Goal: Information Seeking & Learning: Learn about a topic

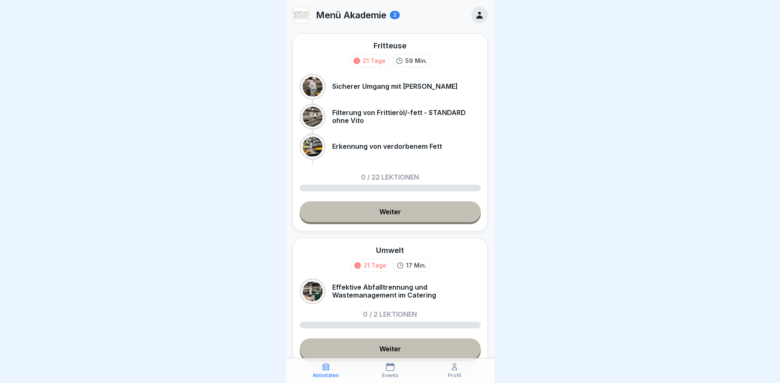
click at [402, 211] on link "Weiter" at bounding box center [390, 212] width 181 height 21
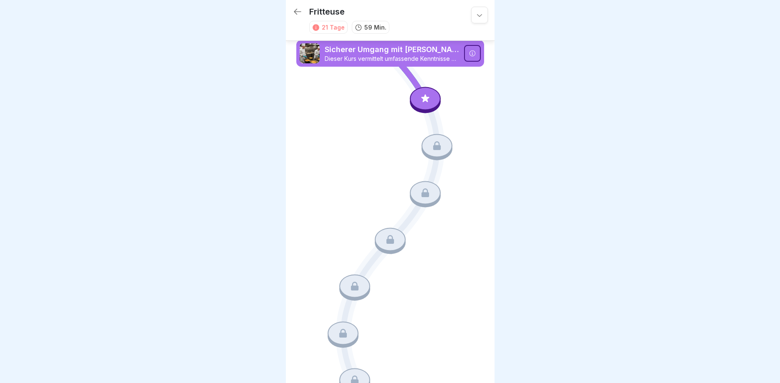
click at [469, 50] on icon at bounding box center [472, 53] width 7 height 7
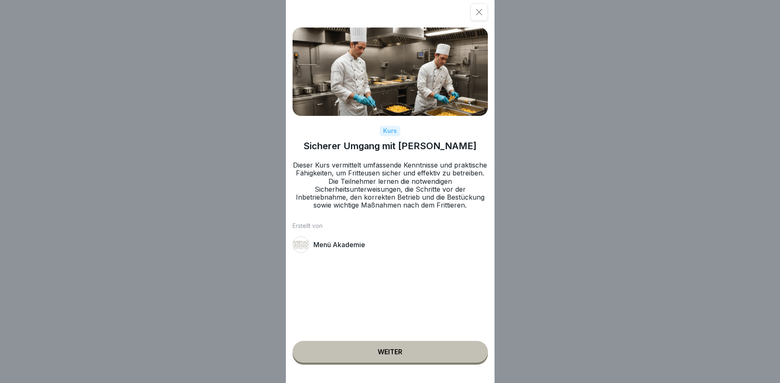
click at [401, 350] on div "Weiter" at bounding box center [390, 352] width 25 height 8
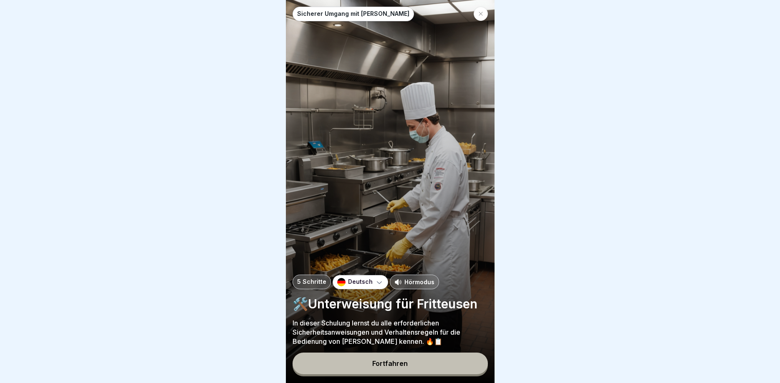
click at [390, 365] on div "Fortfahren" at bounding box center [389, 364] width 35 height 8
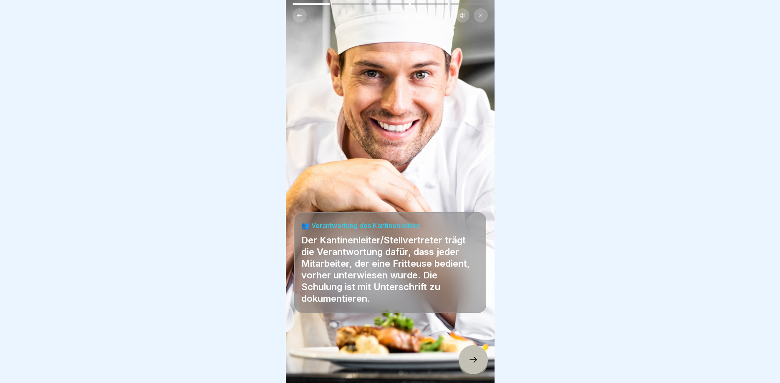
click at [476, 364] on icon at bounding box center [473, 360] width 10 height 10
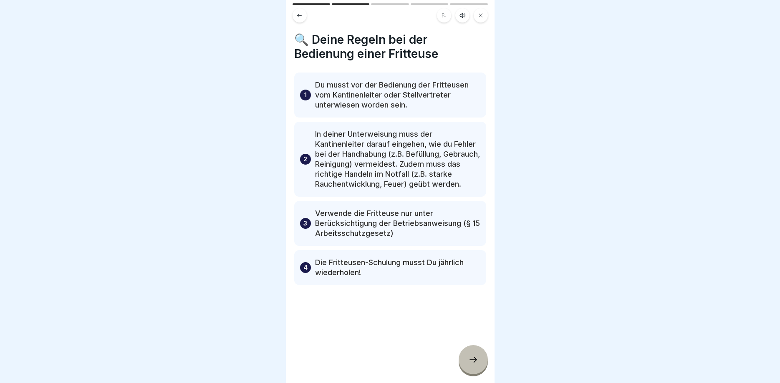
click at [480, 357] on div at bounding box center [472, 359] width 29 height 29
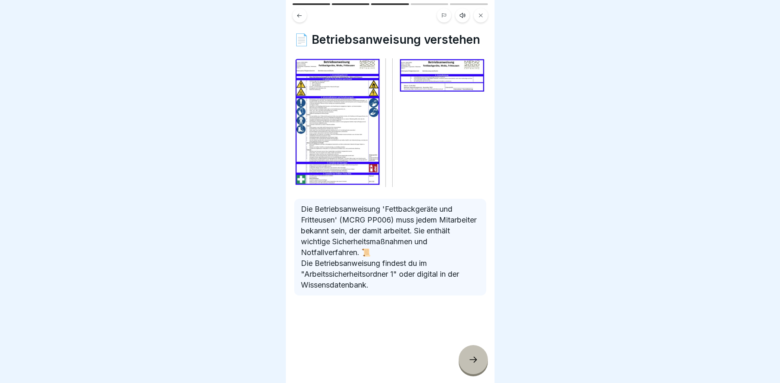
click at [466, 356] on div at bounding box center [472, 359] width 29 height 29
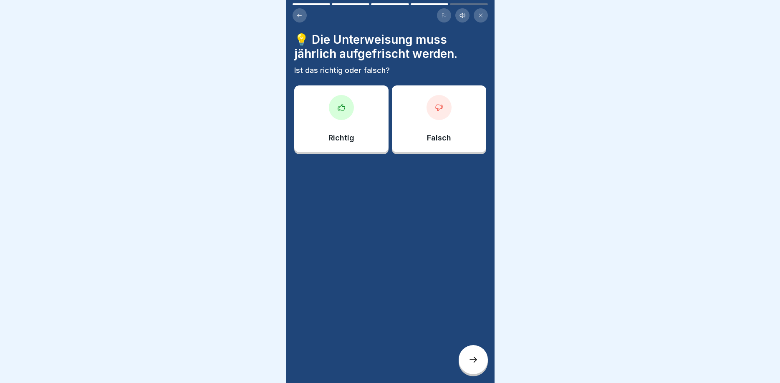
click at [345, 125] on div "Richtig" at bounding box center [341, 119] width 94 height 67
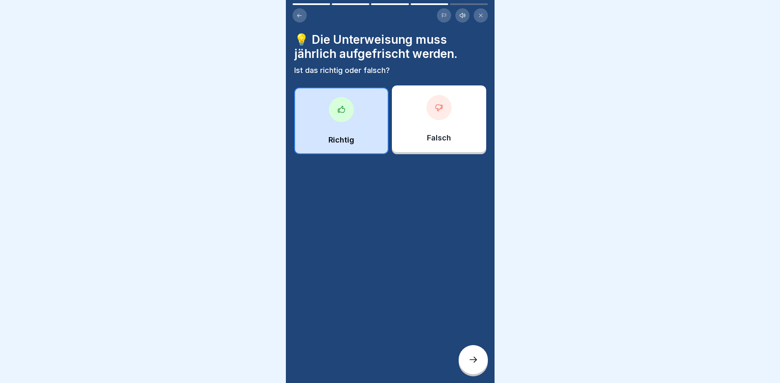
click at [472, 350] on div at bounding box center [472, 359] width 29 height 29
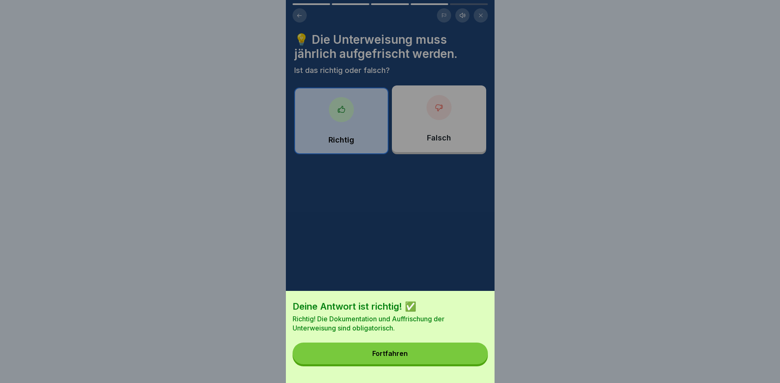
click at [427, 350] on button "Fortfahren" at bounding box center [389, 354] width 195 height 22
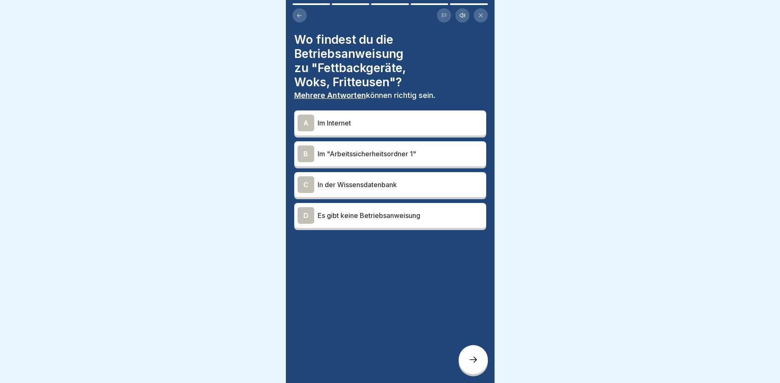
click at [372, 154] on p "Im "Arbeitssicherheitsordner 1"" at bounding box center [399, 154] width 165 height 10
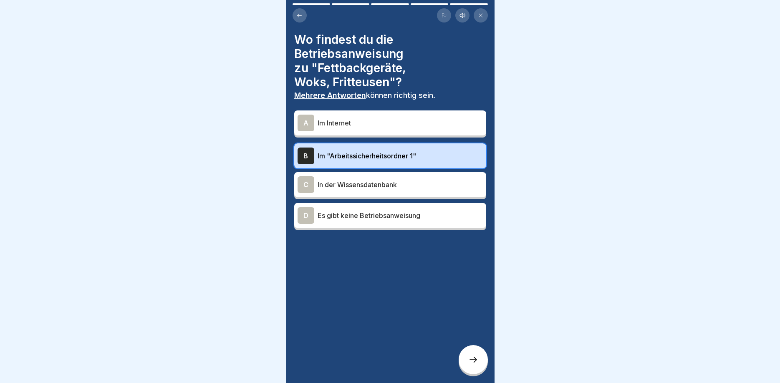
click at [469, 359] on icon at bounding box center [473, 360] width 10 height 10
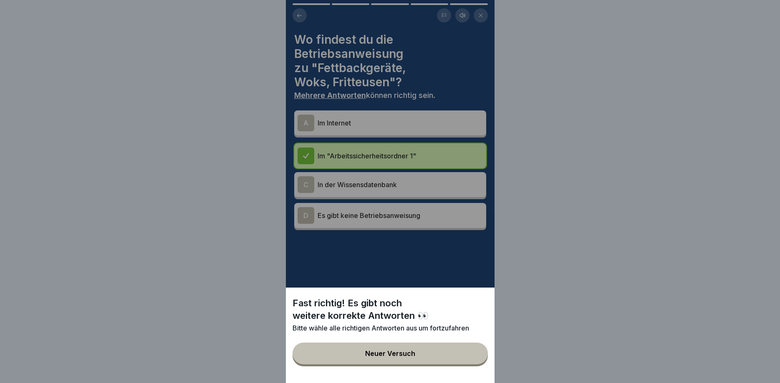
click at [388, 356] on div "Neuer Versuch" at bounding box center [390, 354] width 50 height 8
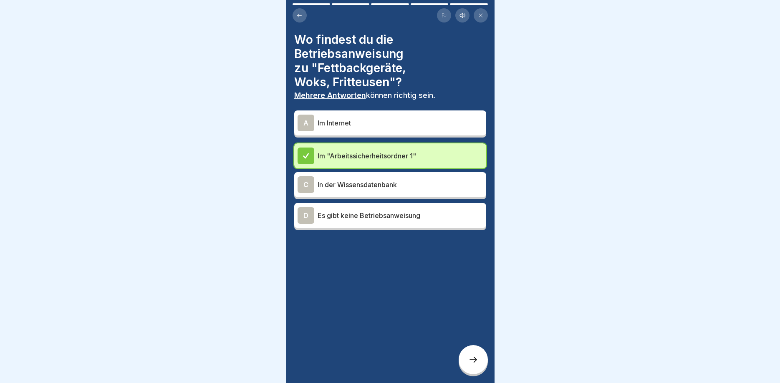
click at [333, 181] on p "In der Wissensdatenbank" at bounding box center [399, 185] width 165 height 10
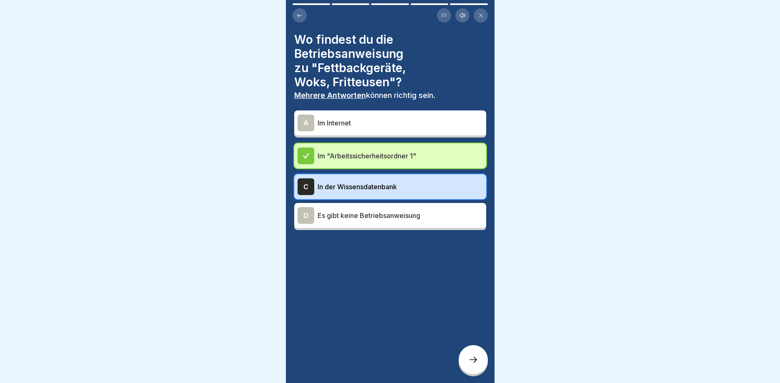
click at [485, 355] on div at bounding box center [472, 359] width 29 height 29
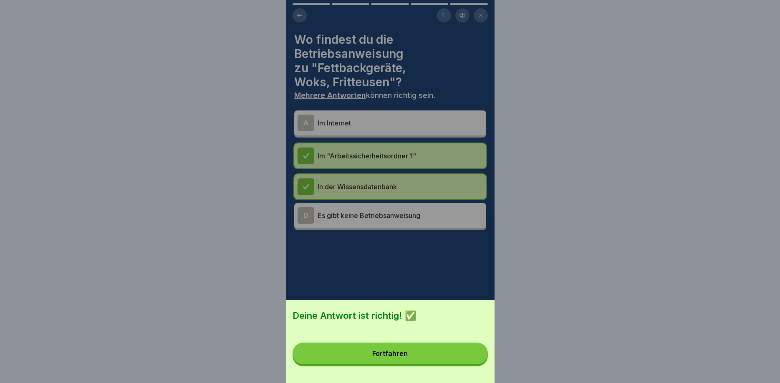
click at [420, 357] on button "Fortfahren" at bounding box center [389, 354] width 195 height 22
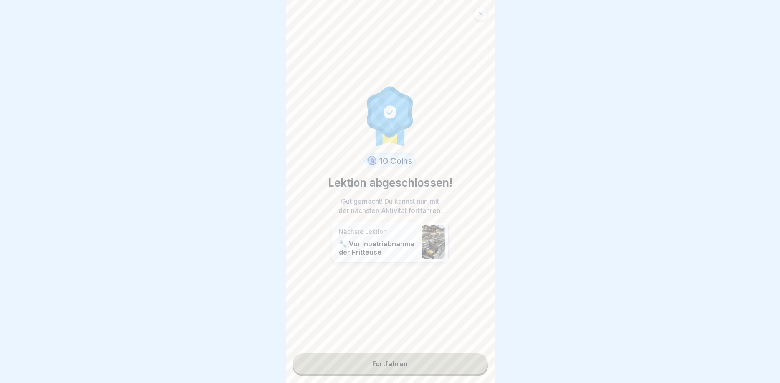
click at [403, 358] on link "Fortfahren" at bounding box center [389, 364] width 195 height 21
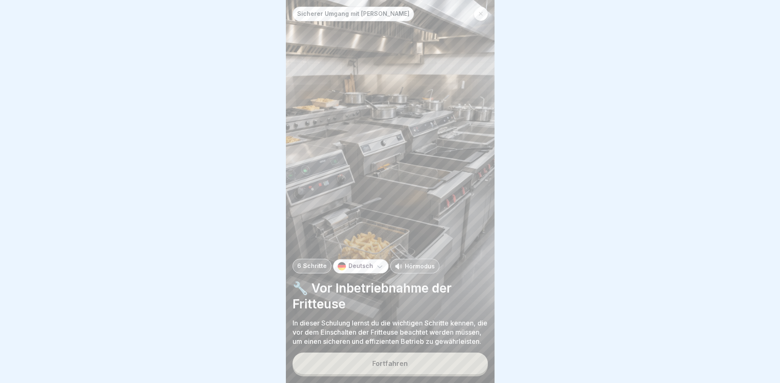
click at [426, 359] on button "Fortfahren" at bounding box center [389, 364] width 195 height 22
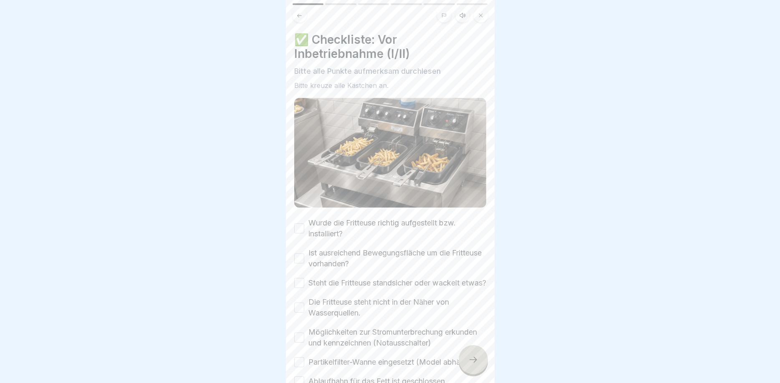
click at [297, 227] on button "Wurde die Fritteuse richtig aufgestellt bzw. installiert?" at bounding box center [299, 229] width 10 height 10
click at [304, 257] on button "Ist ausreichend Bewegungsfläche um die Fritteuse vorhanden?" at bounding box center [299, 259] width 10 height 10
click at [300, 288] on button "Steht die Fritteuse standsicher oder wackelt etwas?" at bounding box center [299, 283] width 10 height 10
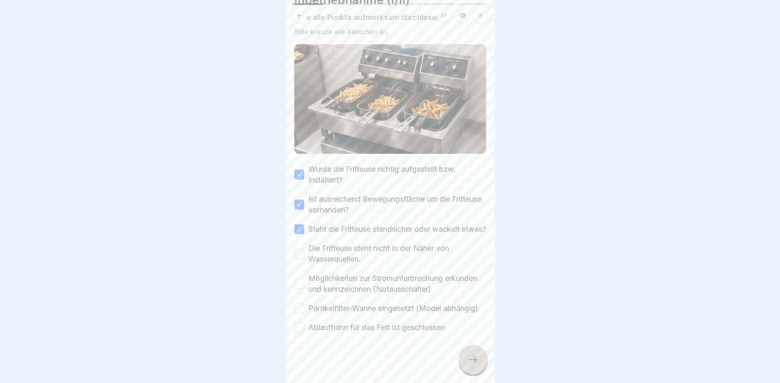
scroll to position [65, 0]
click at [297, 252] on button "Die Fritteuse steht nicht in der Näher von Wasserquellen." at bounding box center [299, 254] width 10 height 10
click at [299, 286] on button "Möglichkeiten zur Stromunterbrechung erkunden und kennzeichnen (Notausschalter)" at bounding box center [299, 284] width 10 height 10
click at [301, 312] on button "Partikelfilter-Wanne eingesetzt (Model abhängig)" at bounding box center [299, 309] width 10 height 10
click at [302, 332] on button "Ablaufhahn für das Fett ist geschlossen" at bounding box center [299, 328] width 10 height 10
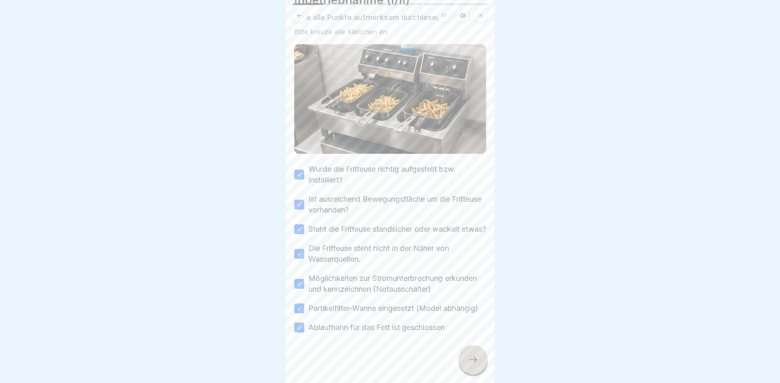
click at [469, 366] on div at bounding box center [472, 359] width 29 height 29
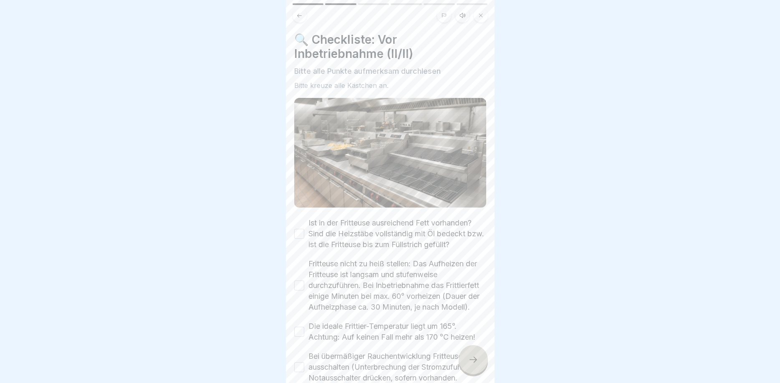
click at [303, 233] on button "Ist in der Fritteuse ausreichend Fett vorhanden? Sind die Heizstäbe vollständig…" at bounding box center [299, 234] width 10 height 10
click at [302, 288] on button "Fritteuse nicht zu heiß stellen: Das Aufheizen der Fritteuse ist langsam und st…" at bounding box center [299, 286] width 10 height 10
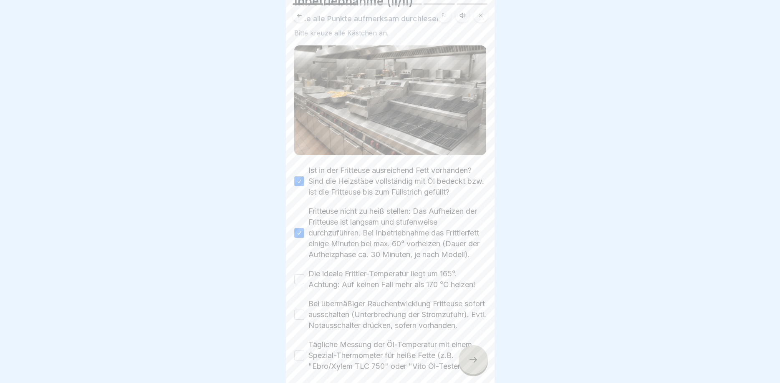
scroll to position [100, 0]
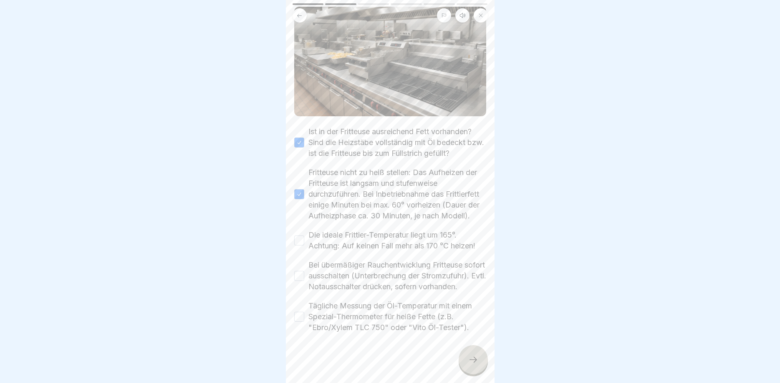
click at [302, 236] on button "Die ideale Frittier-Temperatur liegt um 165°. Achtung: Auf keinen Fall mehr als…" at bounding box center [299, 241] width 10 height 10
click at [300, 274] on button "Bei übermäßiger Rauchentwicklung Fritteuse sofort ausschalten (Unterbrechung de…" at bounding box center [299, 276] width 10 height 10
click at [302, 318] on button "Tägliche Messung der Öl-Temperatur mit einem Spezial-Thermometer für heiße Fett…" at bounding box center [299, 317] width 10 height 10
click at [475, 367] on div at bounding box center [472, 359] width 29 height 29
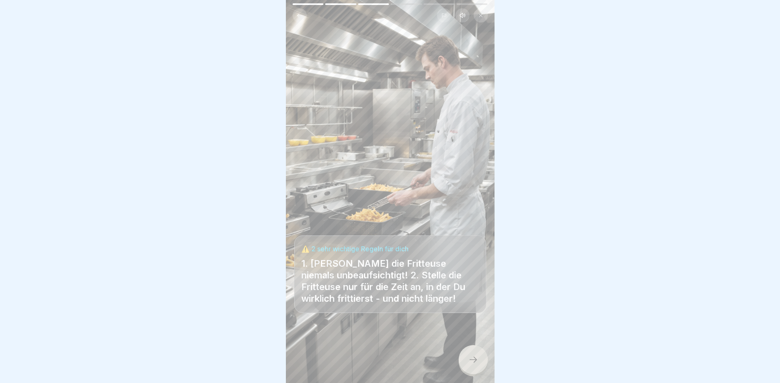
click at [474, 360] on icon at bounding box center [473, 360] width 10 height 10
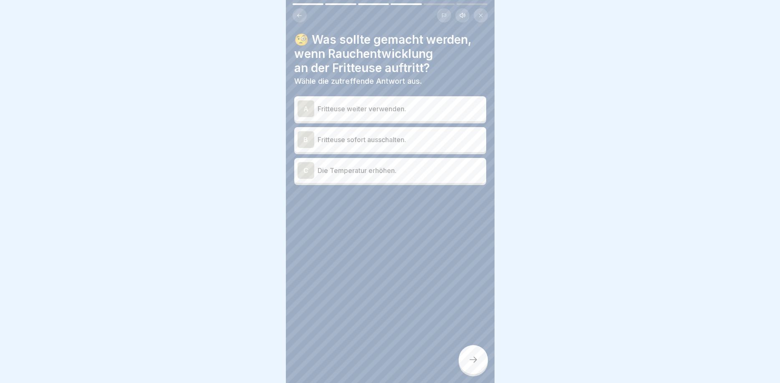
click at [302, 138] on div "B" at bounding box center [305, 139] width 17 height 17
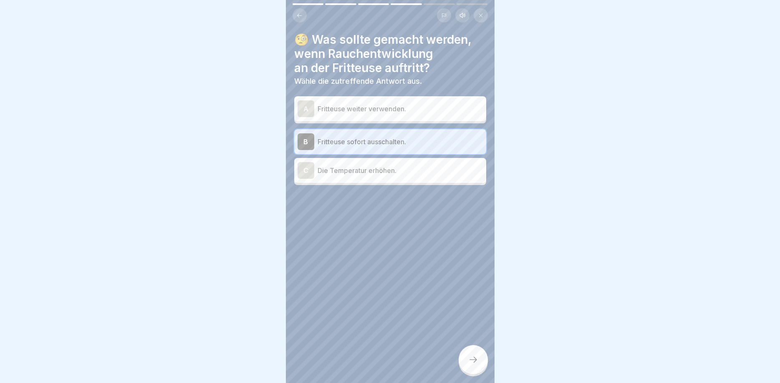
click at [473, 350] on div at bounding box center [472, 359] width 29 height 29
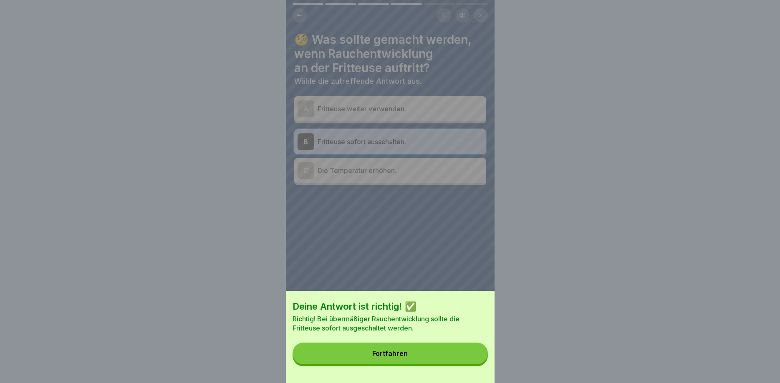
click at [427, 345] on button "Fortfahren" at bounding box center [389, 354] width 195 height 22
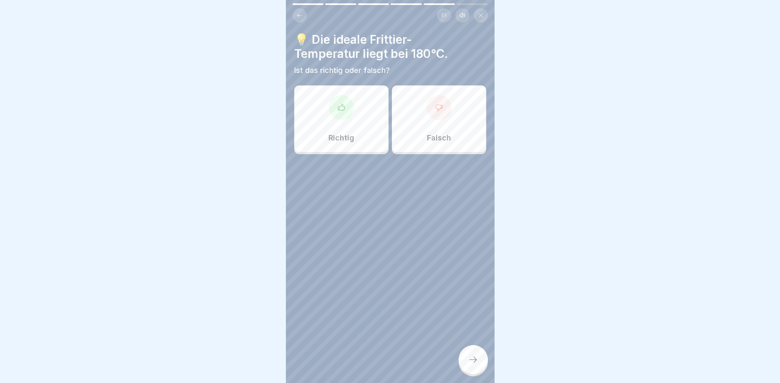
click at [437, 110] on icon at bounding box center [439, 107] width 8 height 8
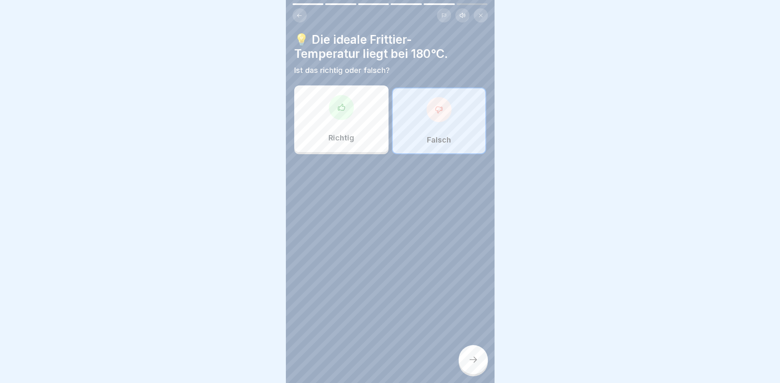
click at [465, 355] on div at bounding box center [472, 359] width 29 height 29
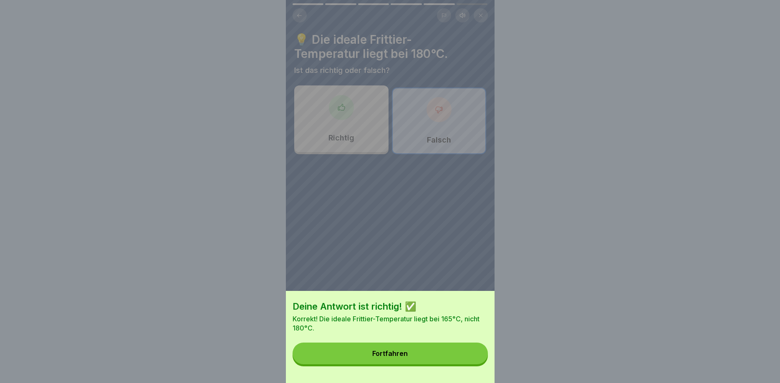
click at [403, 348] on button "Fortfahren" at bounding box center [389, 354] width 195 height 22
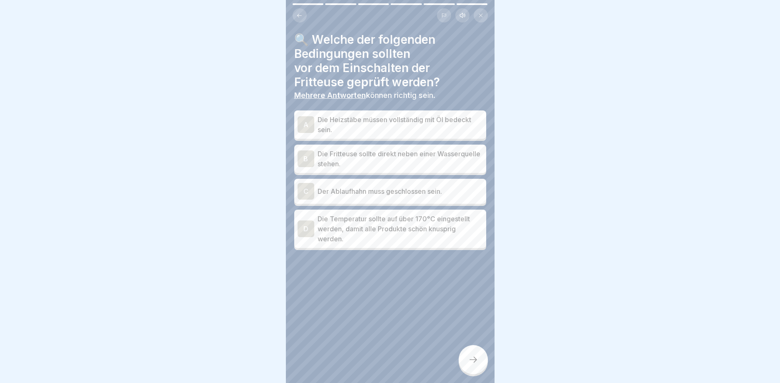
click at [304, 125] on div "A" at bounding box center [305, 124] width 17 height 17
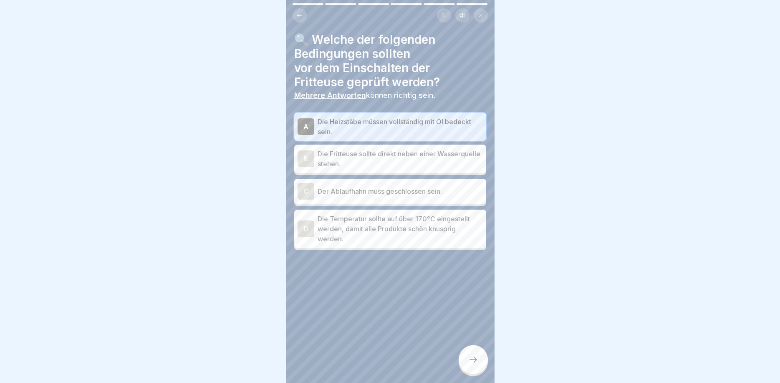
click at [312, 186] on div "C" at bounding box center [305, 191] width 17 height 17
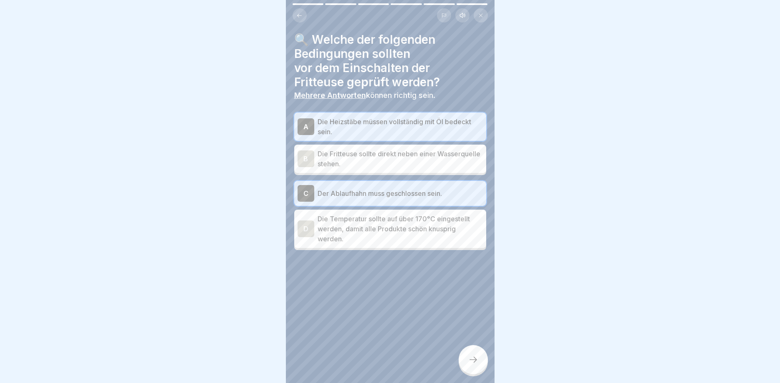
click at [473, 359] on icon at bounding box center [473, 360] width 10 height 10
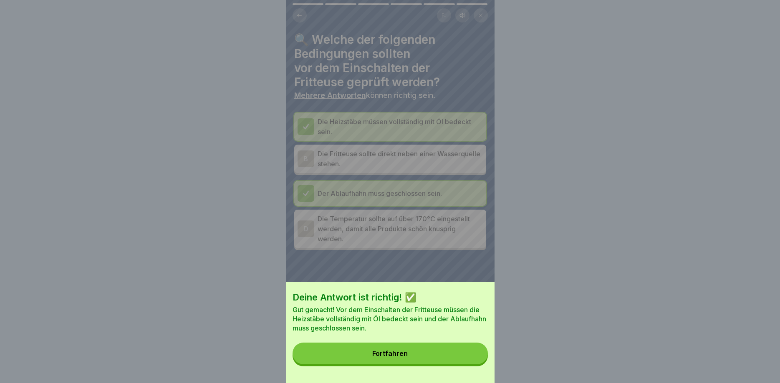
click at [403, 355] on div "Fortfahren" at bounding box center [389, 354] width 35 height 8
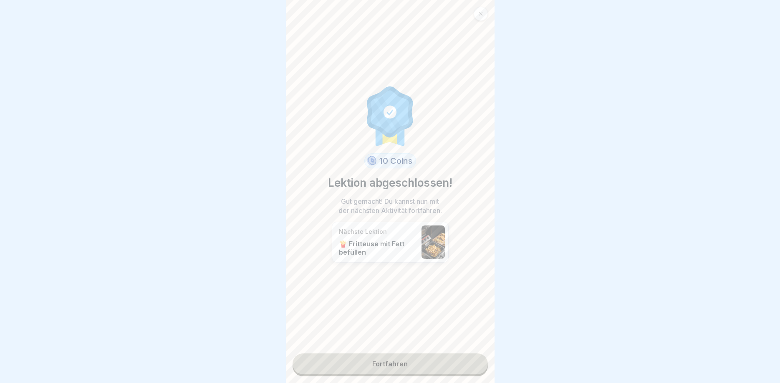
click at [394, 364] on link "Fortfahren" at bounding box center [389, 364] width 195 height 21
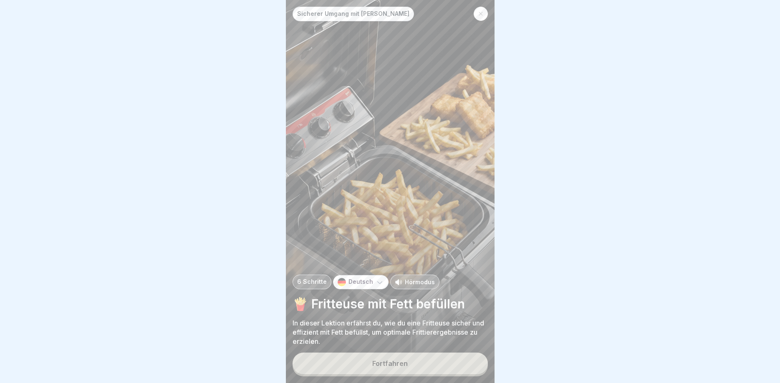
click at [393, 365] on div "Fortfahren" at bounding box center [389, 364] width 35 height 8
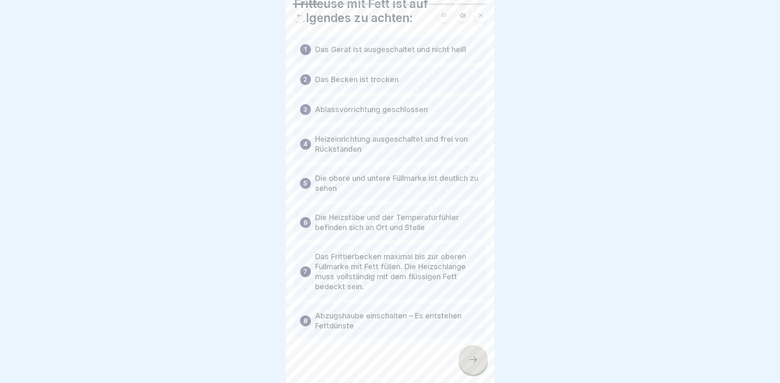
scroll to position [55, 0]
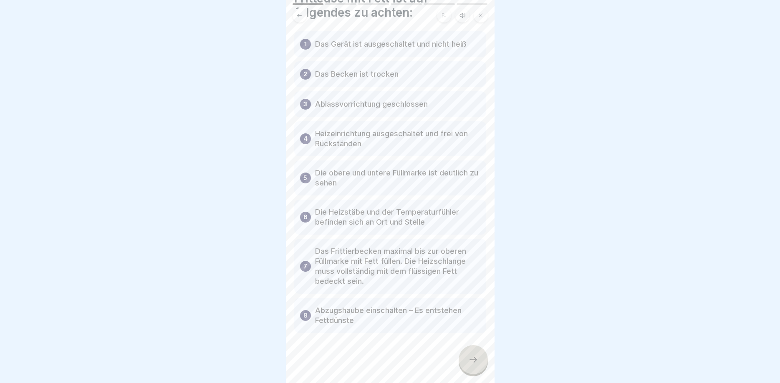
click at [473, 360] on icon at bounding box center [473, 360] width 10 height 10
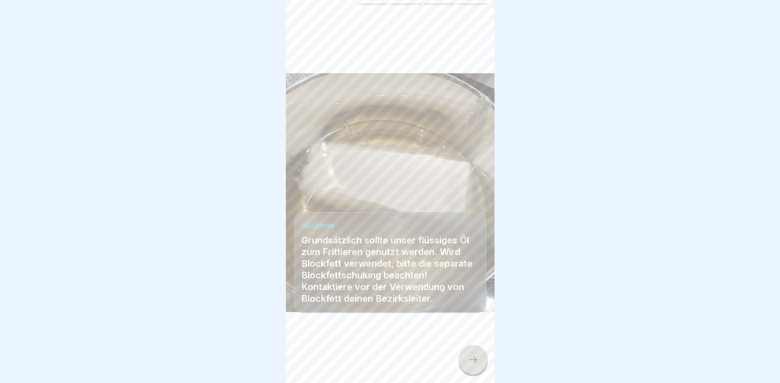
click at [476, 358] on icon at bounding box center [473, 360] width 10 height 10
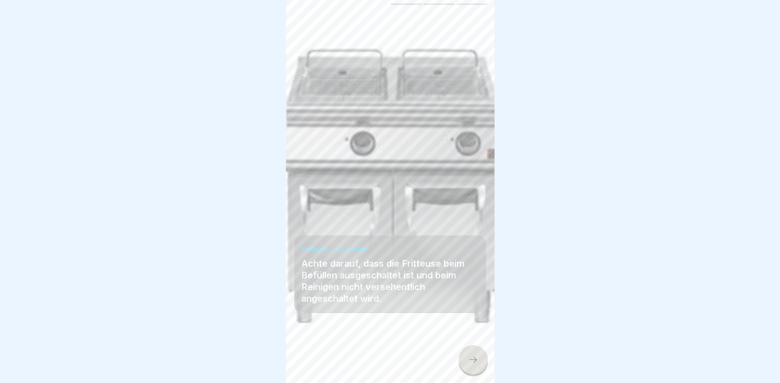
click at [475, 360] on icon at bounding box center [473, 360] width 8 height 6
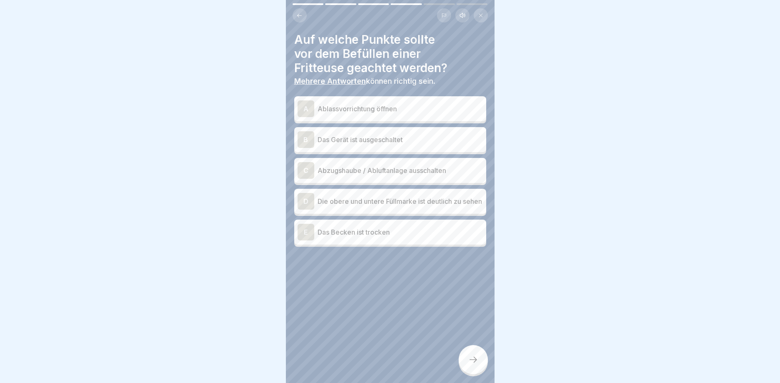
click at [305, 141] on div "B" at bounding box center [305, 139] width 17 height 17
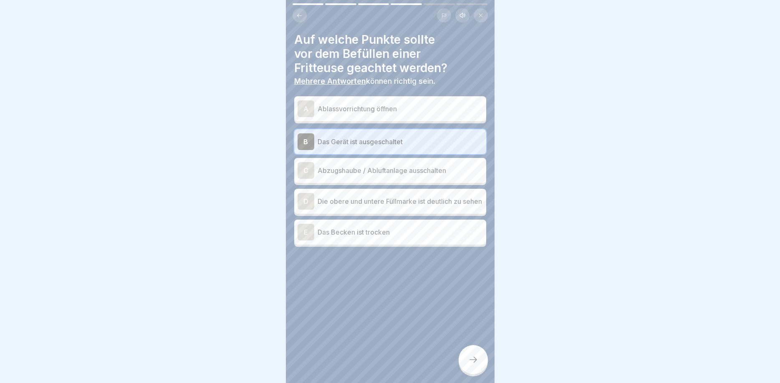
click at [307, 202] on div "D" at bounding box center [305, 201] width 17 height 17
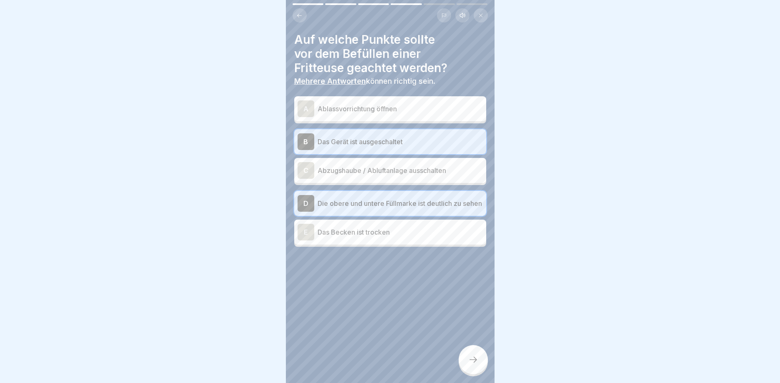
click at [312, 234] on div "E" at bounding box center [305, 232] width 17 height 17
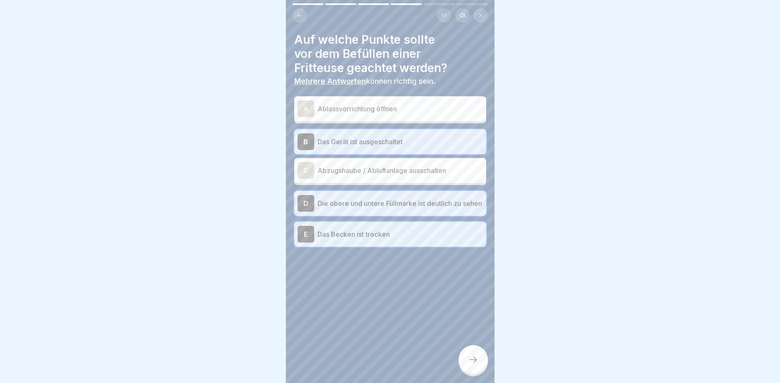
click at [472, 353] on div at bounding box center [472, 359] width 29 height 29
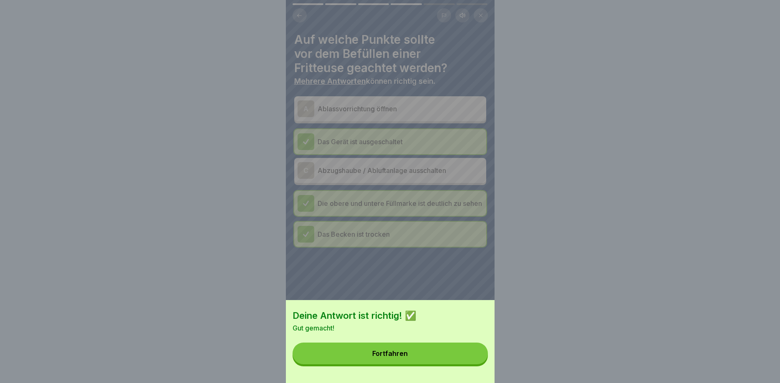
click at [398, 347] on button "Fortfahren" at bounding box center [389, 354] width 195 height 22
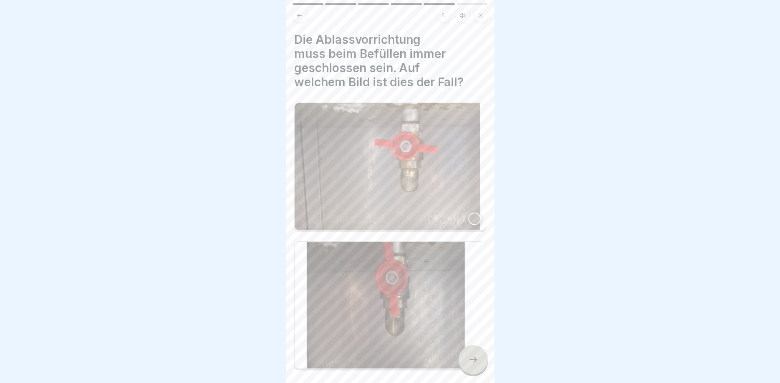
click at [474, 213] on div at bounding box center [474, 219] width 13 height 13
click at [480, 349] on div at bounding box center [472, 359] width 29 height 29
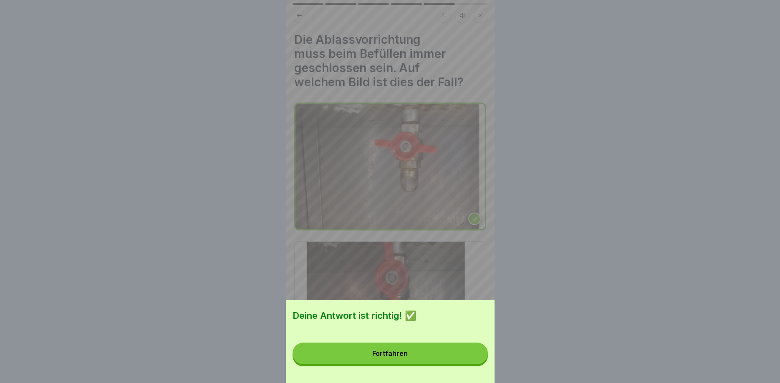
click at [409, 349] on button "Fortfahren" at bounding box center [389, 354] width 195 height 22
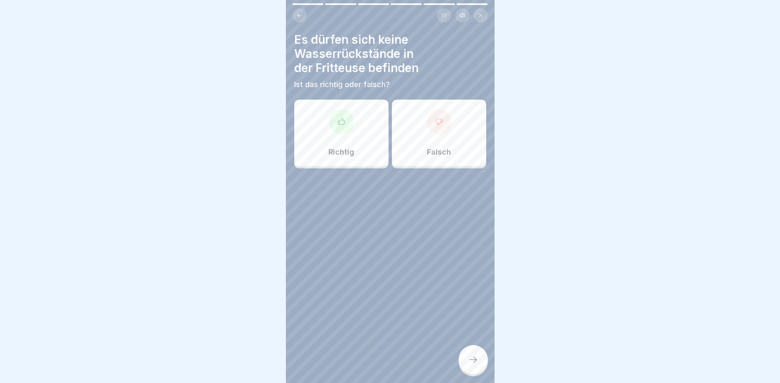
click at [345, 126] on div at bounding box center [341, 121] width 25 height 25
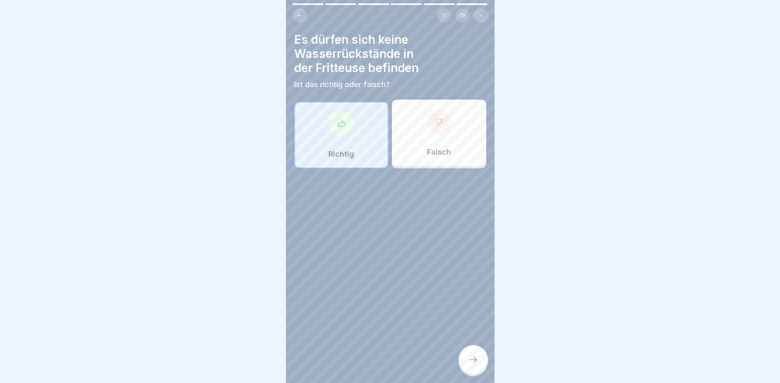
click at [481, 352] on div at bounding box center [472, 359] width 29 height 29
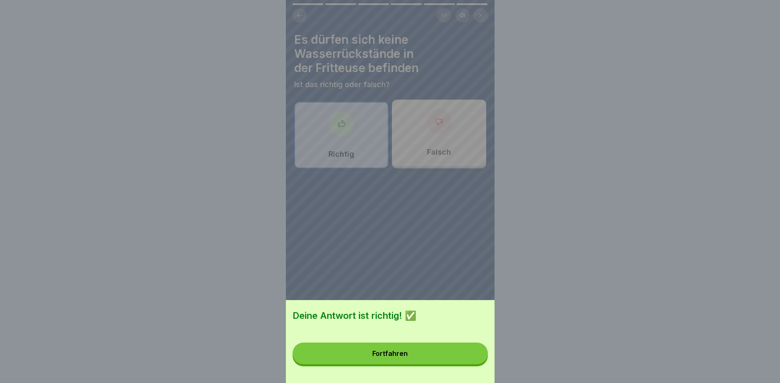
click at [407, 353] on button "Fortfahren" at bounding box center [389, 354] width 195 height 22
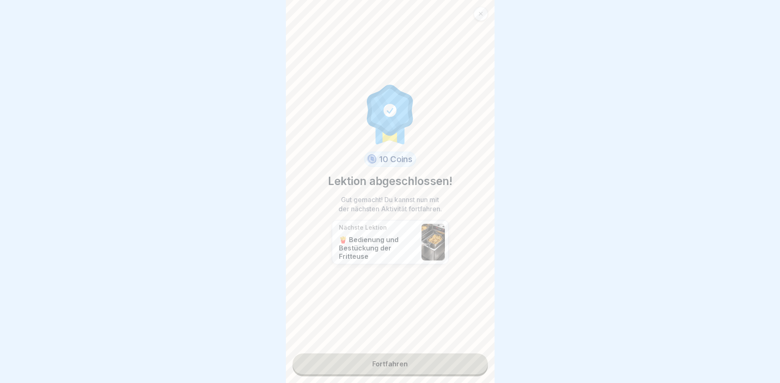
click at [388, 358] on link "Fortfahren" at bounding box center [389, 364] width 195 height 21
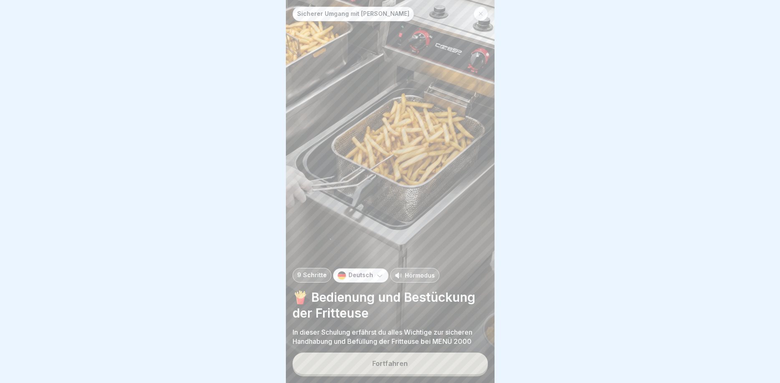
click at [417, 365] on button "Fortfahren" at bounding box center [389, 364] width 195 height 22
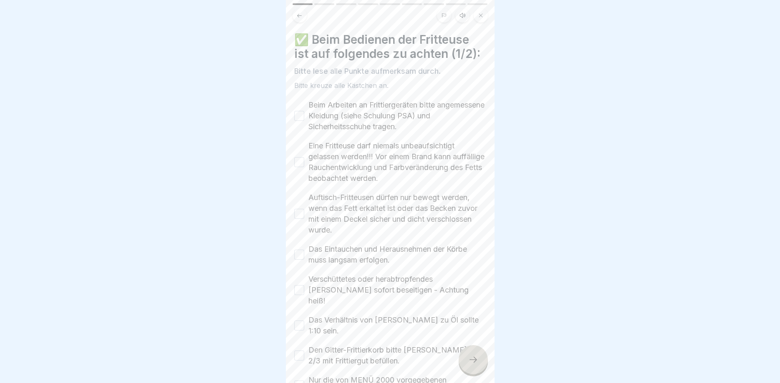
click at [299, 115] on button "Beim Arbeiten an Frittiergeräten bitte angemessene Kleidung (siehe Schulung PSA…" at bounding box center [299, 116] width 10 height 10
click at [302, 166] on button "Eine Fritteuse darf niemals unbeaufsichtigt gelassen werden!!! Vor einem Brand …" at bounding box center [299, 162] width 10 height 10
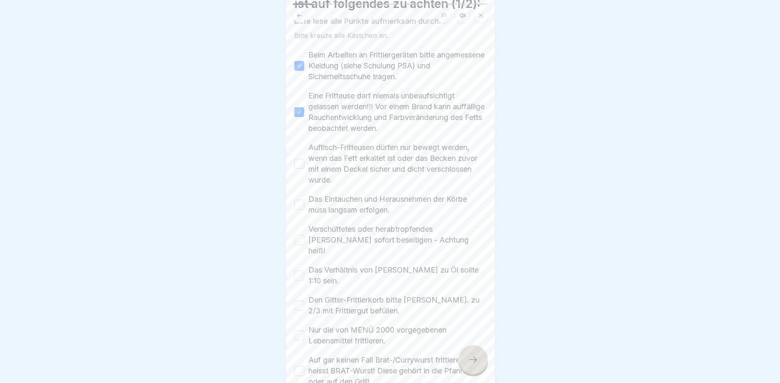
click at [303, 164] on button "Auftisch-Fritteusen dürfen nur bewegt werden, wenn das Fett erkaltet ist oder d…" at bounding box center [299, 164] width 10 height 10
click at [300, 209] on button "Das Eintauchen und Herausnehmen der Körbe muss langsam erfolgen." at bounding box center [299, 205] width 10 height 10
click at [301, 236] on button "Verschüttetes oder herabtropfendes [PERSON_NAME] sofort beseitigen - Achtung he…" at bounding box center [299, 240] width 10 height 10
click at [299, 271] on button "Das Verhältnis von [PERSON_NAME] zu Öl sollte 1:10 sein." at bounding box center [299, 276] width 10 height 10
click at [300, 301] on button "Den Gitter-Frittierkorb bitte [PERSON_NAME]. zu 2/3 mit Frittiergut befüllen." at bounding box center [299, 306] width 10 height 10
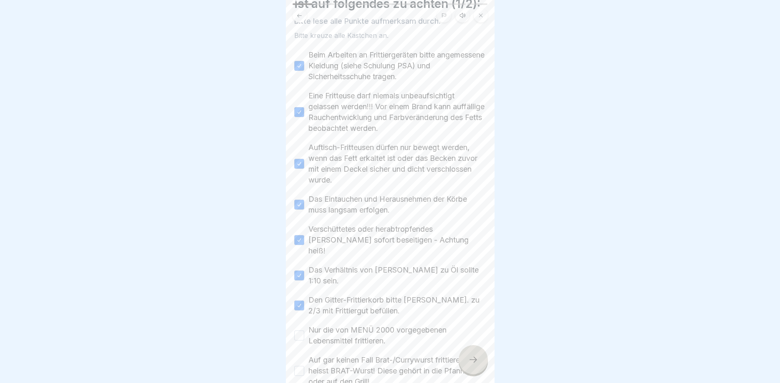
click at [296, 331] on button "Nur die von MENÜ 2000 vorgegebenen Lebensmittel frittieren." at bounding box center [299, 336] width 10 height 10
click at [300, 366] on button "Auf gar keinen Fall Brat-/Currywurst frittieren! Es heisst BRAT-Wurst! Diese ge…" at bounding box center [299, 371] width 10 height 10
click at [471, 363] on icon at bounding box center [473, 360] width 10 height 10
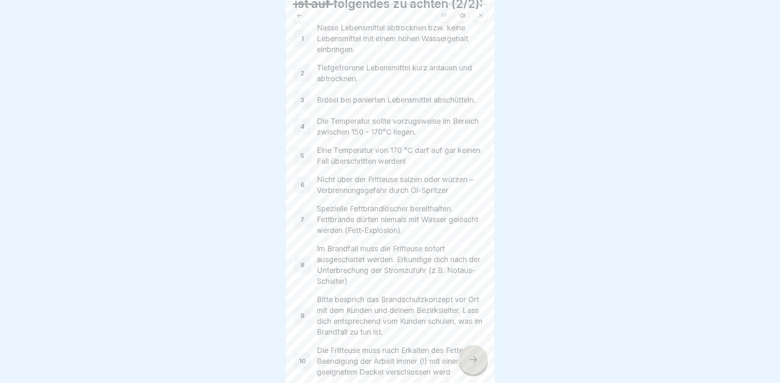
scroll to position [95, 0]
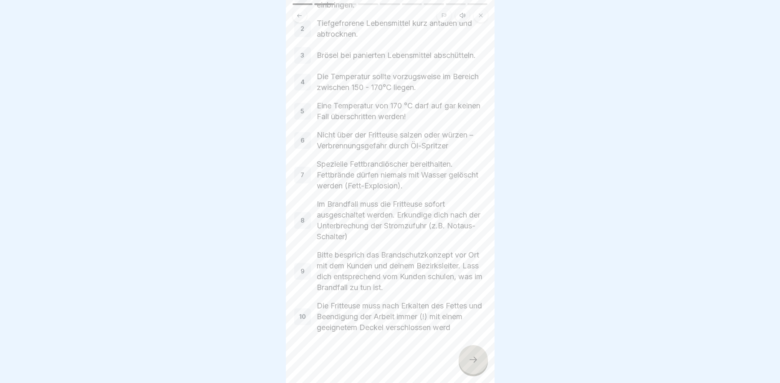
click at [469, 357] on icon at bounding box center [473, 360] width 10 height 10
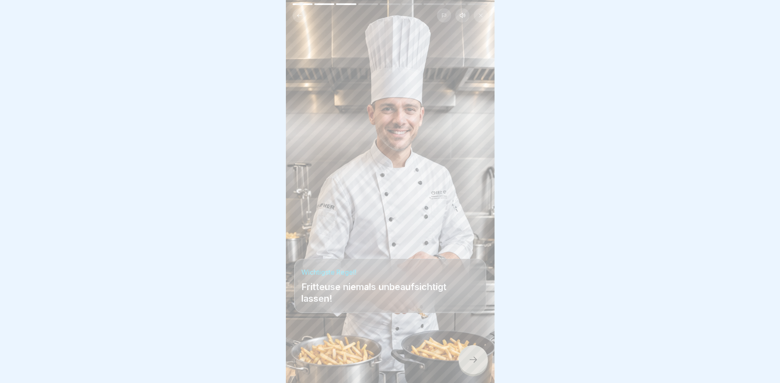
click at [466, 356] on div at bounding box center [472, 359] width 29 height 29
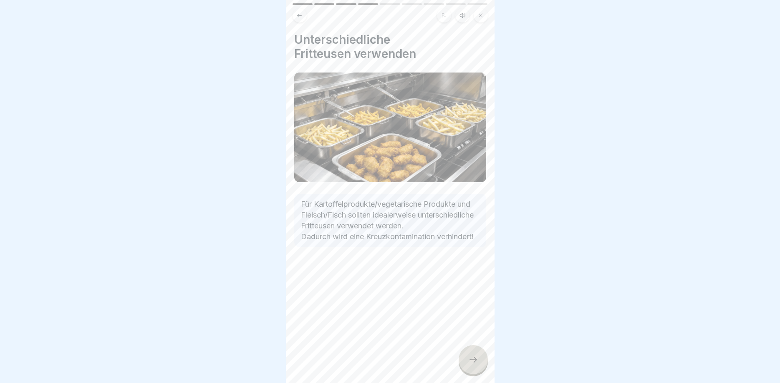
click at [472, 361] on icon at bounding box center [473, 360] width 10 height 10
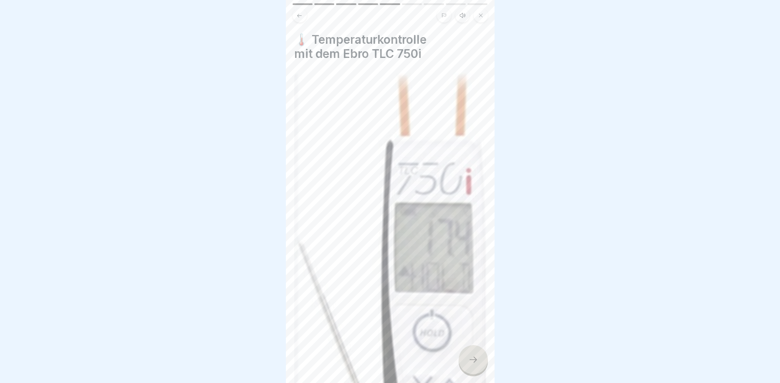
click at [467, 355] on div at bounding box center [472, 359] width 29 height 29
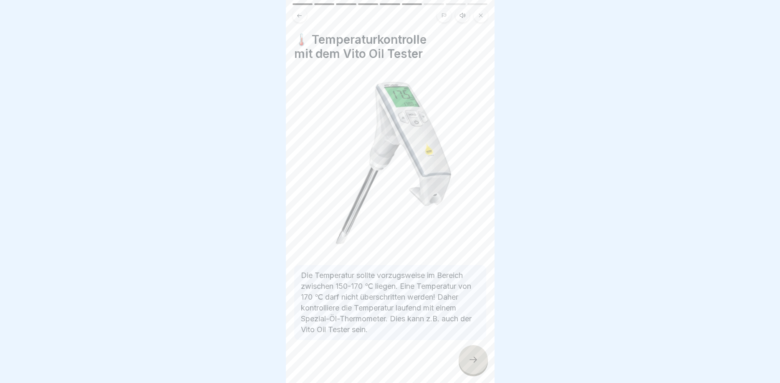
click at [469, 357] on icon at bounding box center [473, 360] width 10 height 10
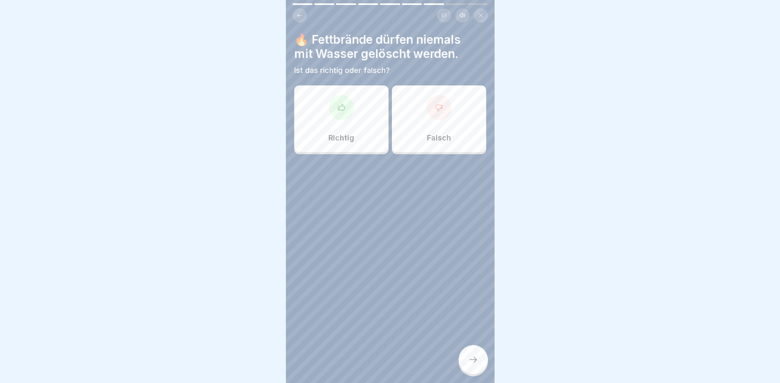
click at [347, 117] on div at bounding box center [341, 107] width 25 height 25
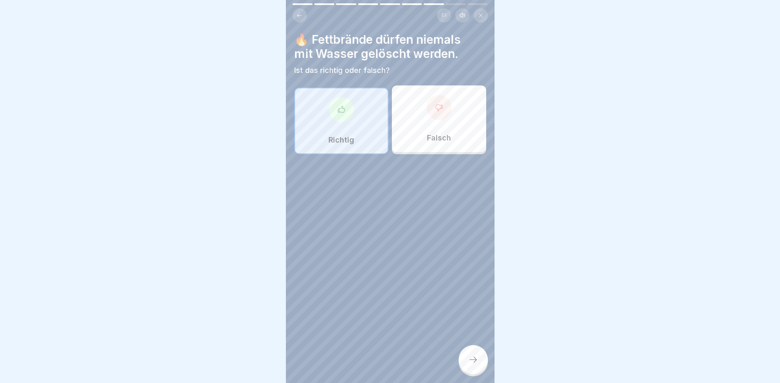
click at [464, 353] on div at bounding box center [472, 359] width 29 height 29
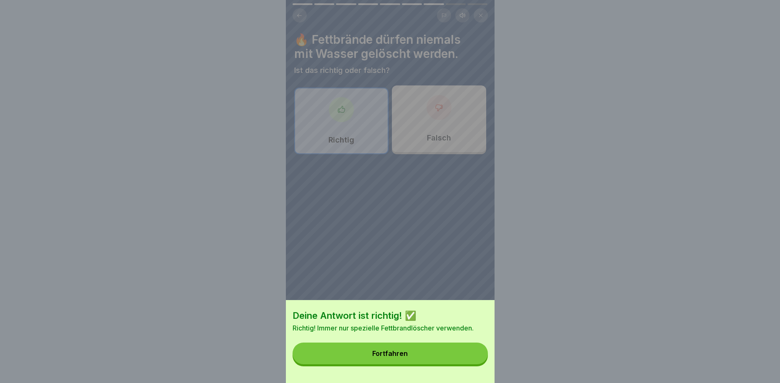
click at [392, 346] on button "Fortfahren" at bounding box center [389, 354] width 195 height 22
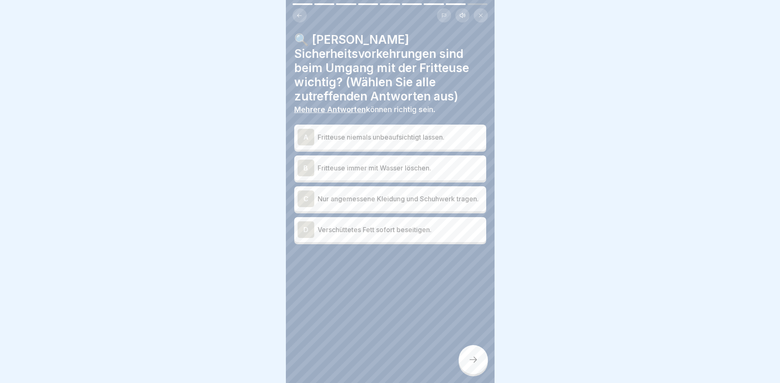
click at [302, 133] on div "A" at bounding box center [305, 137] width 17 height 17
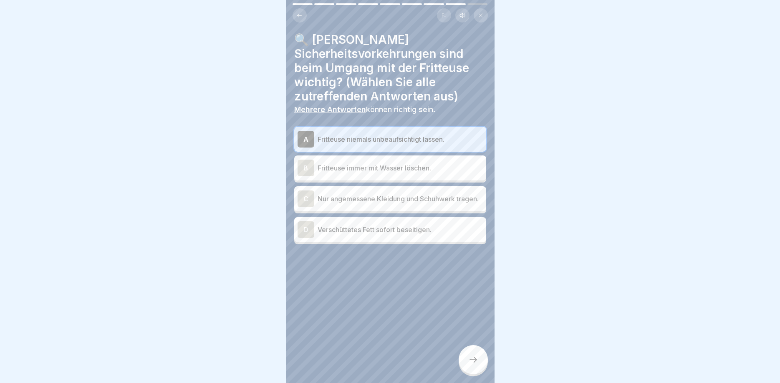
click at [306, 197] on div "C" at bounding box center [305, 199] width 17 height 17
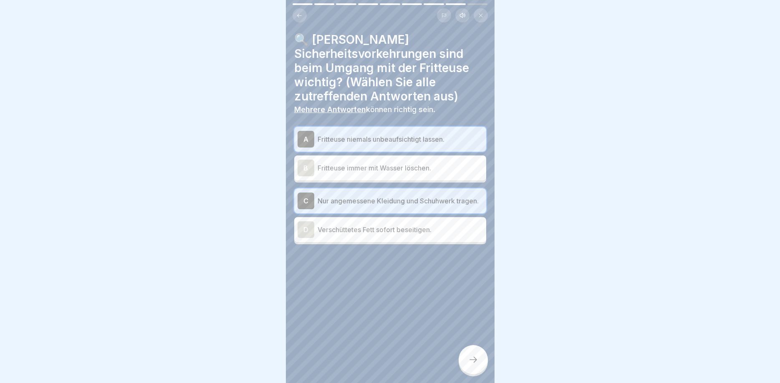
click at [305, 228] on div "D" at bounding box center [305, 230] width 17 height 17
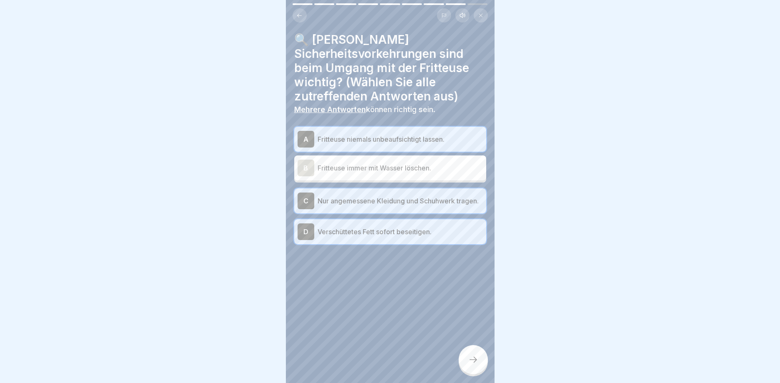
click at [474, 359] on icon at bounding box center [473, 360] width 10 height 10
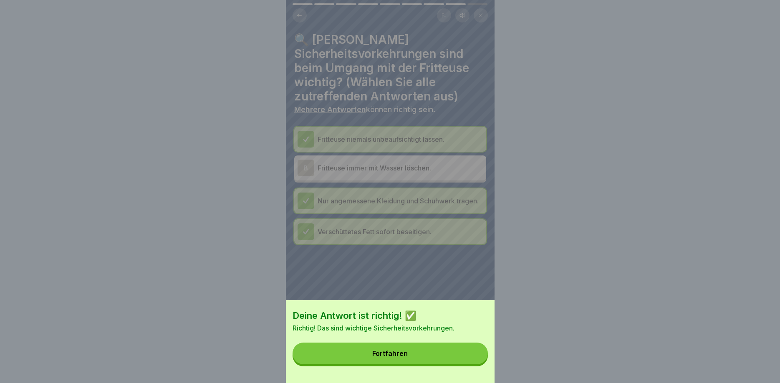
click at [405, 349] on button "Fortfahren" at bounding box center [389, 354] width 195 height 22
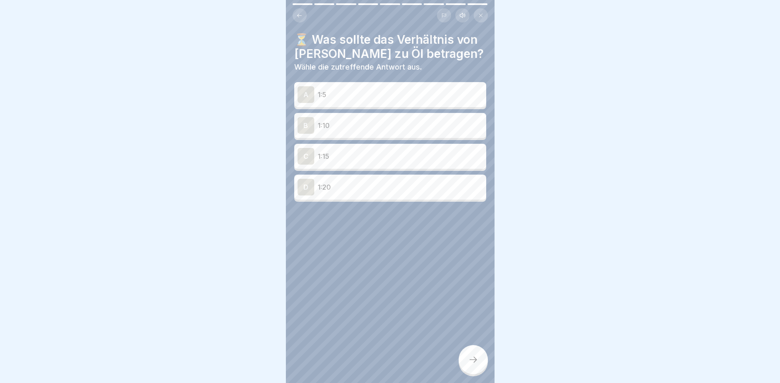
click at [310, 130] on div "B" at bounding box center [305, 125] width 17 height 17
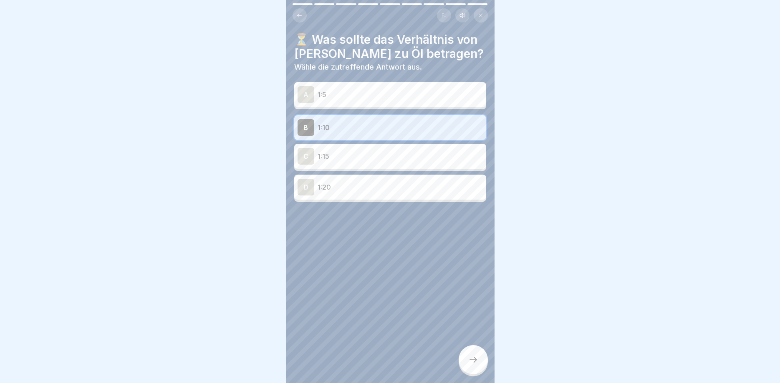
click at [480, 370] on div at bounding box center [472, 359] width 29 height 29
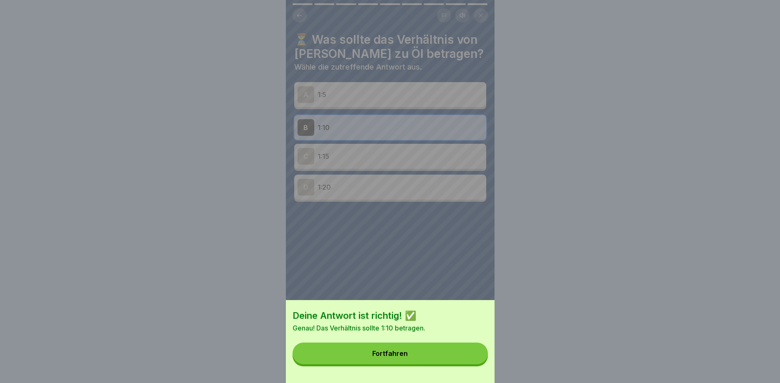
click at [420, 357] on button "Fortfahren" at bounding box center [389, 354] width 195 height 22
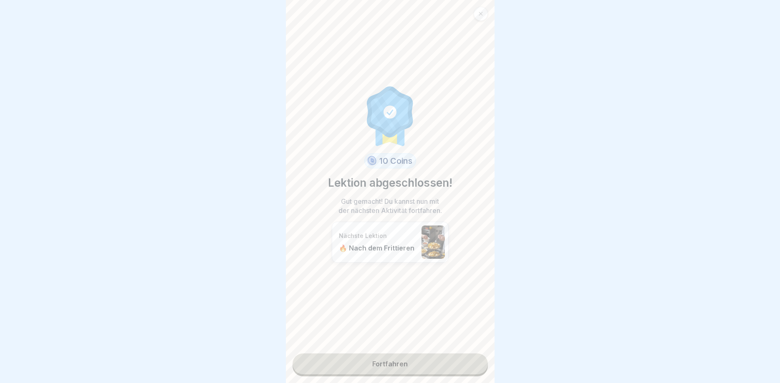
click at [408, 367] on link "Fortfahren" at bounding box center [389, 364] width 195 height 21
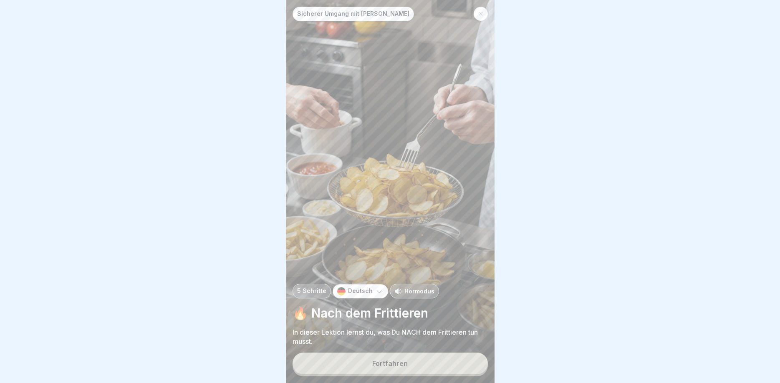
click at [412, 370] on button "Fortfahren" at bounding box center [389, 364] width 195 height 22
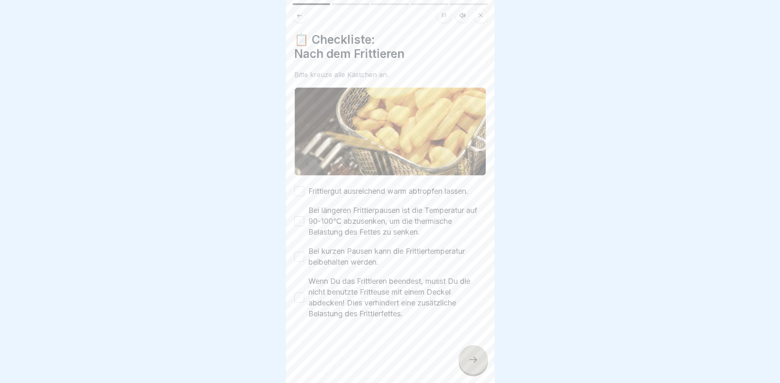
click at [304, 193] on div "Frittiergut ausreichend warm abtropfen lassen." at bounding box center [381, 191] width 174 height 11
click at [301, 224] on button "Bei längeren Frittierpausen ist die Temperatur auf 90-100℃ abzusenken, um die t…" at bounding box center [299, 222] width 10 height 10
click at [302, 262] on button "Bei kurzen Pausen kann die Frittiertemperatur beibehalten werden." at bounding box center [299, 257] width 10 height 10
click at [303, 297] on button "Wenn Du das Frittieren beendest, musst Du die nicht benutzte Fritteuse mit eine…" at bounding box center [299, 298] width 10 height 10
click at [482, 360] on div at bounding box center [472, 359] width 29 height 29
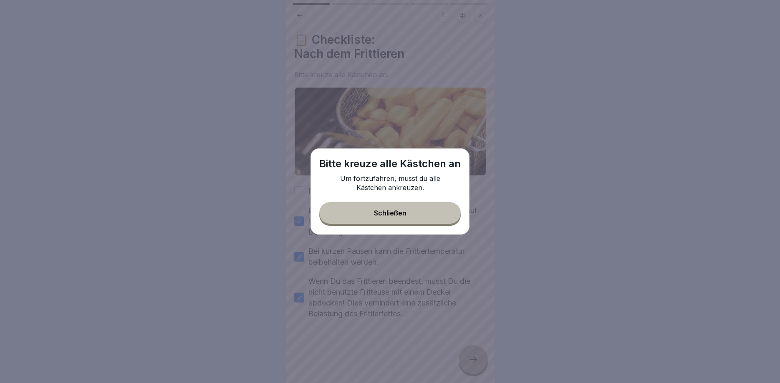
click at [403, 206] on button "Schließen" at bounding box center [389, 213] width 141 height 22
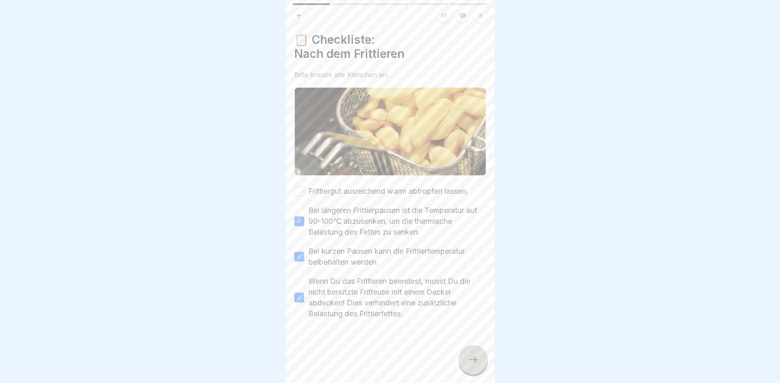
click at [302, 188] on button "Frittiergut ausreichend warm abtropfen lassen." at bounding box center [299, 191] width 10 height 10
click at [479, 353] on div at bounding box center [472, 359] width 29 height 29
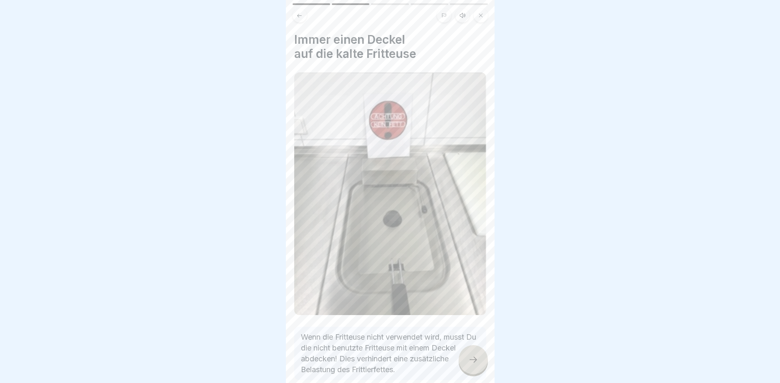
click at [472, 360] on icon at bounding box center [473, 360] width 10 height 10
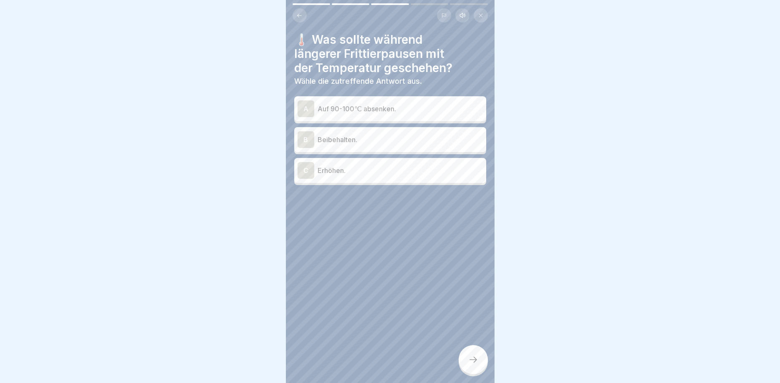
click at [302, 113] on div "A" at bounding box center [305, 109] width 17 height 17
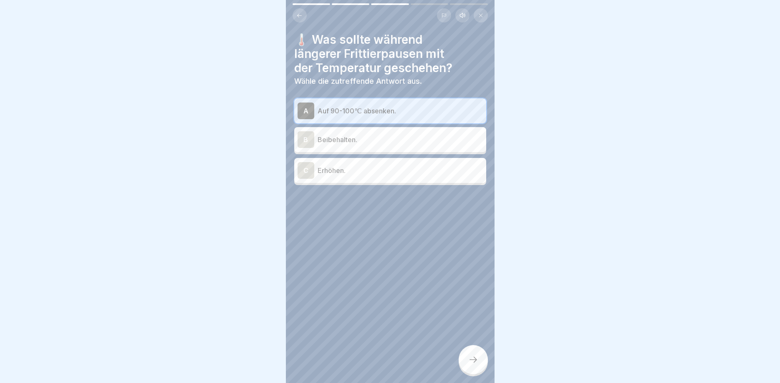
click at [476, 354] on div at bounding box center [472, 359] width 29 height 29
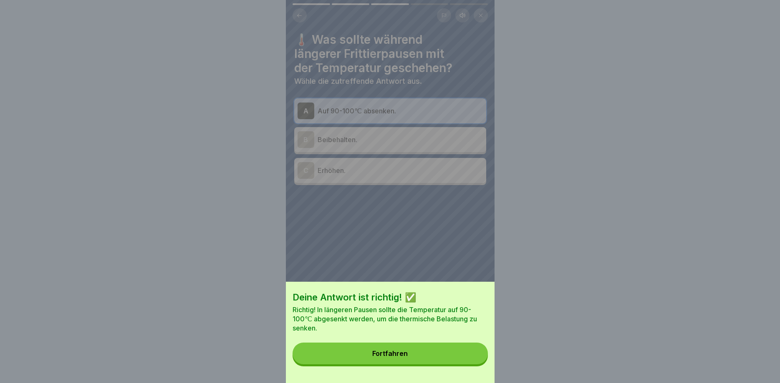
click at [408, 349] on button "Fortfahren" at bounding box center [389, 354] width 195 height 22
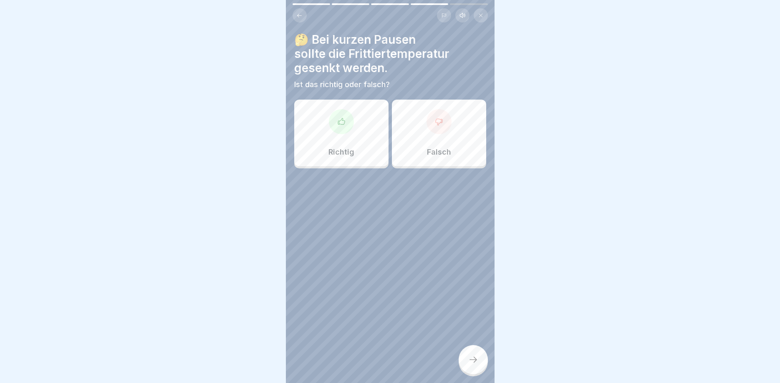
click at [431, 126] on div at bounding box center [438, 121] width 25 height 25
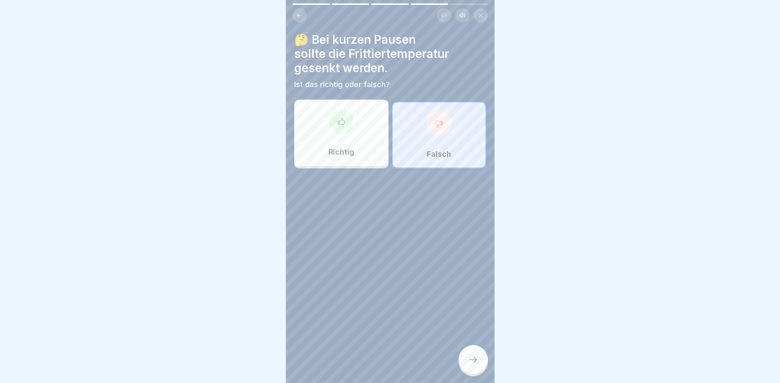
click at [472, 349] on div at bounding box center [472, 359] width 29 height 29
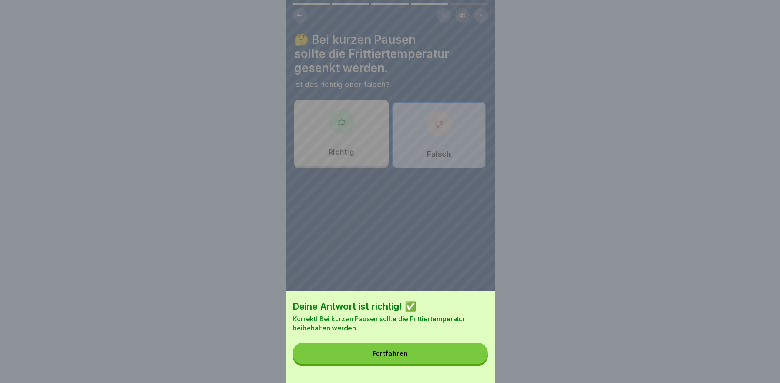
click at [403, 346] on button "Fortfahren" at bounding box center [389, 354] width 195 height 22
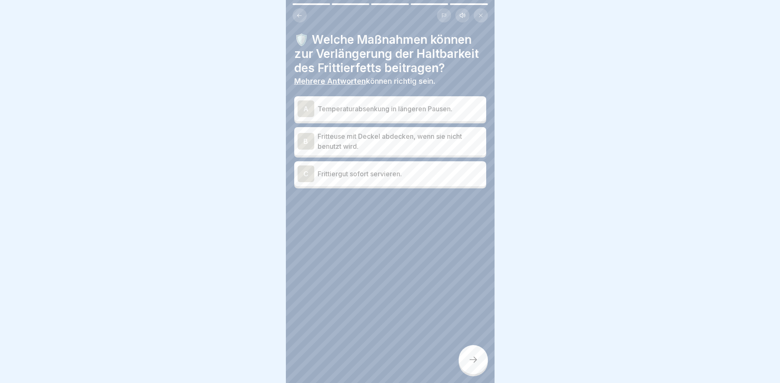
click at [308, 111] on div "A" at bounding box center [305, 109] width 17 height 17
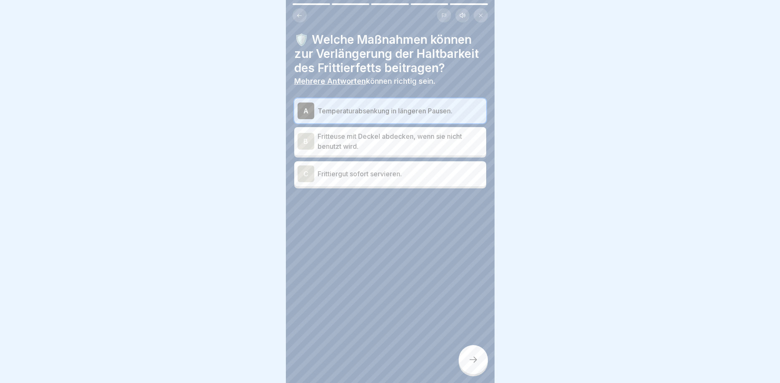
click at [306, 139] on div "B" at bounding box center [305, 141] width 17 height 17
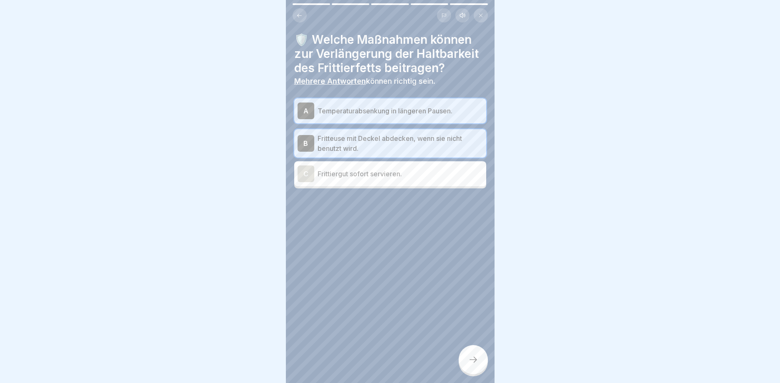
click at [466, 355] on div at bounding box center [472, 359] width 29 height 29
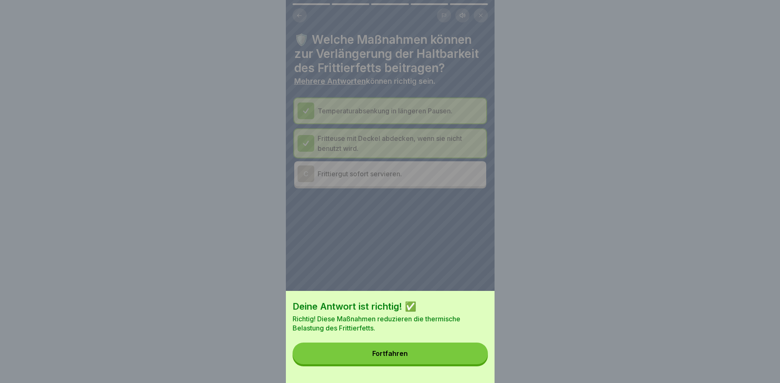
click at [426, 348] on button "Fortfahren" at bounding box center [389, 354] width 195 height 22
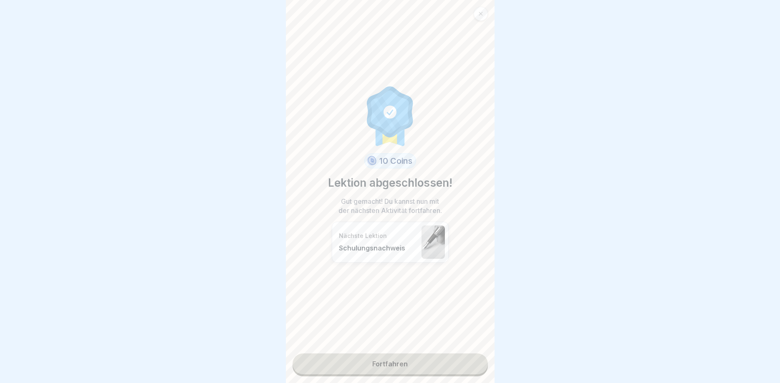
click at [393, 361] on link "Fortfahren" at bounding box center [389, 364] width 195 height 21
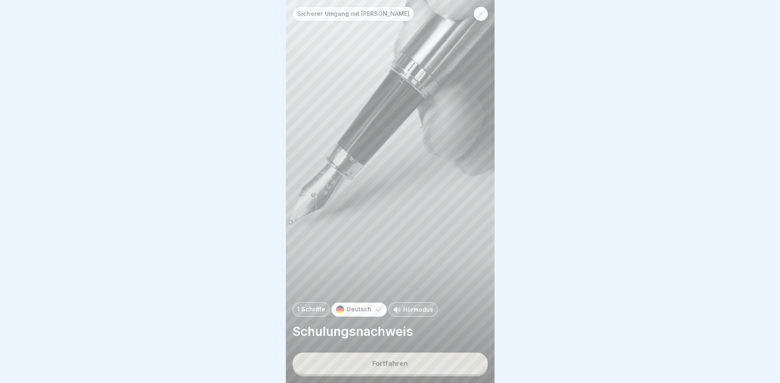
click at [393, 366] on div "Fortfahren" at bounding box center [389, 364] width 35 height 8
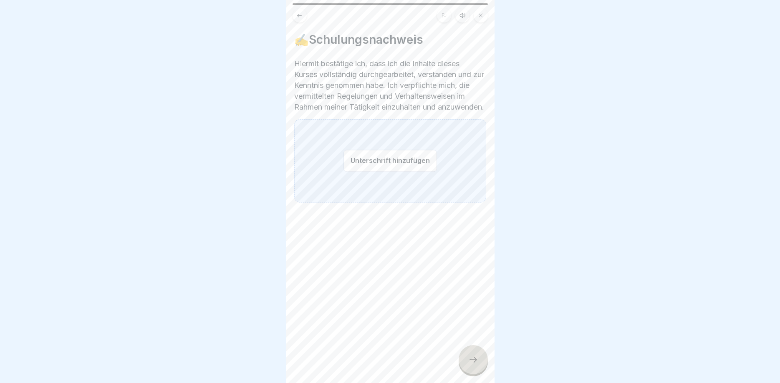
click at [366, 172] on button "Unterschrift hinzufügen" at bounding box center [389, 161] width 93 height 22
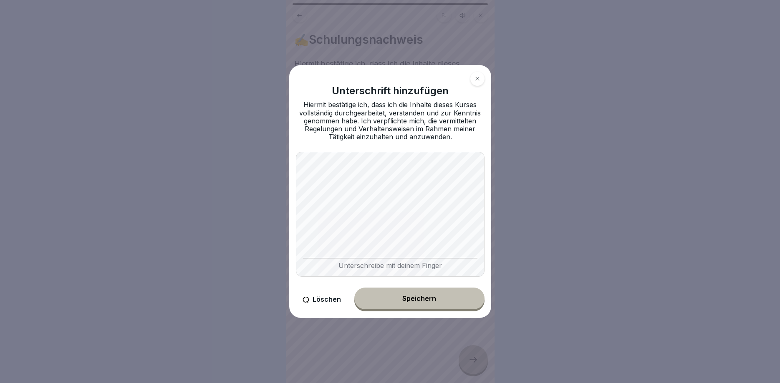
click at [413, 294] on button "Speichern" at bounding box center [419, 299] width 130 height 22
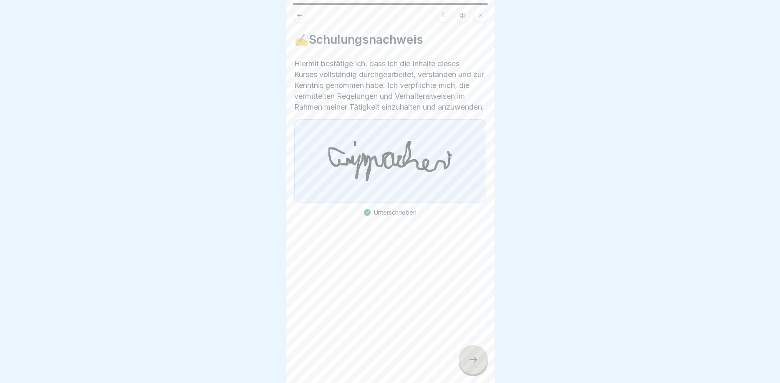
click at [479, 359] on div at bounding box center [472, 359] width 29 height 29
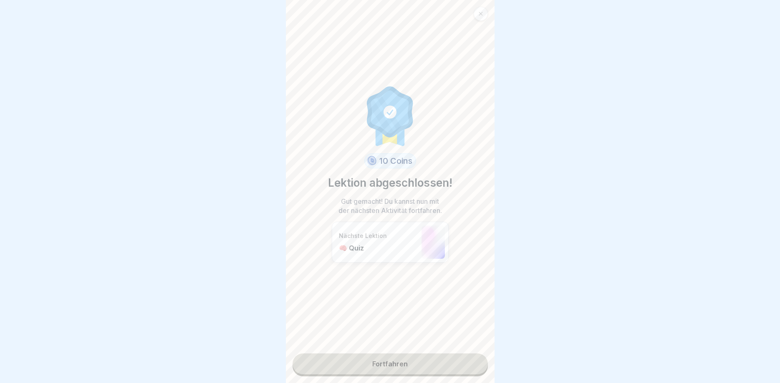
click at [418, 365] on link "Fortfahren" at bounding box center [389, 364] width 195 height 21
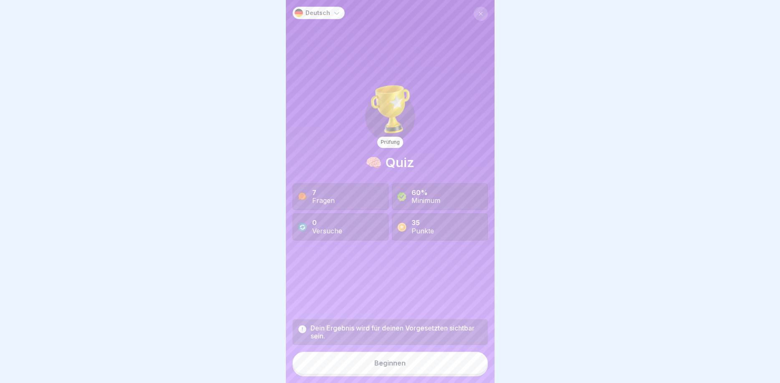
click at [393, 354] on button "Beginnen" at bounding box center [389, 363] width 195 height 23
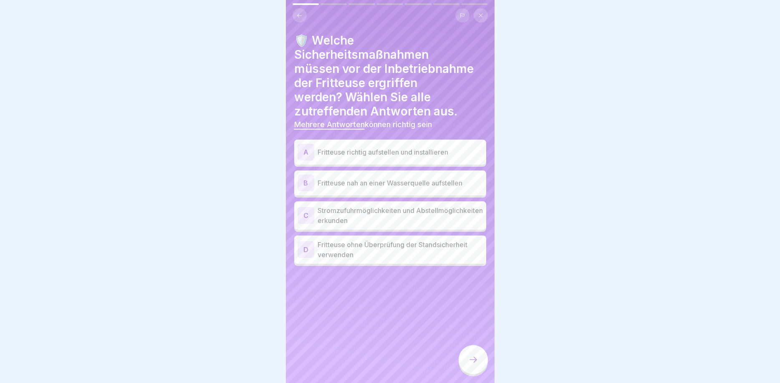
click at [311, 153] on div "A" at bounding box center [305, 152] width 17 height 17
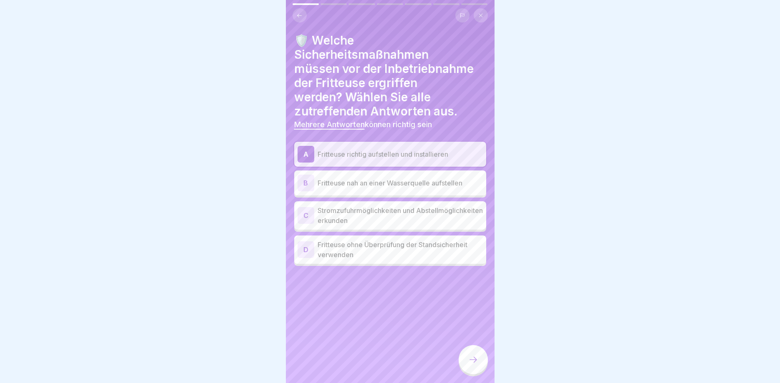
click at [306, 213] on div "C" at bounding box center [305, 215] width 17 height 17
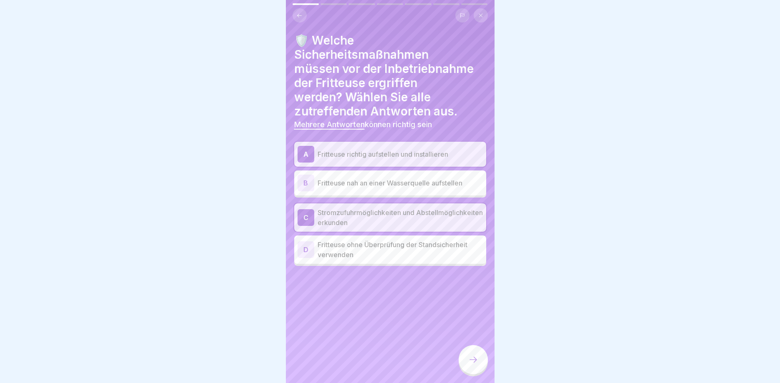
click at [483, 358] on div at bounding box center [472, 359] width 29 height 29
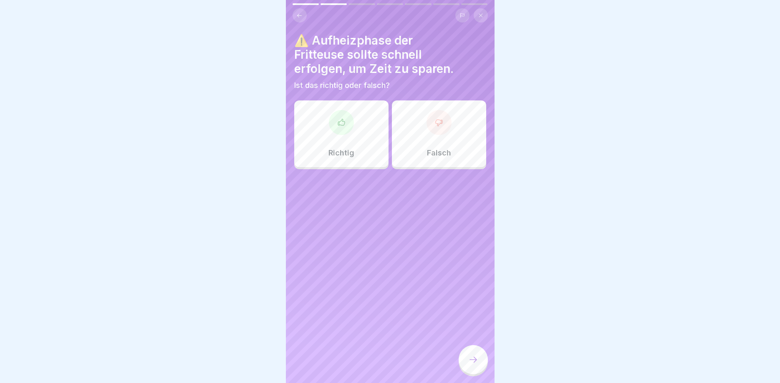
click at [437, 116] on div at bounding box center [438, 122] width 25 height 25
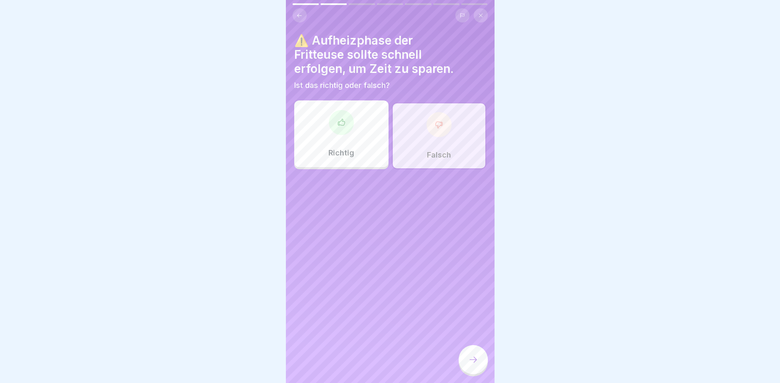
click at [463, 357] on div at bounding box center [472, 359] width 29 height 29
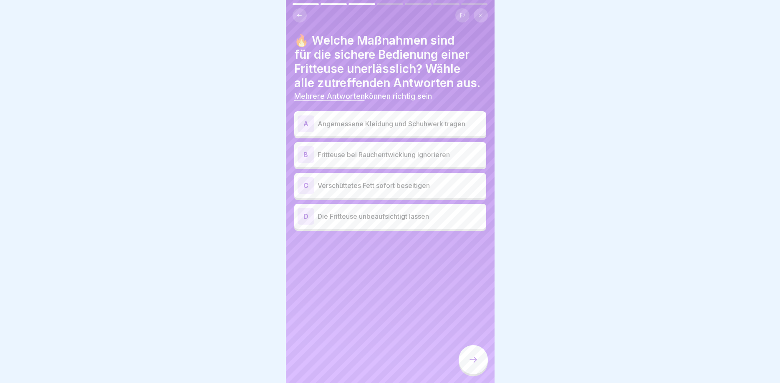
click at [307, 122] on div "A" at bounding box center [305, 124] width 17 height 17
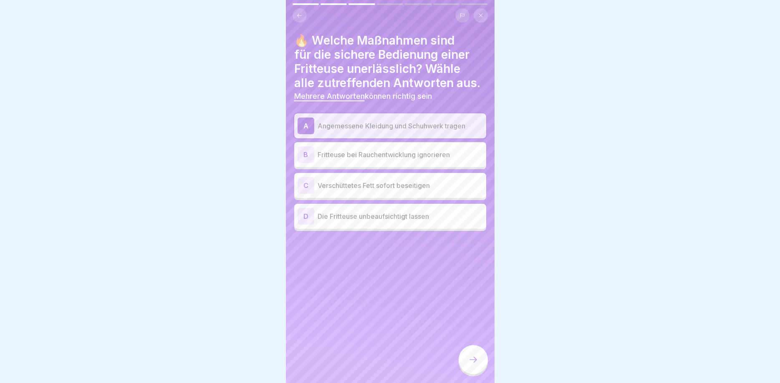
click at [305, 187] on div "C" at bounding box center [305, 185] width 17 height 17
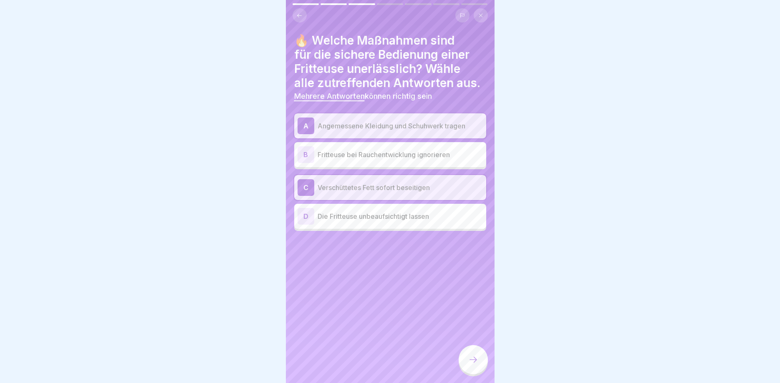
click at [476, 356] on icon at bounding box center [473, 360] width 10 height 10
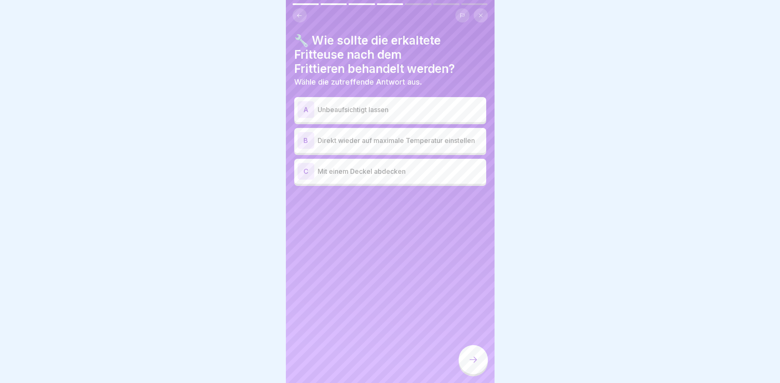
click at [309, 144] on div "B" at bounding box center [305, 140] width 17 height 17
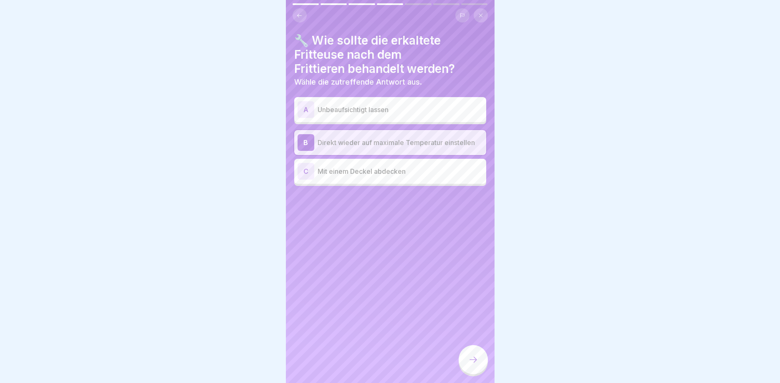
click at [312, 171] on div "C" at bounding box center [305, 171] width 17 height 17
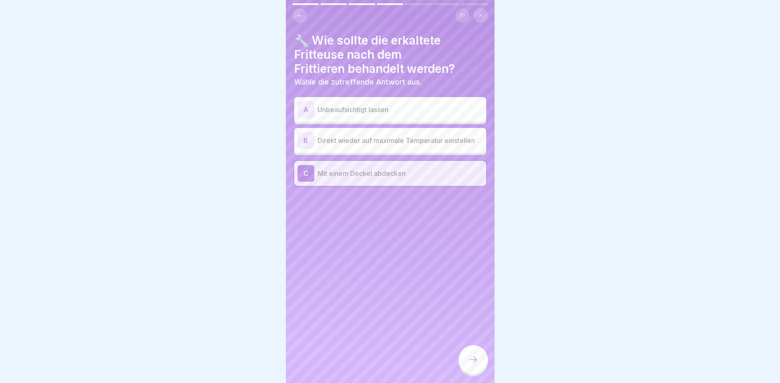
click at [306, 144] on div "B" at bounding box center [305, 140] width 17 height 17
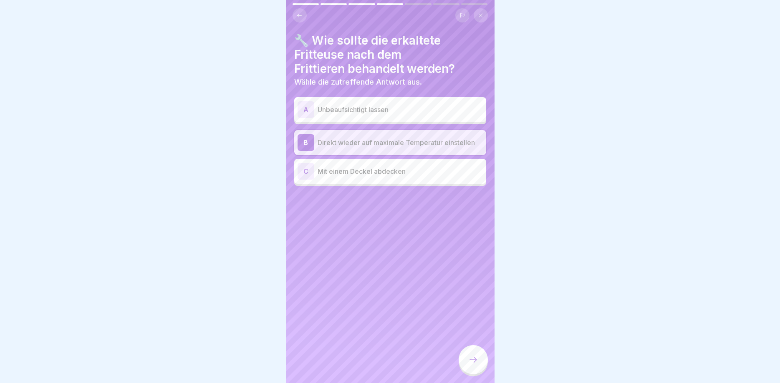
click at [310, 169] on div "C" at bounding box center [305, 171] width 17 height 17
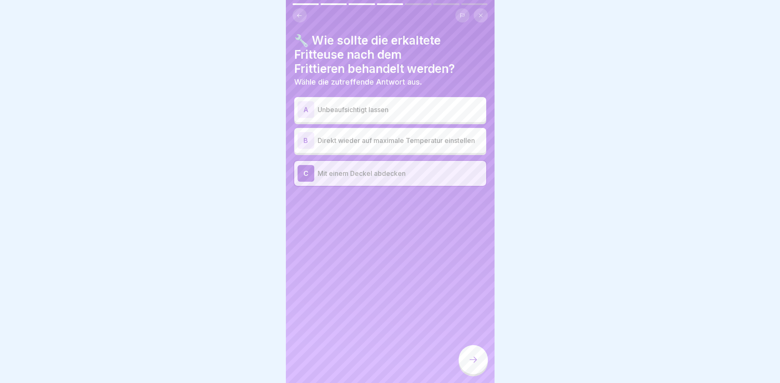
click at [464, 350] on div at bounding box center [472, 360] width 29 height 31
click at [477, 360] on icon at bounding box center [473, 360] width 10 height 10
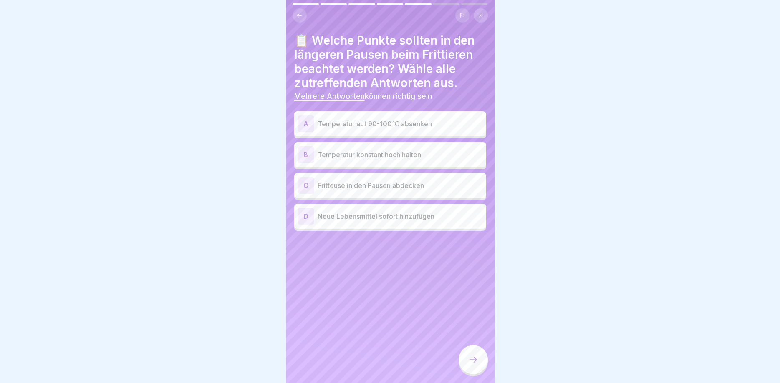
click at [310, 124] on div "A" at bounding box center [305, 124] width 17 height 17
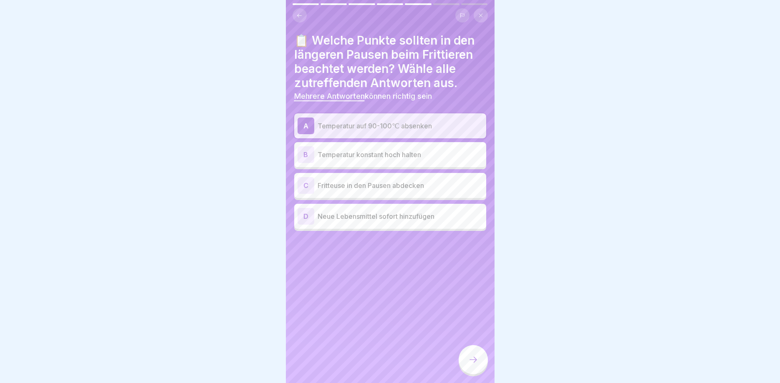
click at [308, 183] on div "C" at bounding box center [305, 185] width 17 height 17
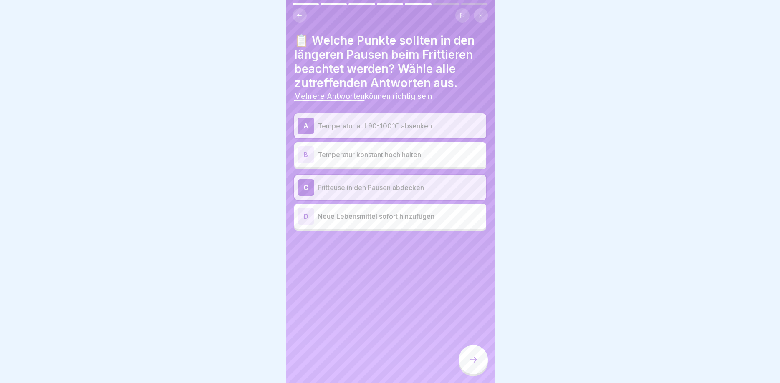
click at [466, 350] on div at bounding box center [472, 359] width 29 height 29
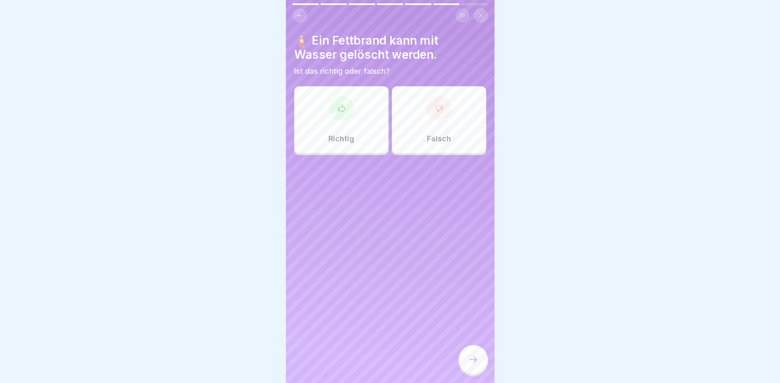
click at [438, 110] on icon at bounding box center [439, 108] width 8 height 8
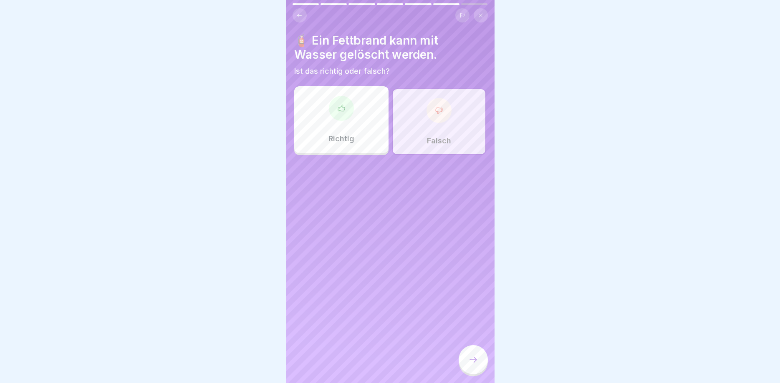
click at [467, 356] on div at bounding box center [472, 359] width 29 height 29
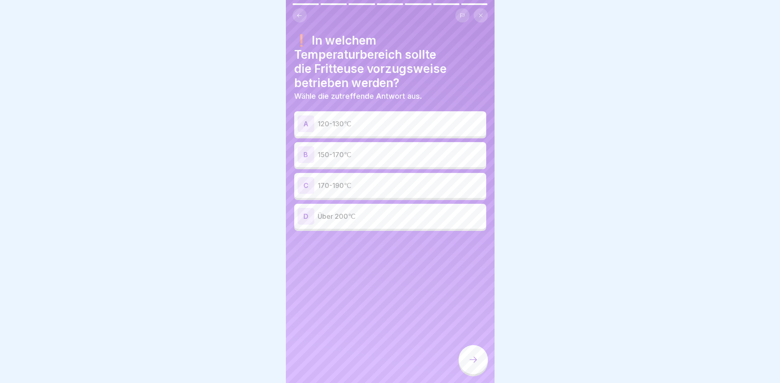
click at [345, 157] on p "150-170℃" at bounding box center [399, 155] width 165 height 10
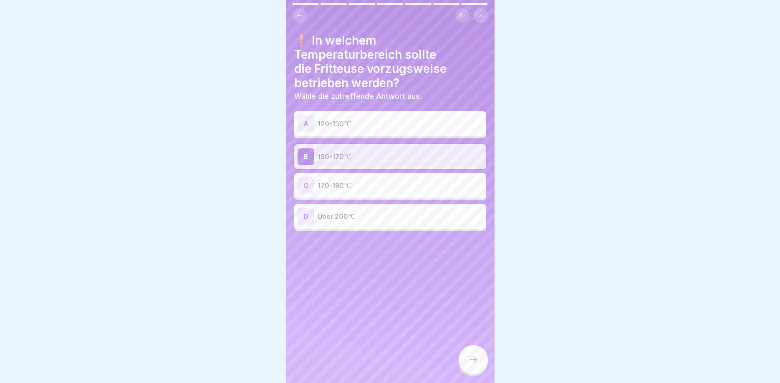
click at [472, 365] on div at bounding box center [472, 359] width 29 height 29
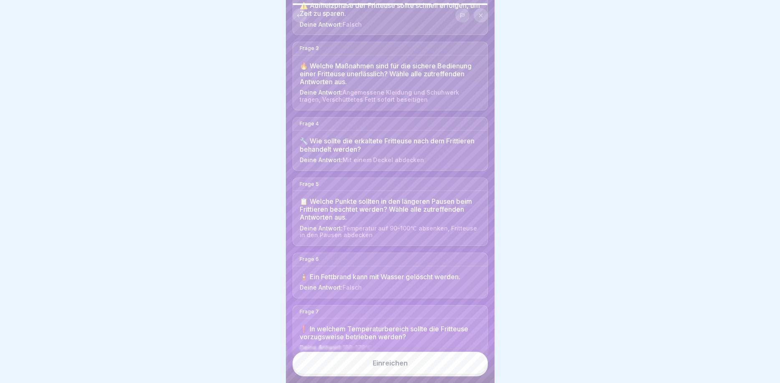
scroll to position [199, 0]
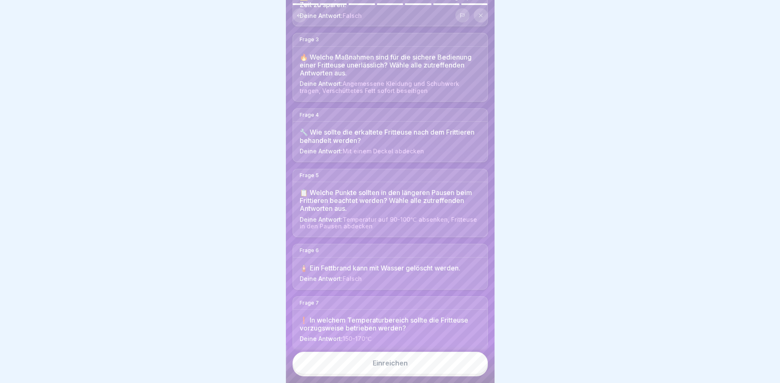
click at [401, 365] on div "Einreichen" at bounding box center [390, 364] width 35 height 8
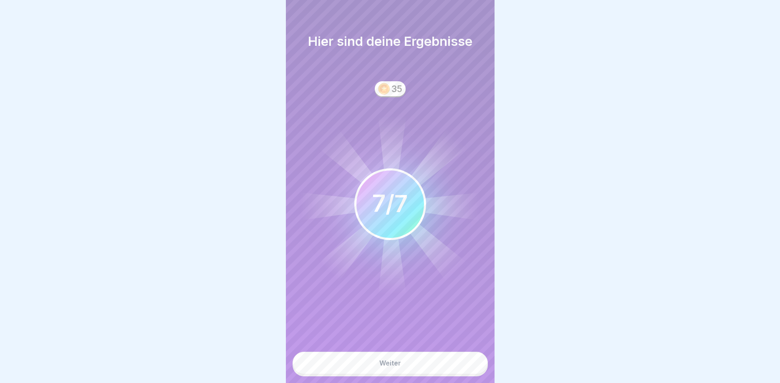
click at [403, 364] on button "Weiter" at bounding box center [389, 363] width 195 height 23
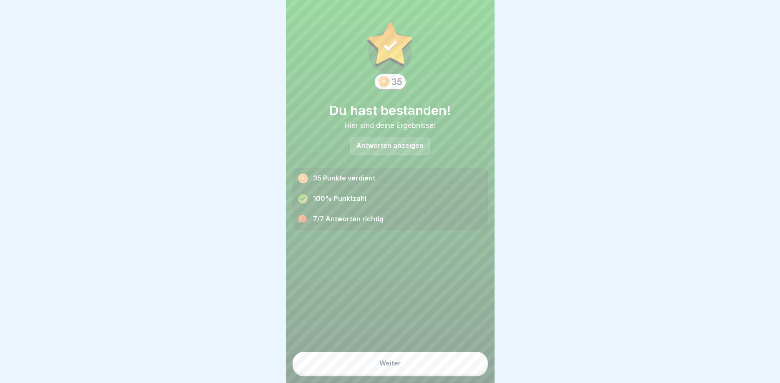
click at [405, 367] on button "Weiter" at bounding box center [389, 363] width 195 height 23
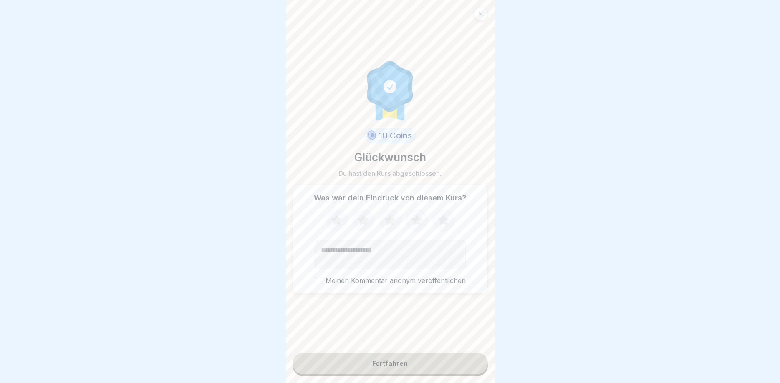
click at [365, 222] on icon at bounding box center [363, 220] width 11 height 10
click at [377, 360] on div "Fortfahren" at bounding box center [389, 364] width 35 height 8
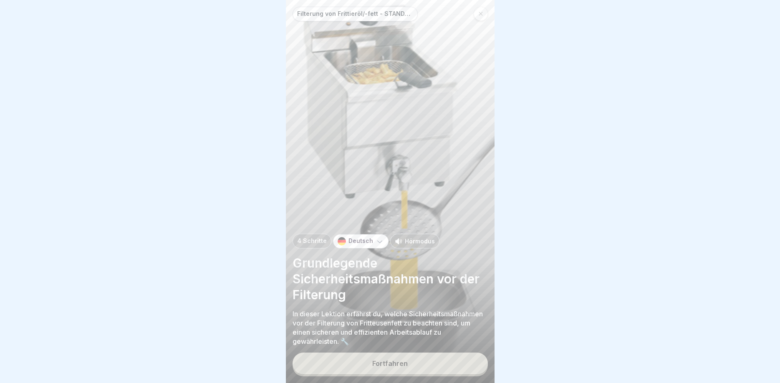
click at [406, 358] on button "Fortfahren" at bounding box center [389, 364] width 195 height 22
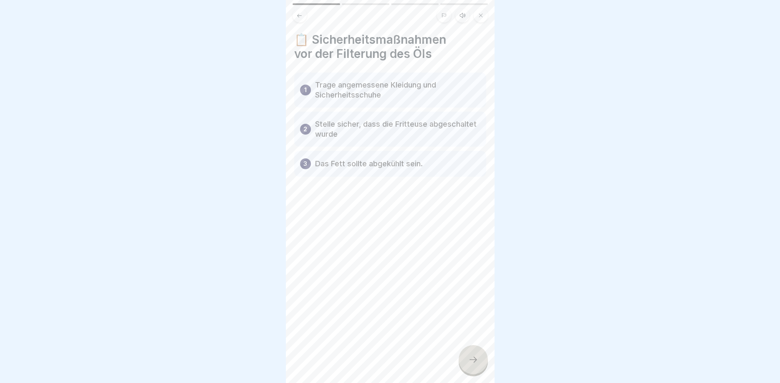
click at [467, 359] on div at bounding box center [472, 359] width 29 height 29
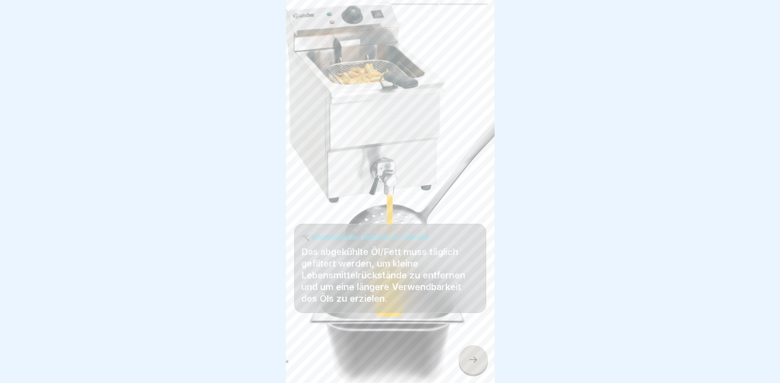
click at [473, 355] on div at bounding box center [472, 359] width 29 height 29
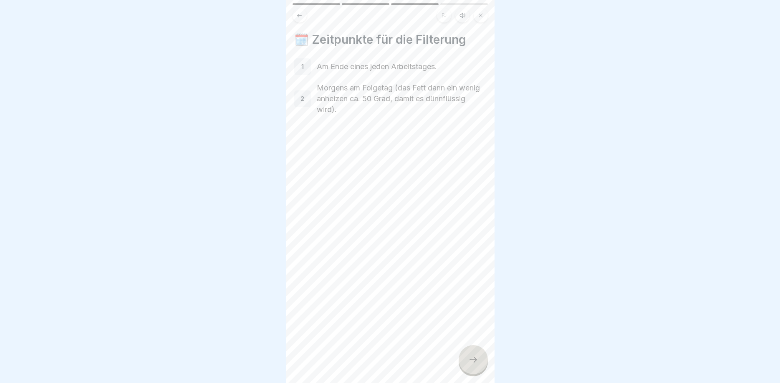
click at [474, 352] on div at bounding box center [472, 359] width 29 height 29
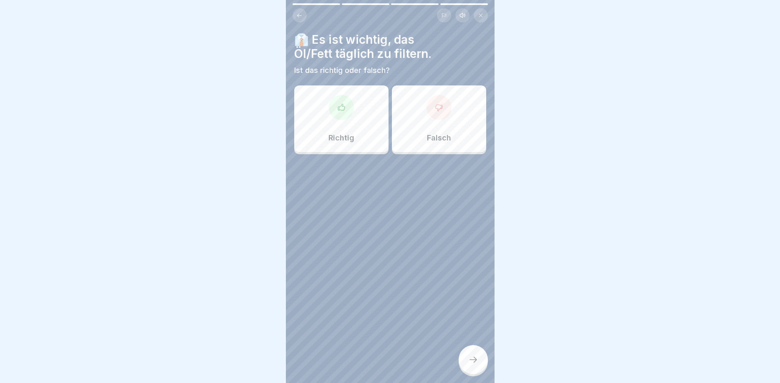
click at [343, 113] on div at bounding box center [341, 107] width 25 height 25
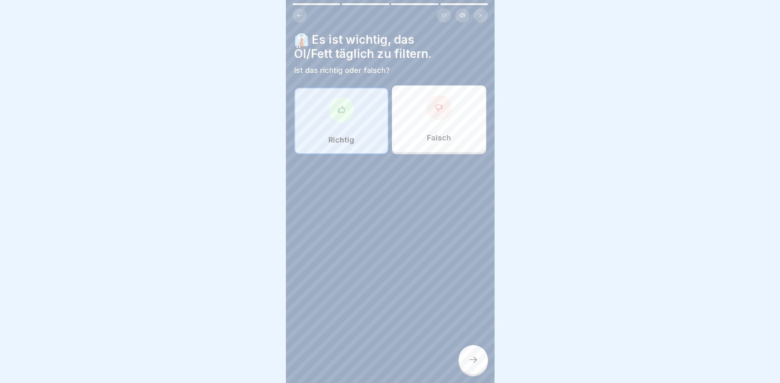
click at [363, 113] on div "Richtig" at bounding box center [341, 121] width 94 height 67
click at [475, 352] on div at bounding box center [472, 359] width 29 height 29
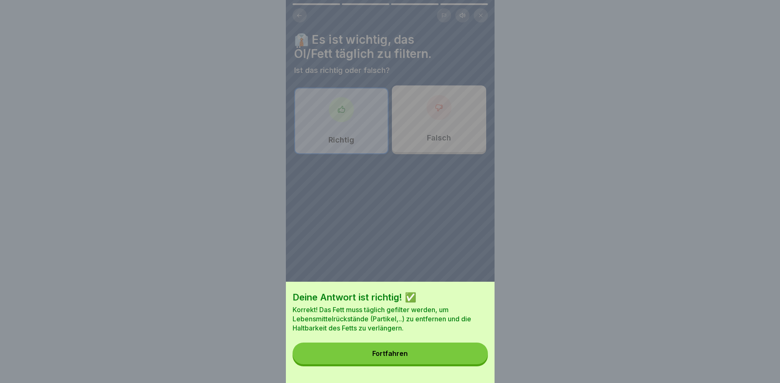
click at [377, 356] on div "Fortfahren" at bounding box center [389, 354] width 35 height 8
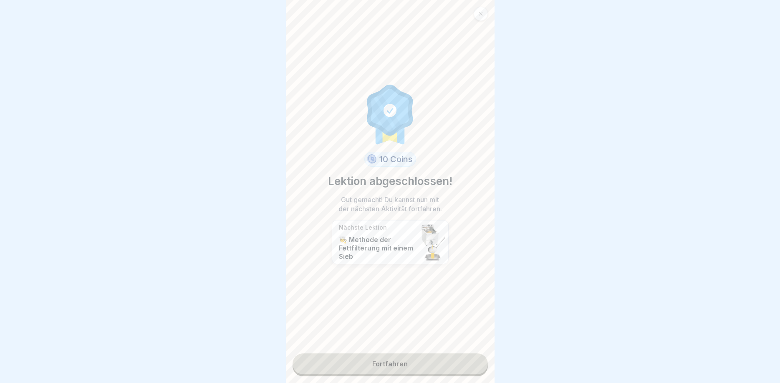
click at [415, 363] on link "Fortfahren" at bounding box center [389, 364] width 195 height 21
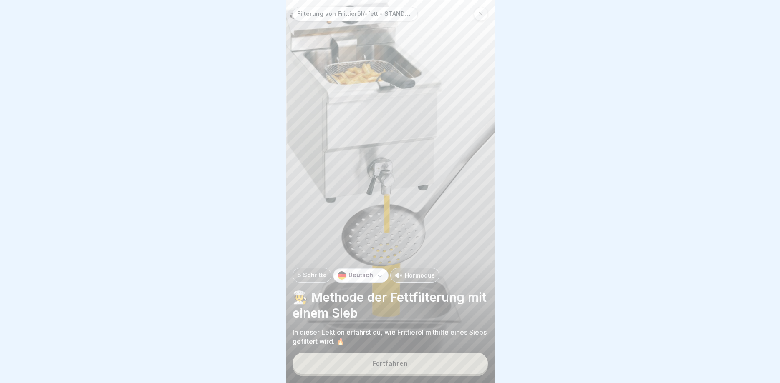
click at [413, 362] on button "Fortfahren" at bounding box center [389, 364] width 195 height 22
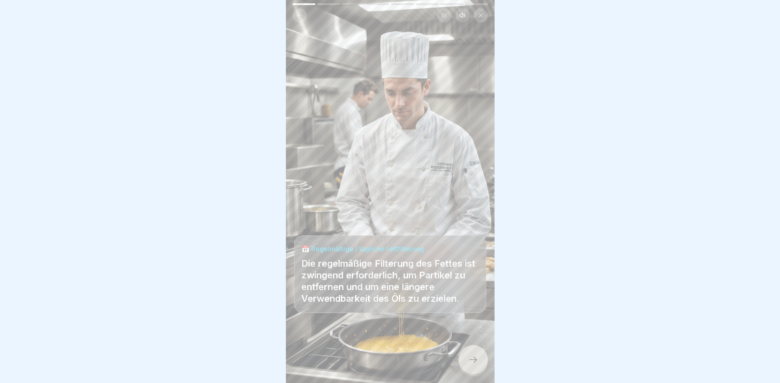
click at [484, 362] on div at bounding box center [472, 359] width 29 height 29
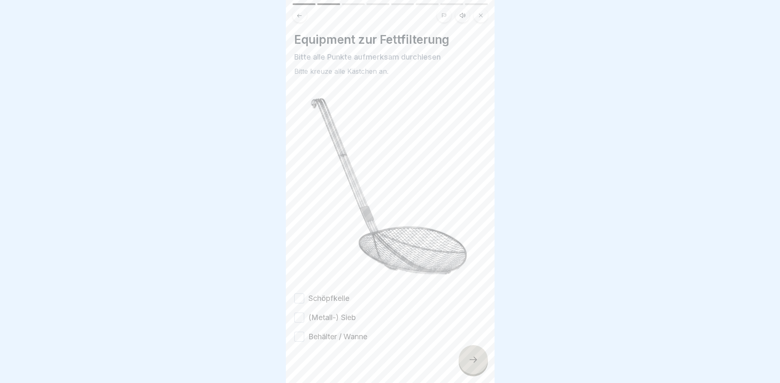
click at [300, 300] on button "Schöpfkelle" at bounding box center [299, 299] width 10 height 10
click at [300, 318] on button "(Metall-) Sieb" at bounding box center [299, 318] width 10 height 10
click at [296, 336] on button "Behälter / Wanne" at bounding box center [299, 337] width 10 height 10
click at [462, 362] on div at bounding box center [472, 359] width 29 height 29
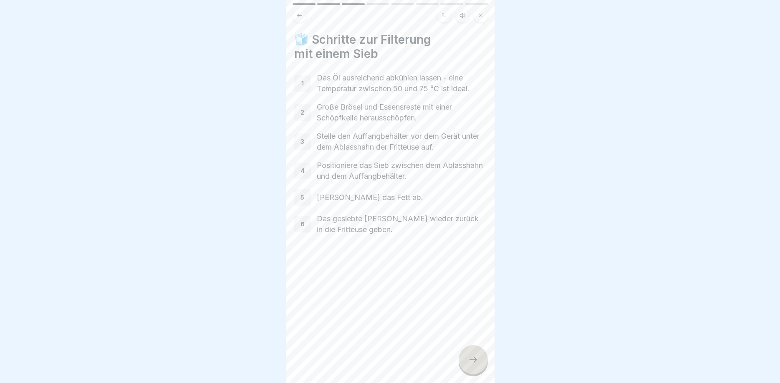
click at [478, 367] on div at bounding box center [472, 359] width 29 height 29
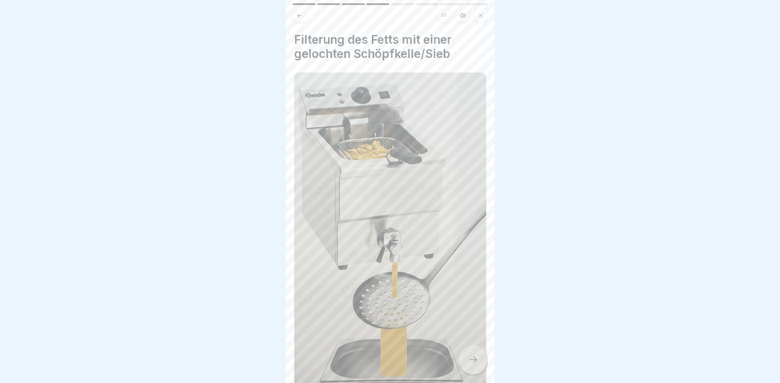
click at [474, 353] on div at bounding box center [472, 359] width 29 height 29
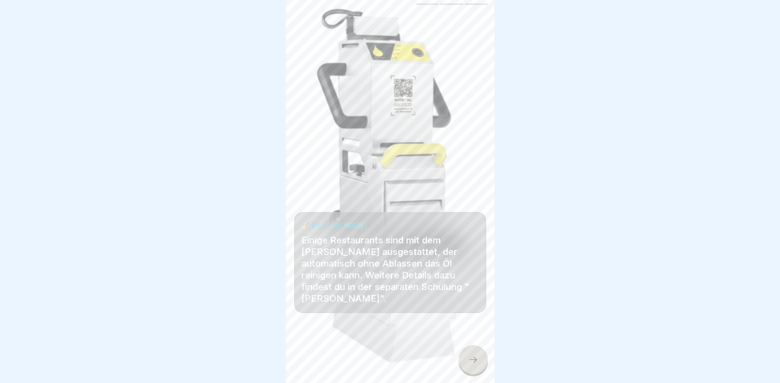
click at [478, 367] on div at bounding box center [472, 359] width 29 height 29
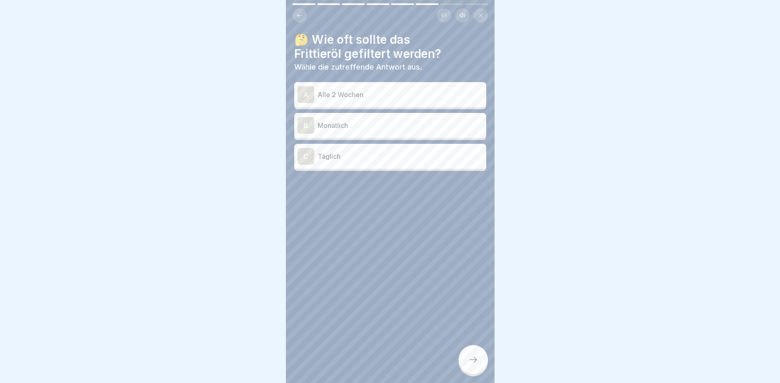
click at [302, 150] on div "C" at bounding box center [305, 156] width 17 height 17
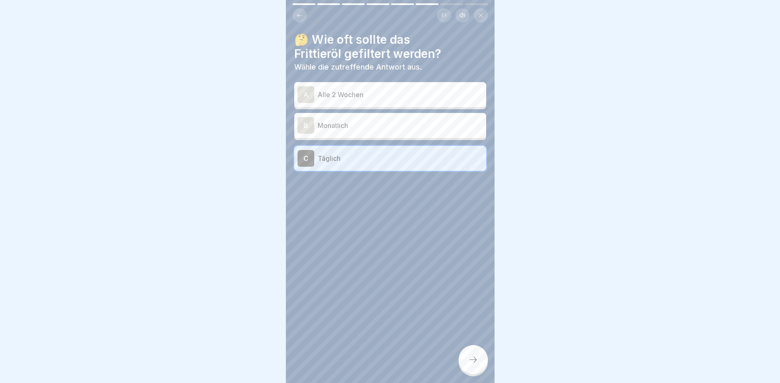
click at [469, 363] on icon at bounding box center [473, 360] width 10 height 10
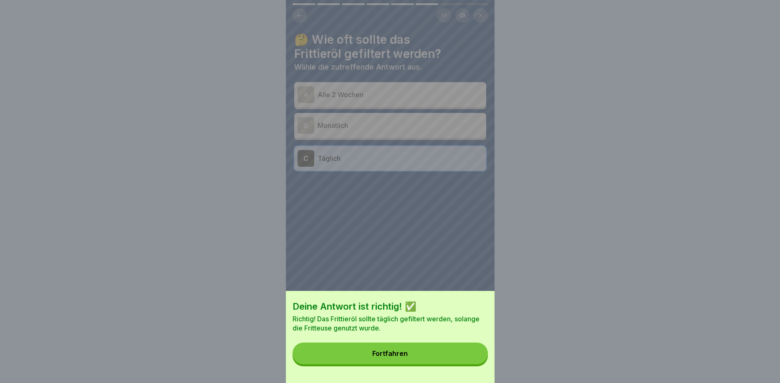
click at [413, 347] on button "Fortfahren" at bounding box center [389, 354] width 195 height 22
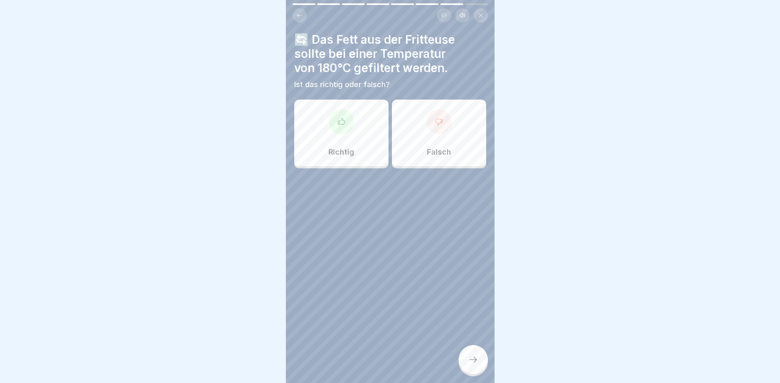
click at [441, 134] on div at bounding box center [438, 121] width 25 height 25
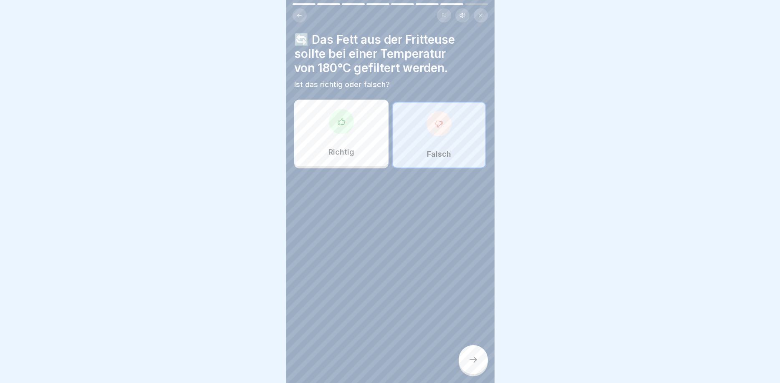
click at [479, 349] on div at bounding box center [472, 359] width 29 height 29
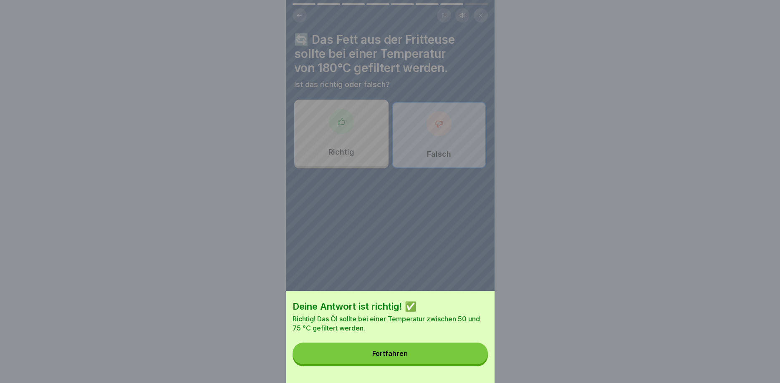
click at [403, 354] on div "Fortfahren" at bounding box center [389, 354] width 35 height 8
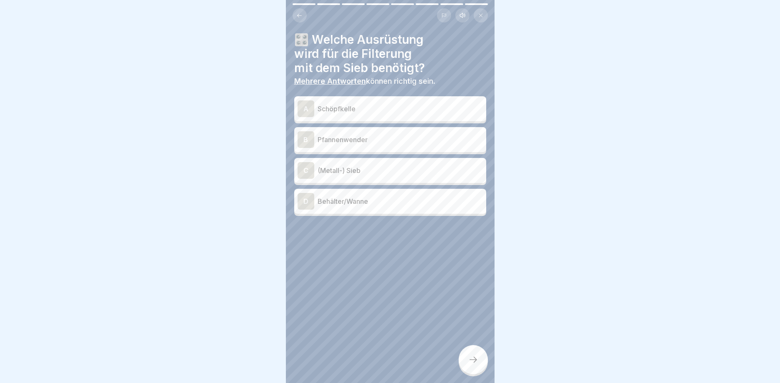
click at [302, 168] on div "C" at bounding box center [305, 170] width 17 height 17
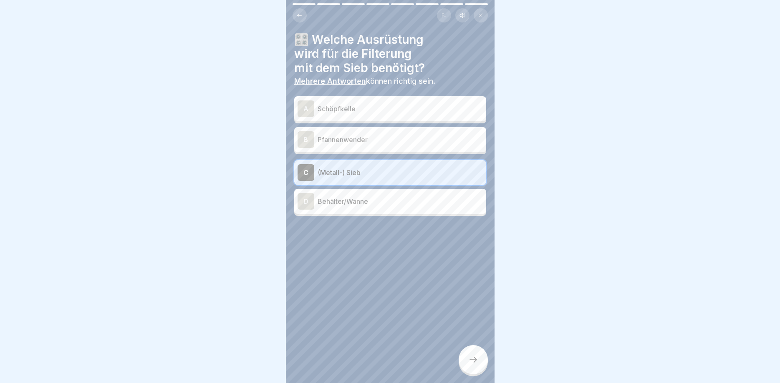
click at [307, 198] on div "D" at bounding box center [305, 201] width 17 height 17
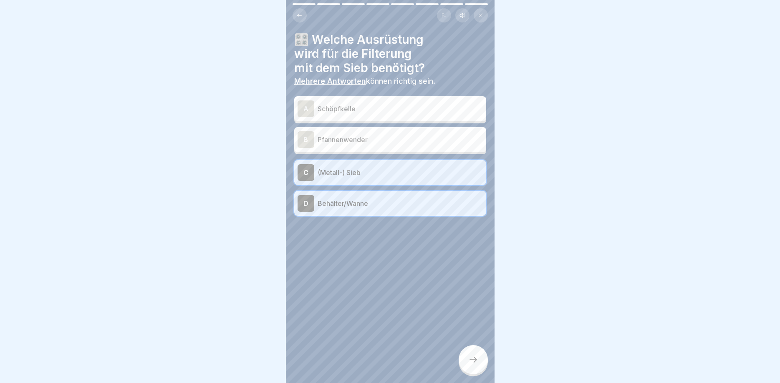
click at [466, 356] on div at bounding box center [472, 359] width 29 height 29
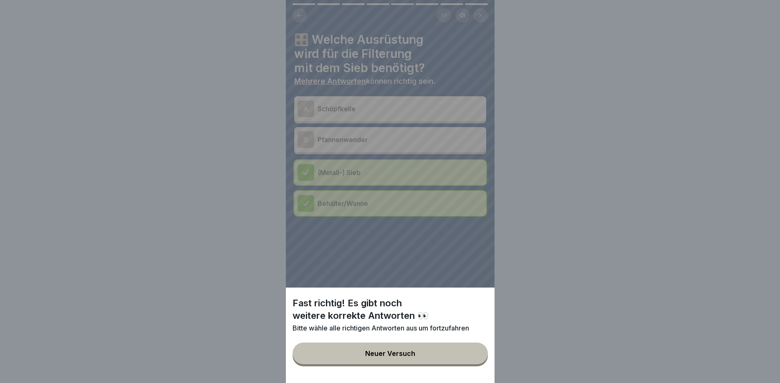
click at [392, 352] on div "Neuer Versuch" at bounding box center [390, 354] width 50 height 8
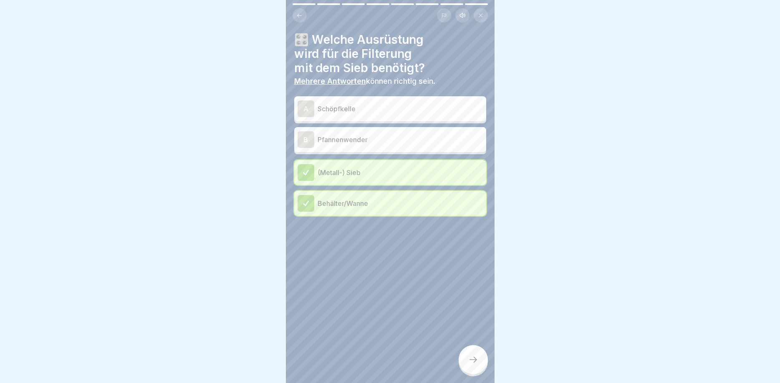
click at [308, 108] on div "A" at bounding box center [305, 109] width 17 height 17
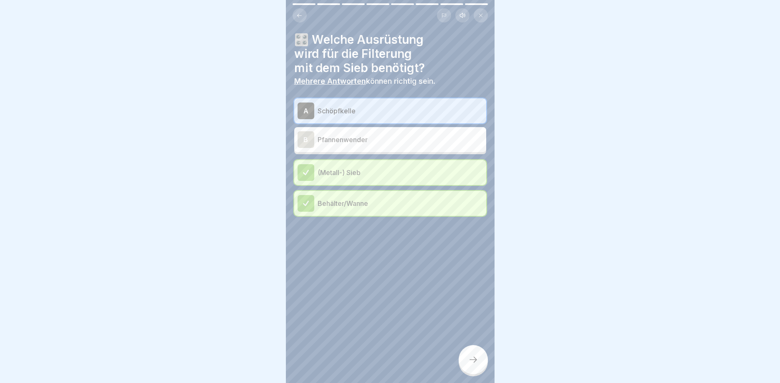
click at [466, 361] on div at bounding box center [472, 359] width 29 height 29
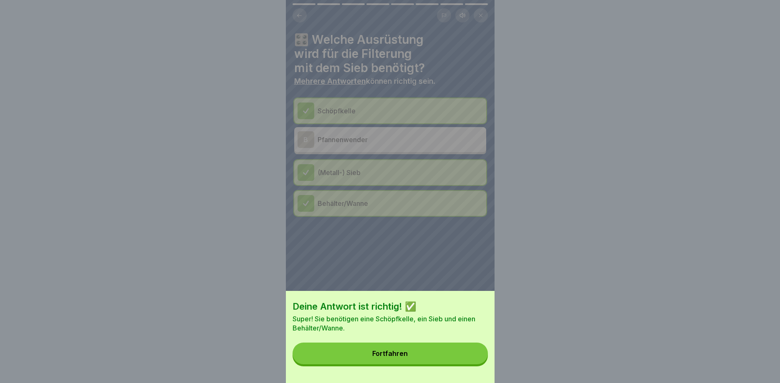
click at [444, 361] on button "Fortfahren" at bounding box center [389, 354] width 195 height 22
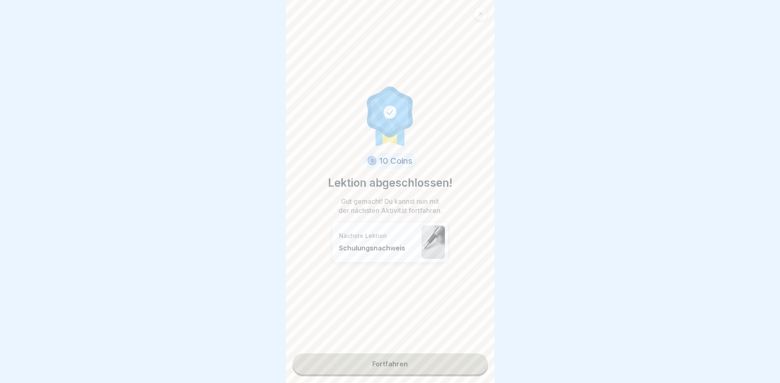
click at [387, 361] on link "Fortfahren" at bounding box center [389, 364] width 195 height 21
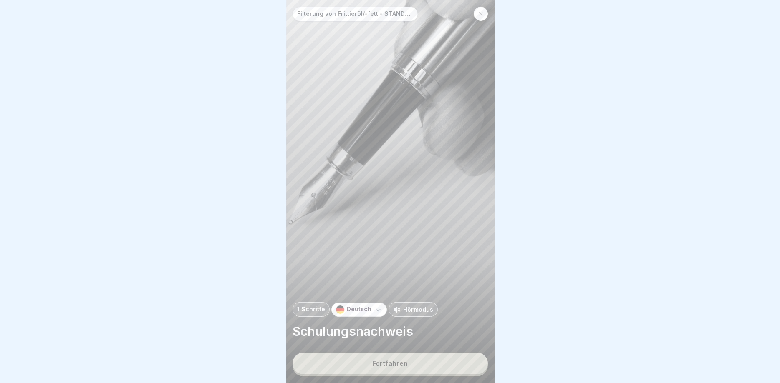
click at [408, 361] on button "Fortfahren" at bounding box center [389, 364] width 195 height 22
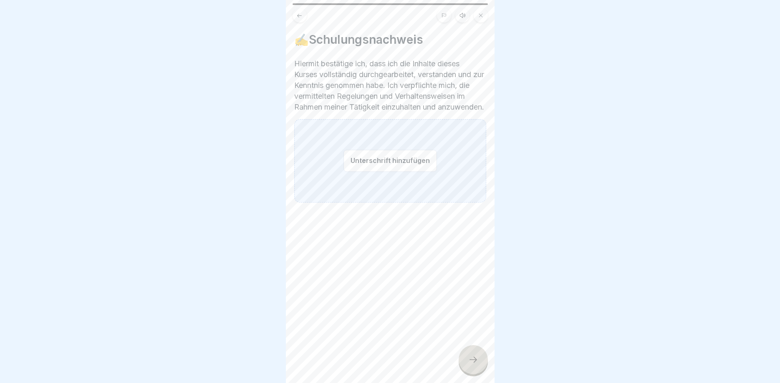
click at [370, 172] on button "Unterschrift hinzufügen" at bounding box center [389, 161] width 93 height 22
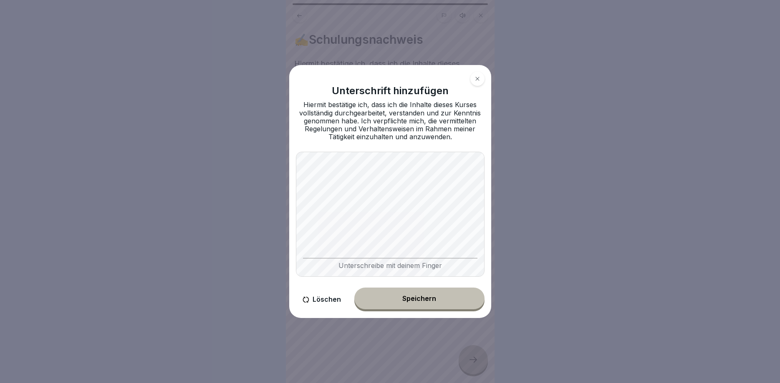
click at [424, 302] on div "Speichern" at bounding box center [419, 299] width 34 height 8
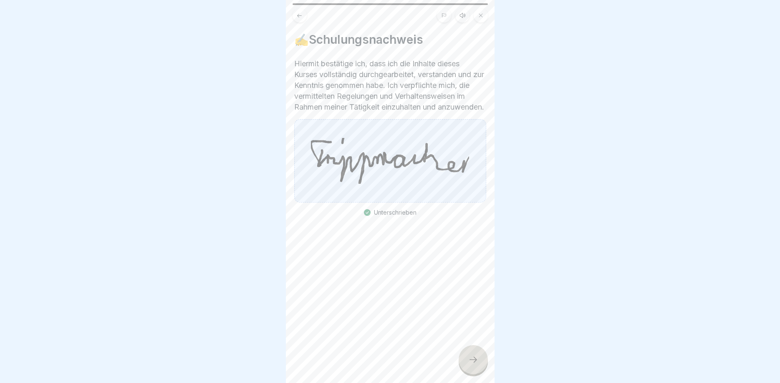
drag, startPoint x: 475, startPoint y: 360, endPoint x: 474, endPoint y: 353, distance: 7.1
click at [475, 360] on icon at bounding box center [473, 360] width 10 height 10
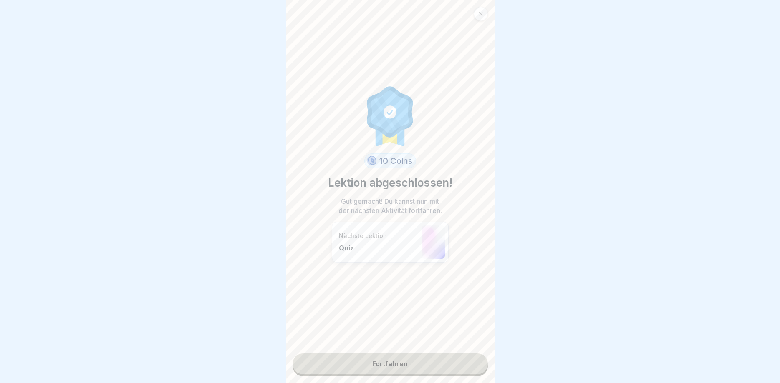
click at [416, 365] on link "Fortfahren" at bounding box center [389, 364] width 195 height 21
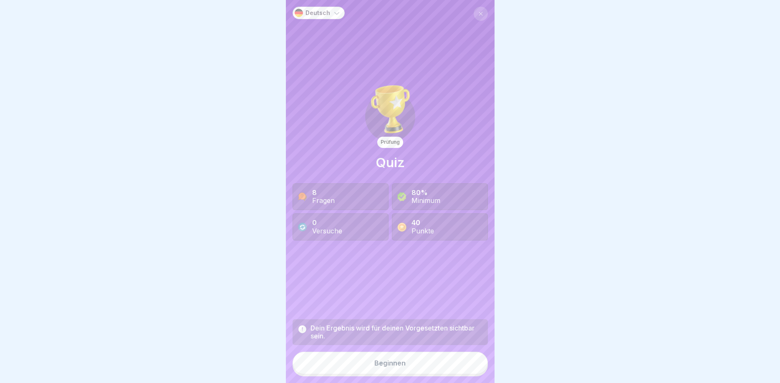
click at [391, 367] on div "Beginnen" at bounding box center [389, 364] width 31 height 8
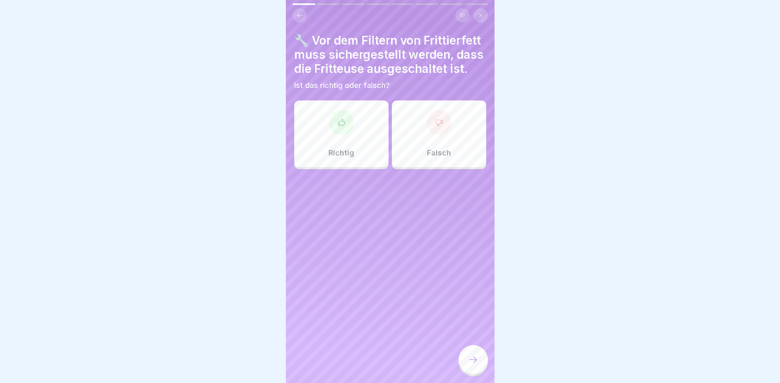
click at [341, 134] on div at bounding box center [341, 122] width 25 height 25
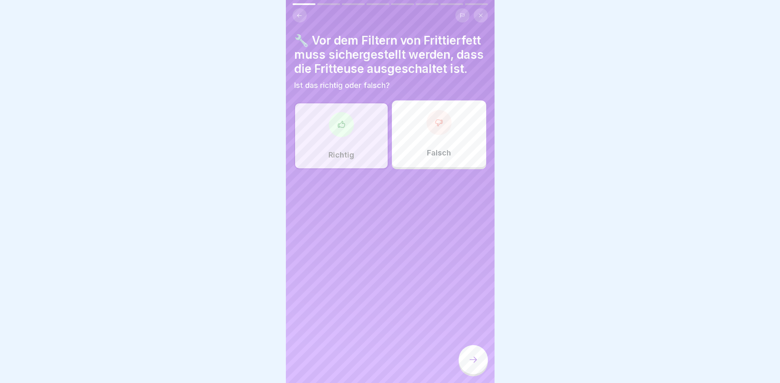
click at [466, 358] on div at bounding box center [472, 359] width 29 height 29
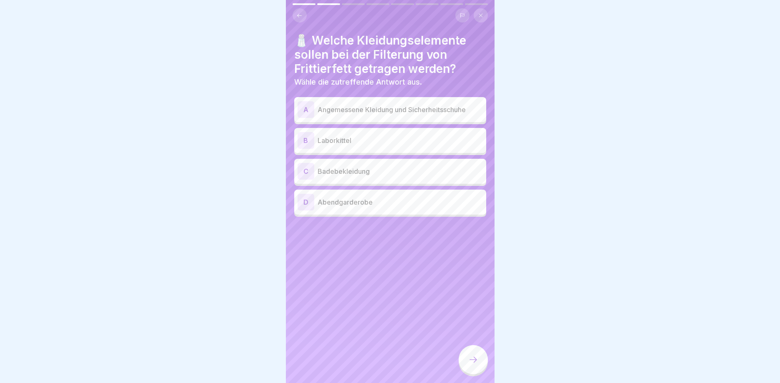
click at [307, 108] on div "A" at bounding box center [305, 109] width 17 height 17
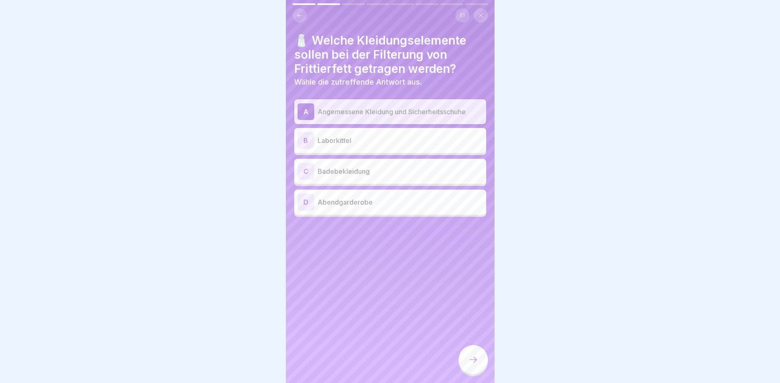
click at [484, 356] on div at bounding box center [472, 359] width 29 height 29
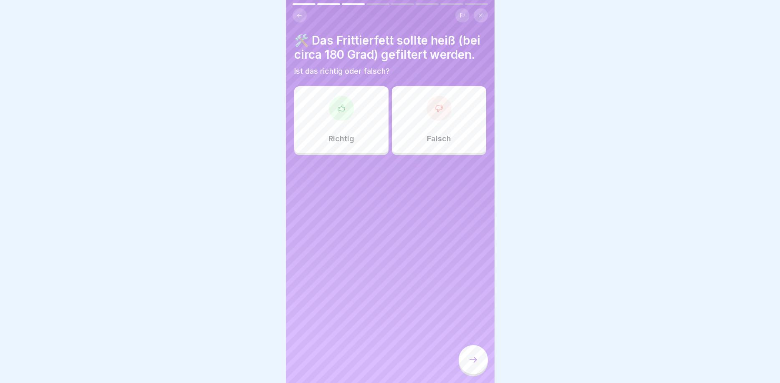
click at [438, 118] on div at bounding box center [438, 108] width 25 height 25
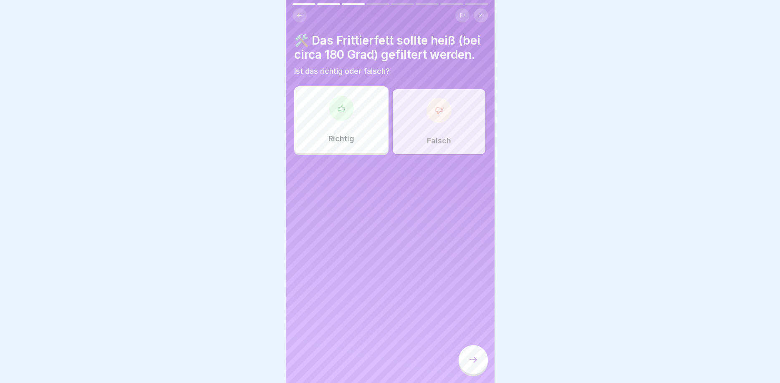
click at [464, 358] on div at bounding box center [472, 359] width 29 height 29
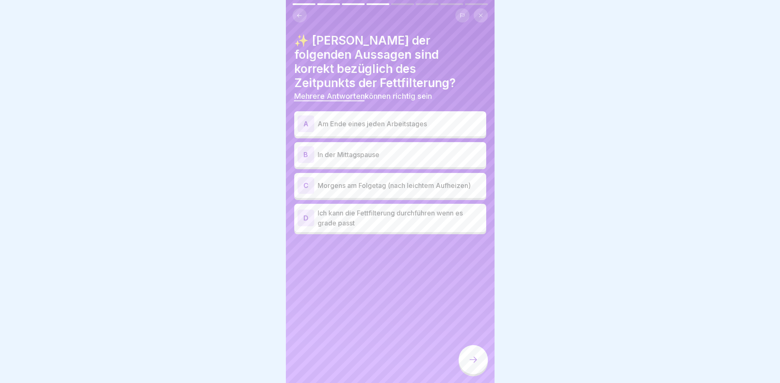
click at [304, 116] on div "A" at bounding box center [305, 124] width 17 height 17
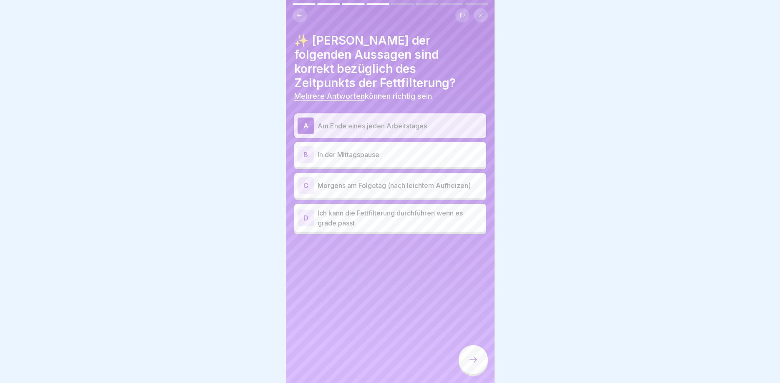
click at [302, 177] on div "C" at bounding box center [305, 185] width 17 height 17
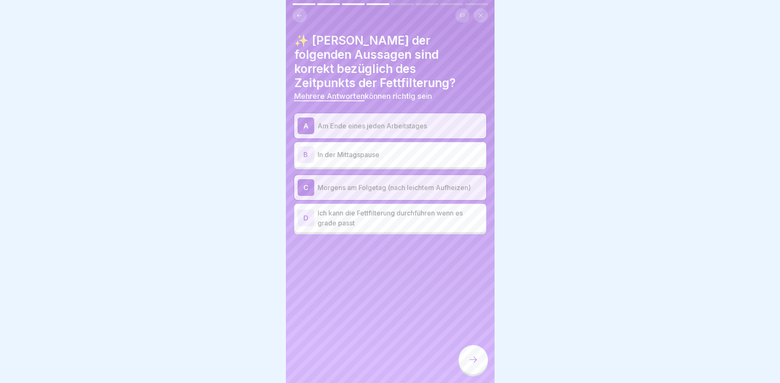
click at [474, 352] on div at bounding box center [472, 359] width 29 height 29
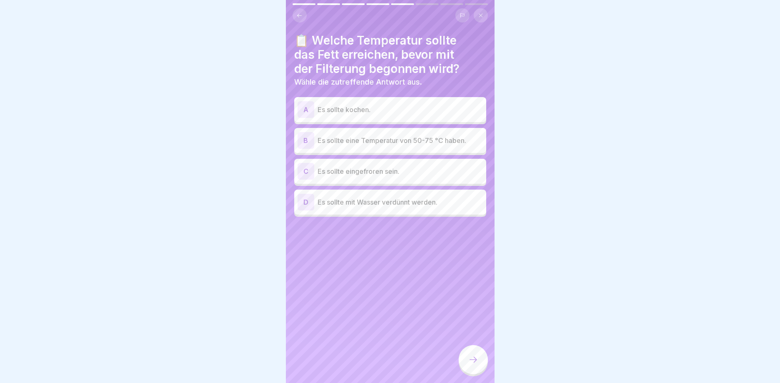
click at [303, 139] on div "B" at bounding box center [305, 140] width 17 height 17
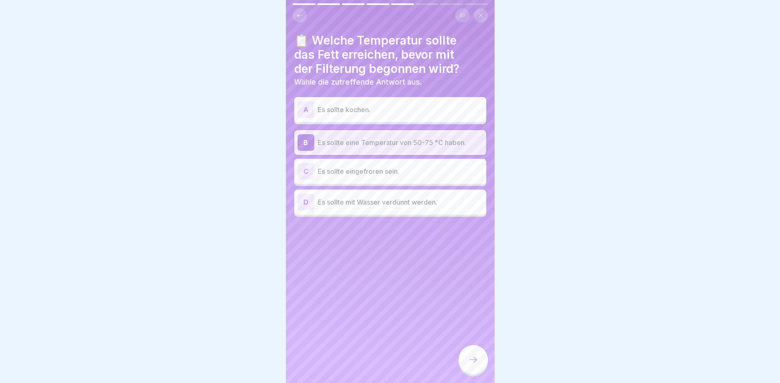
click at [479, 353] on div at bounding box center [472, 359] width 29 height 29
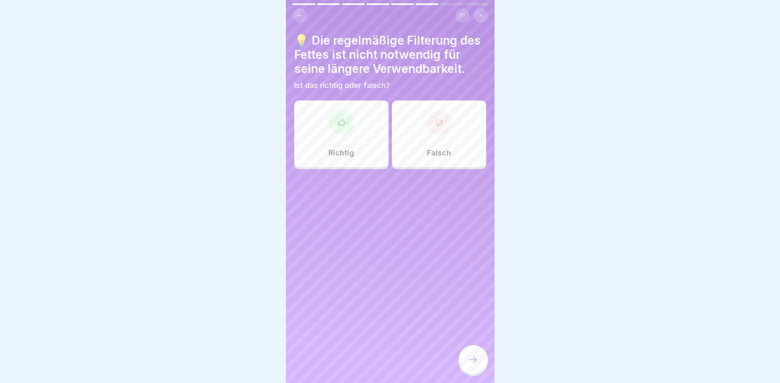
click at [445, 128] on div at bounding box center [438, 122] width 25 height 25
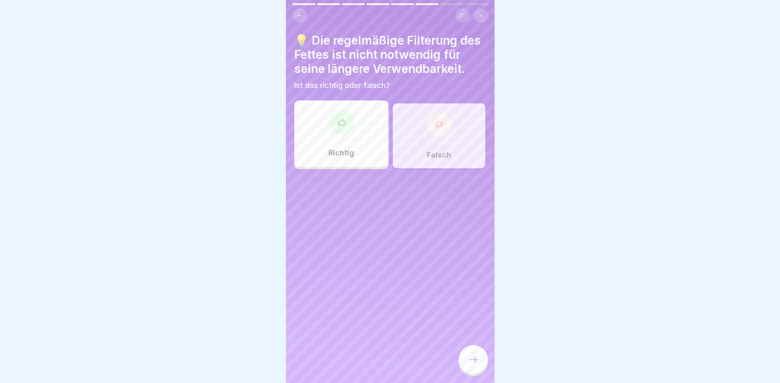
click at [467, 356] on div at bounding box center [472, 359] width 29 height 29
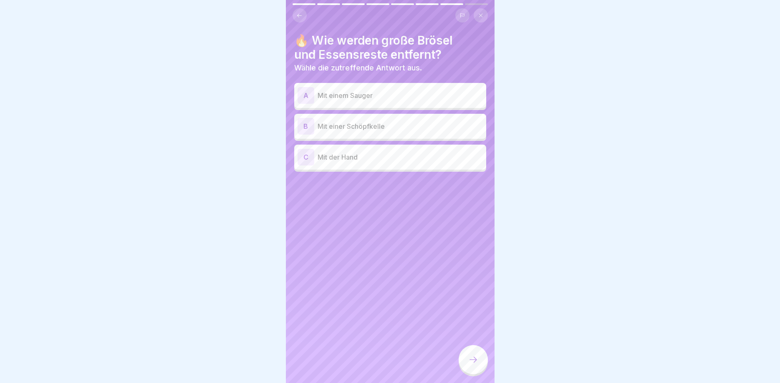
click at [307, 130] on div "B" at bounding box center [305, 126] width 17 height 17
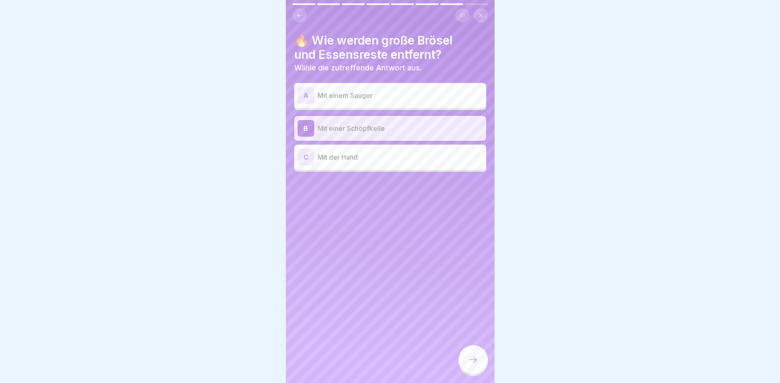
click at [475, 362] on icon at bounding box center [473, 360] width 10 height 10
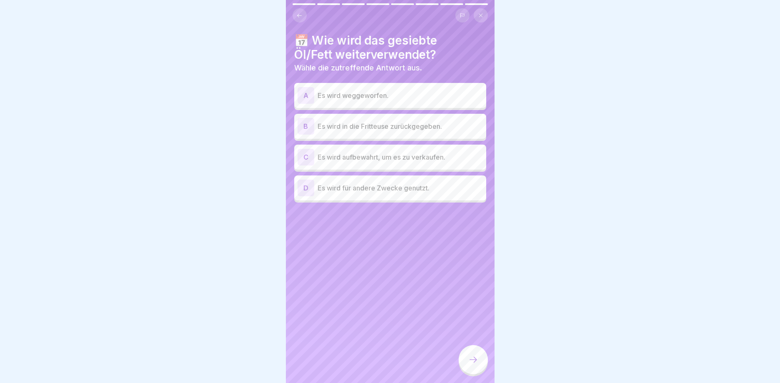
click at [310, 131] on div "B" at bounding box center [305, 126] width 17 height 17
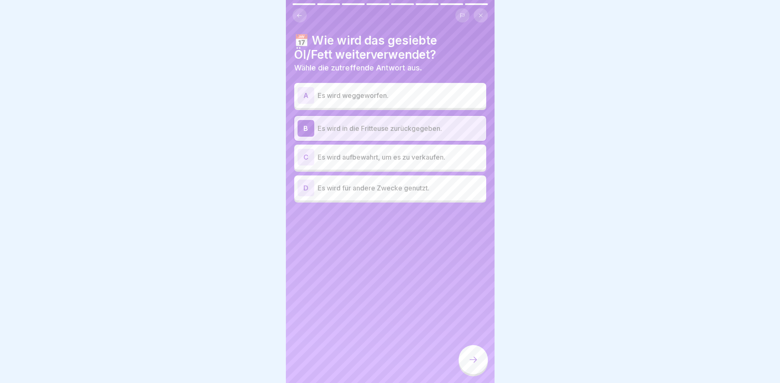
click at [479, 350] on div at bounding box center [472, 359] width 29 height 29
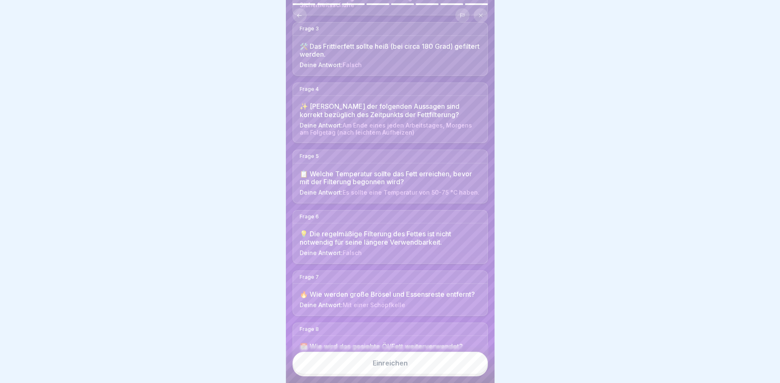
scroll to position [213, 0]
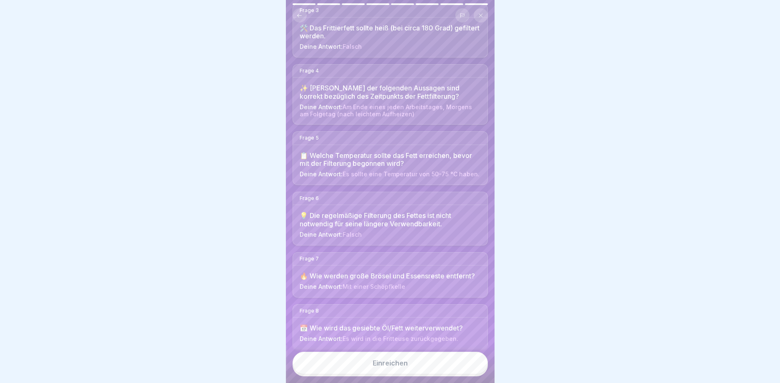
click at [408, 353] on button "Einreichen" at bounding box center [389, 363] width 195 height 23
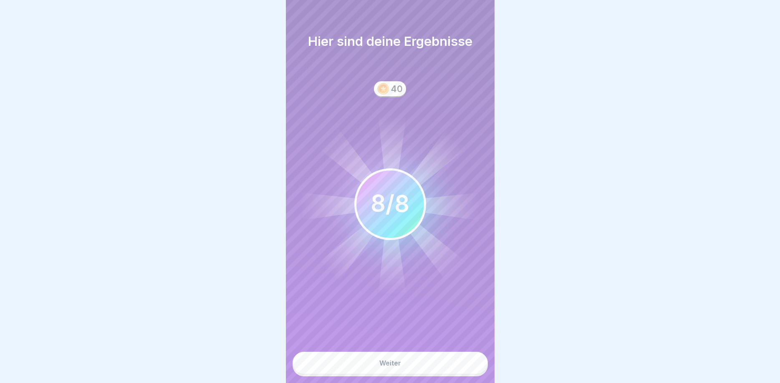
click at [386, 356] on button "Weiter" at bounding box center [389, 363] width 195 height 23
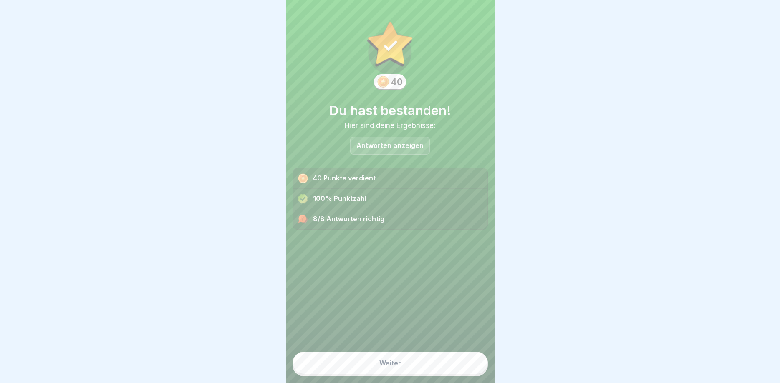
click at [398, 363] on div "Weiter" at bounding box center [390, 364] width 22 height 8
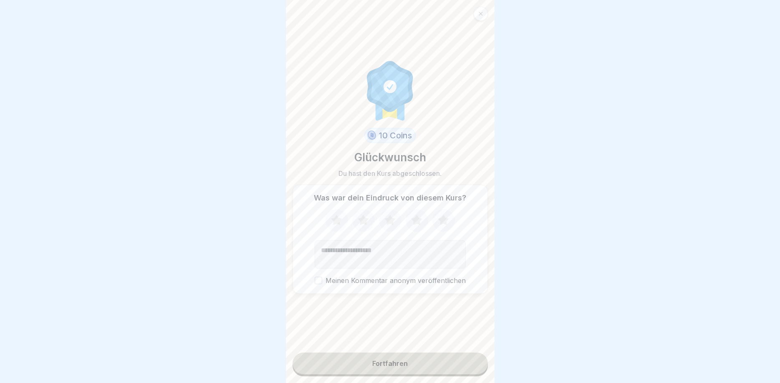
click at [362, 222] on icon at bounding box center [363, 220] width 11 height 10
click at [385, 368] on button "Fortfahren" at bounding box center [389, 364] width 195 height 22
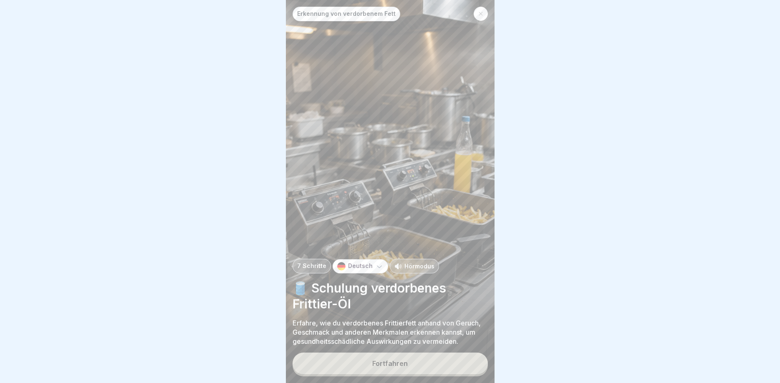
click at [416, 373] on button "Fortfahren" at bounding box center [389, 364] width 195 height 22
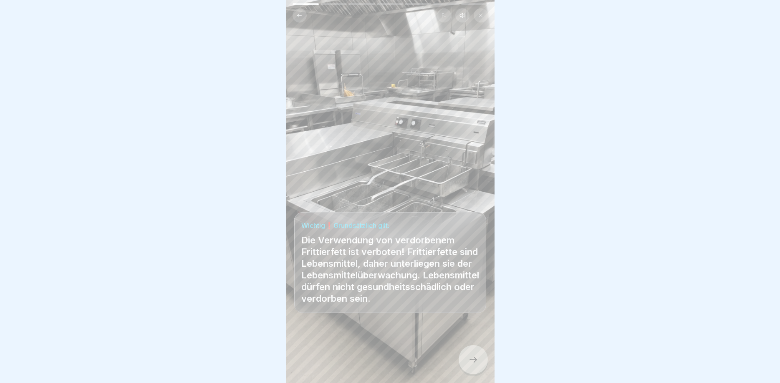
click at [482, 358] on div at bounding box center [472, 359] width 29 height 29
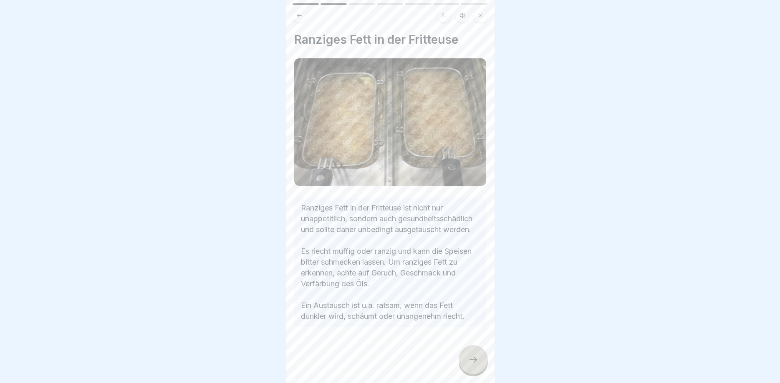
click at [471, 355] on div at bounding box center [472, 359] width 29 height 29
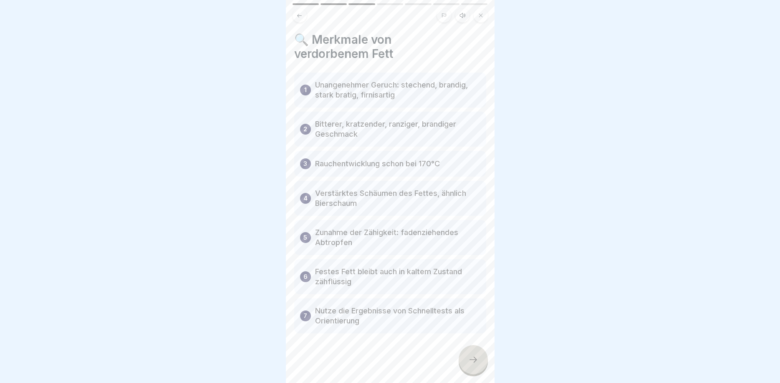
click at [475, 359] on icon at bounding box center [473, 360] width 10 height 10
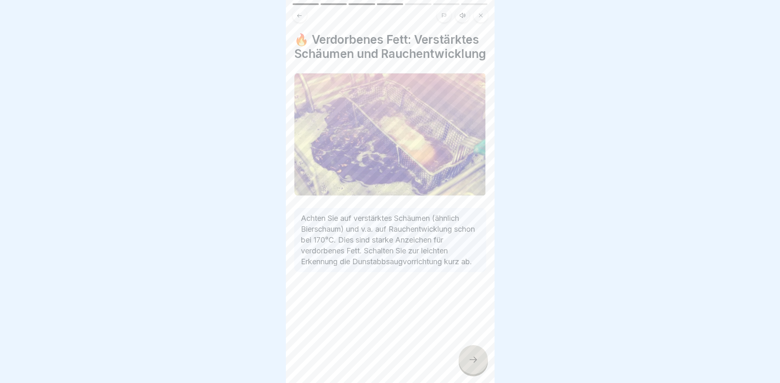
click at [473, 356] on icon at bounding box center [473, 360] width 10 height 10
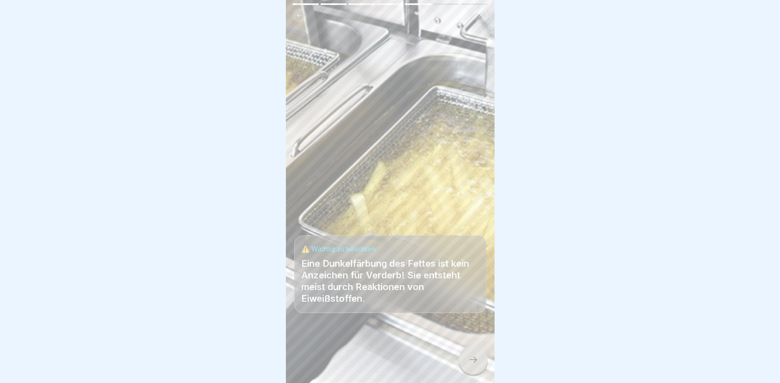
click at [473, 364] on icon at bounding box center [473, 360] width 10 height 10
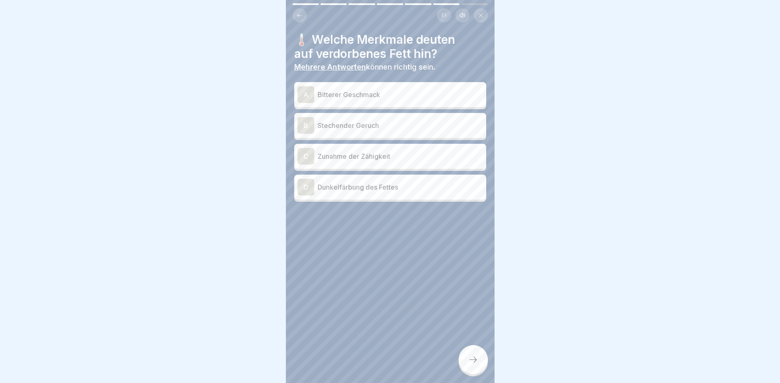
click at [303, 94] on div "A" at bounding box center [305, 94] width 17 height 17
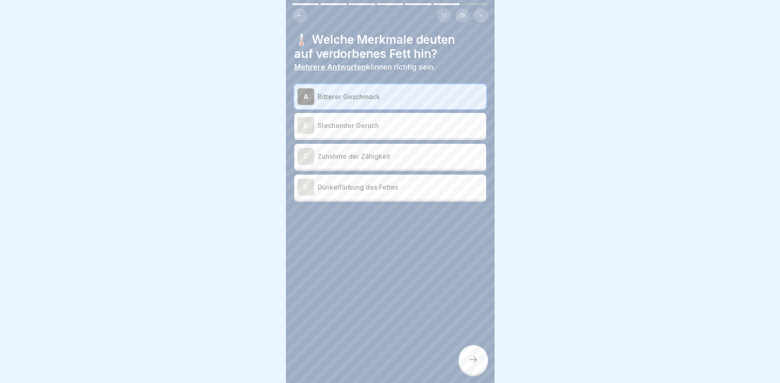
click at [306, 115] on div "B Stechender Geruch" at bounding box center [390, 125] width 192 height 25
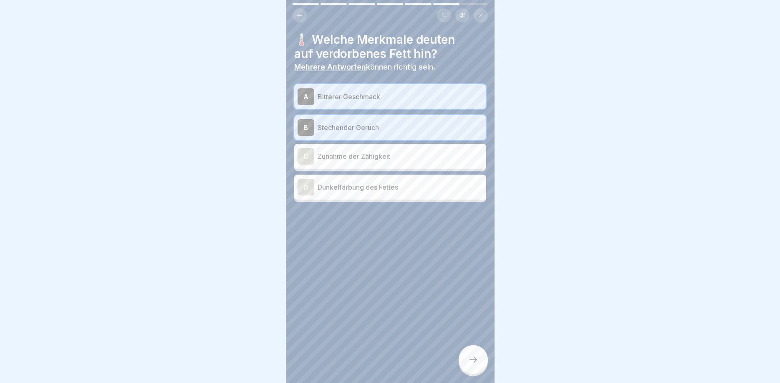
click at [302, 154] on div "C" at bounding box center [305, 156] width 17 height 17
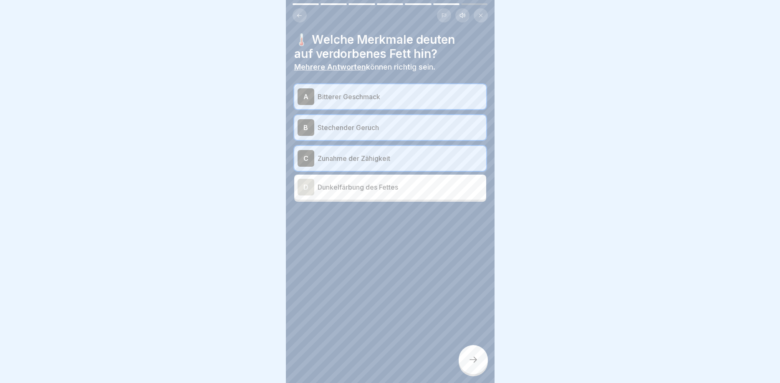
click at [307, 184] on div "D" at bounding box center [305, 187] width 17 height 17
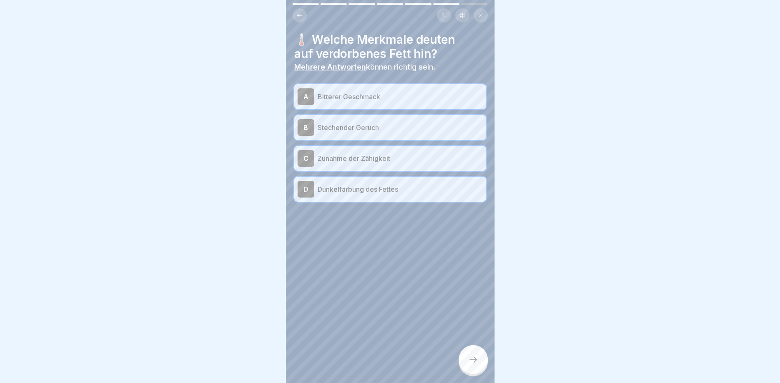
click at [474, 355] on div at bounding box center [472, 359] width 29 height 29
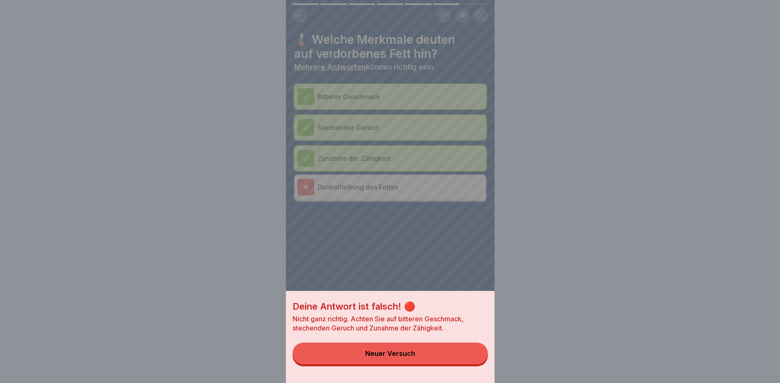
click at [368, 355] on div "Neuer Versuch" at bounding box center [390, 354] width 50 height 8
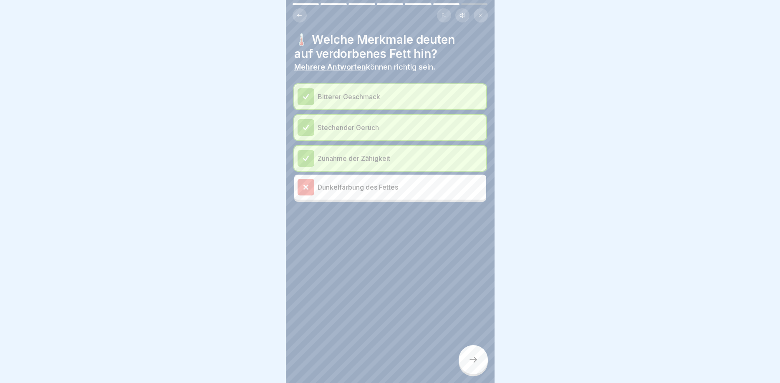
click at [473, 365] on icon at bounding box center [473, 360] width 10 height 10
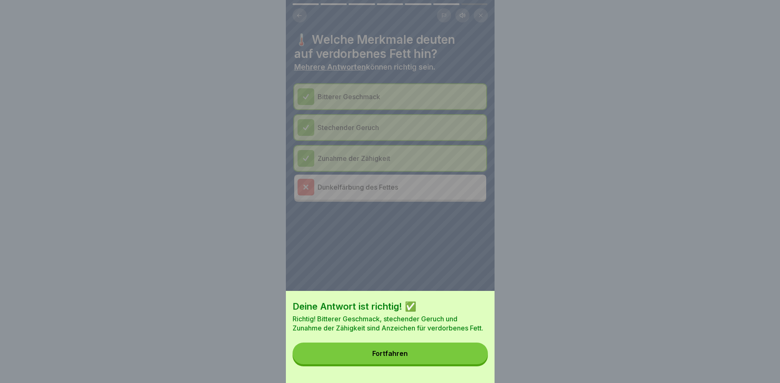
click at [422, 350] on button "Fortfahren" at bounding box center [389, 354] width 195 height 22
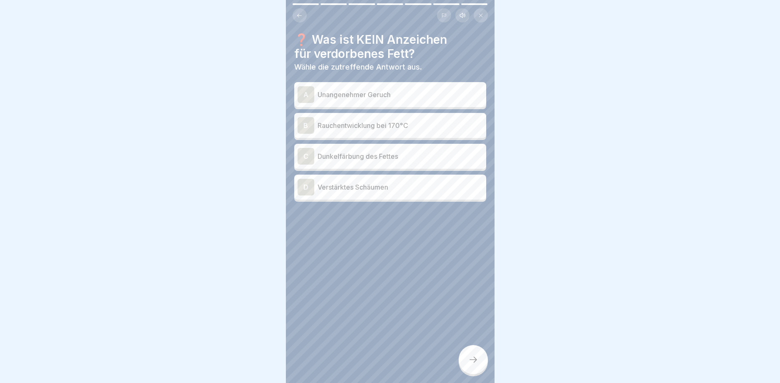
click at [301, 155] on div "C" at bounding box center [305, 156] width 17 height 17
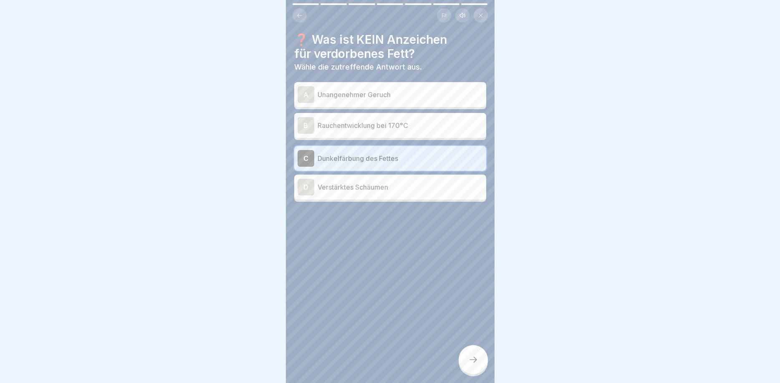
click at [474, 367] on div at bounding box center [472, 359] width 29 height 29
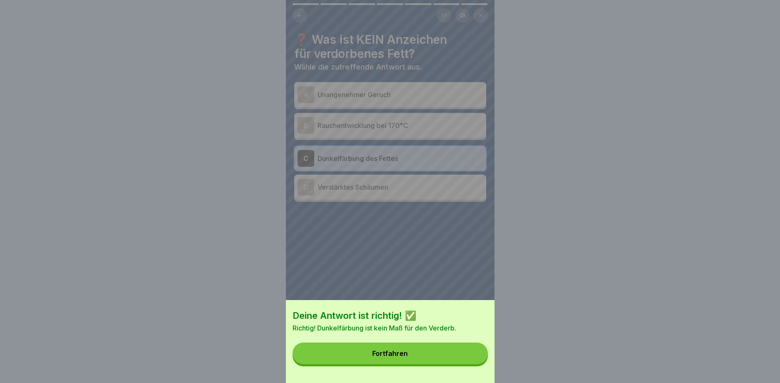
click at [428, 359] on button "Fortfahren" at bounding box center [389, 354] width 195 height 22
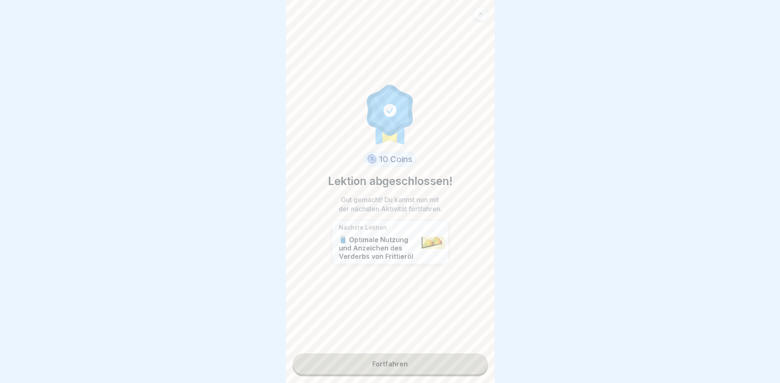
click at [427, 363] on link "Fortfahren" at bounding box center [389, 364] width 195 height 21
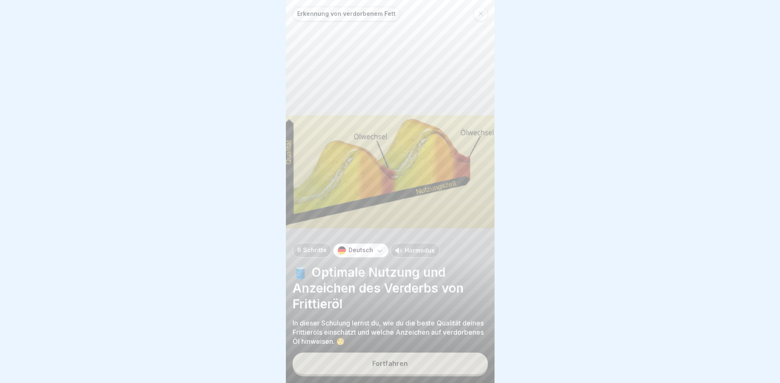
click at [410, 361] on button "Fortfahren" at bounding box center [389, 364] width 195 height 22
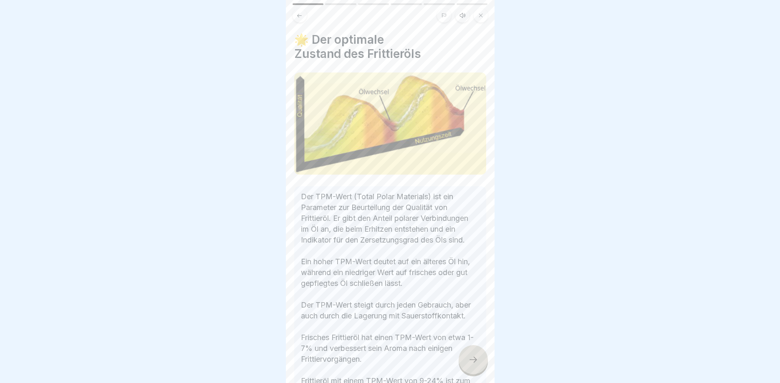
click at [471, 363] on icon at bounding box center [473, 360] width 10 height 10
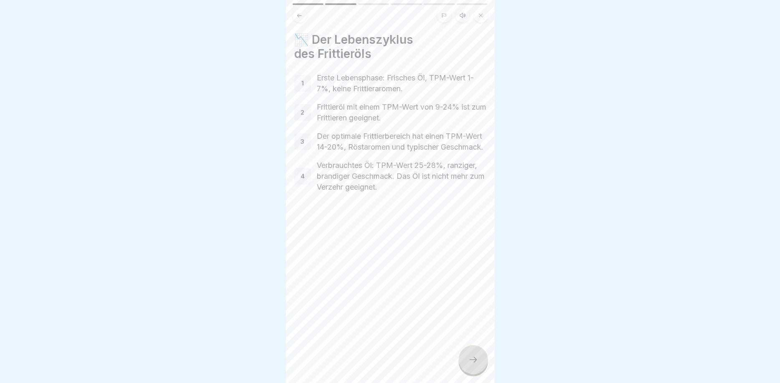
click at [468, 362] on div at bounding box center [472, 359] width 29 height 29
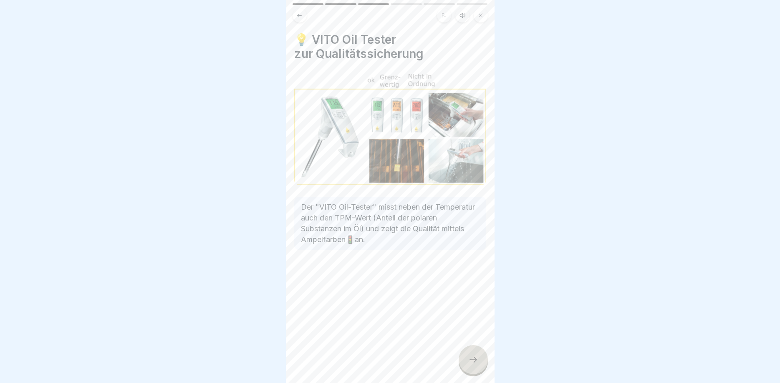
click at [478, 361] on div at bounding box center [472, 359] width 29 height 29
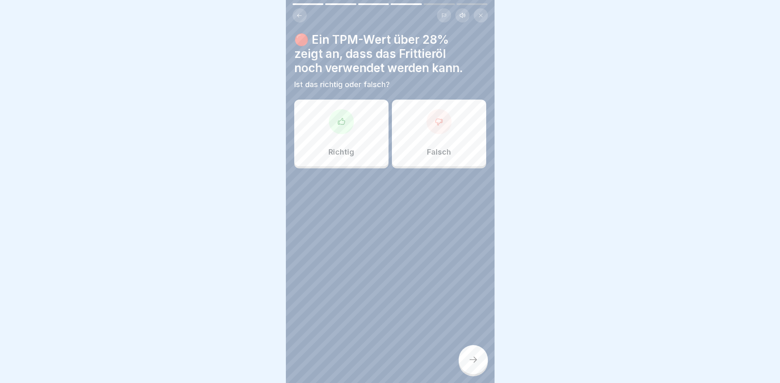
click at [445, 118] on div at bounding box center [438, 121] width 25 height 25
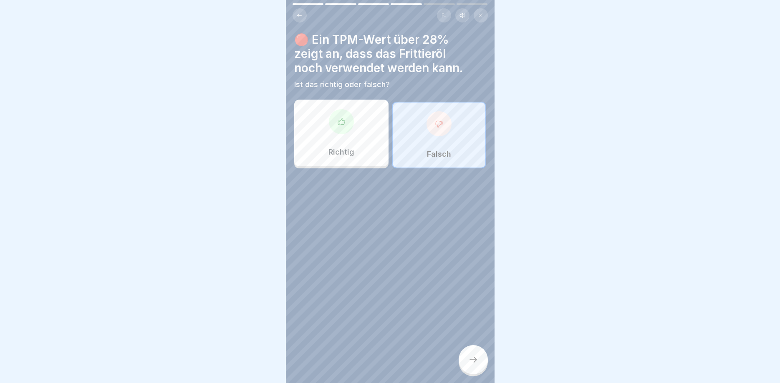
click at [465, 353] on div at bounding box center [472, 359] width 29 height 29
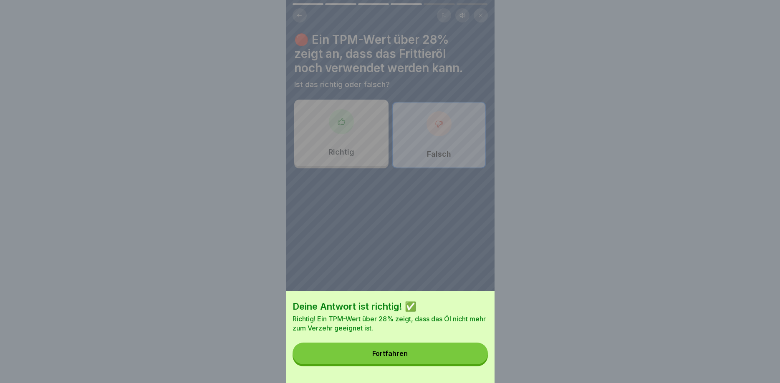
click at [393, 348] on button "Fortfahren" at bounding box center [389, 354] width 195 height 22
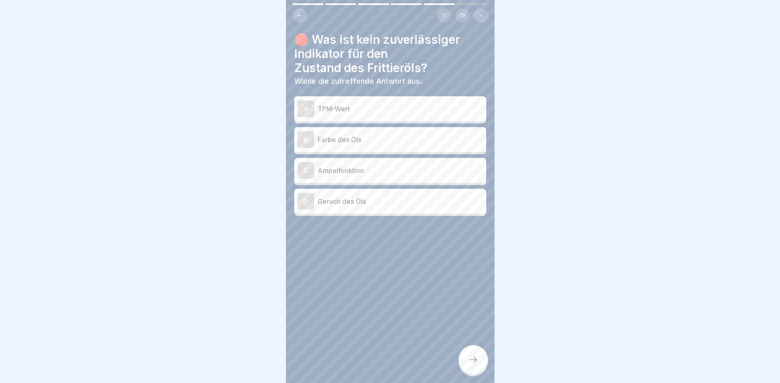
click at [307, 105] on div "A" at bounding box center [305, 109] width 17 height 17
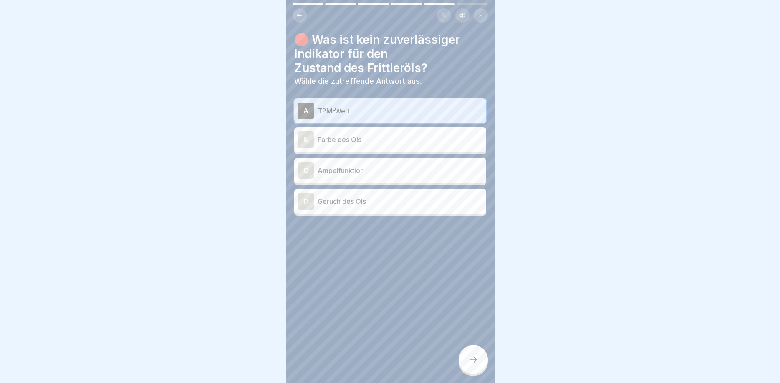
click at [307, 134] on div "B" at bounding box center [305, 139] width 17 height 17
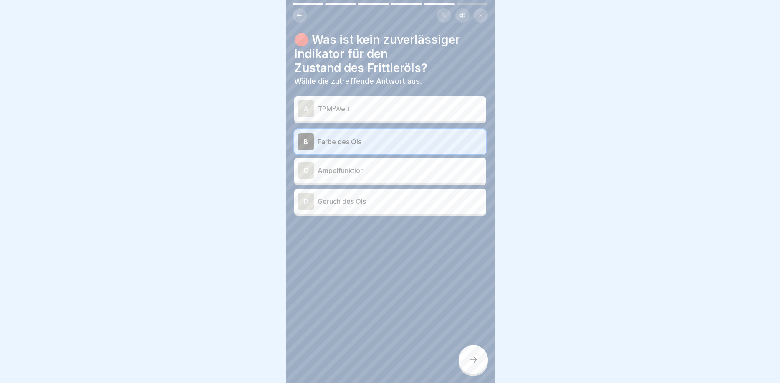
click at [309, 174] on div "C" at bounding box center [305, 170] width 17 height 17
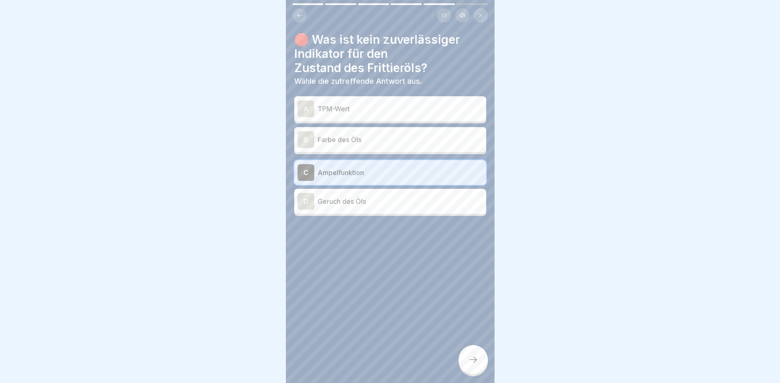
click at [304, 207] on div "D" at bounding box center [305, 201] width 17 height 17
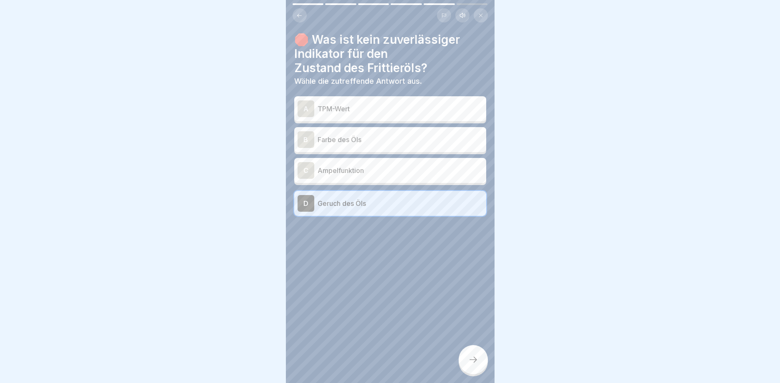
click at [466, 355] on div at bounding box center [472, 359] width 29 height 29
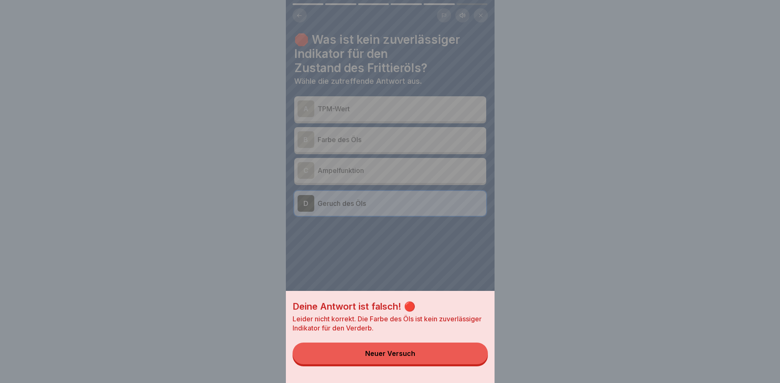
click at [388, 349] on button "Neuer Versuch" at bounding box center [389, 354] width 195 height 22
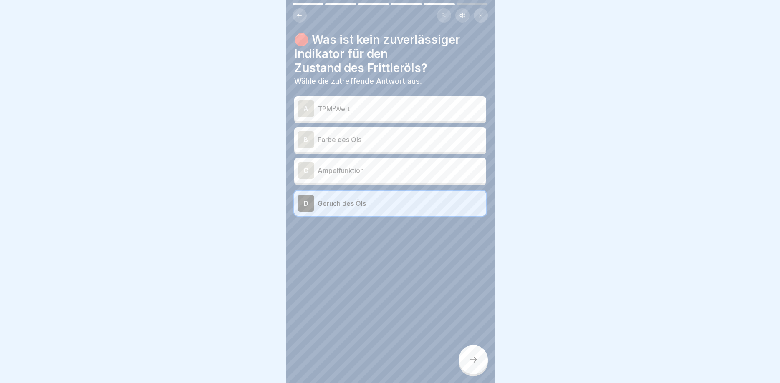
click at [310, 169] on div "C" at bounding box center [305, 170] width 17 height 17
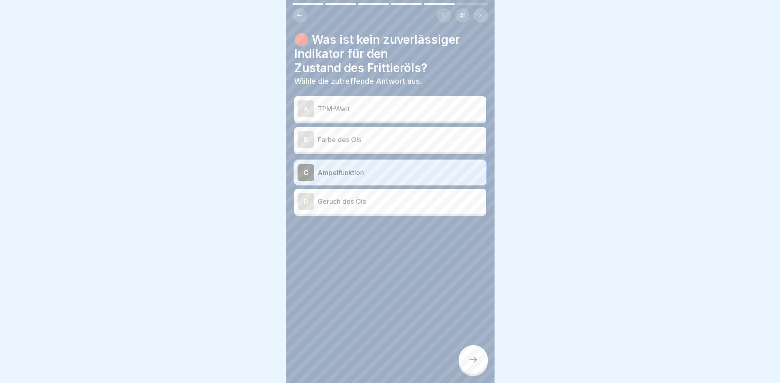
click at [309, 140] on div "B" at bounding box center [305, 139] width 17 height 17
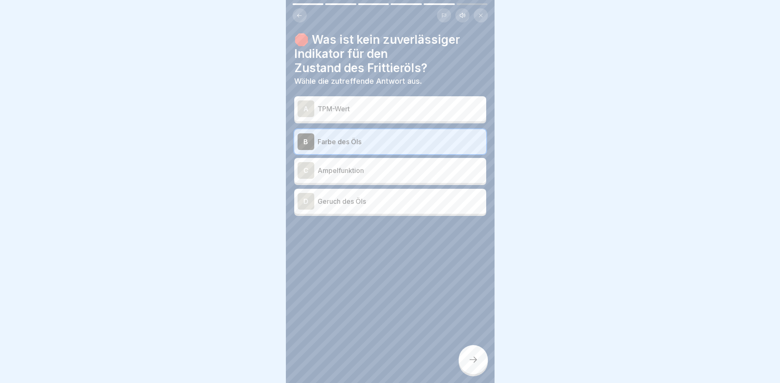
click at [310, 117] on div "A TPM-Wert" at bounding box center [390, 108] width 192 height 25
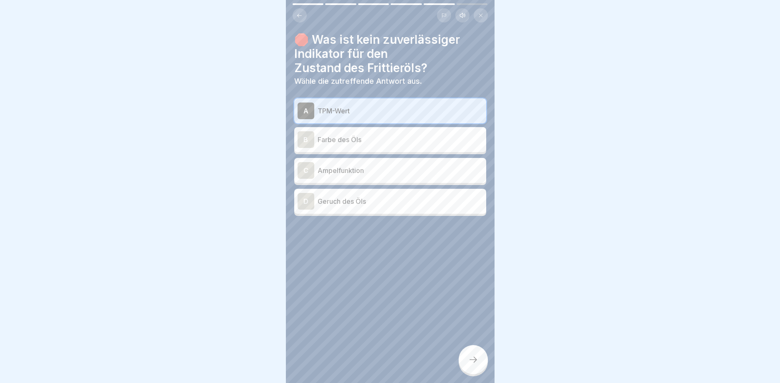
click at [478, 364] on icon at bounding box center [473, 360] width 10 height 10
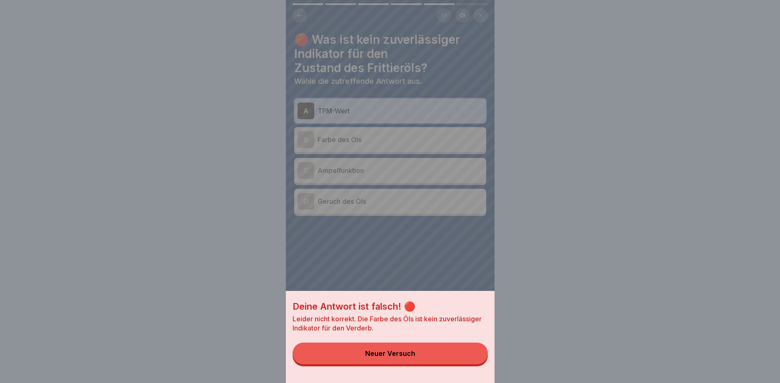
click at [437, 355] on button "Neuer Versuch" at bounding box center [389, 354] width 195 height 22
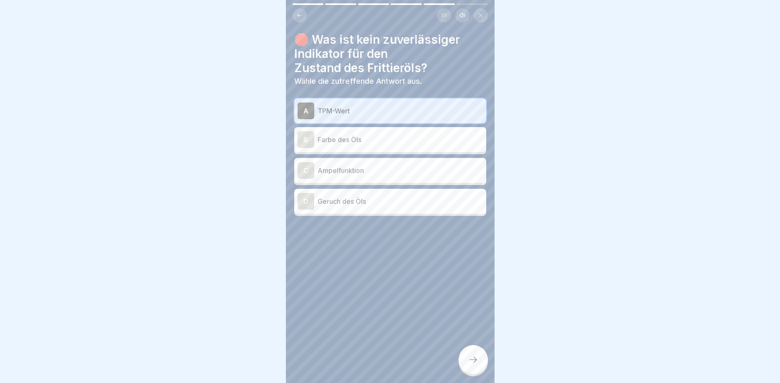
click at [314, 141] on div "B Farbe des Öls" at bounding box center [389, 139] width 185 height 17
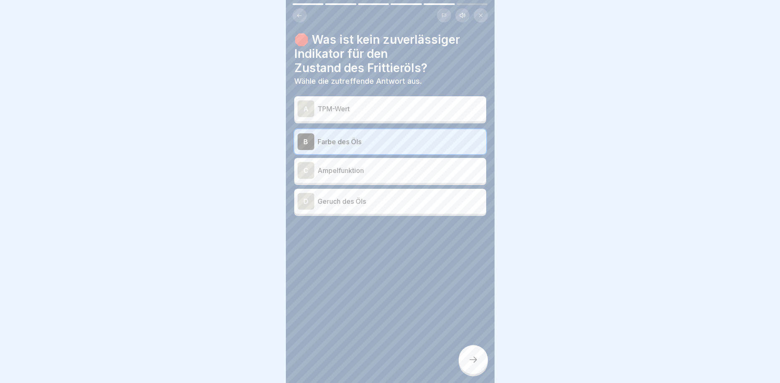
click at [474, 350] on div at bounding box center [472, 359] width 29 height 29
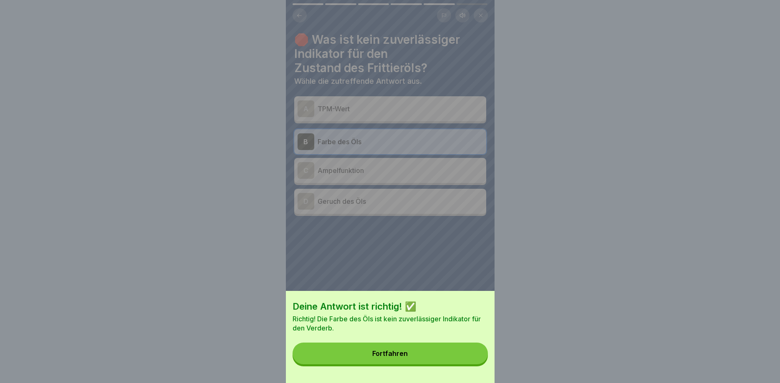
click at [436, 353] on button "Fortfahren" at bounding box center [389, 354] width 195 height 22
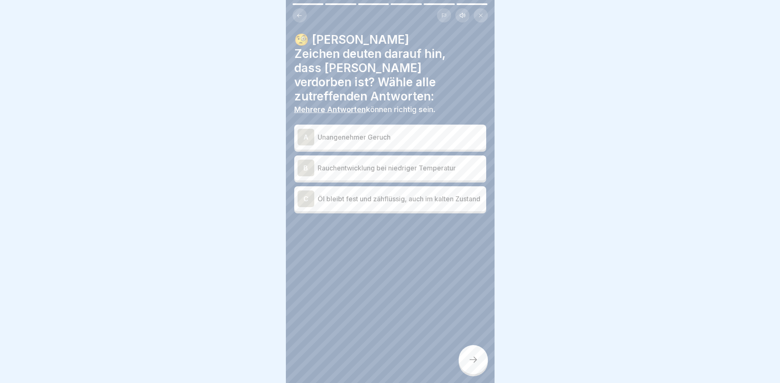
click at [311, 129] on div "A" at bounding box center [305, 137] width 17 height 17
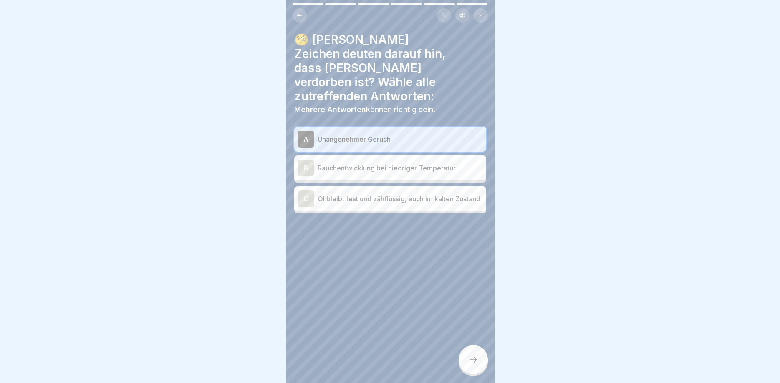
click at [306, 191] on div "C" at bounding box center [305, 199] width 17 height 17
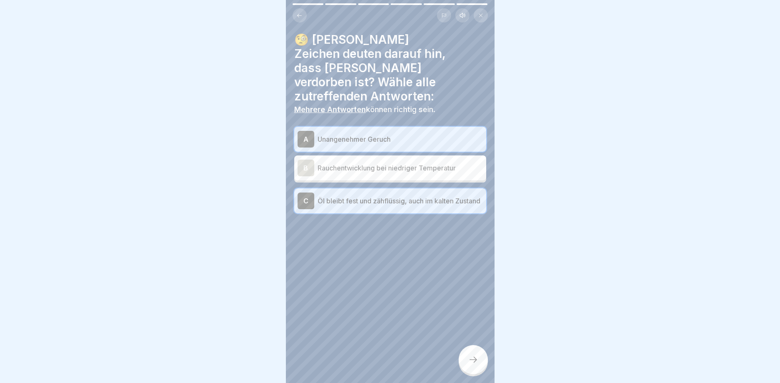
click at [470, 355] on div at bounding box center [472, 359] width 29 height 29
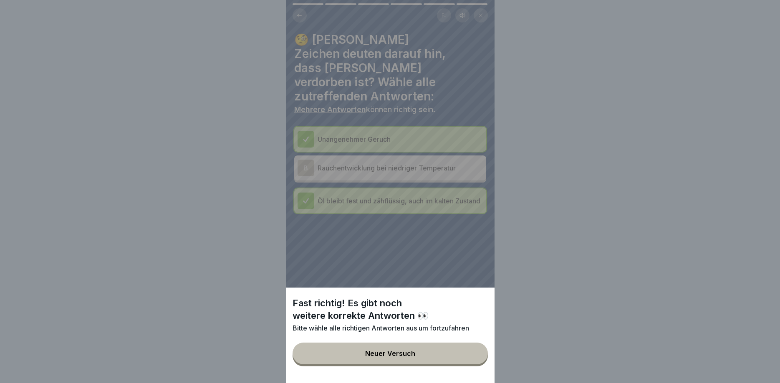
click at [388, 348] on button "Neuer Versuch" at bounding box center [389, 354] width 195 height 22
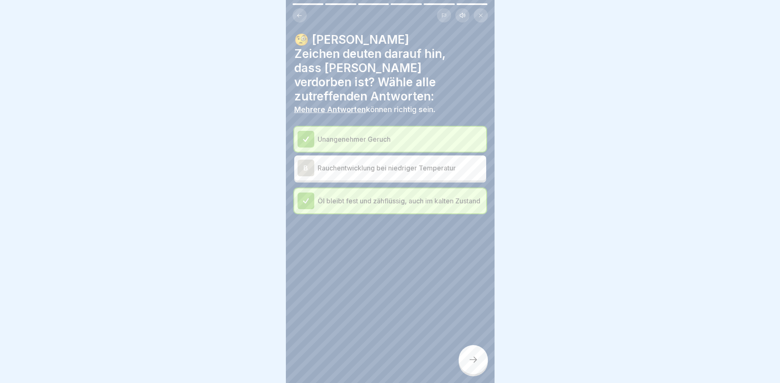
click at [296, 156] on div "B Rauchentwicklung bei niedriger Temperatur" at bounding box center [390, 168] width 192 height 25
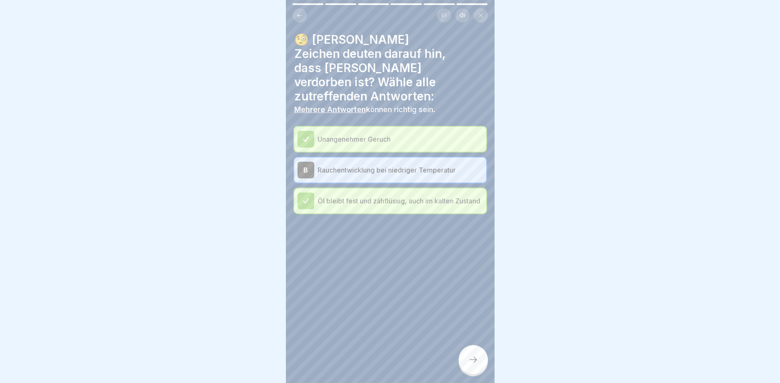
click at [306, 162] on div "B" at bounding box center [305, 170] width 17 height 17
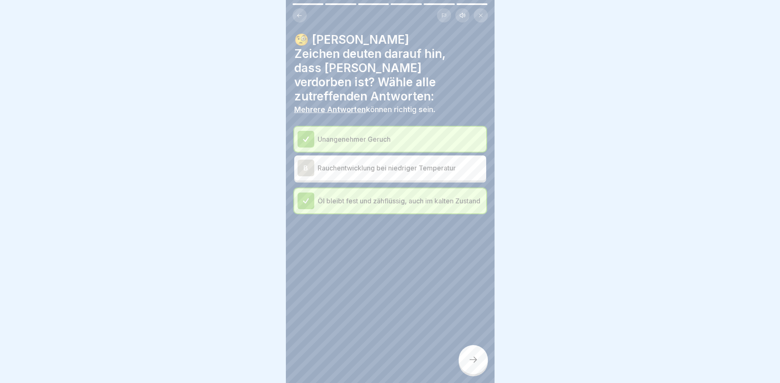
click at [305, 136] on icon at bounding box center [306, 140] width 8 height 8
click at [311, 160] on div "B" at bounding box center [305, 168] width 17 height 17
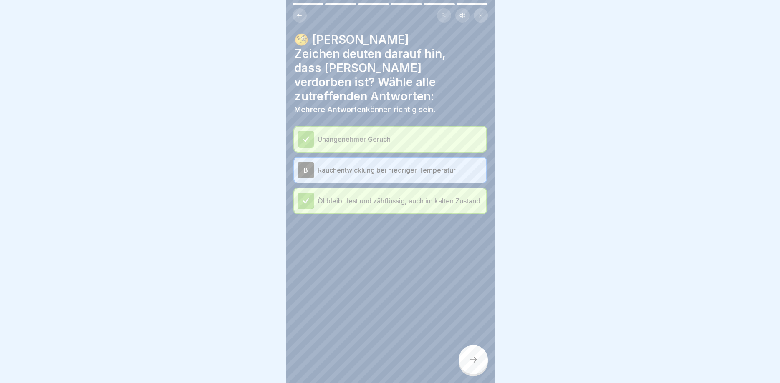
click at [306, 199] on icon at bounding box center [305, 201] width 5 height 5
click at [313, 131] on div at bounding box center [305, 139] width 17 height 17
click at [465, 356] on div at bounding box center [472, 359] width 29 height 29
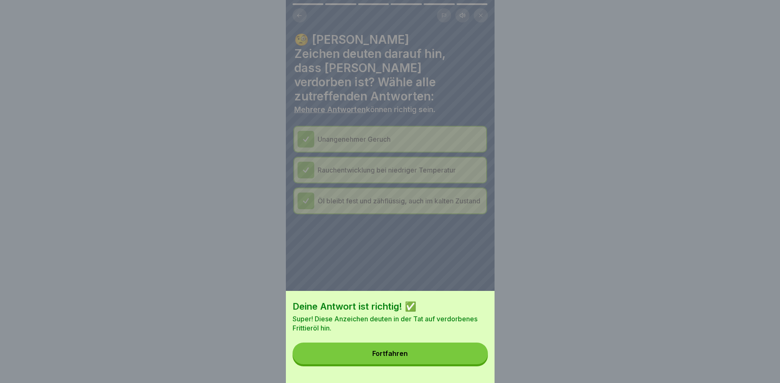
click at [410, 348] on button "Fortfahren" at bounding box center [389, 354] width 195 height 22
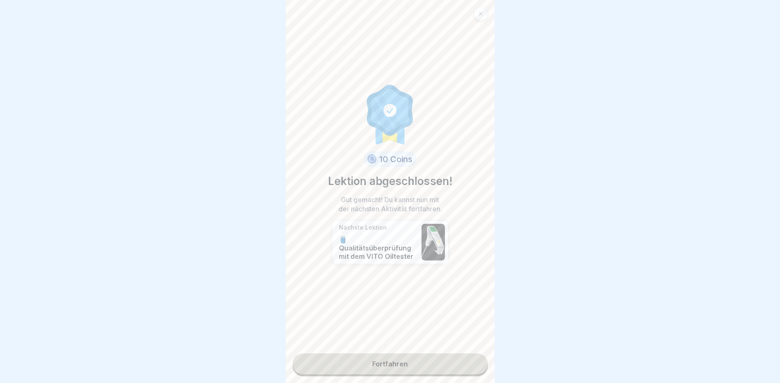
click at [407, 358] on link "Fortfahren" at bounding box center [389, 364] width 195 height 21
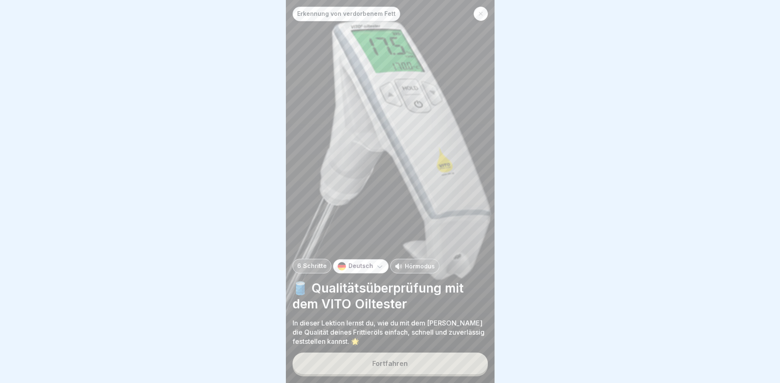
click at [408, 365] on button "Fortfahren" at bounding box center [389, 364] width 195 height 22
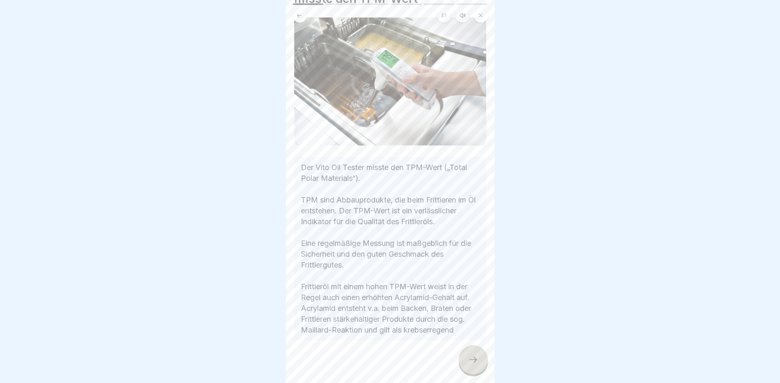
scroll to position [63, 0]
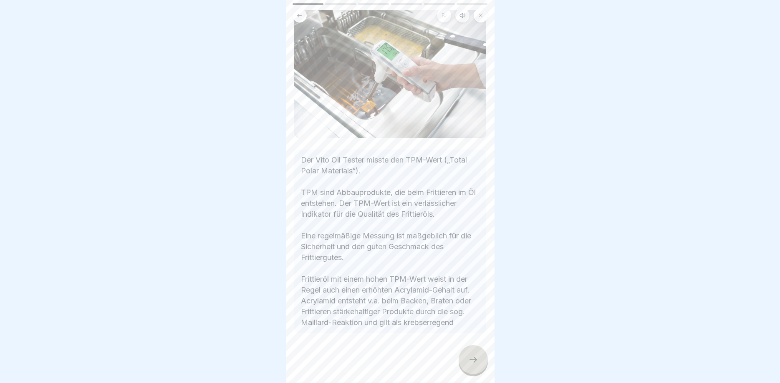
click at [478, 357] on div at bounding box center [472, 359] width 29 height 29
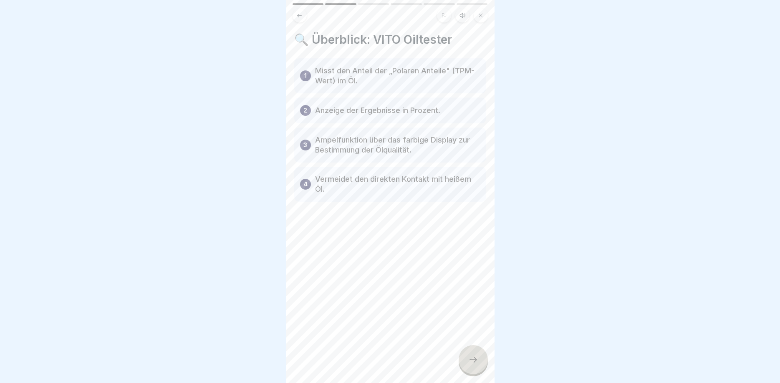
click at [472, 358] on icon at bounding box center [473, 360] width 10 height 10
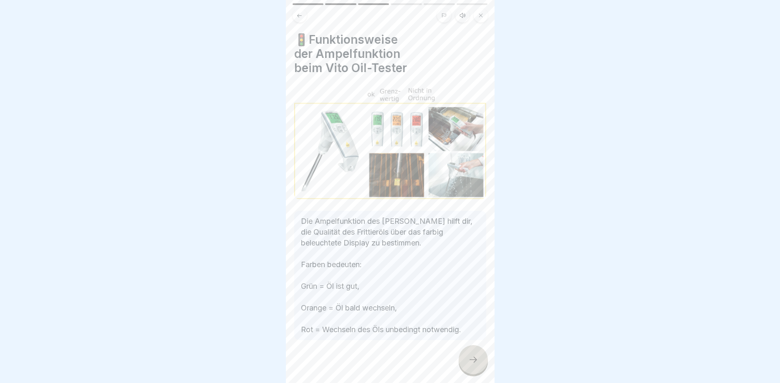
click at [470, 355] on div at bounding box center [472, 359] width 29 height 29
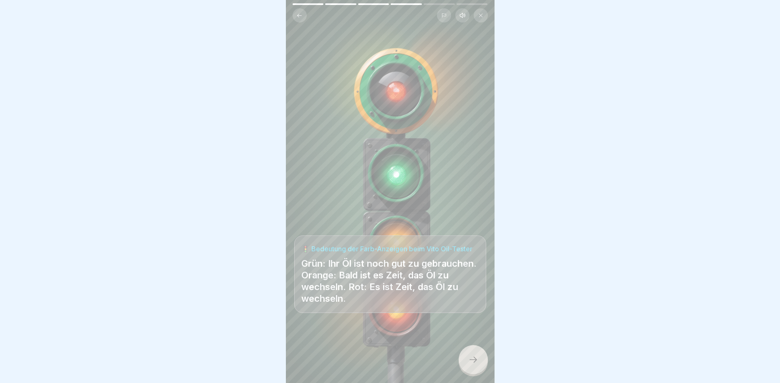
click at [475, 354] on div at bounding box center [472, 359] width 29 height 29
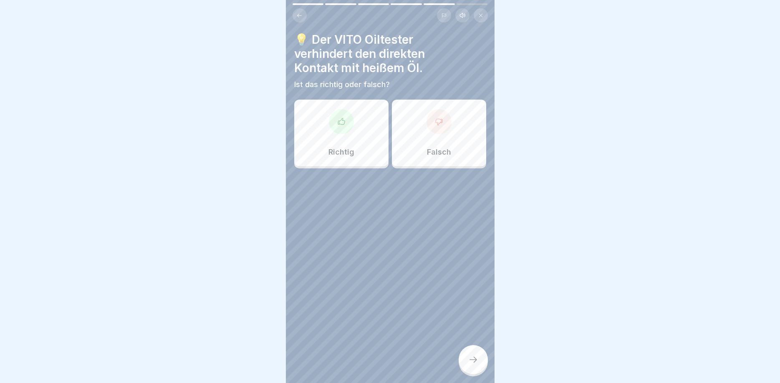
click at [346, 121] on div at bounding box center [341, 121] width 25 height 25
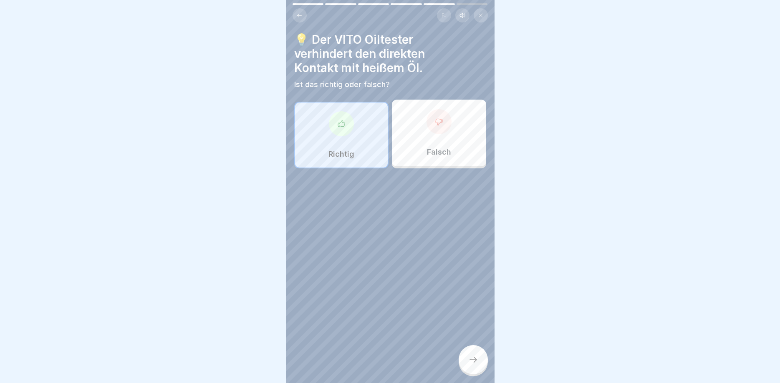
click at [469, 357] on icon at bounding box center [473, 360] width 10 height 10
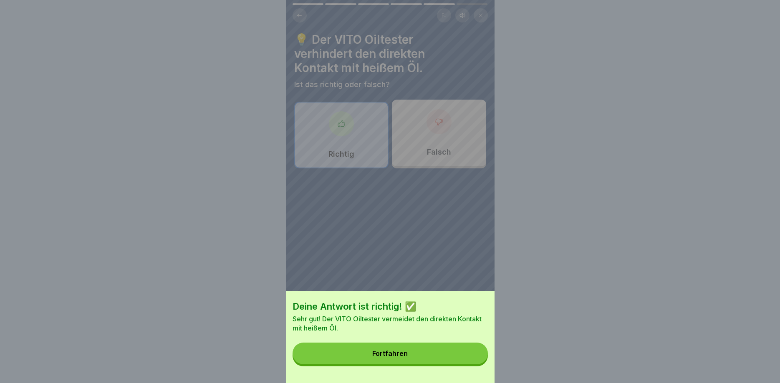
drag, startPoint x: 404, startPoint y: 352, endPoint x: 402, endPoint y: 348, distance: 4.7
click at [405, 352] on div "Fortfahren" at bounding box center [389, 354] width 35 height 8
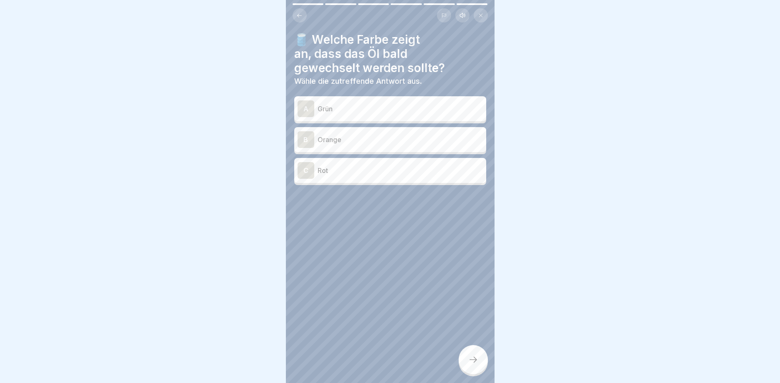
click at [306, 144] on div "B" at bounding box center [305, 139] width 17 height 17
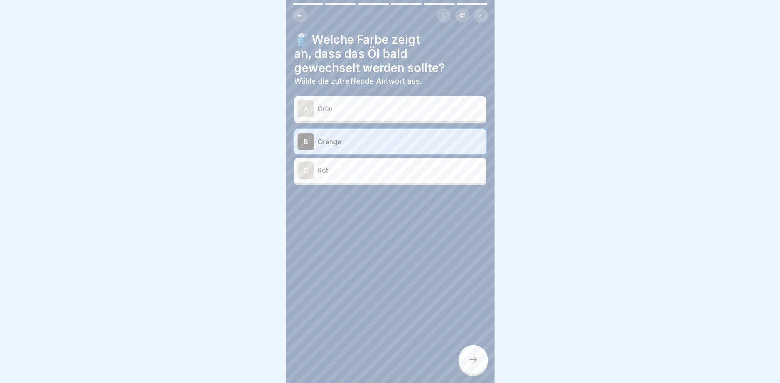
click at [468, 360] on div at bounding box center [472, 359] width 29 height 29
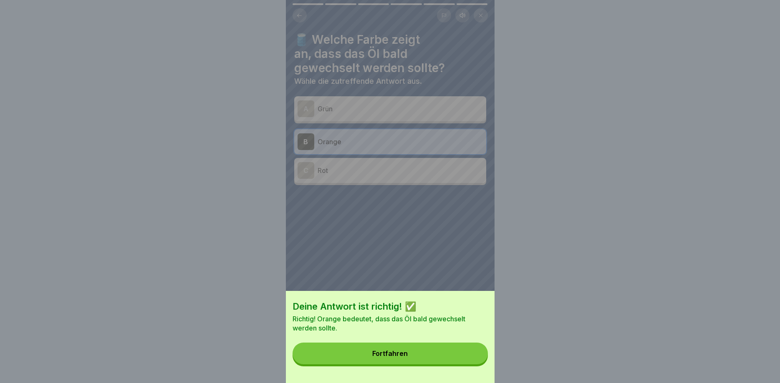
drag, startPoint x: 402, startPoint y: 352, endPoint x: 392, endPoint y: 347, distance: 11.8
click at [403, 352] on div "Fortfahren" at bounding box center [389, 354] width 35 height 8
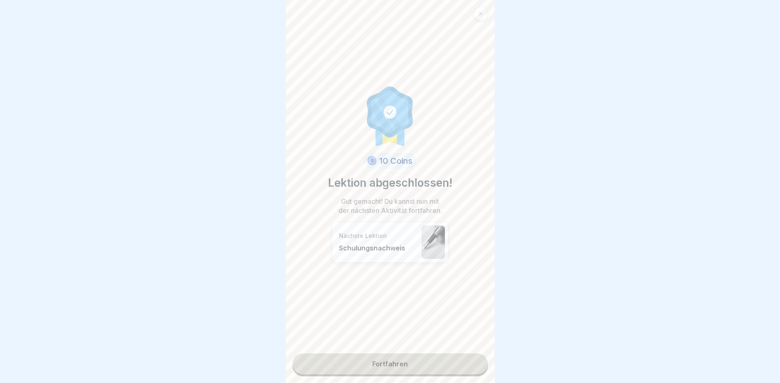
click at [390, 358] on link "Fortfahren" at bounding box center [389, 364] width 195 height 21
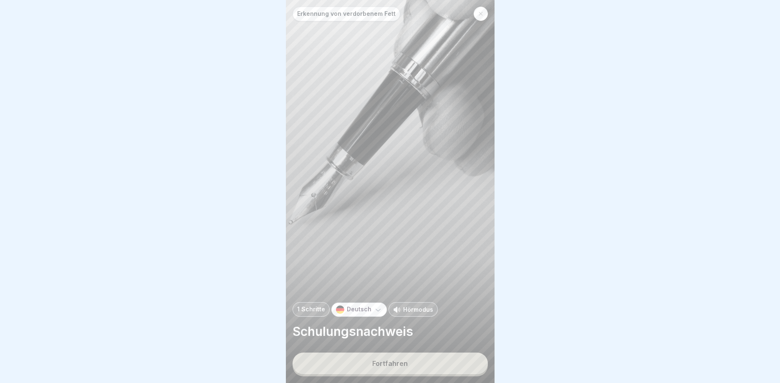
click at [396, 369] on button "Fortfahren" at bounding box center [389, 364] width 195 height 22
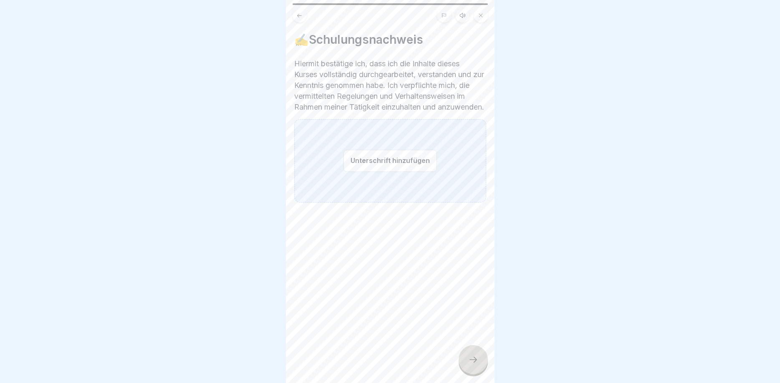
click at [337, 181] on div "Unterschrift hinzufügen" at bounding box center [390, 160] width 192 height 83
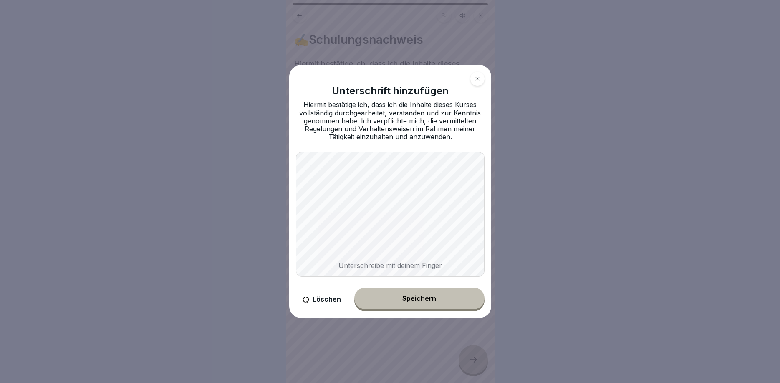
click at [410, 300] on div "Speichern" at bounding box center [419, 299] width 34 height 8
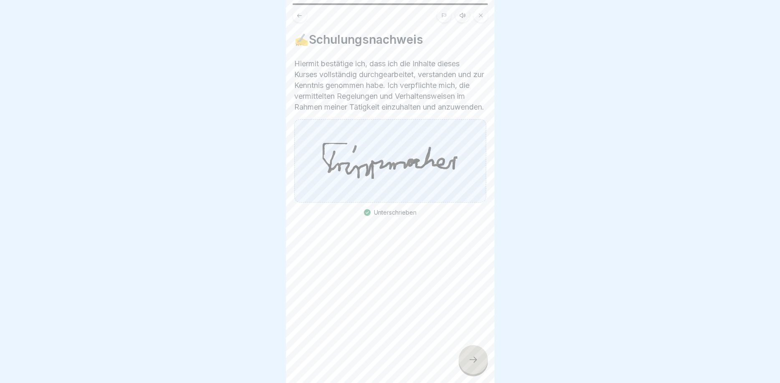
drag, startPoint x: 469, startPoint y: 364, endPoint x: 467, endPoint y: 358, distance: 6.5
click at [470, 365] on icon at bounding box center [473, 360] width 10 height 10
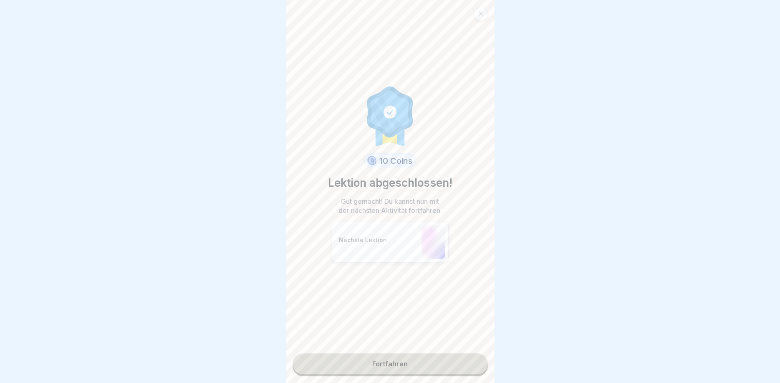
click at [385, 366] on link "Fortfahren" at bounding box center [389, 364] width 195 height 21
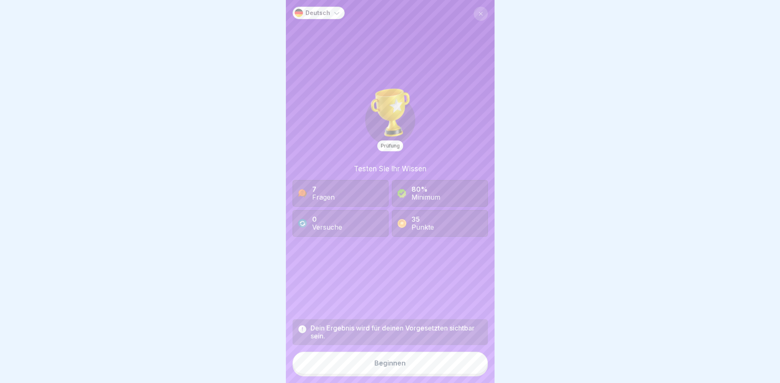
click at [382, 362] on div "Beginnen" at bounding box center [389, 364] width 31 height 8
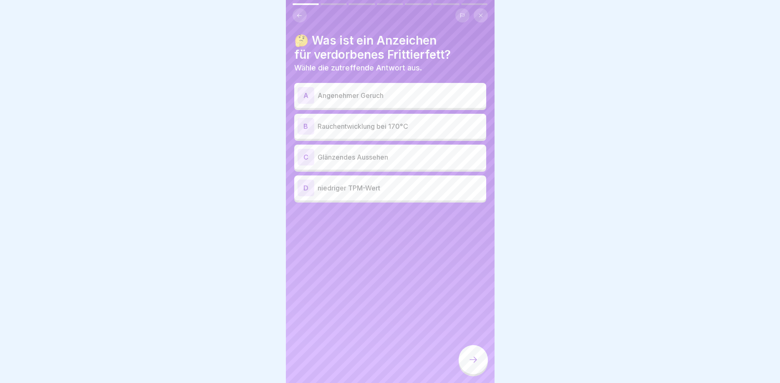
click at [305, 127] on div "B" at bounding box center [305, 126] width 17 height 17
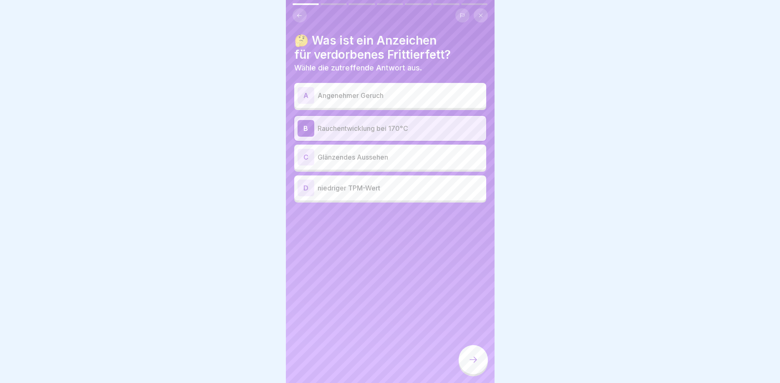
click at [476, 367] on div at bounding box center [472, 359] width 29 height 29
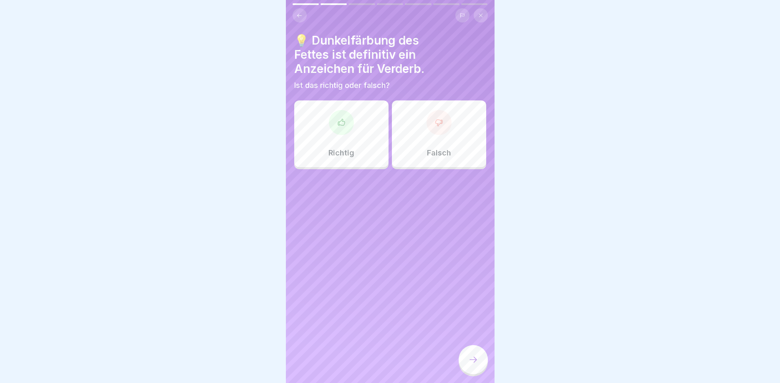
click at [343, 122] on icon at bounding box center [341, 122] width 8 height 8
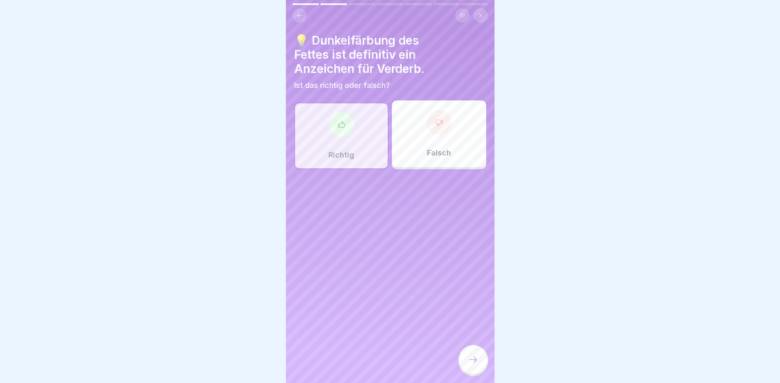
click at [481, 356] on div at bounding box center [472, 359] width 29 height 29
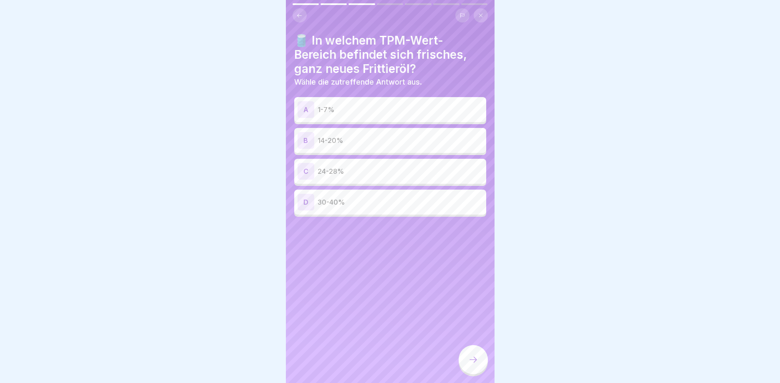
click at [310, 111] on div "A" at bounding box center [305, 109] width 17 height 17
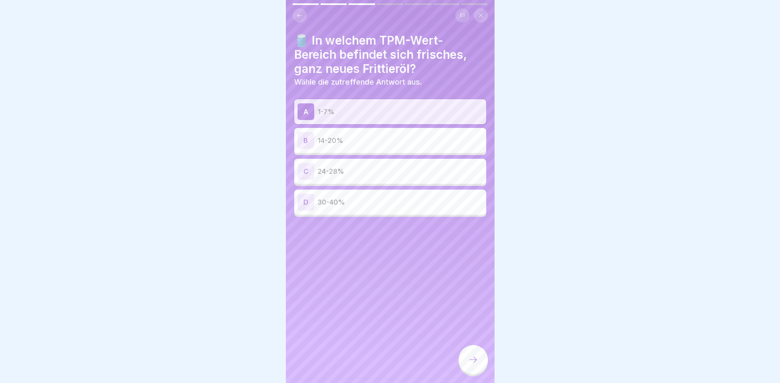
click at [467, 360] on div at bounding box center [472, 359] width 29 height 29
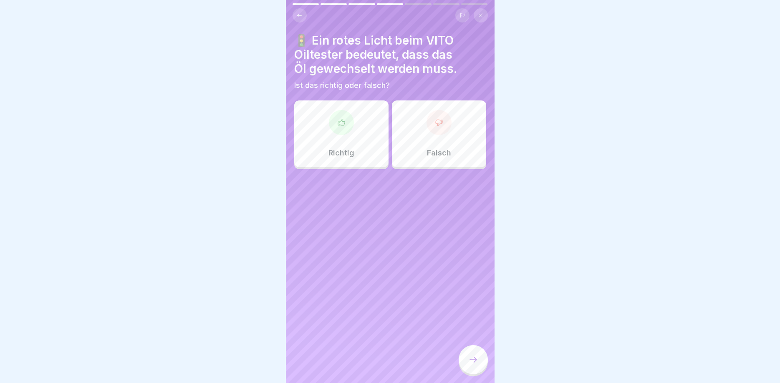
click at [336, 123] on div at bounding box center [341, 122] width 25 height 25
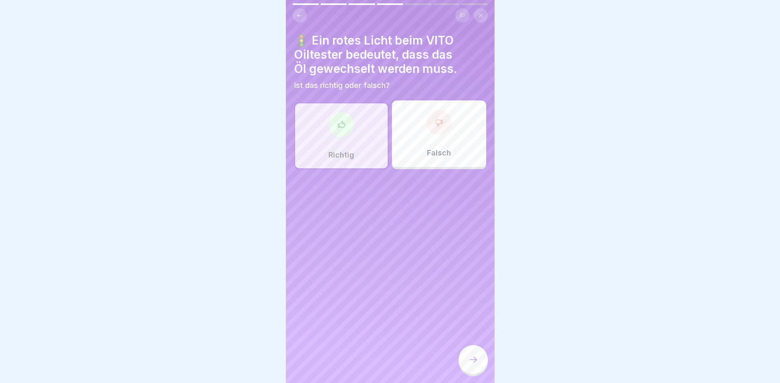
click at [466, 354] on div at bounding box center [472, 359] width 29 height 29
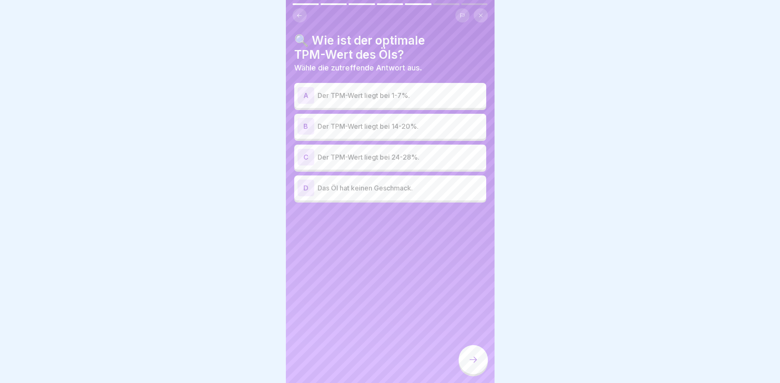
click at [305, 123] on div "B" at bounding box center [305, 126] width 17 height 17
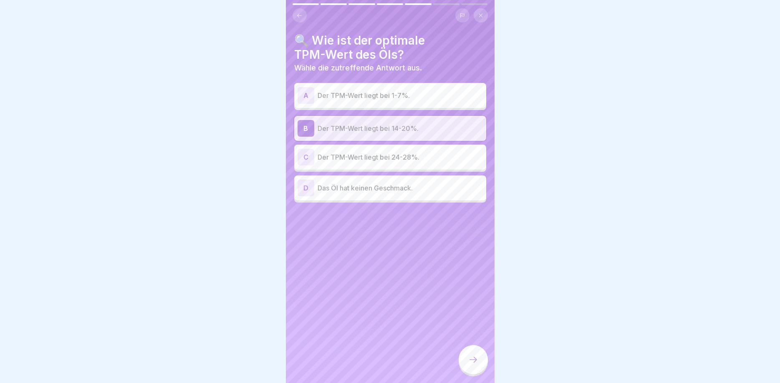
click at [474, 354] on div at bounding box center [472, 359] width 29 height 29
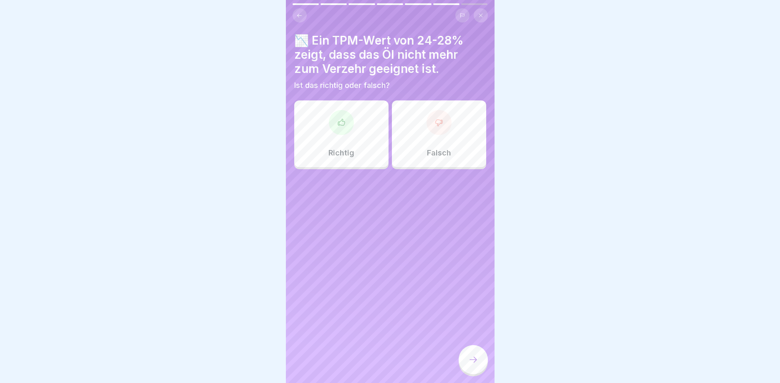
click at [445, 124] on div at bounding box center [438, 122] width 25 height 25
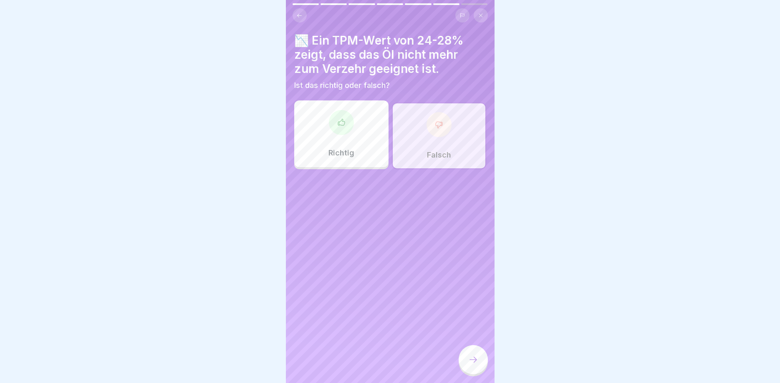
click at [465, 360] on div at bounding box center [472, 359] width 29 height 29
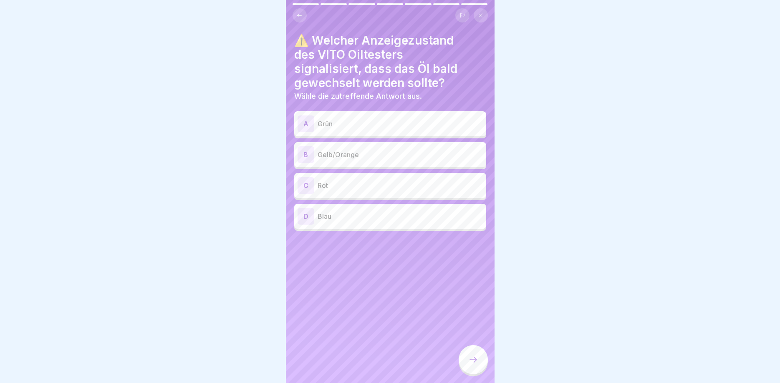
click at [303, 184] on div "C" at bounding box center [305, 185] width 17 height 17
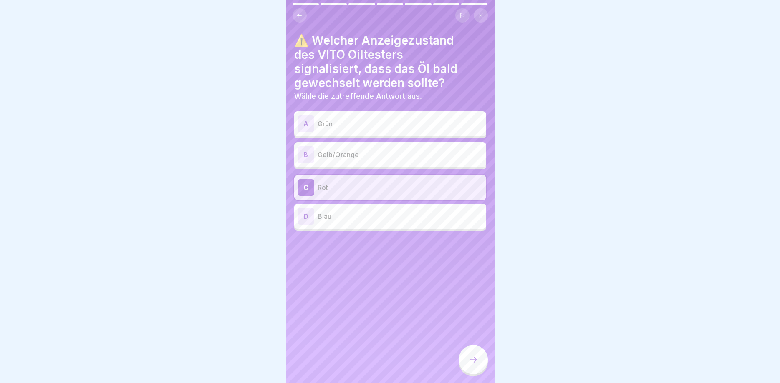
click at [471, 358] on icon at bounding box center [473, 360] width 10 height 10
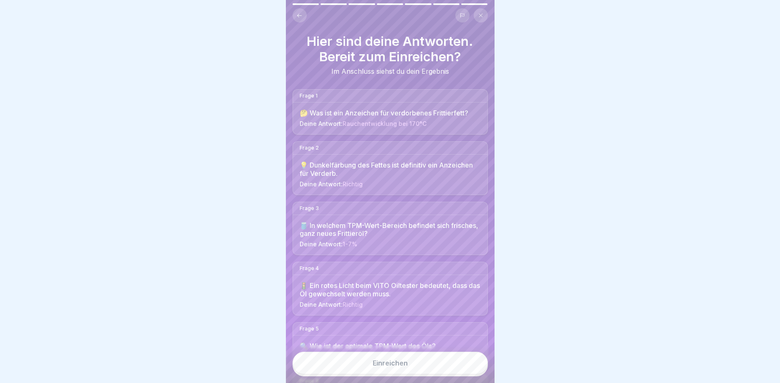
scroll to position [145, 0]
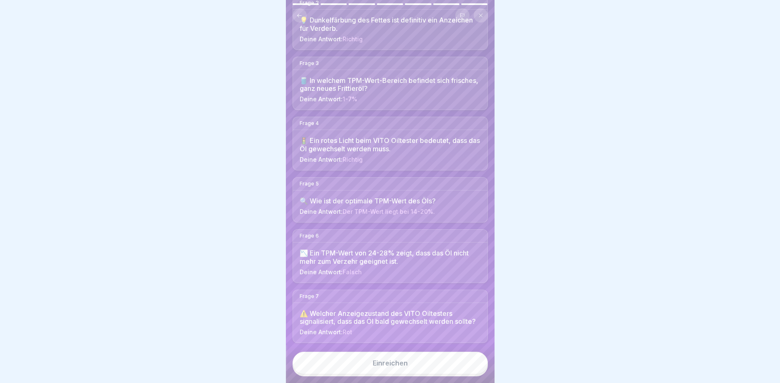
click at [405, 356] on button "Einreichen" at bounding box center [389, 363] width 195 height 23
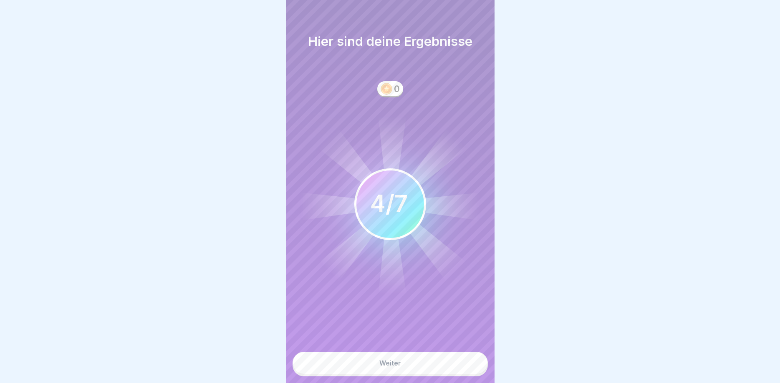
click at [395, 360] on div "Weiter" at bounding box center [390, 364] width 22 height 8
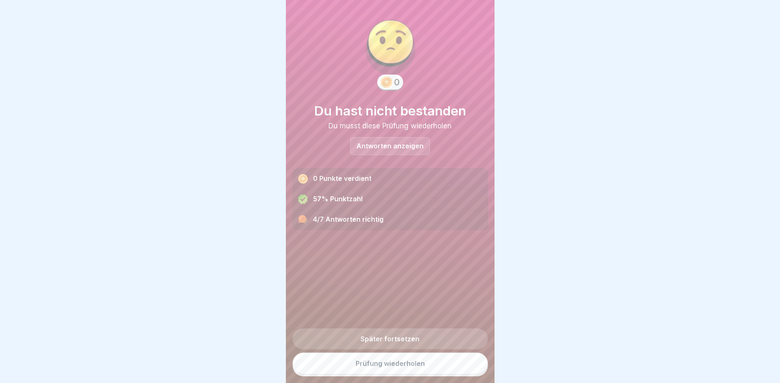
click at [384, 358] on link "Prüfung wiederholen" at bounding box center [389, 364] width 195 height 22
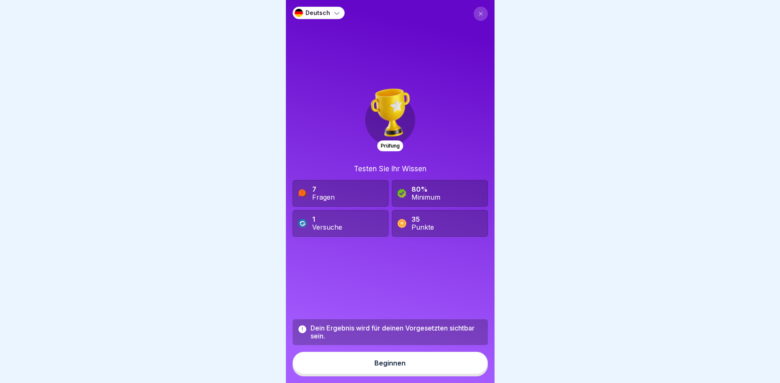
click at [386, 358] on button "Beginnen" at bounding box center [389, 363] width 195 height 23
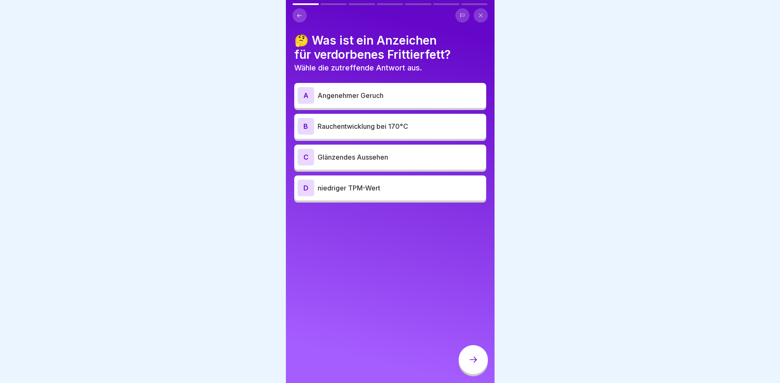
click at [306, 126] on div "B" at bounding box center [305, 126] width 17 height 17
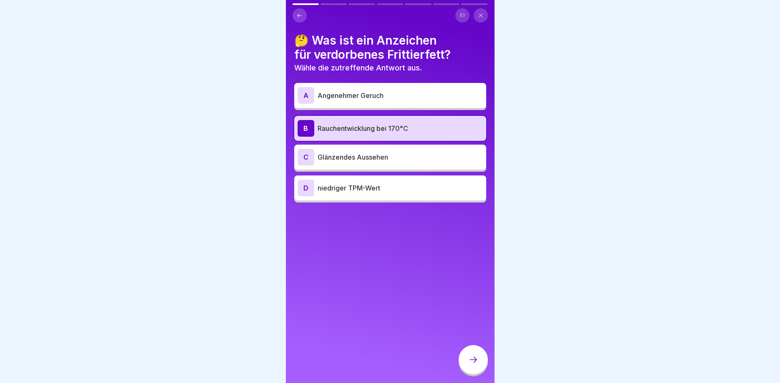
click at [462, 359] on div at bounding box center [472, 359] width 29 height 29
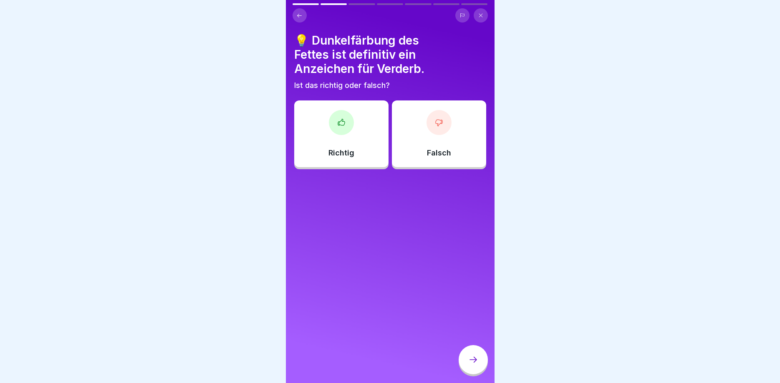
click at [346, 129] on div at bounding box center [341, 122] width 25 height 25
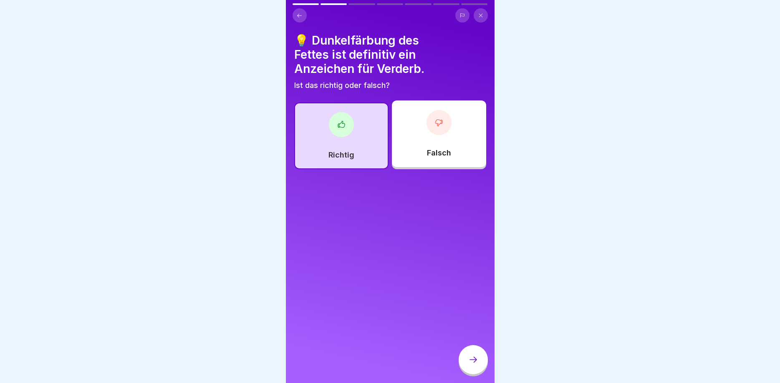
click at [469, 357] on icon at bounding box center [473, 360] width 10 height 10
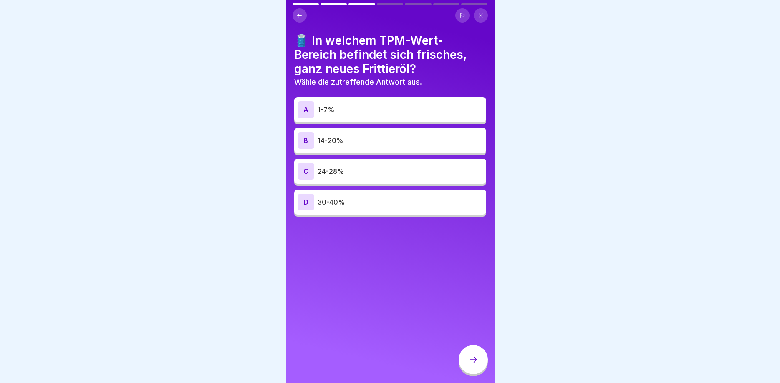
click at [307, 108] on div "A" at bounding box center [305, 109] width 17 height 17
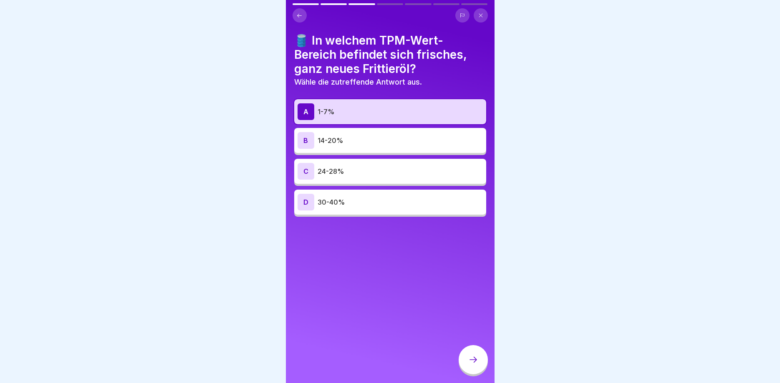
click at [466, 353] on div at bounding box center [472, 359] width 29 height 29
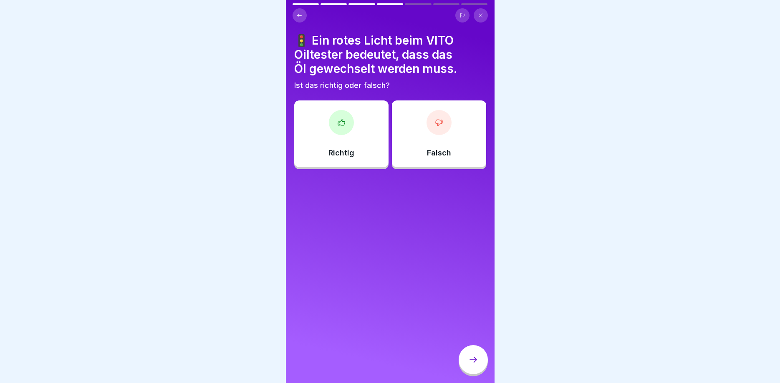
click at [344, 122] on icon at bounding box center [341, 122] width 7 height 6
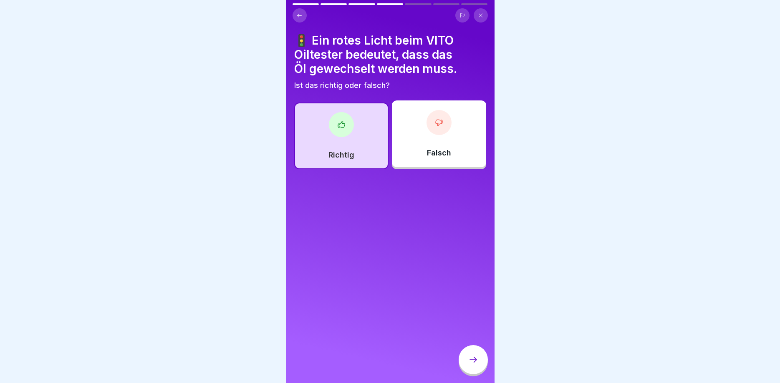
drag, startPoint x: 479, startPoint y: 365, endPoint x: 475, endPoint y: 359, distance: 7.5
click at [479, 365] on div at bounding box center [472, 359] width 29 height 29
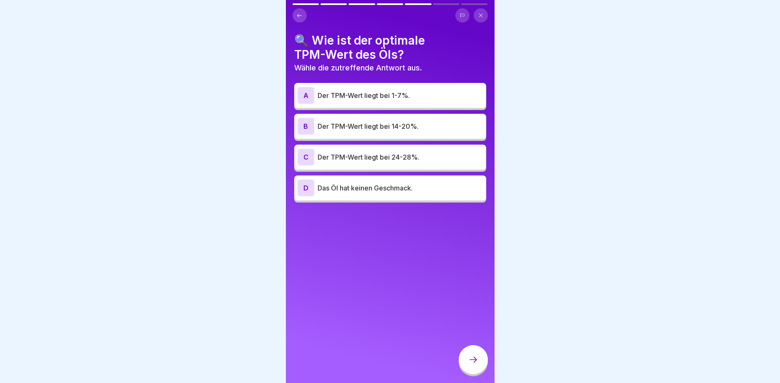
click at [305, 126] on div "B" at bounding box center [305, 126] width 17 height 17
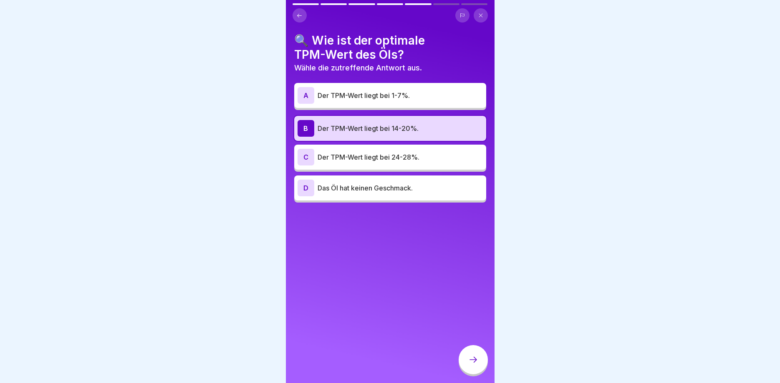
click at [478, 354] on div at bounding box center [472, 359] width 29 height 29
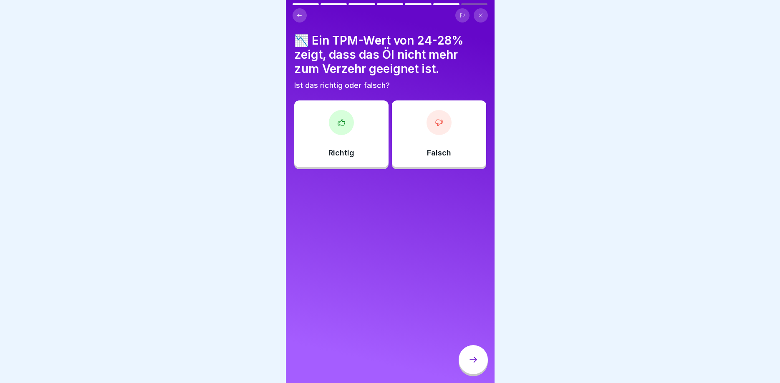
click at [350, 126] on div at bounding box center [341, 122] width 25 height 25
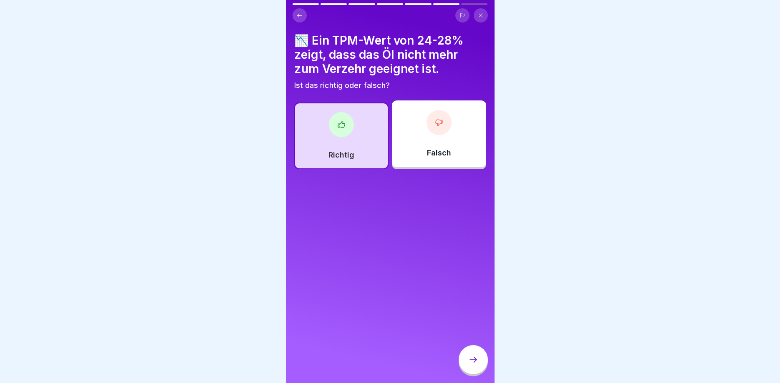
click at [469, 355] on div at bounding box center [472, 359] width 29 height 29
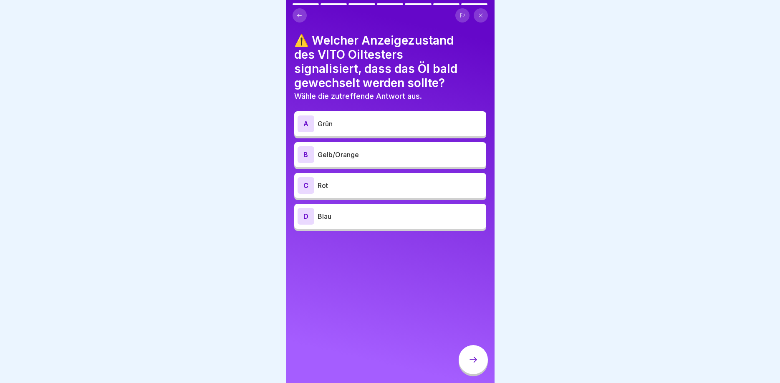
click at [311, 155] on div "B" at bounding box center [305, 154] width 17 height 17
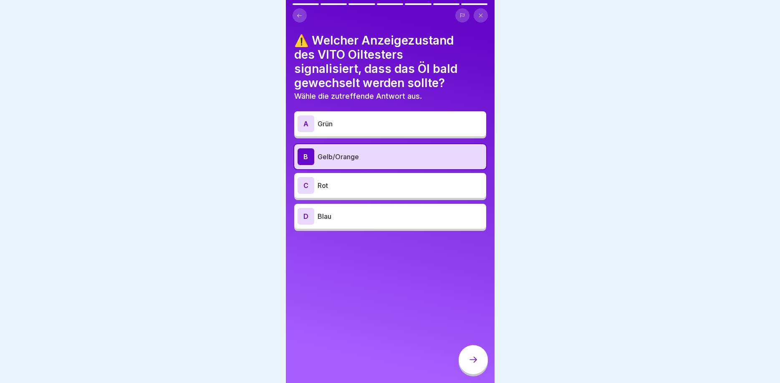
click at [470, 357] on icon at bounding box center [473, 360] width 10 height 10
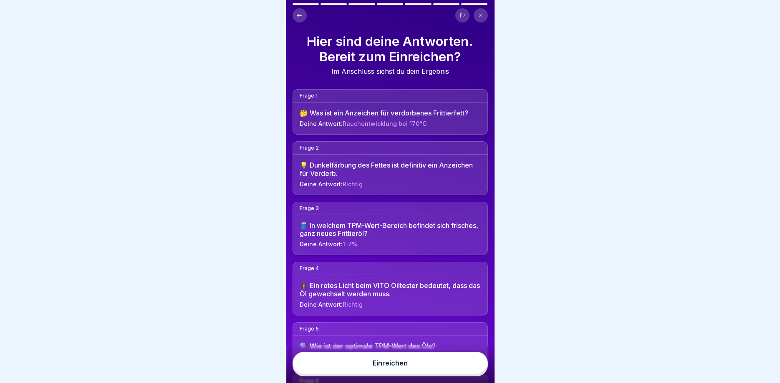
click at [433, 361] on button "Einreichen" at bounding box center [389, 363] width 195 height 23
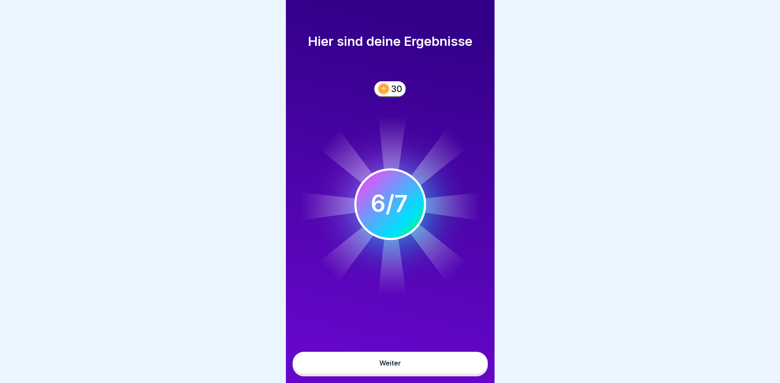
click at [409, 358] on button "Weiter" at bounding box center [389, 363] width 195 height 23
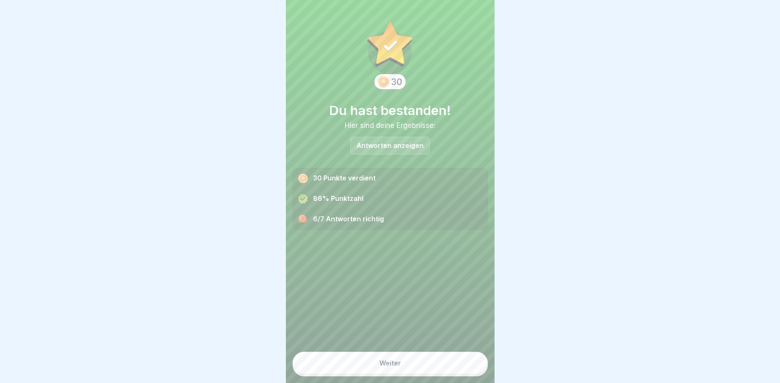
click at [404, 358] on button "Weiter" at bounding box center [389, 363] width 195 height 23
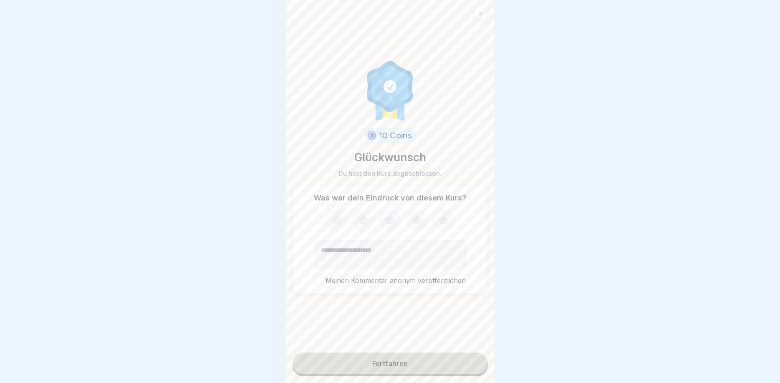
click at [364, 224] on icon at bounding box center [363, 221] width 22 height 22
click at [389, 358] on button "Fortfahren" at bounding box center [389, 364] width 195 height 22
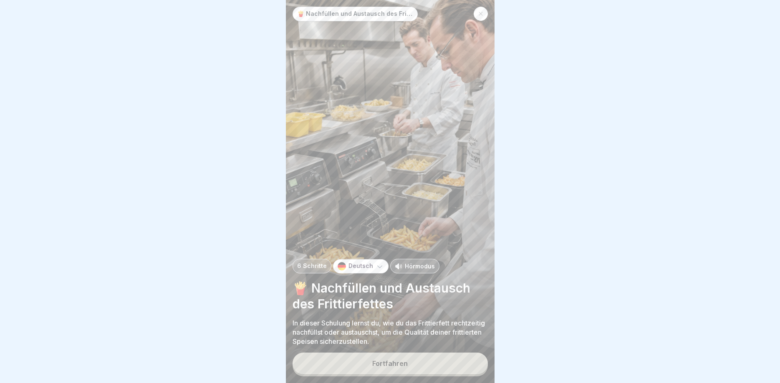
click at [398, 355] on button "Fortfahren" at bounding box center [389, 364] width 195 height 22
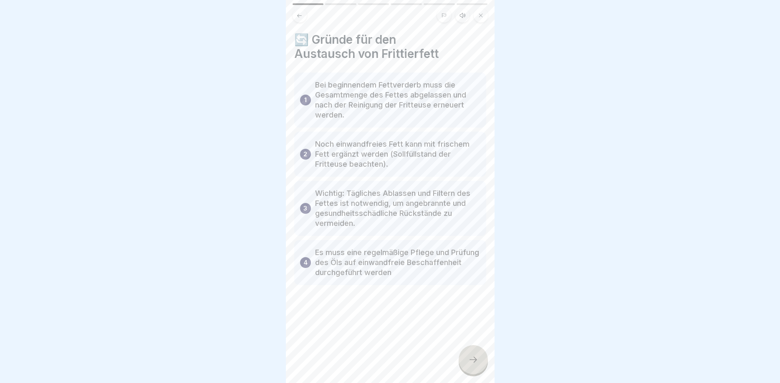
click at [476, 363] on icon at bounding box center [473, 360] width 10 height 10
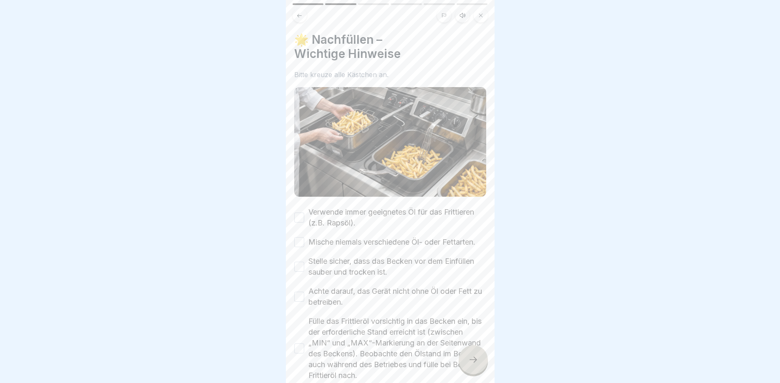
click at [298, 218] on button "Verwende immer geeignetes Öl für das Frittieren (z.B. Rapsöl)." at bounding box center [299, 218] width 10 height 10
click at [298, 245] on button "Mische niemals verschiedene Öl- oder Fettarten." at bounding box center [299, 242] width 10 height 10
click at [302, 268] on button "Stelle sicher, dass das Becken vor dem Einfüllen sauber und trocken ist." at bounding box center [299, 267] width 10 height 10
click at [302, 299] on button "Achte darauf, das Gerät nicht ohne Öl oder Fett zu betreiben." at bounding box center [299, 297] width 10 height 10
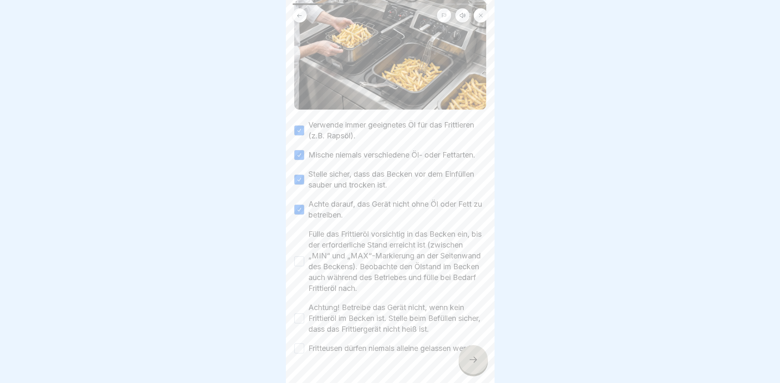
scroll to position [100, 0]
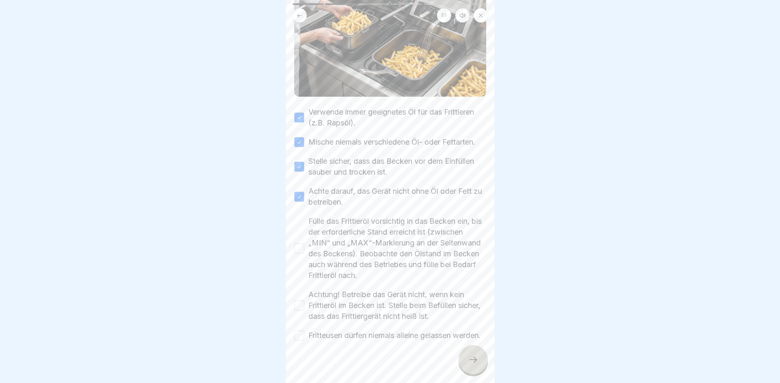
click at [301, 248] on button "Fülle das Frittieröl vorsichtig in das Becken ein, bis der erforderliche Stand …" at bounding box center [299, 249] width 10 height 10
click at [301, 307] on button "Achtung! Betreibe das Gerät nicht, wenn kein Frittieröl im Becken ist. Stelle b…" at bounding box center [299, 306] width 10 height 10
click at [301, 341] on button "Fritteusen dürfen niemals alleine gelassen werden." at bounding box center [299, 336] width 10 height 10
click at [476, 360] on icon at bounding box center [473, 360] width 8 height 6
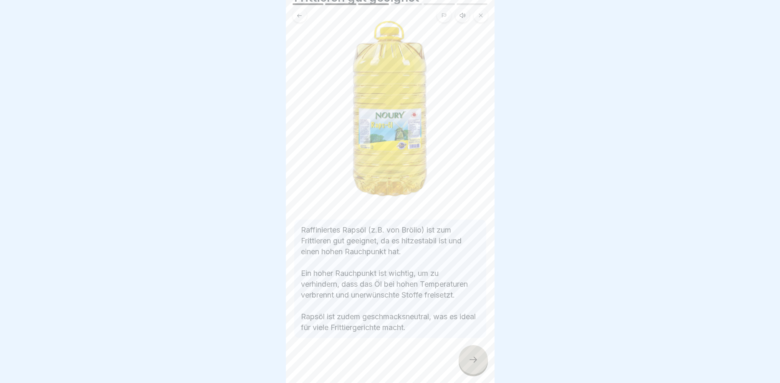
scroll to position [61, 0]
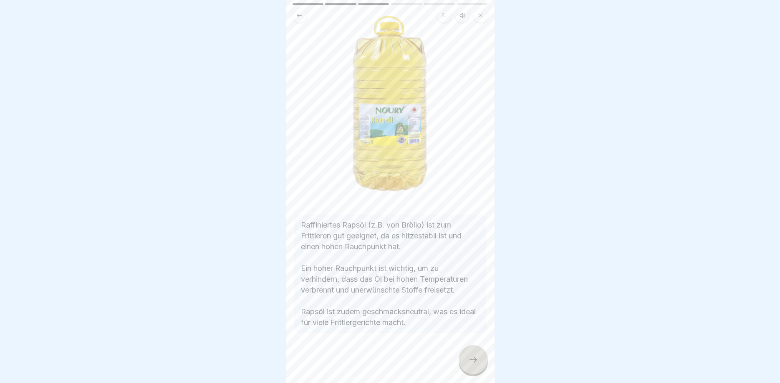
click at [467, 348] on div "🍟 Nachfüllen und Austausch des Frittieröl/-fettes 6 Schritte Deutsch Hörmodus 🍟…" at bounding box center [390, 191] width 209 height 383
click at [478, 365] on icon at bounding box center [473, 360] width 10 height 10
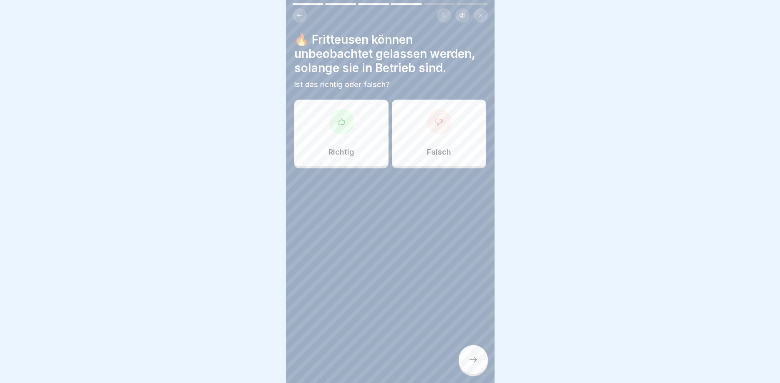
click at [447, 122] on div at bounding box center [438, 121] width 25 height 25
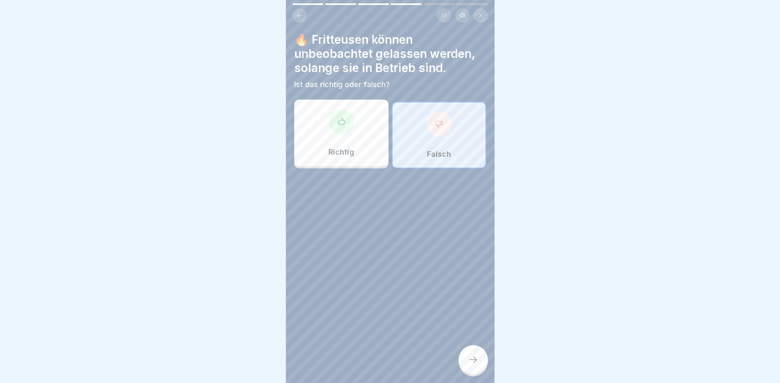
click at [475, 353] on div at bounding box center [472, 359] width 29 height 29
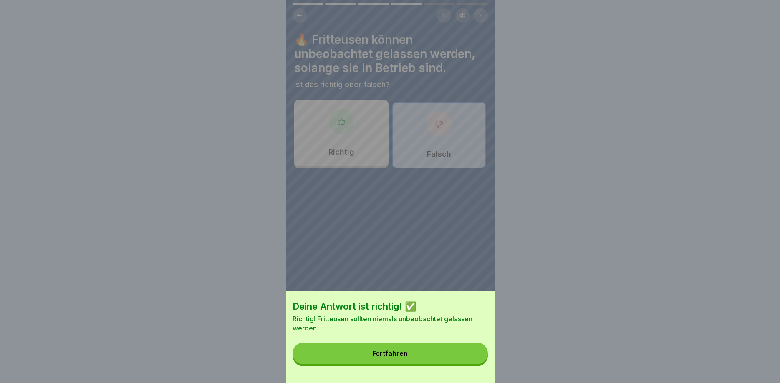
click at [402, 350] on button "Fortfahren" at bounding box center [389, 354] width 195 height 22
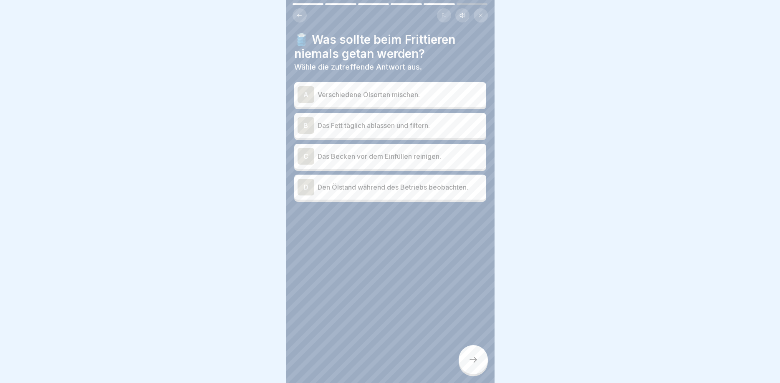
click at [312, 95] on div "A" at bounding box center [305, 94] width 17 height 17
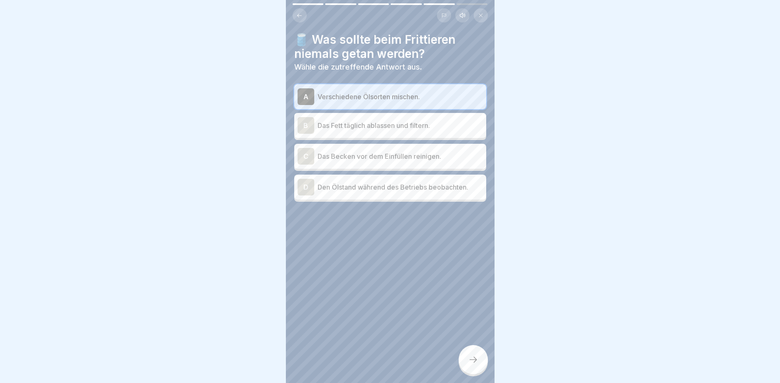
click at [304, 124] on div "B" at bounding box center [305, 125] width 17 height 17
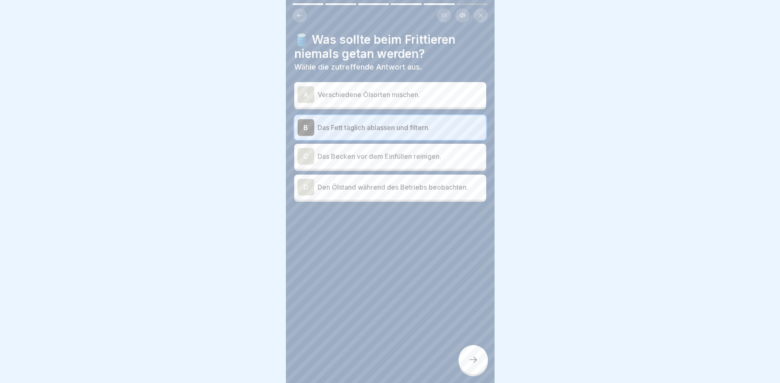
click at [314, 96] on div "A Verschiedene Ölsorten mischen." at bounding box center [389, 94] width 185 height 17
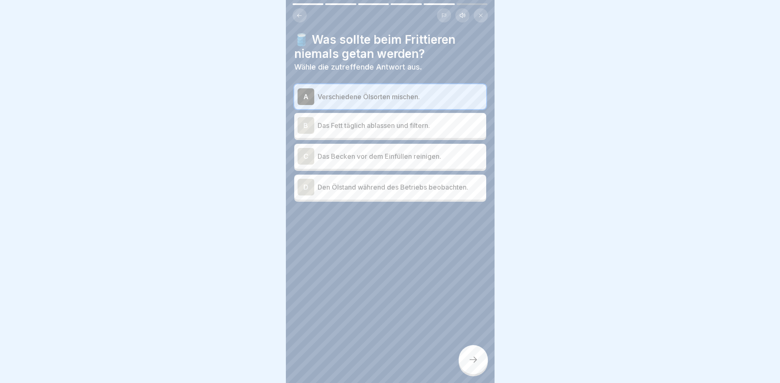
click at [462, 355] on div at bounding box center [472, 359] width 29 height 29
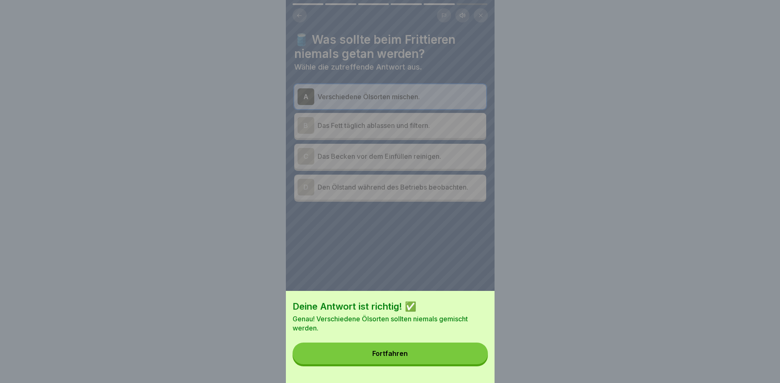
click at [399, 354] on div "Fortfahren" at bounding box center [389, 354] width 35 height 8
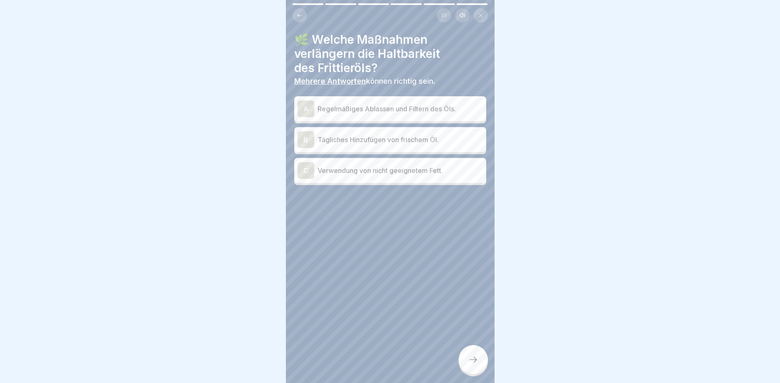
click at [310, 106] on div "A" at bounding box center [305, 109] width 17 height 17
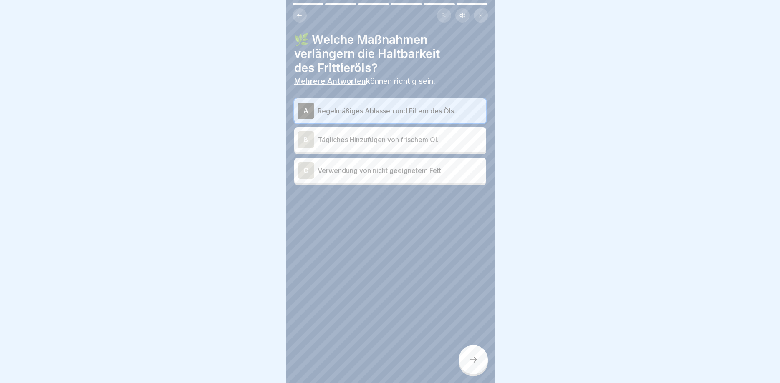
click at [465, 356] on div at bounding box center [472, 359] width 29 height 29
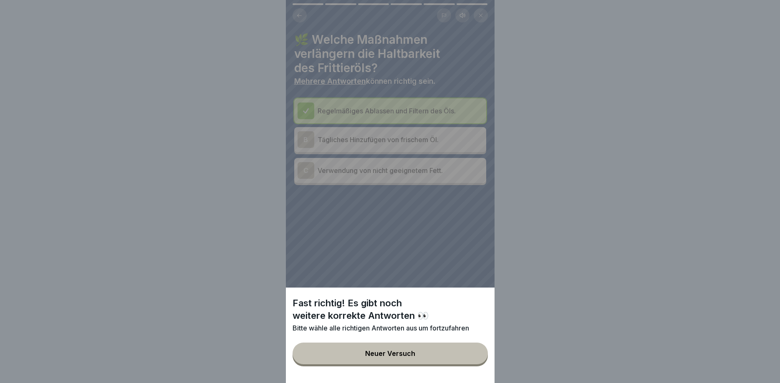
click at [394, 347] on button "Neuer Versuch" at bounding box center [389, 354] width 195 height 22
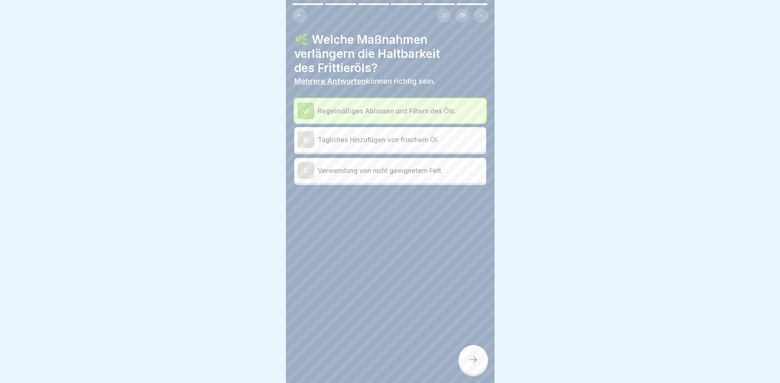
click at [305, 133] on div "B" at bounding box center [305, 139] width 17 height 17
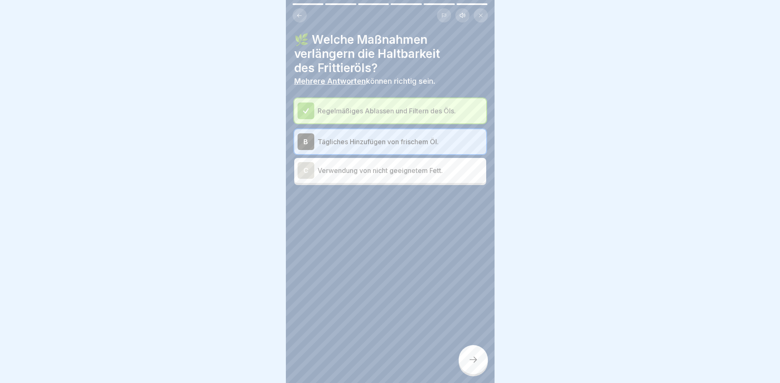
click at [486, 364] on div at bounding box center [472, 359] width 29 height 29
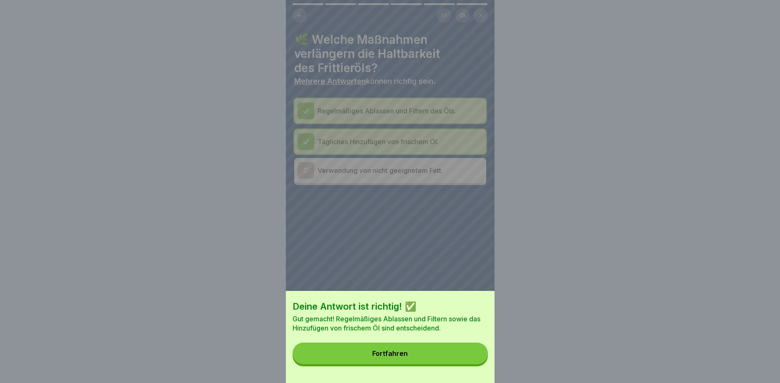
click at [446, 347] on button "Fortfahren" at bounding box center [389, 354] width 195 height 22
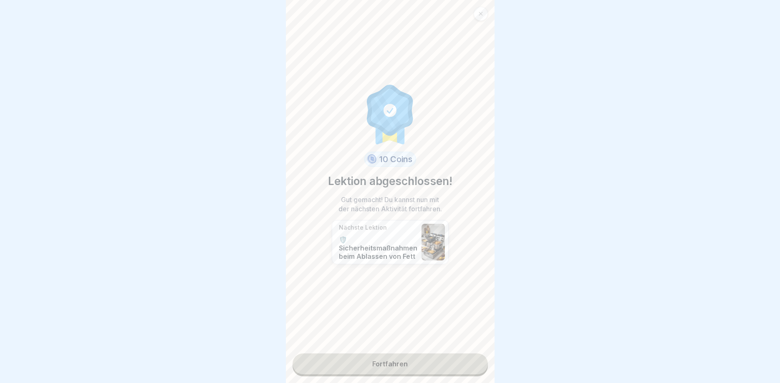
click at [388, 362] on link "Fortfahren" at bounding box center [389, 364] width 195 height 21
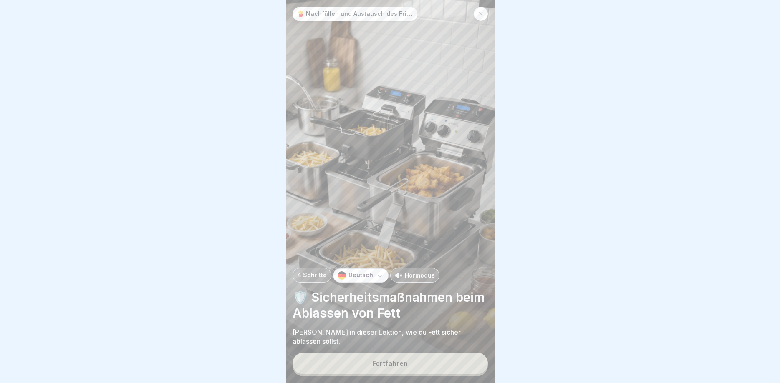
click at [395, 360] on div "Fortfahren" at bounding box center [389, 364] width 35 height 8
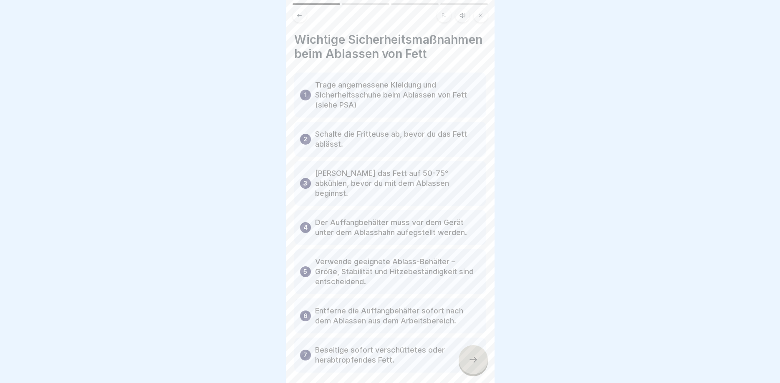
click at [481, 367] on div at bounding box center [472, 359] width 29 height 29
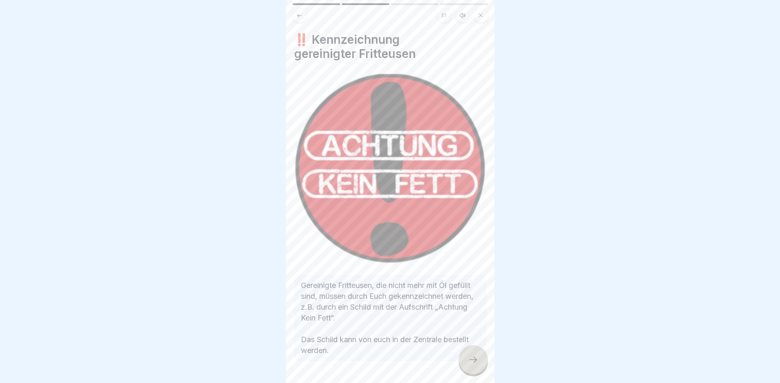
click at [478, 365] on div at bounding box center [472, 359] width 29 height 29
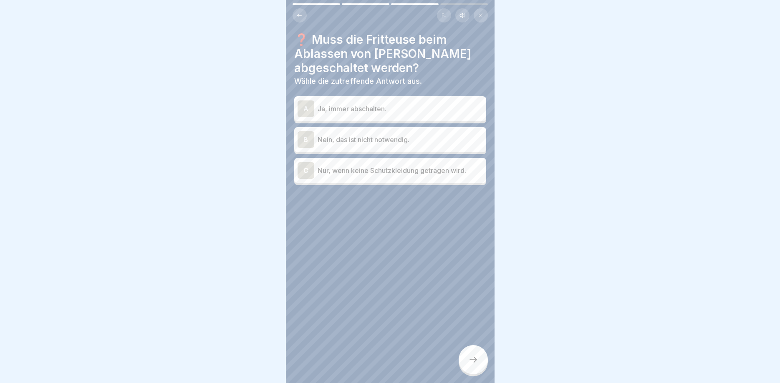
click at [309, 110] on div "A" at bounding box center [305, 109] width 17 height 17
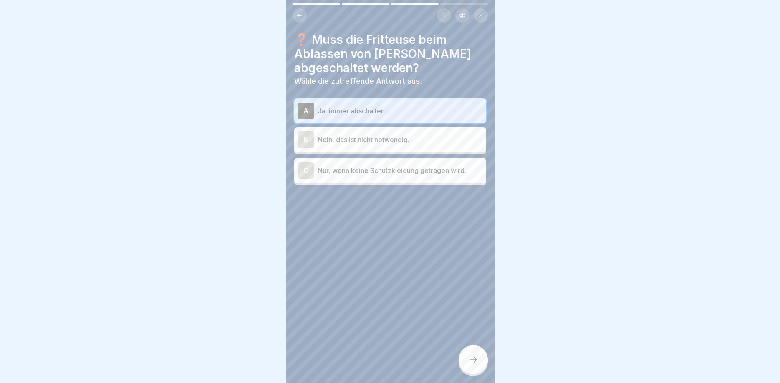
click at [475, 350] on div at bounding box center [472, 359] width 29 height 29
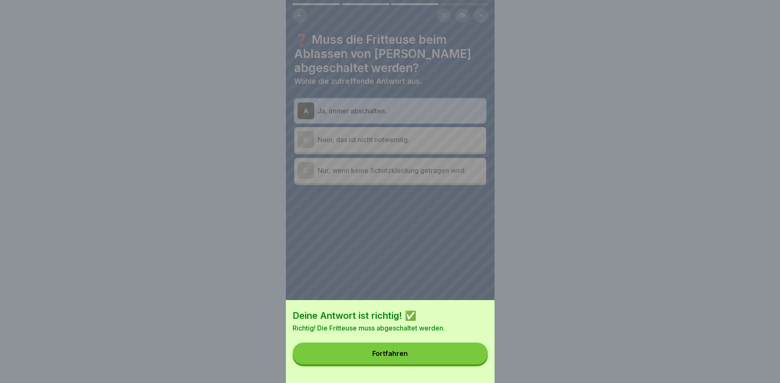
click at [398, 351] on div "Fortfahren" at bounding box center [389, 354] width 35 height 8
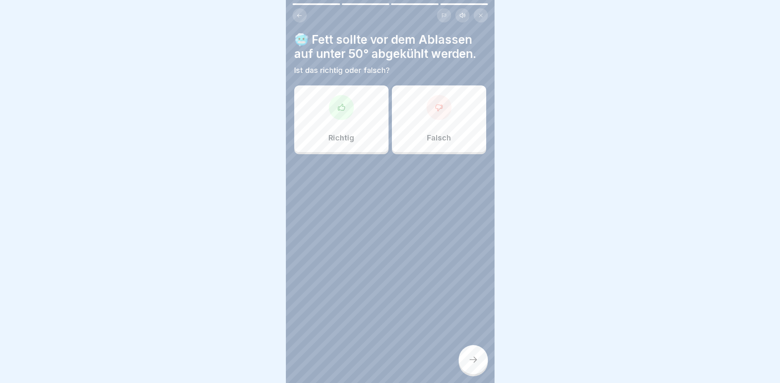
click at [346, 116] on div at bounding box center [341, 107] width 25 height 25
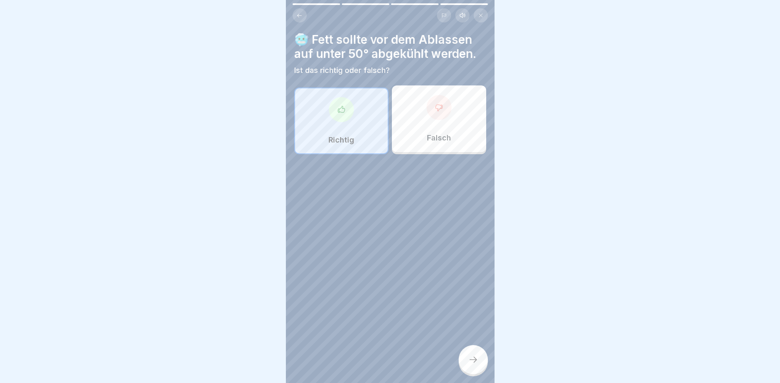
click at [474, 371] on div at bounding box center [472, 359] width 29 height 29
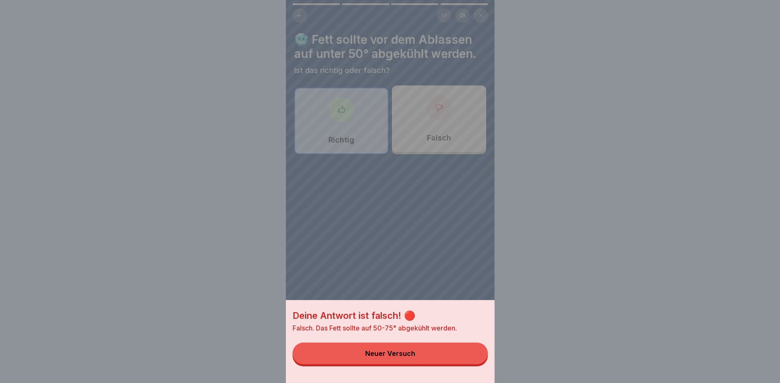
click at [421, 359] on button "Neuer Versuch" at bounding box center [389, 354] width 195 height 22
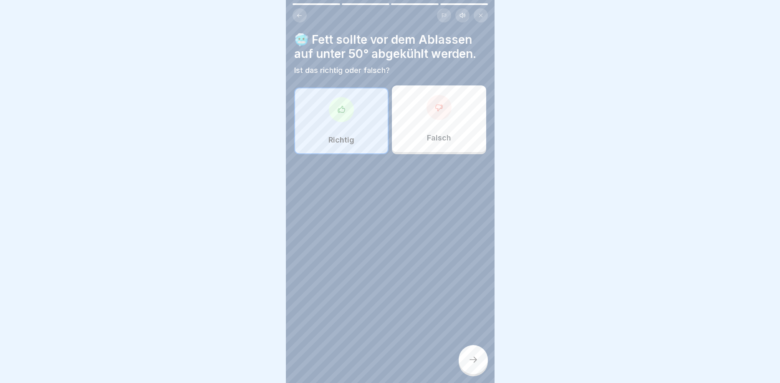
click at [447, 131] on div "Falsch" at bounding box center [439, 119] width 94 height 67
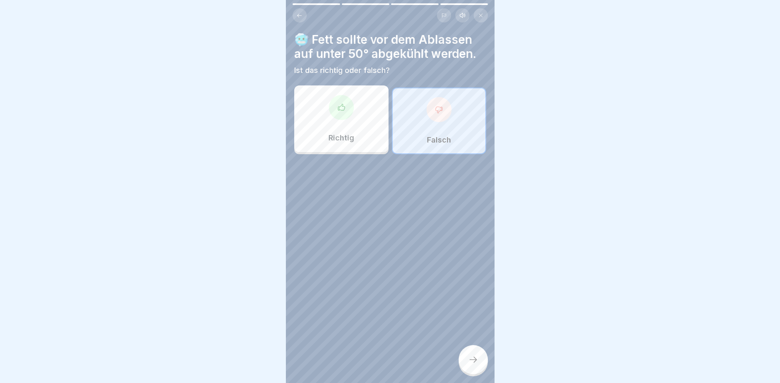
click at [470, 356] on icon at bounding box center [473, 360] width 10 height 10
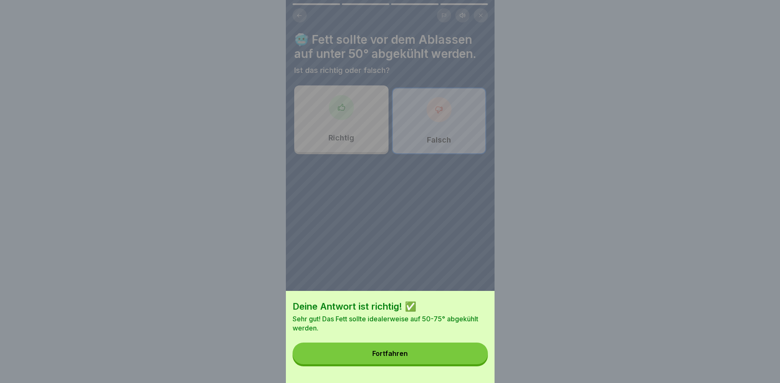
click at [390, 353] on div "Fortfahren" at bounding box center [389, 354] width 35 height 8
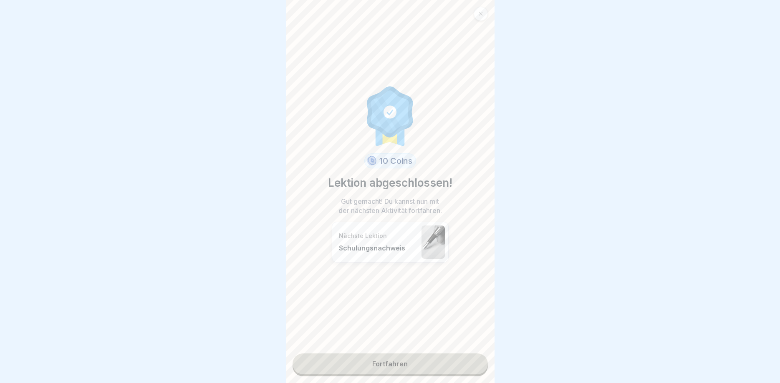
click at [382, 373] on link "Fortfahren" at bounding box center [389, 364] width 195 height 21
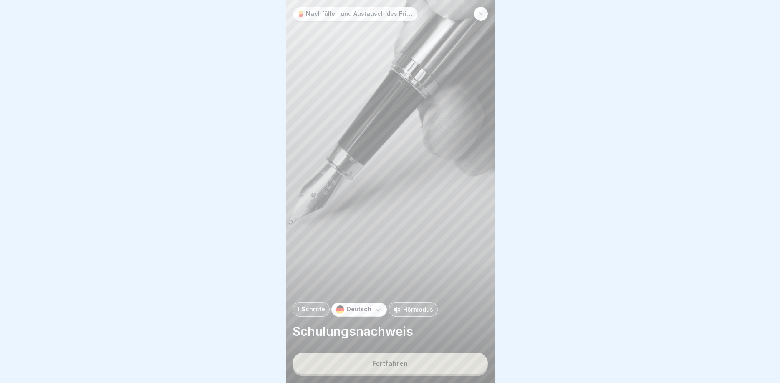
click at [402, 373] on button "Fortfahren" at bounding box center [389, 364] width 195 height 22
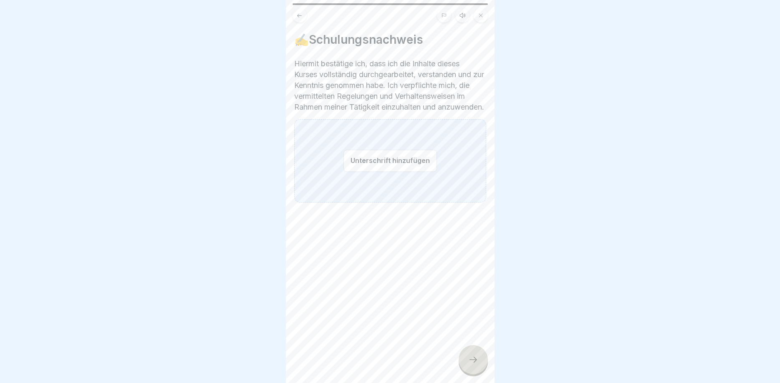
drag, startPoint x: 348, startPoint y: 166, endPoint x: 343, endPoint y: 191, distance: 25.2
click at [343, 191] on div "Unterschrift hinzufügen" at bounding box center [390, 160] width 192 height 83
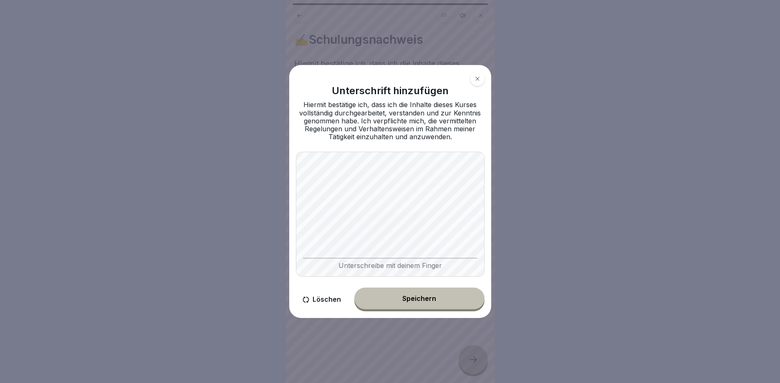
click at [462, 306] on button "Speichern" at bounding box center [419, 299] width 130 height 22
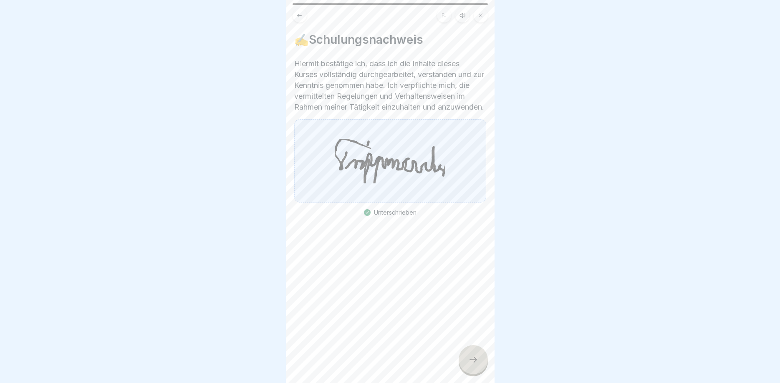
click at [473, 365] on div at bounding box center [472, 359] width 29 height 29
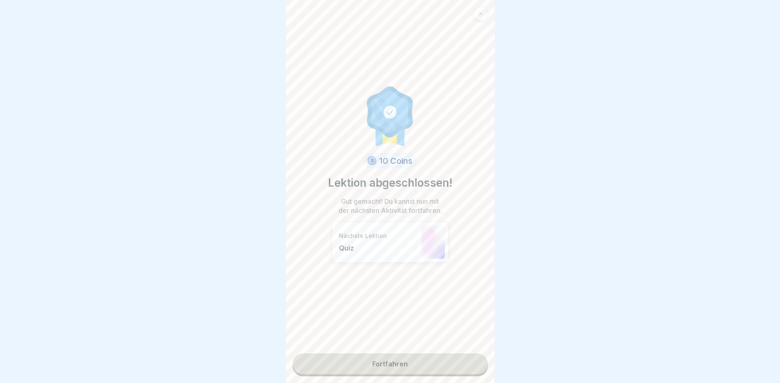
click at [385, 357] on link "Fortfahren" at bounding box center [389, 364] width 195 height 21
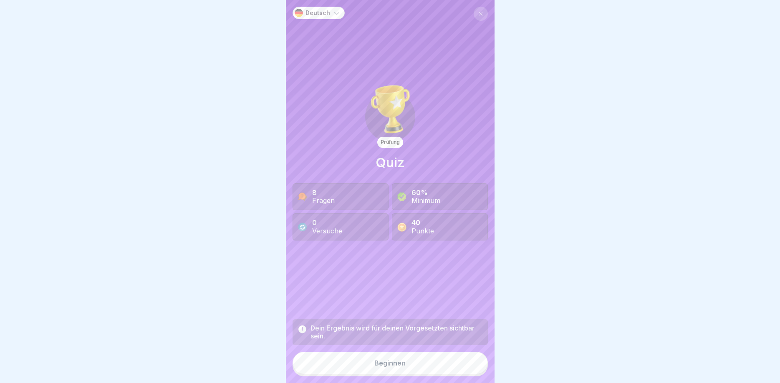
click at [423, 360] on button "Beginnen" at bounding box center [389, 363] width 195 height 23
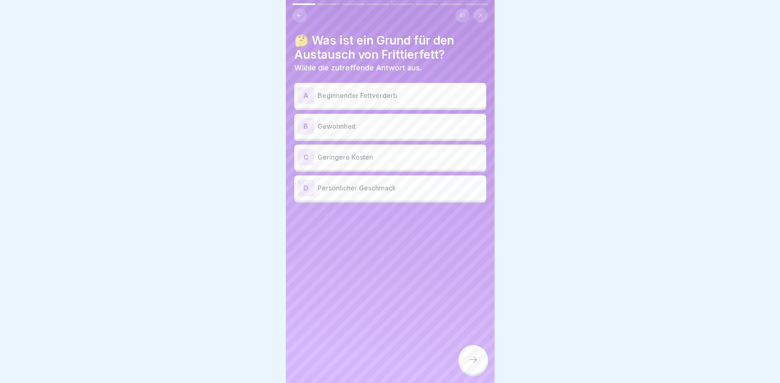
click at [299, 92] on div "A" at bounding box center [305, 95] width 17 height 17
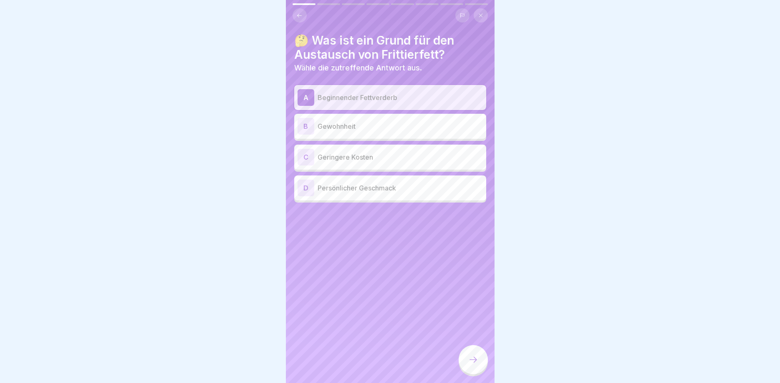
click at [473, 349] on div at bounding box center [472, 359] width 29 height 29
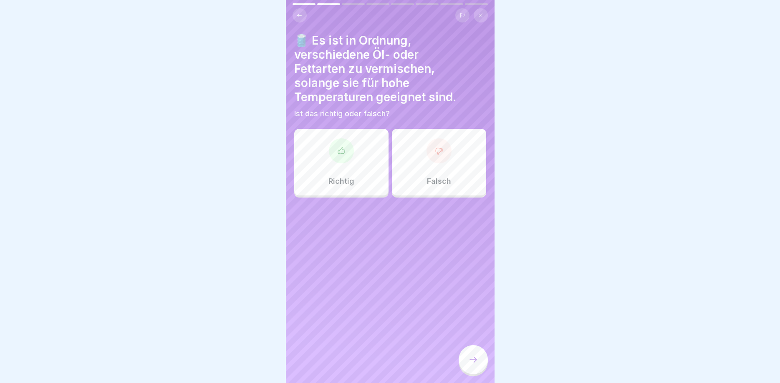
click at [450, 151] on div at bounding box center [438, 151] width 25 height 25
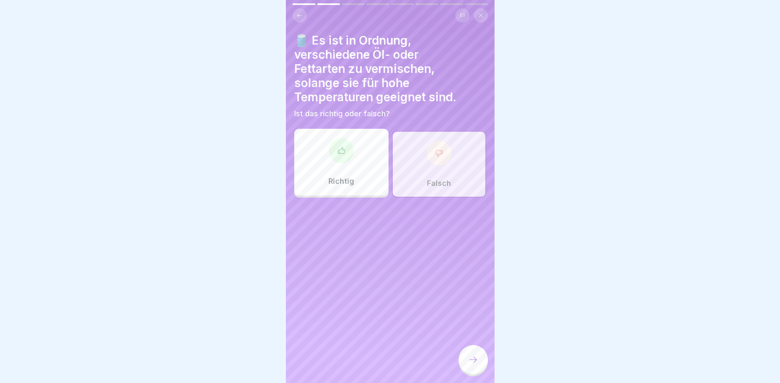
click at [475, 363] on icon at bounding box center [473, 360] width 10 height 10
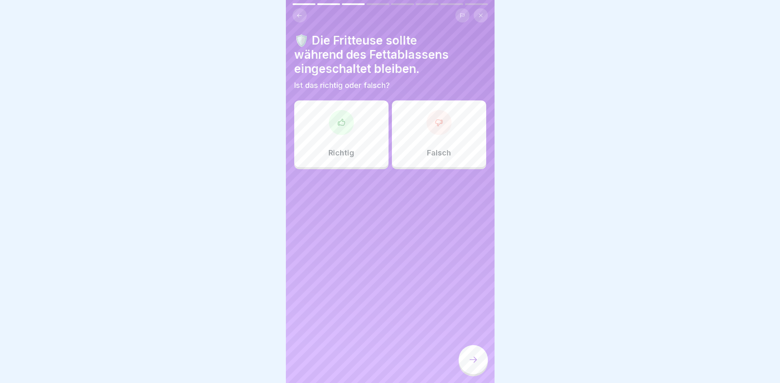
click at [443, 124] on div at bounding box center [438, 122] width 25 height 25
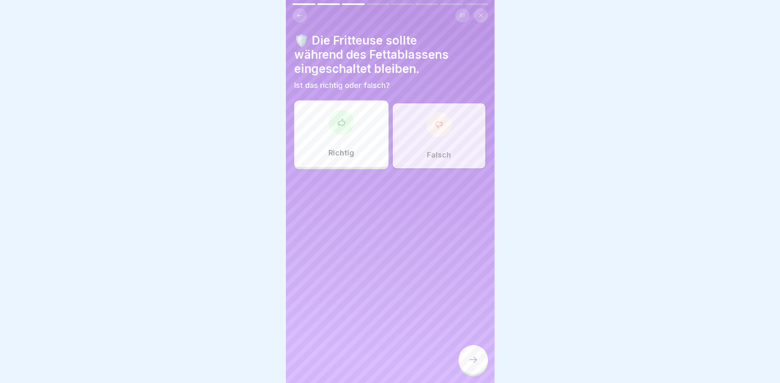
click at [486, 358] on div at bounding box center [472, 359] width 29 height 29
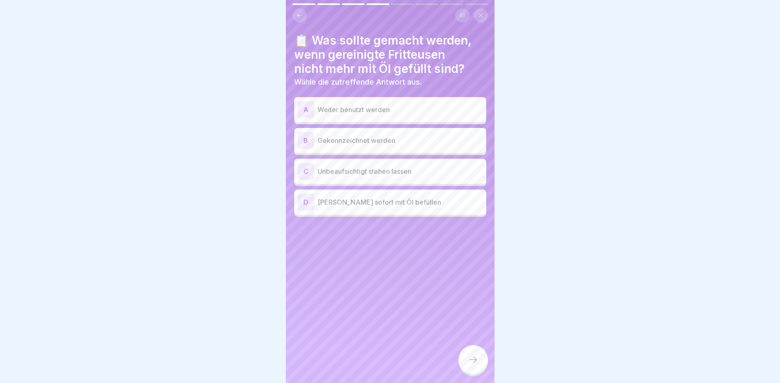
click at [303, 138] on div "B" at bounding box center [305, 140] width 17 height 17
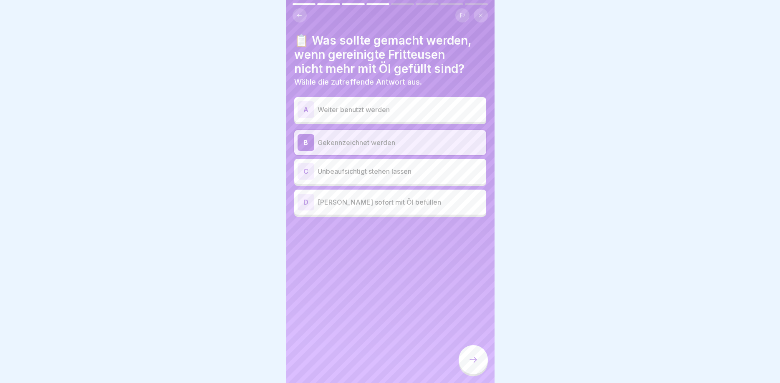
click at [472, 353] on div at bounding box center [472, 359] width 29 height 29
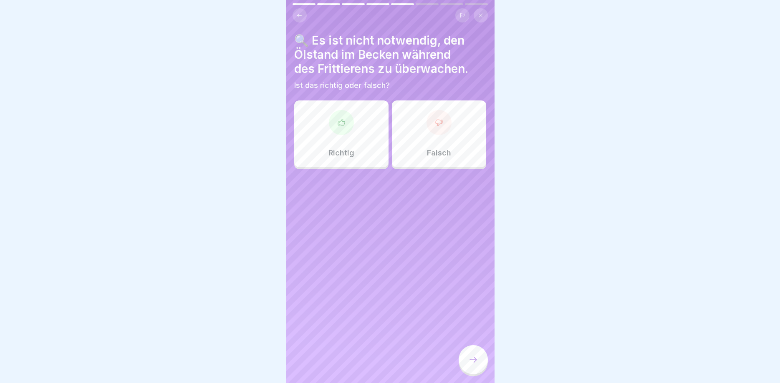
click at [440, 125] on icon at bounding box center [439, 122] width 8 height 8
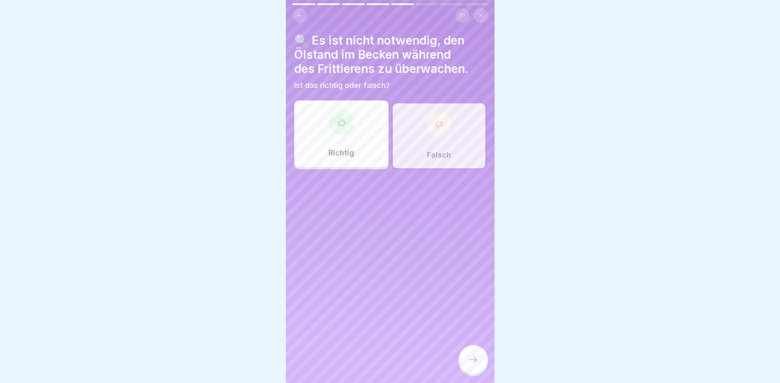
click at [472, 358] on icon at bounding box center [473, 360] width 10 height 10
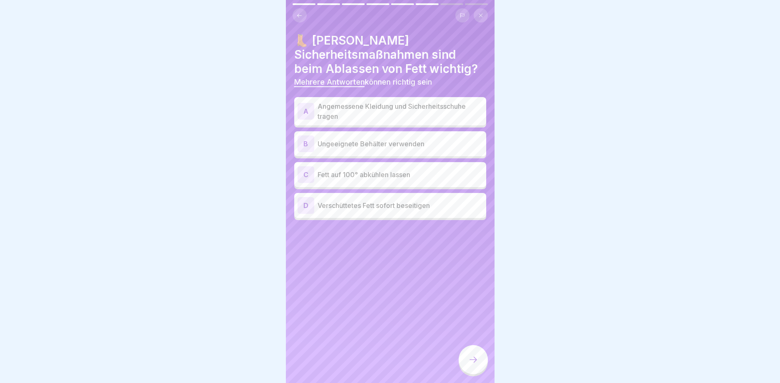
click at [308, 109] on div "A" at bounding box center [305, 111] width 17 height 17
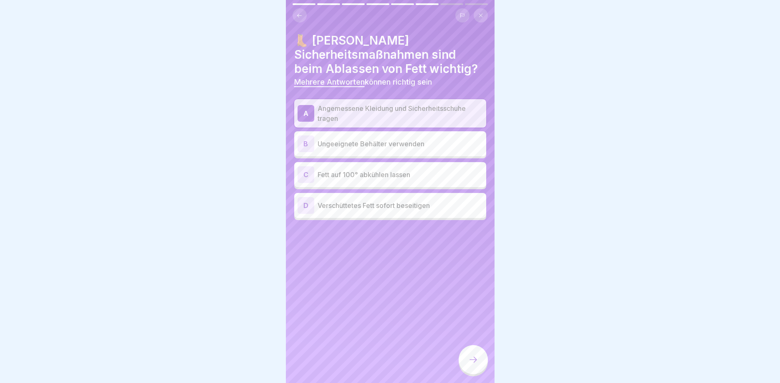
click at [307, 203] on div "D" at bounding box center [305, 205] width 17 height 17
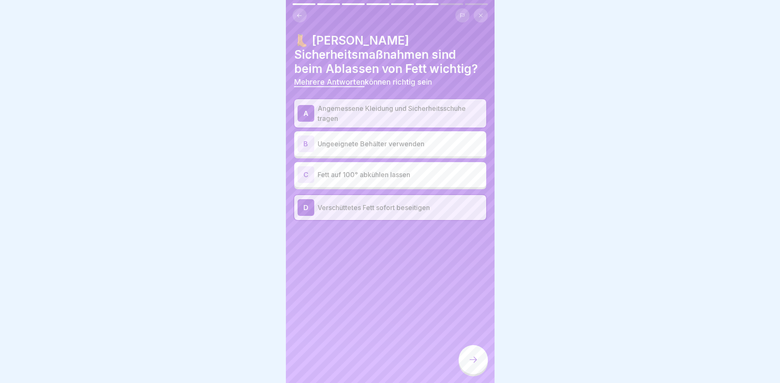
click at [468, 353] on div at bounding box center [472, 359] width 29 height 29
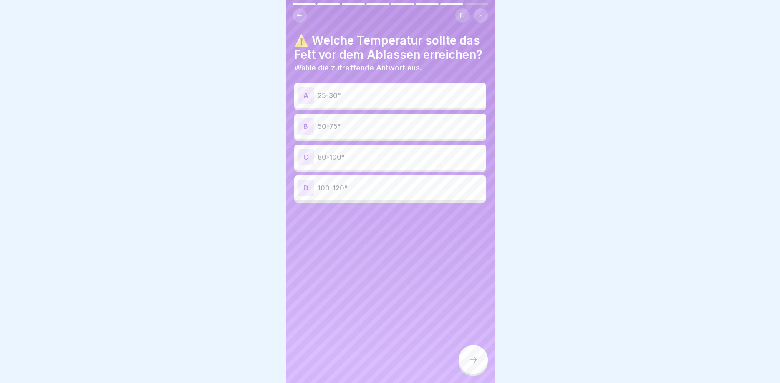
click at [309, 128] on div "B" at bounding box center [305, 126] width 17 height 17
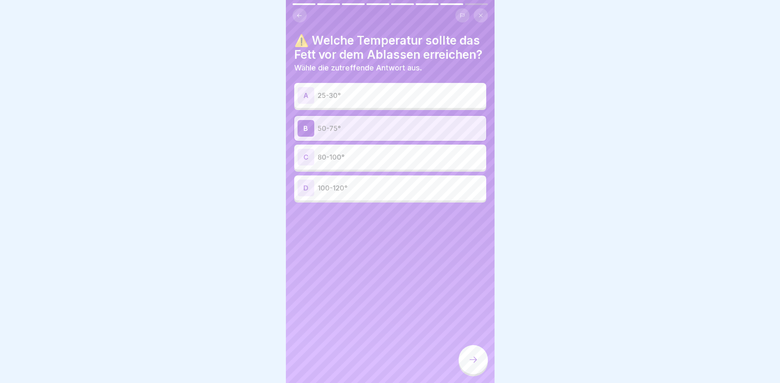
click at [461, 350] on div at bounding box center [472, 360] width 29 height 31
drag, startPoint x: 470, startPoint y: 356, endPoint x: 413, endPoint y: 317, distance: 69.6
click at [471, 356] on icon at bounding box center [473, 360] width 10 height 10
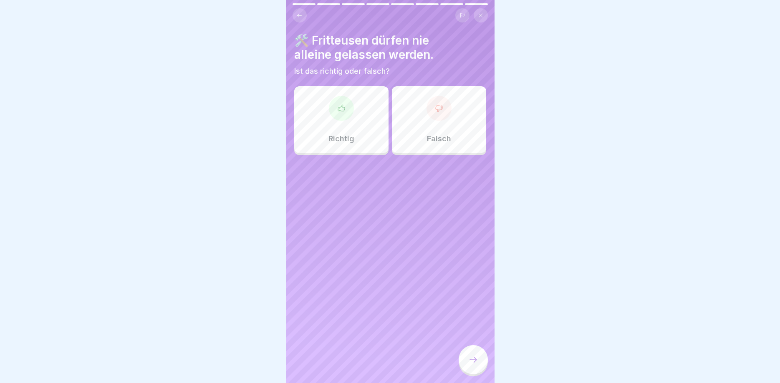
click at [349, 115] on div at bounding box center [341, 108] width 25 height 25
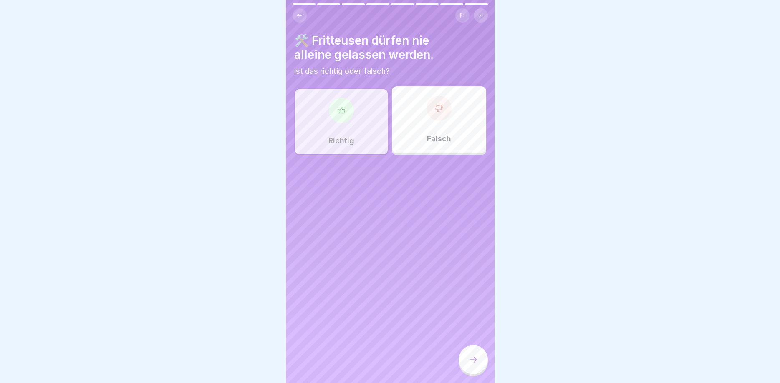
click at [479, 365] on div at bounding box center [472, 359] width 29 height 29
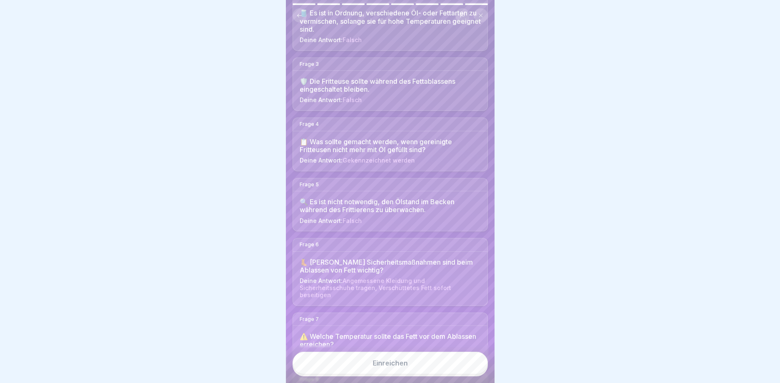
scroll to position [200, 0]
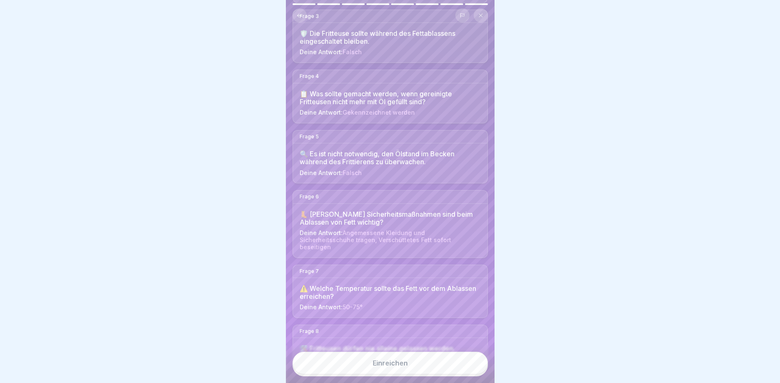
click at [403, 355] on button "Einreichen" at bounding box center [389, 363] width 195 height 23
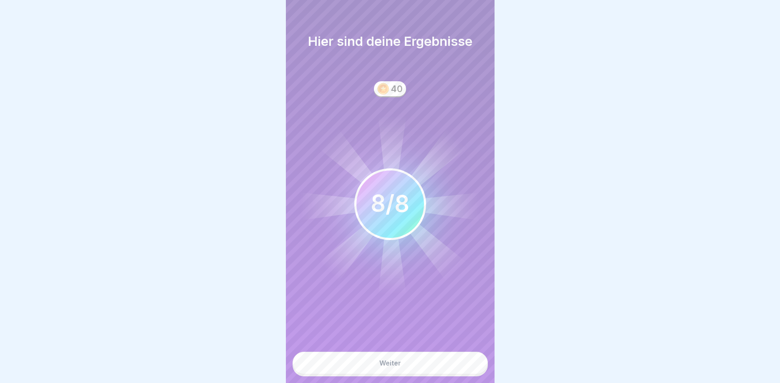
click at [405, 361] on button "Weiter" at bounding box center [389, 363] width 195 height 23
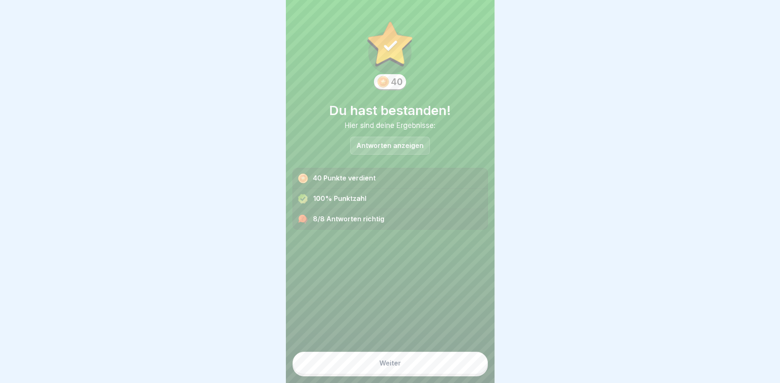
click at [387, 360] on div "Weiter" at bounding box center [390, 364] width 22 height 8
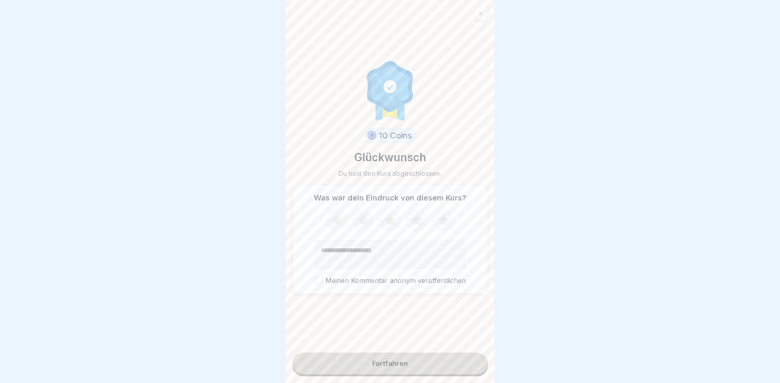
click at [361, 221] on icon at bounding box center [363, 220] width 11 height 10
click at [378, 362] on div "Fortfahren" at bounding box center [389, 364] width 35 height 8
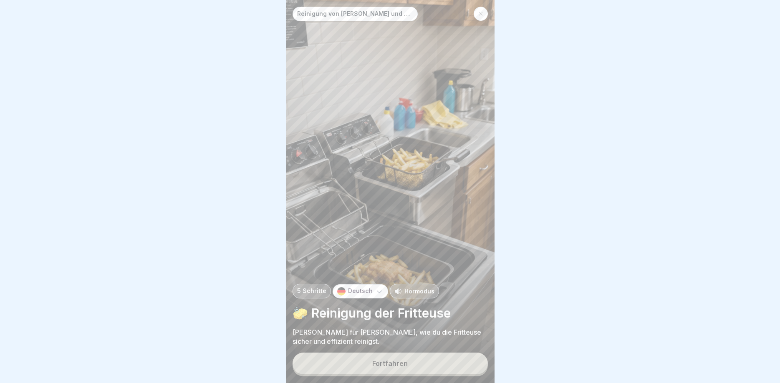
click at [383, 359] on button "Fortfahren" at bounding box center [389, 364] width 195 height 22
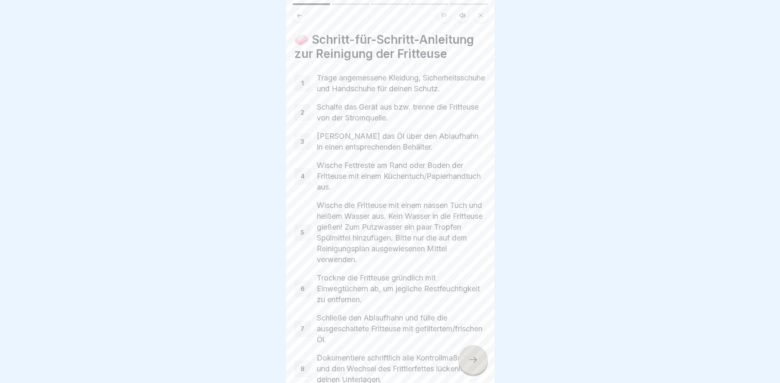
click at [474, 353] on div at bounding box center [472, 359] width 29 height 29
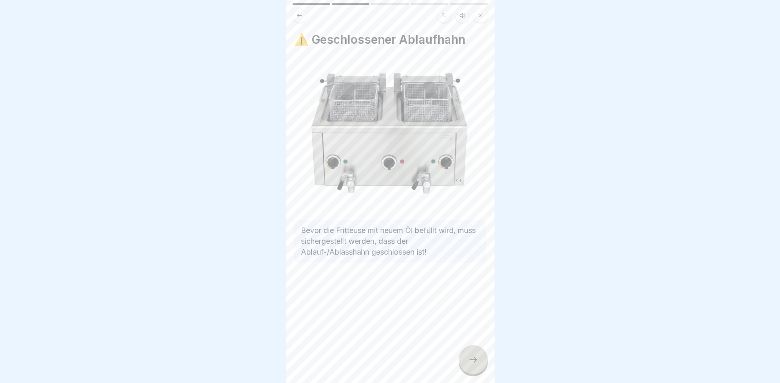
click at [471, 359] on icon at bounding box center [473, 360] width 10 height 10
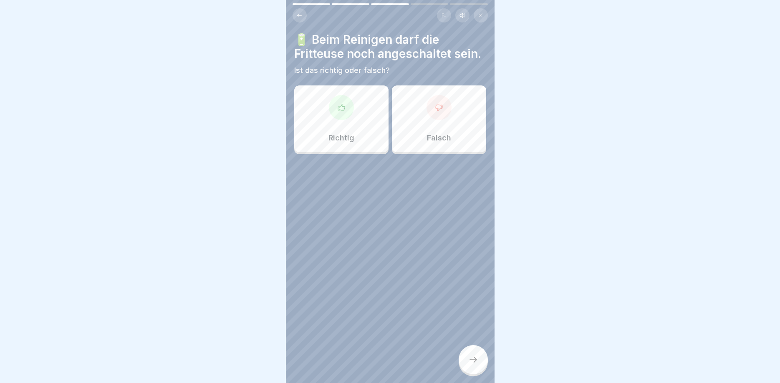
click at [435, 112] on div at bounding box center [438, 107] width 25 height 25
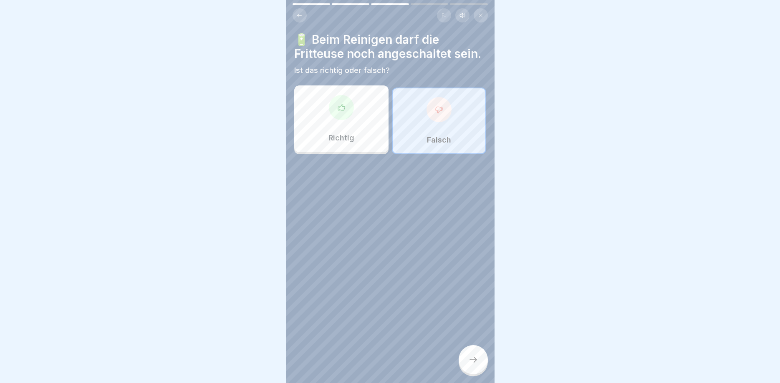
click at [472, 353] on div at bounding box center [472, 359] width 29 height 29
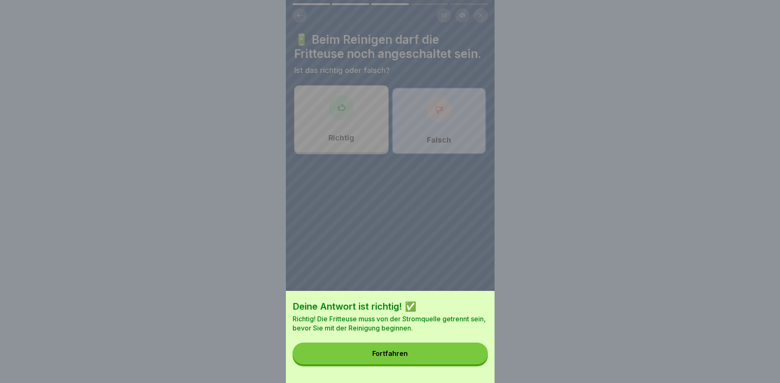
drag, startPoint x: 424, startPoint y: 349, endPoint x: 409, endPoint y: 329, distance: 25.0
click at [425, 350] on button "Fortfahren" at bounding box center [389, 354] width 195 height 22
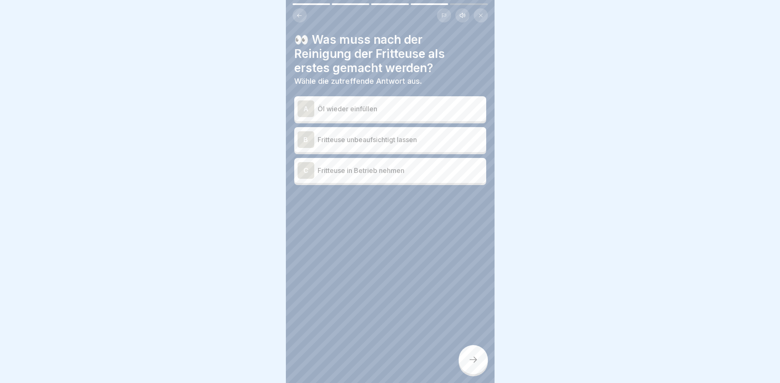
click at [306, 108] on div "A" at bounding box center [305, 109] width 17 height 17
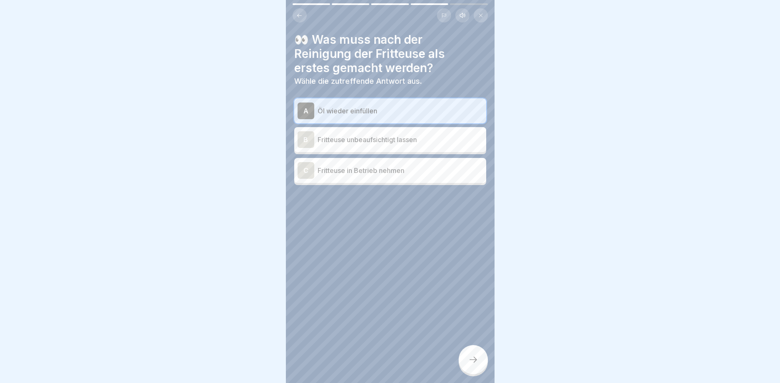
click at [471, 356] on icon at bounding box center [473, 360] width 10 height 10
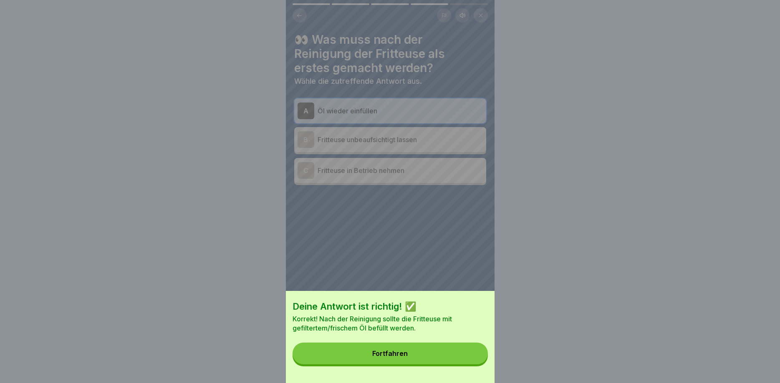
click at [393, 353] on div "Fortfahren" at bounding box center [389, 354] width 35 height 8
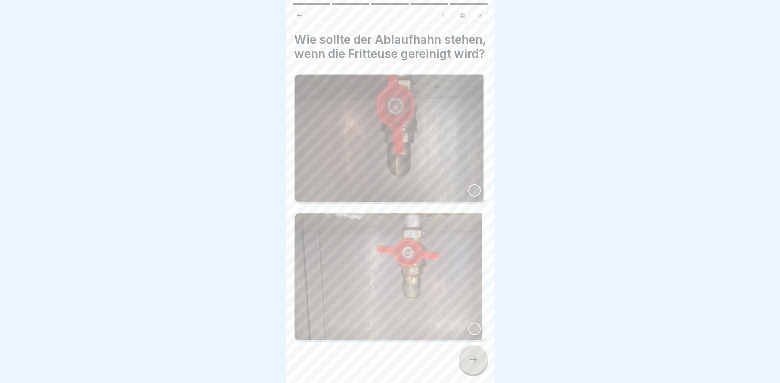
click at [476, 327] on div at bounding box center [474, 329] width 13 height 13
click at [477, 367] on div at bounding box center [472, 359] width 29 height 29
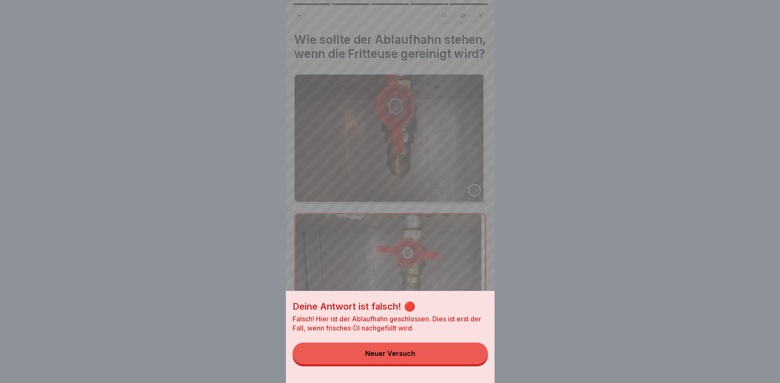
click at [403, 353] on div "Neuer Versuch" at bounding box center [390, 354] width 50 height 8
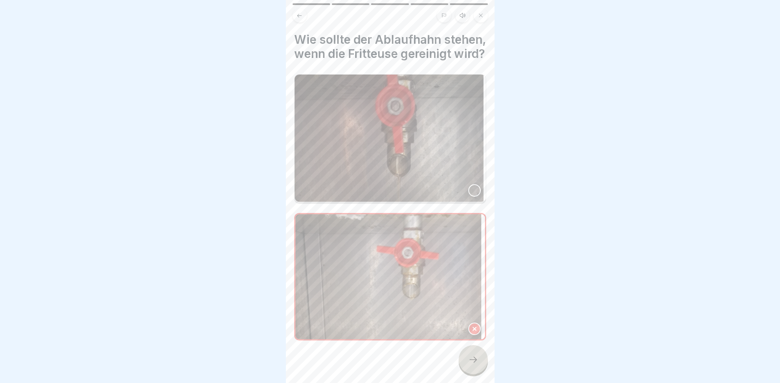
click at [471, 194] on div at bounding box center [474, 190] width 13 height 13
click at [481, 357] on div at bounding box center [472, 359] width 29 height 29
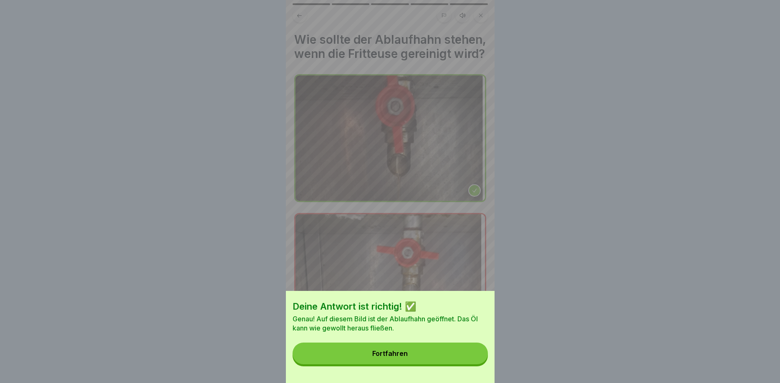
click at [406, 350] on button "Fortfahren" at bounding box center [389, 354] width 195 height 22
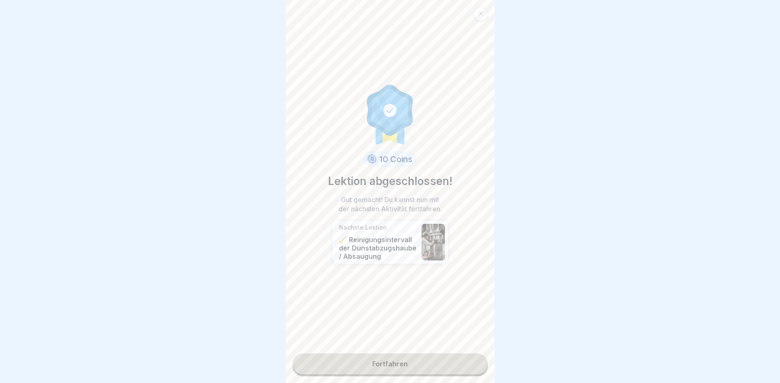
click at [398, 363] on link "Fortfahren" at bounding box center [389, 364] width 195 height 21
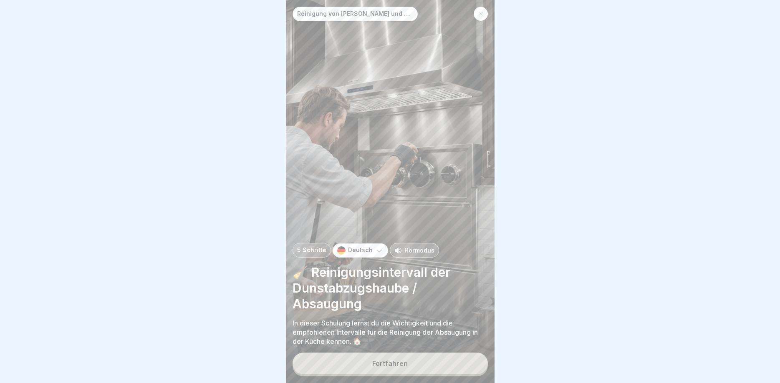
click at [399, 360] on div "Fortfahren" at bounding box center [389, 364] width 35 height 8
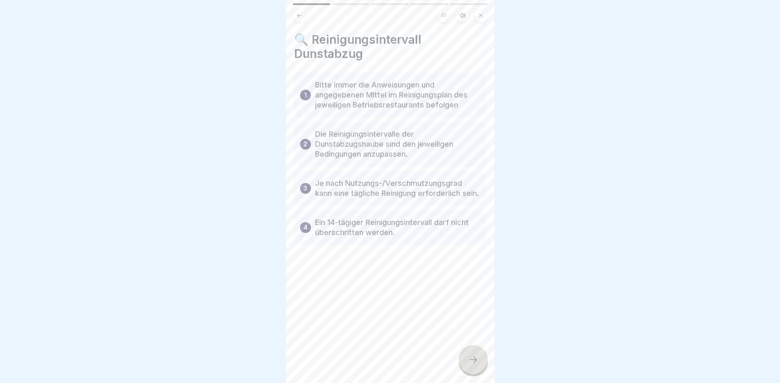
click at [475, 360] on icon at bounding box center [473, 360] width 8 height 6
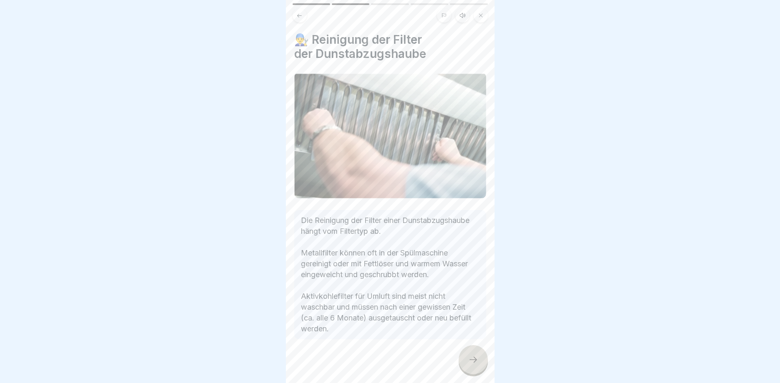
click at [475, 358] on icon at bounding box center [473, 360] width 10 height 10
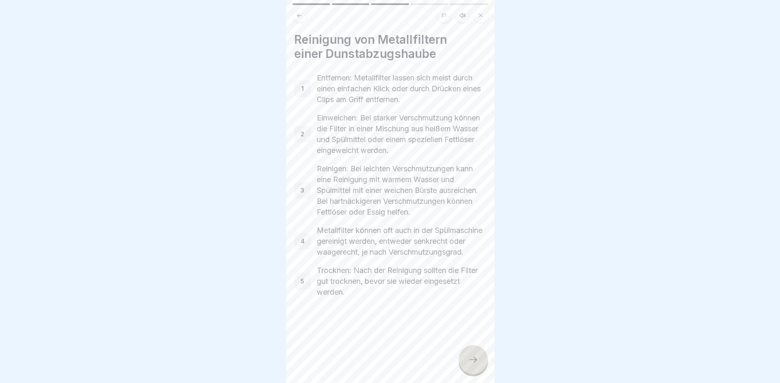
click at [471, 354] on div at bounding box center [472, 359] width 29 height 29
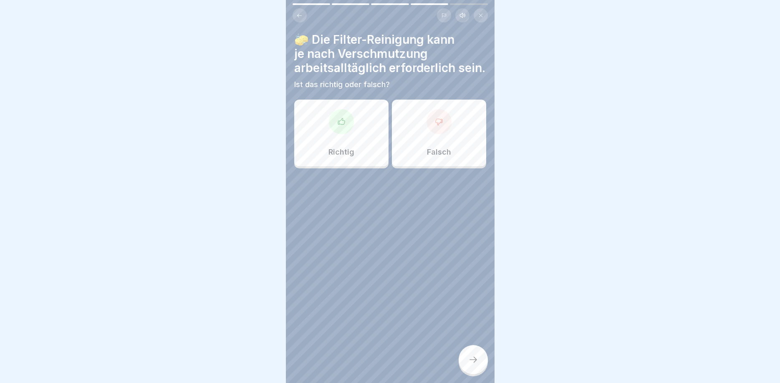
click at [345, 119] on icon at bounding box center [341, 122] width 8 height 8
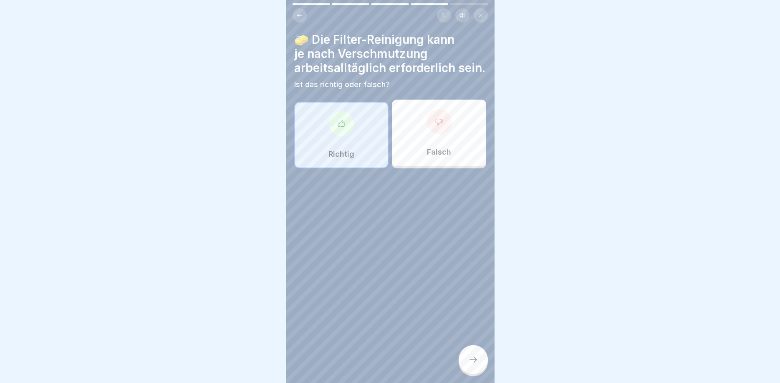
click at [470, 356] on icon at bounding box center [473, 360] width 10 height 10
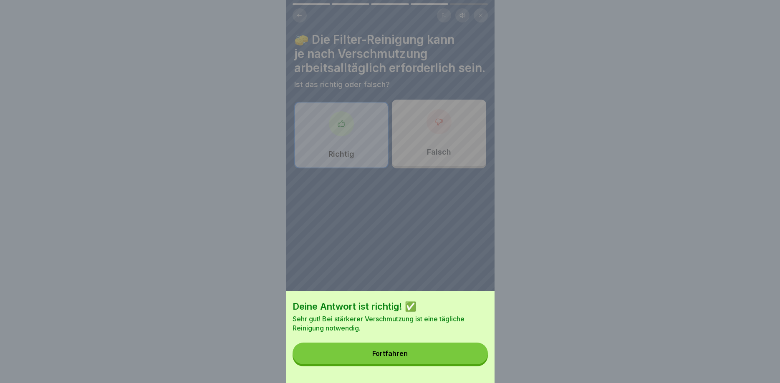
click at [419, 348] on button "Fortfahren" at bounding box center [389, 354] width 195 height 22
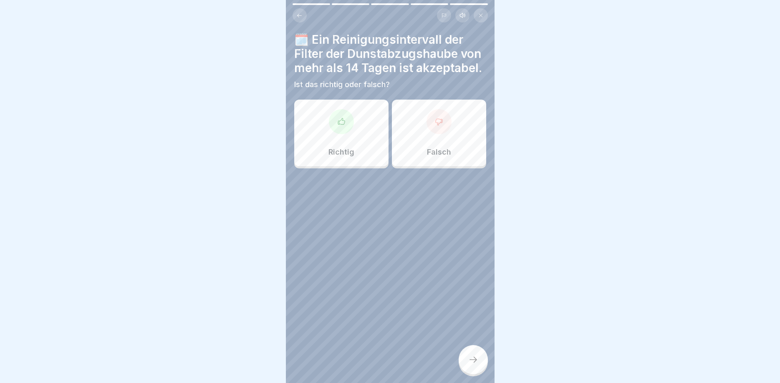
click at [439, 129] on div at bounding box center [438, 121] width 25 height 25
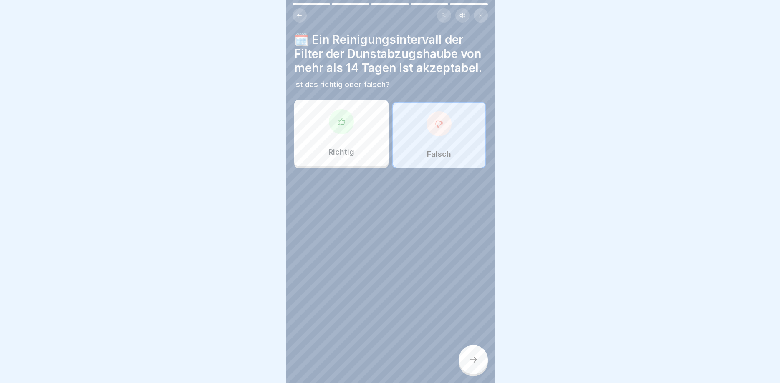
click at [469, 358] on icon at bounding box center [473, 360] width 10 height 10
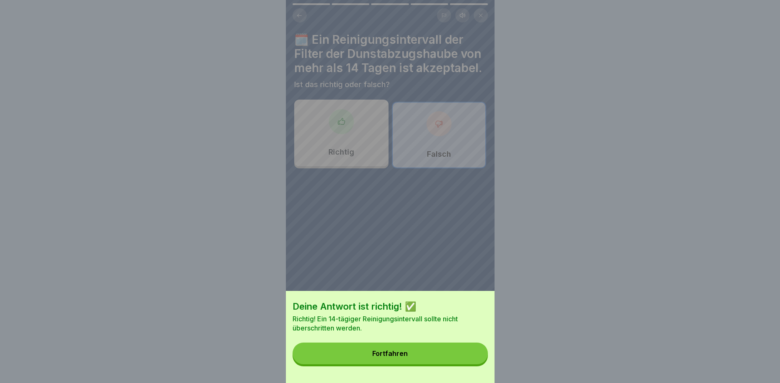
click at [421, 350] on button "Fortfahren" at bounding box center [389, 354] width 195 height 22
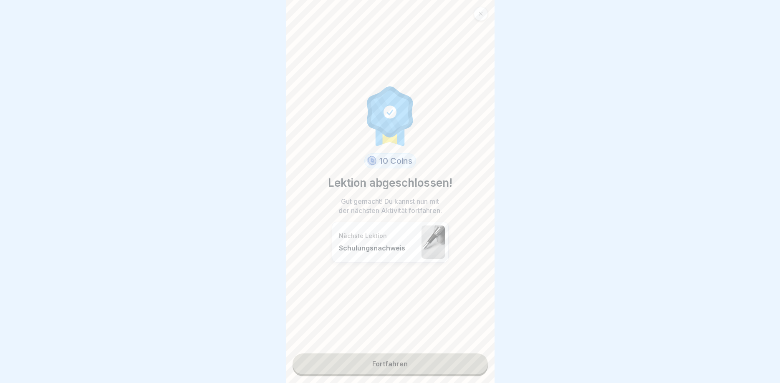
click at [379, 358] on link "Fortfahren" at bounding box center [389, 364] width 195 height 21
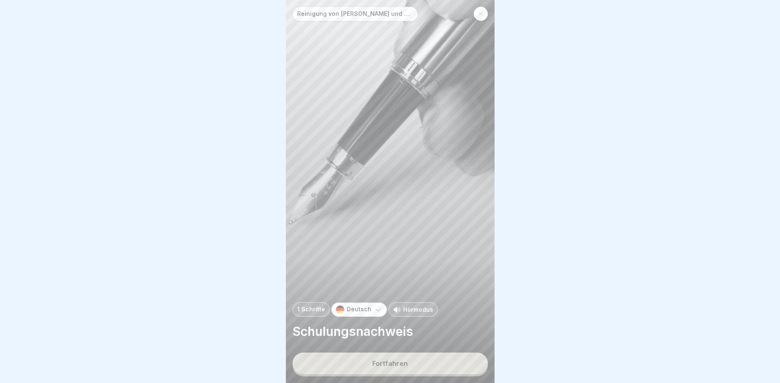
click at [399, 368] on button "Fortfahren" at bounding box center [389, 364] width 195 height 22
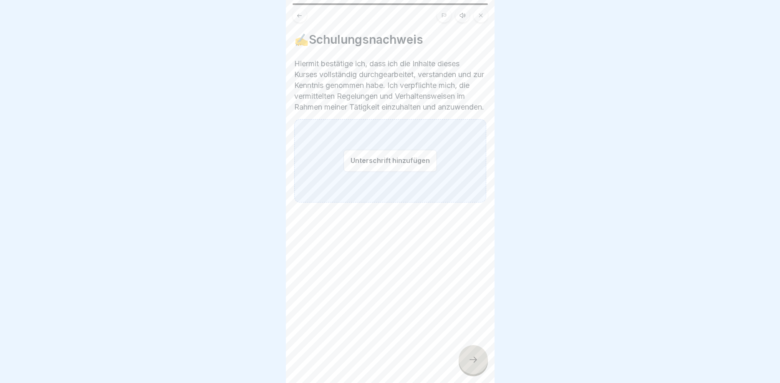
click at [344, 184] on div "Unterschrift hinzufügen" at bounding box center [390, 160] width 192 height 83
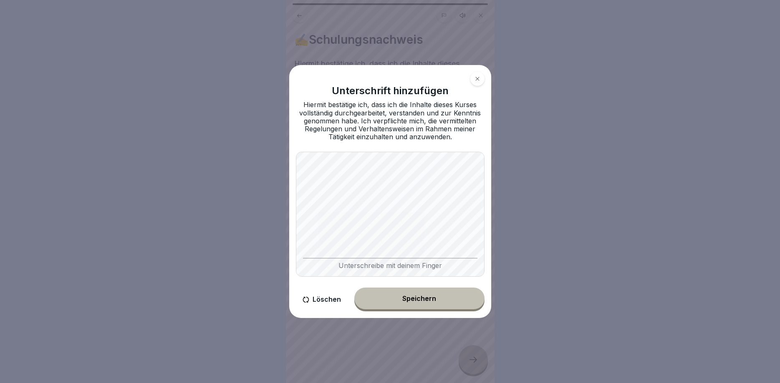
click at [402, 297] on button "Speichern" at bounding box center [419, 299] width 130 height 22
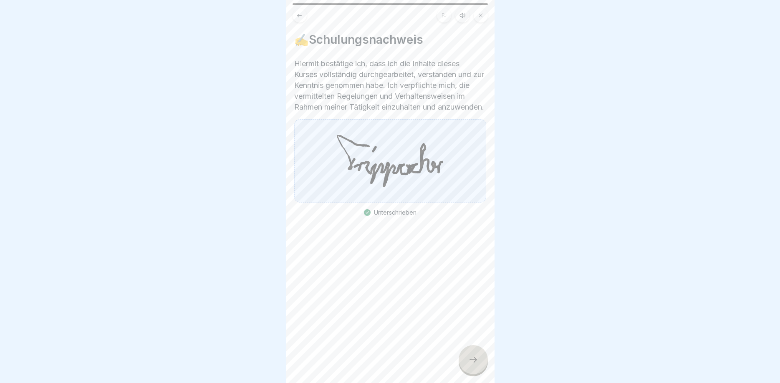
click at [485, 368] on div at bounding box center [472, 359] width 29 height 29
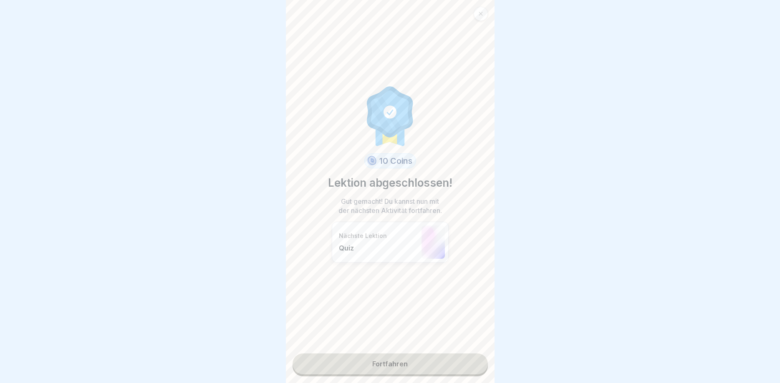
click at [403, 364] on link "Fortfahren" at bounding box center [389, 364] width 195 height 21
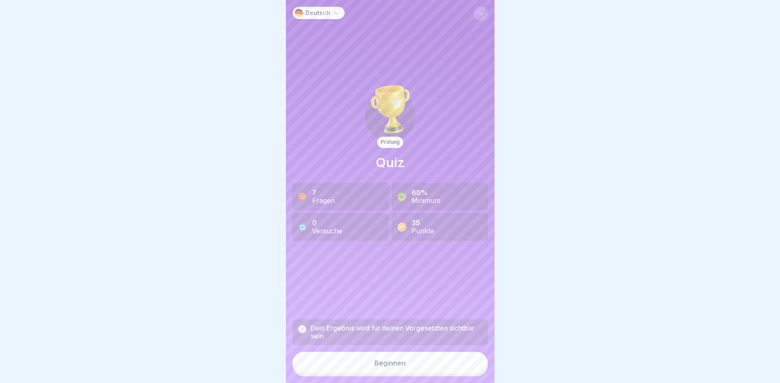
click at [394, 368] on button "Beginnen" at bounding box center [389, 363] width 195 height 23
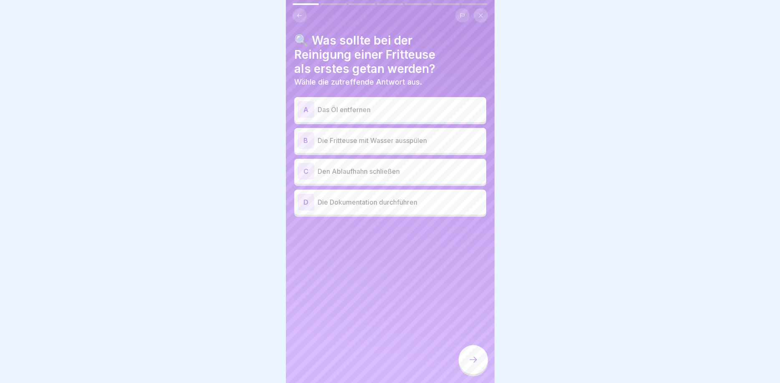
click at [307, 110] on div "A" at bounding box center [305, 109] width 17 height 17
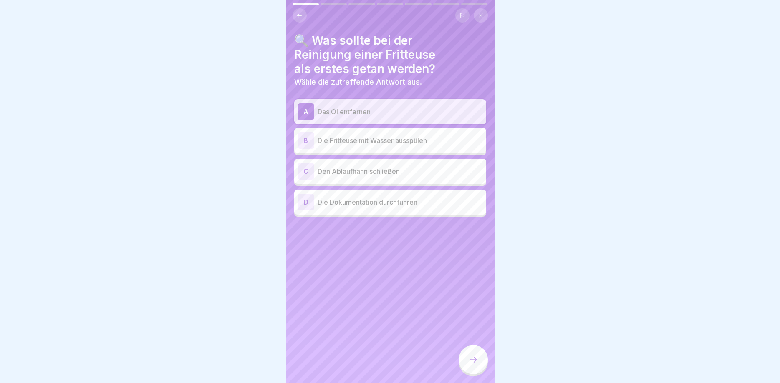
click at [473, 361] on icon at bounding box center [473, 360] width 10 height 10
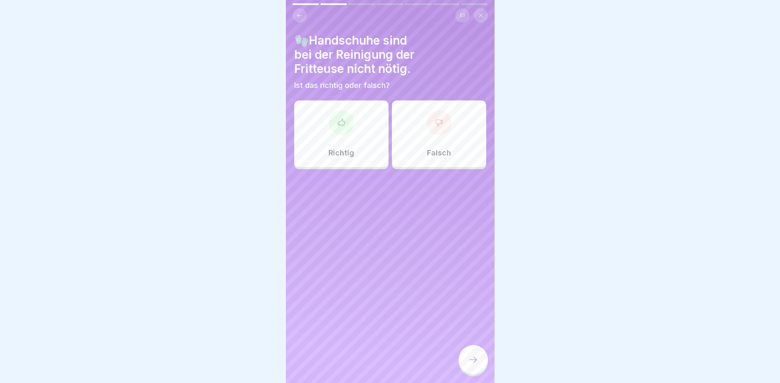
click at [440, 128] on div at bounding box center [438, 122] width 25 height 25
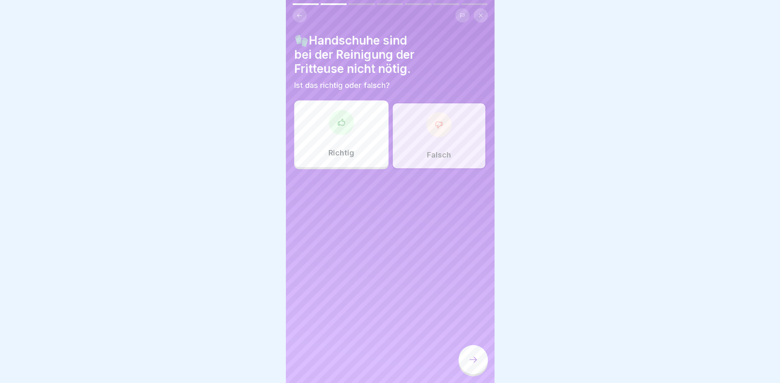
click at [483, 361] on div at bounding box center [472, 359] width 29 height 29
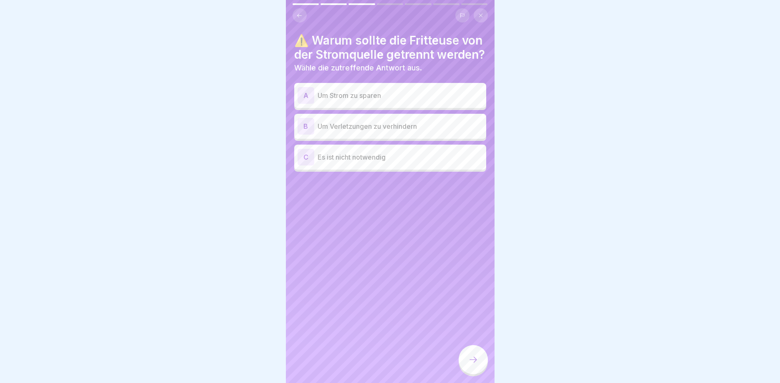
click at [306, 135] on div "B" at bounding box center [305, 126] width 17 height 17
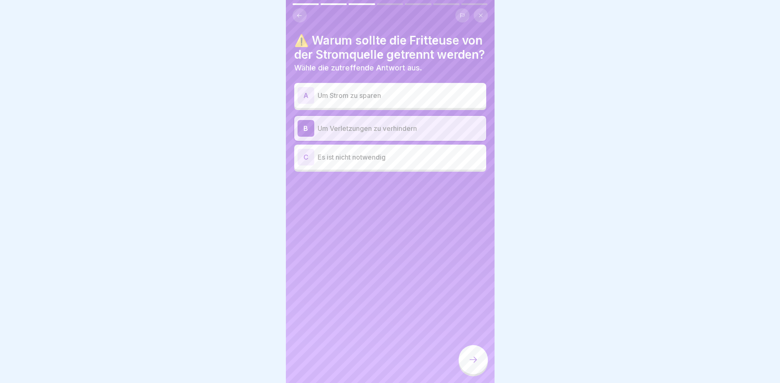
click at [467, 360] on div at bounding box center [472, 359] width 29 height 29
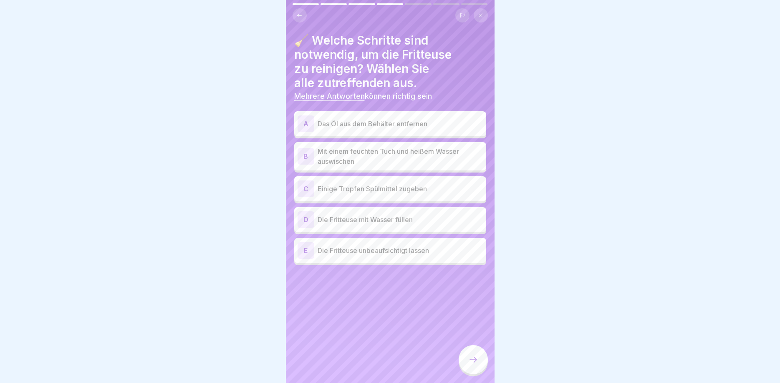
click at [305, 122] on div "A" at bounding box center [305, 124] width 17 height 17
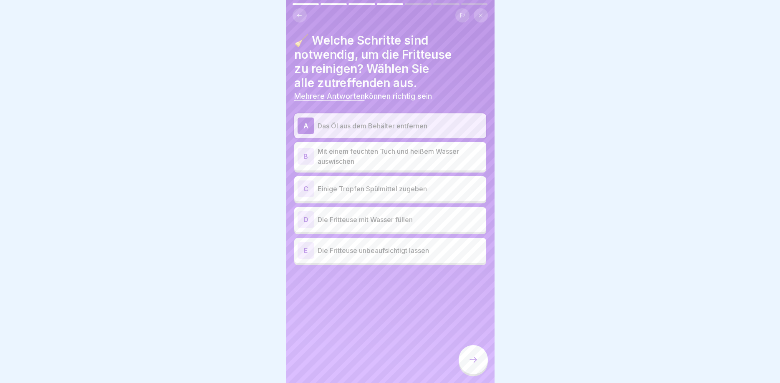
click at [309, 156] on div "B" at bounding box center [305, 156] width 17 height 17
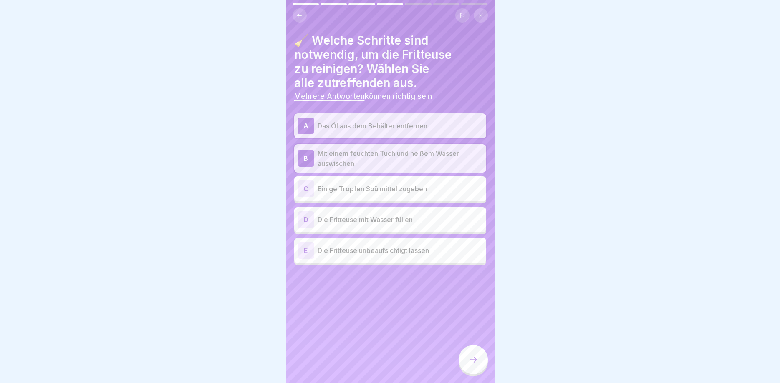
click at [310, 192] on div "C" at bounding box center [305, 189] width 17 height 17
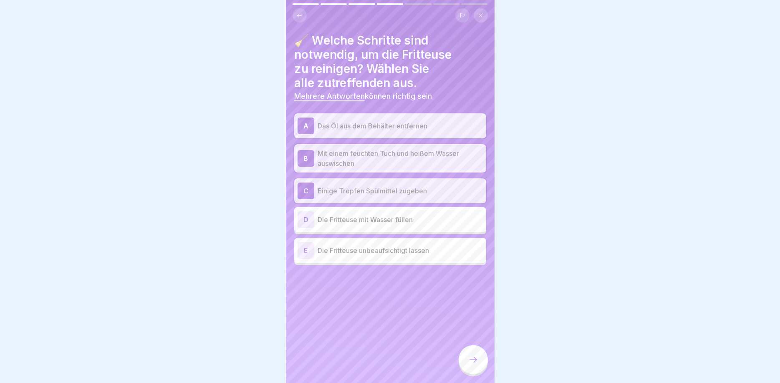
click at [469, 355] on div at bounding box center [472, 359] width 29 height 29
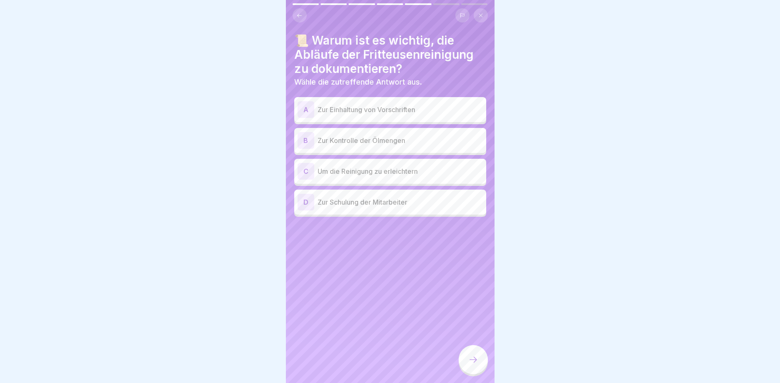
click at [304, 199] on div "D" at bounding box center [305, 202] width 17 height 17
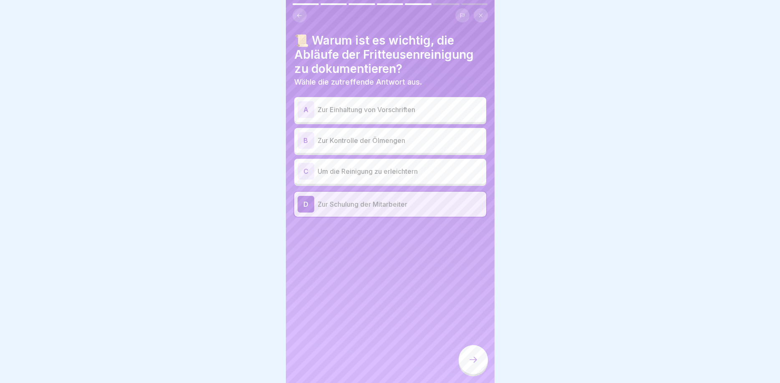
click at [307, 116] on div "A" at bounding box center [305, 109] width 17 height 17
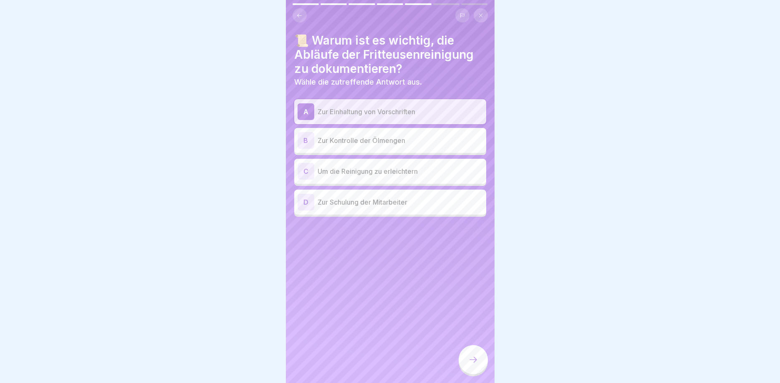
click at [479, 356] on div at bounding box center [472, 359] width 29 height 29
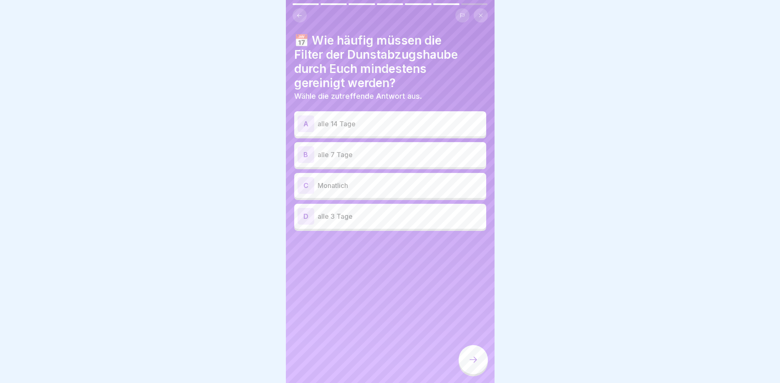
click at [305, 122] on div "A" at bounding box center [305, 124] width 17 height 17
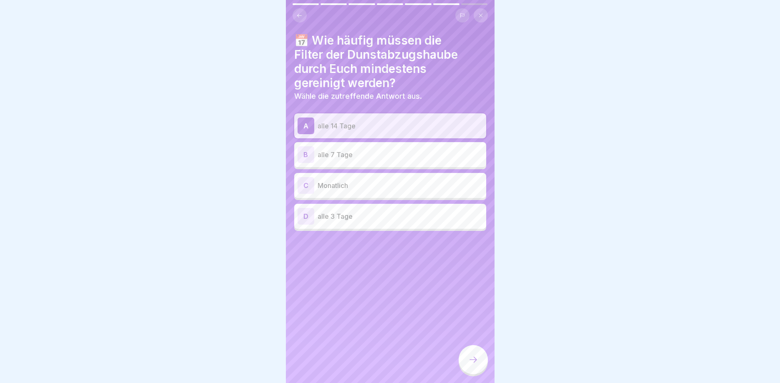
click at [467, 356] on div at bounding box center [472, 359] width 29 height 29
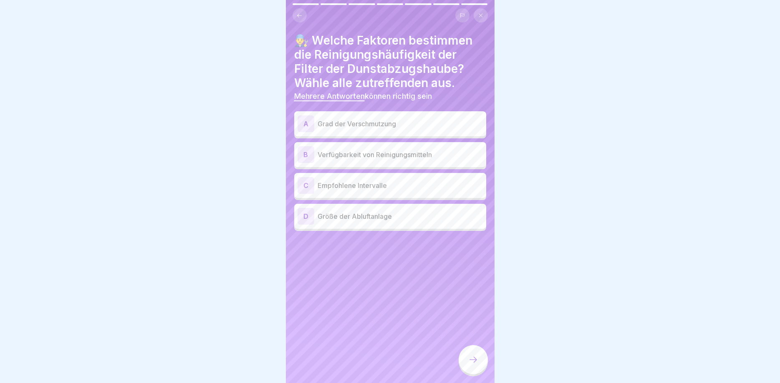
click at [304, 185] on div "C" at bounding box center [305, 185] width 17 height 17
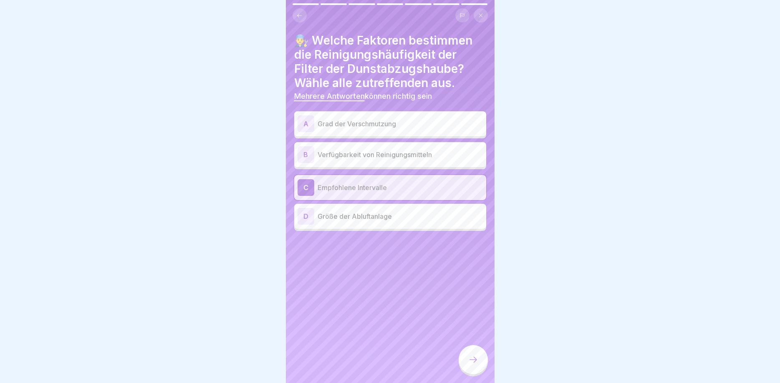
click at [314, 123] on div "A Grad der Verschmutzung" at bounding box center [389, 124] width 185 height 17
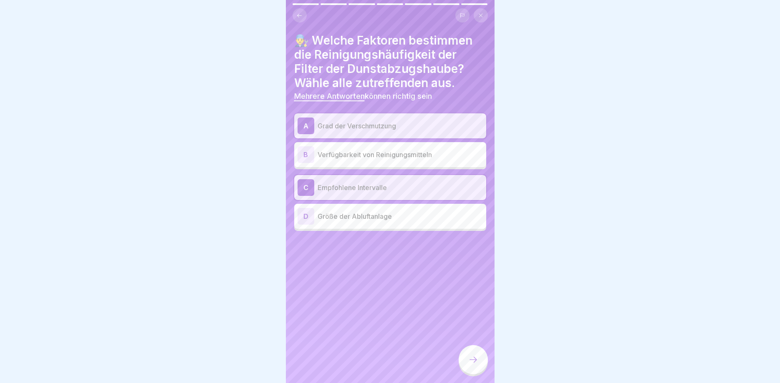
click at [481, 355] on div at bounding box center [472, 359] width 29 height 29
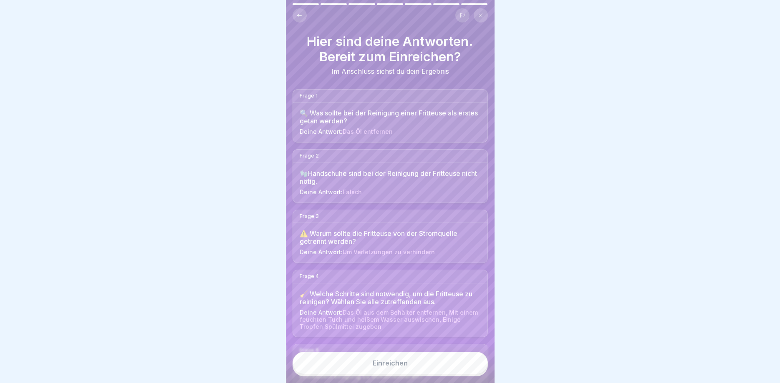
click at [411, 359] on button "Einreichen" at bounding box center [389, 363] width 195 height 23
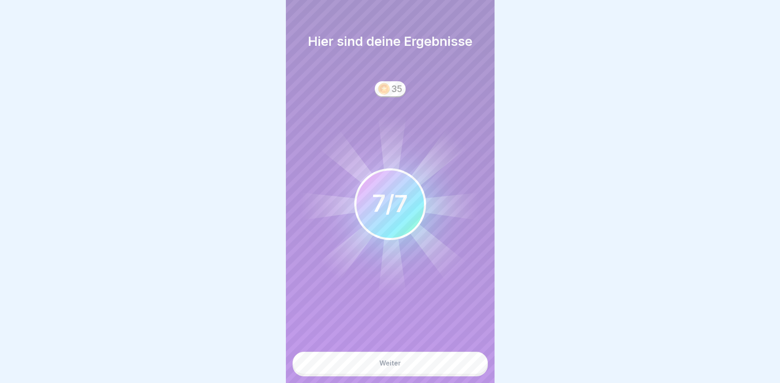
click at [409, 369] on button "Weiter" at bounding box center [389, 363] width 195 height 23
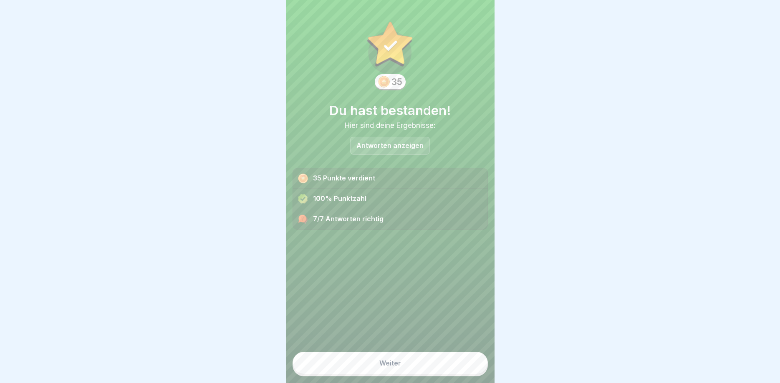
click at [409, 363] on button "Weiter" at bounding box center [389, 363] width 195 height 23
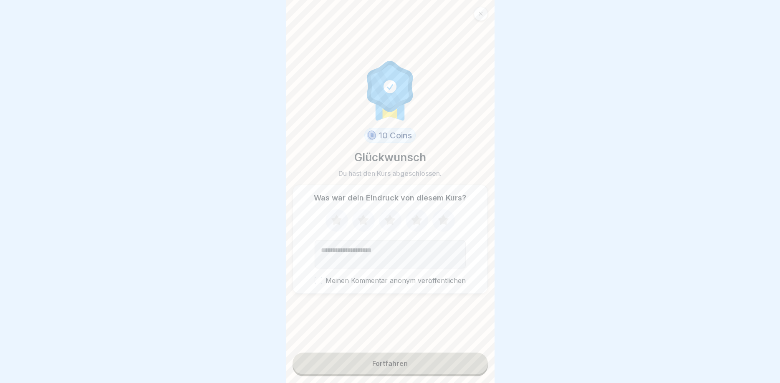
click at [366, 224] on icon at bounding box center [363, 220] width 11 height 10
click at [385, 365] on div "Fortfahren" at bounding box center [389, 364] width 35 height 8
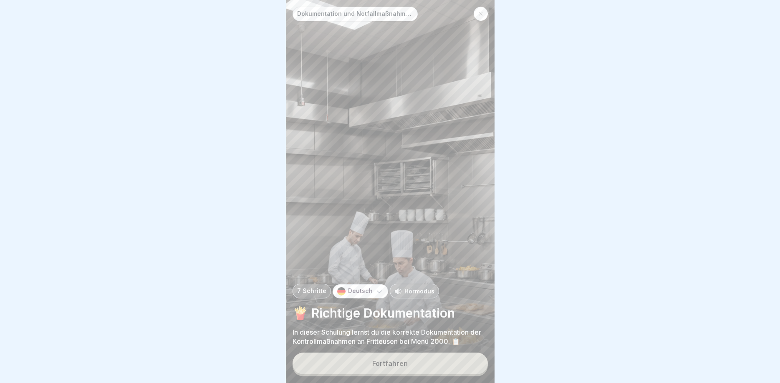
click at [407, 360] on button "Fortfahren" at bounding box center [389, 364] width 195 height 22
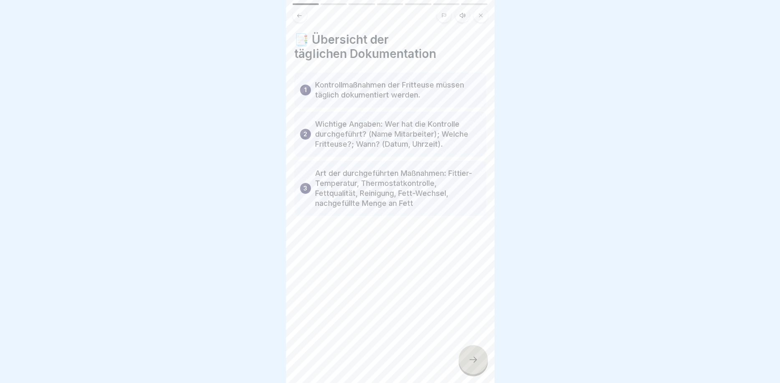
click at [476, 371] on div at bounding box center [472, 359] width 29 height 29
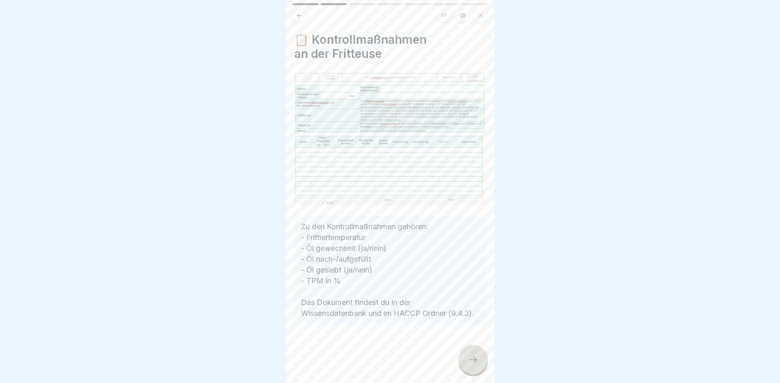
click at [464, 364] on div at bounding box center [472, 359] width 29 height 29
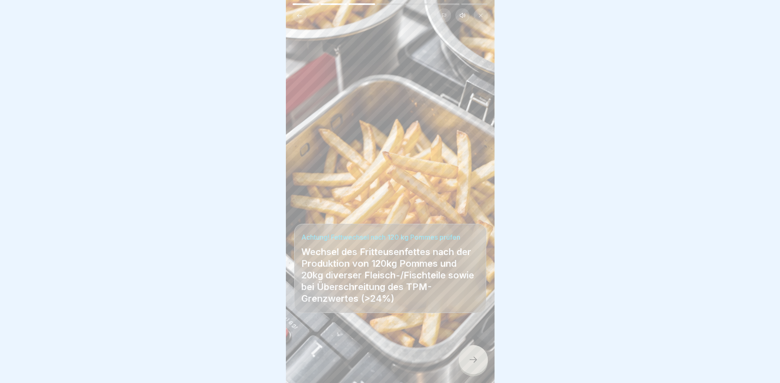
click at [474, 359] on icon at bounding box center [473, 360] width 10 height 10
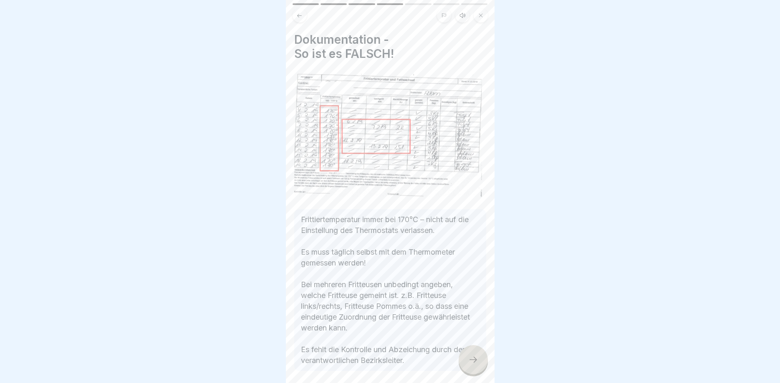
scroll to position [38, 0]
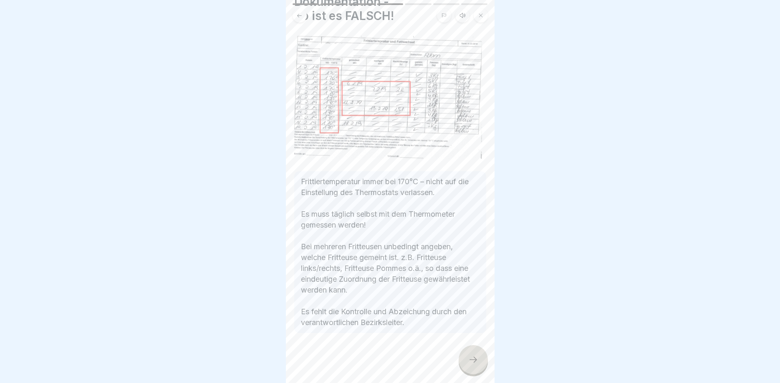
click at [480, 357] on div at bounding box center [472, 359] width 29 height 29
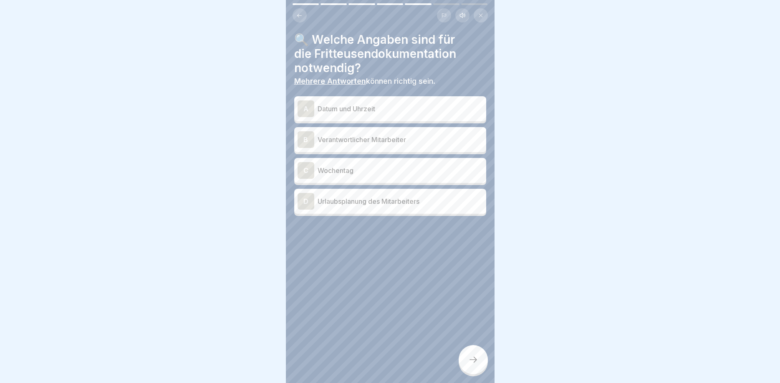
click at [306, 109] on div "A" at bounding box center [305, 109] width 17 height 17
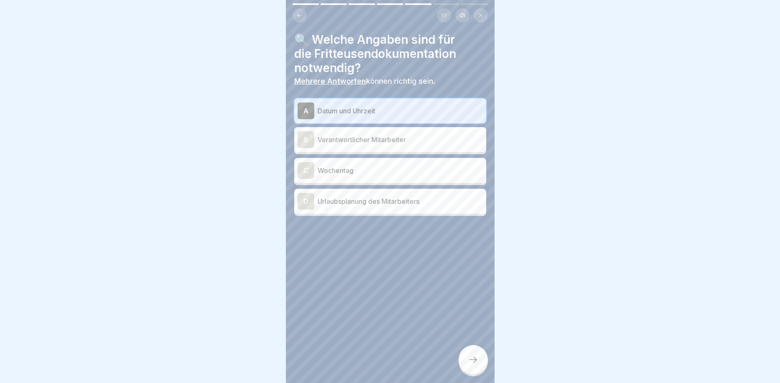
click at [305, 139] on div "B" at bounding box center [305, 139] width 17 height 17
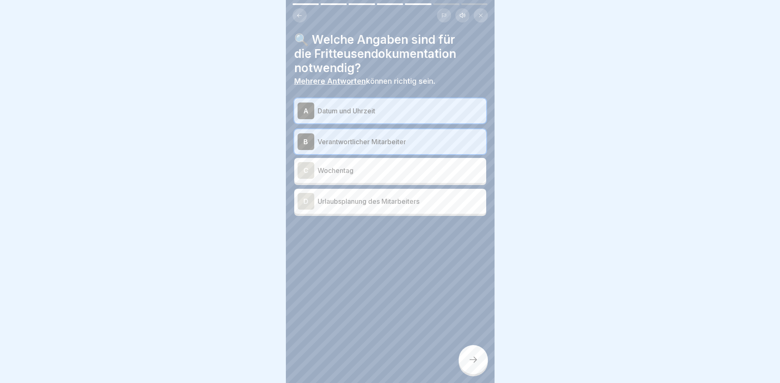
click at [302, 166] on div "C" at bounding box center [305, 170] width 17 height 17
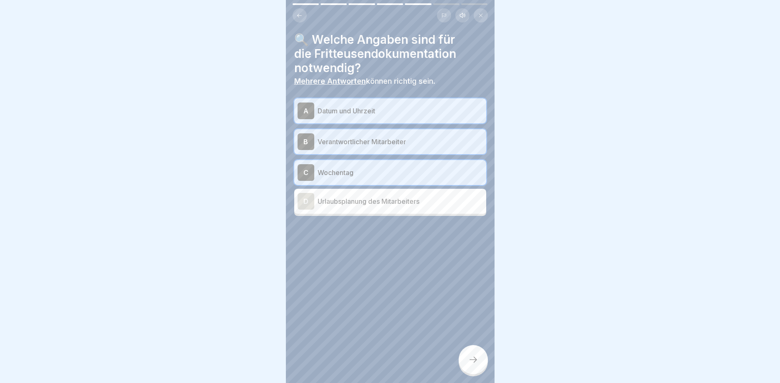
click at [465, 354] on div at bounding box center [472, 359] width 29 height 29
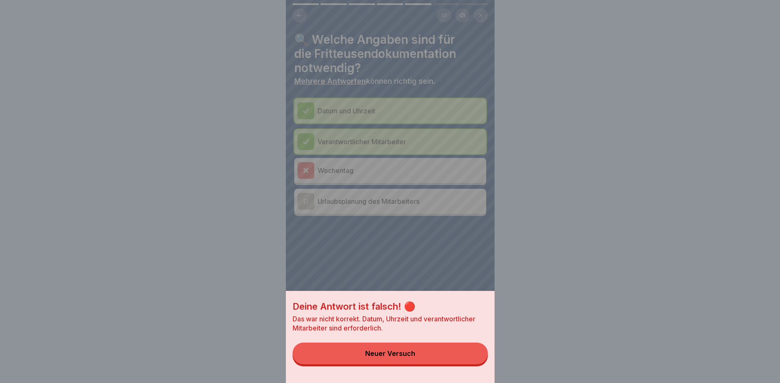
click at [406, 354] on div "Neuer Versuch" at bounding box center [390, 354] width 50 height 8
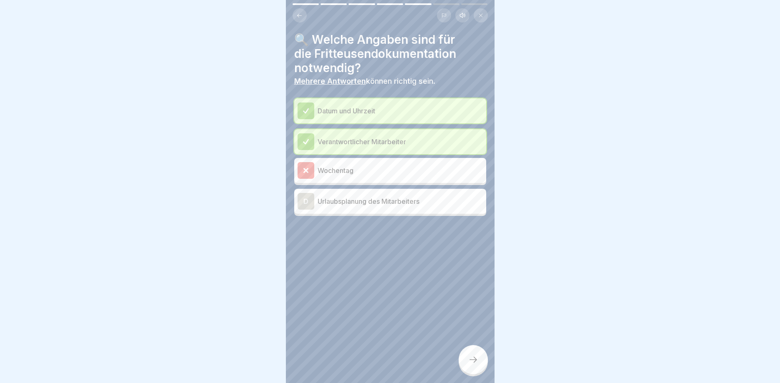
click at [472, 353] on div at bounding box center [472, 359] width 29 height 29
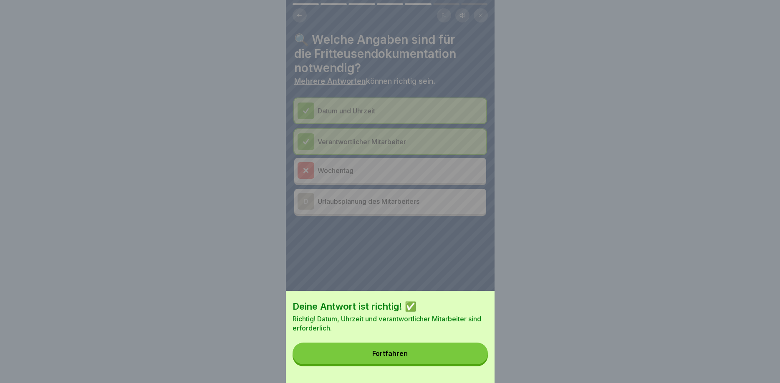
click at [383, 350] on button "Fortfahren" at bounding box center [389, 354] width 195 height 22
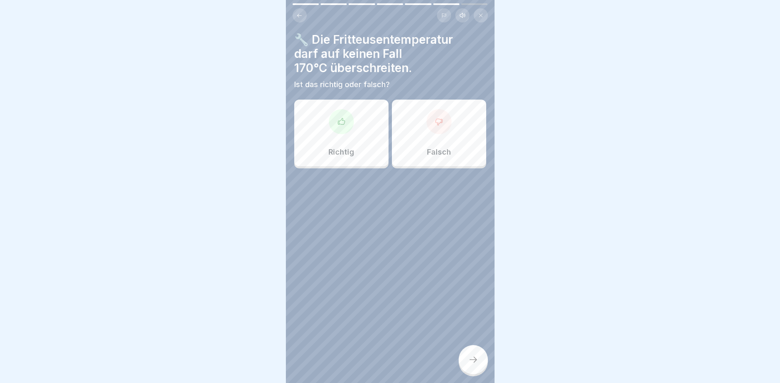
click at [338, 120] on icon at bounding box center [341, 122] width 8 height 8
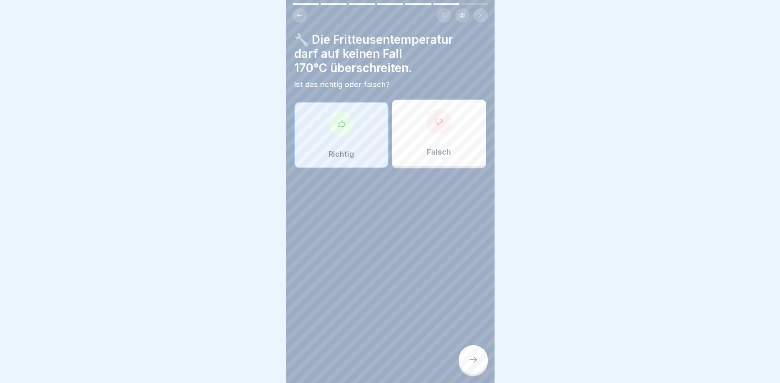
click at [461, 358] on div at bounding box center [472, 359] width 29 height 29
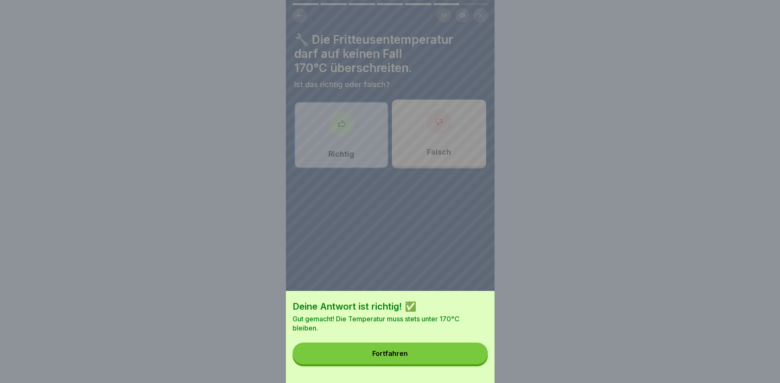
click at [433, 350] on button "Fortfahren" at bounding box center [389, 354] width 195 height 22
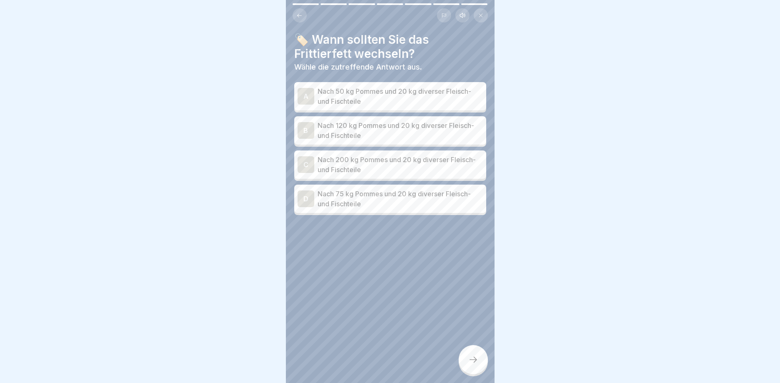
click at [305, 127] on div "B" at bounding box center [305, 130] width 17 height 17
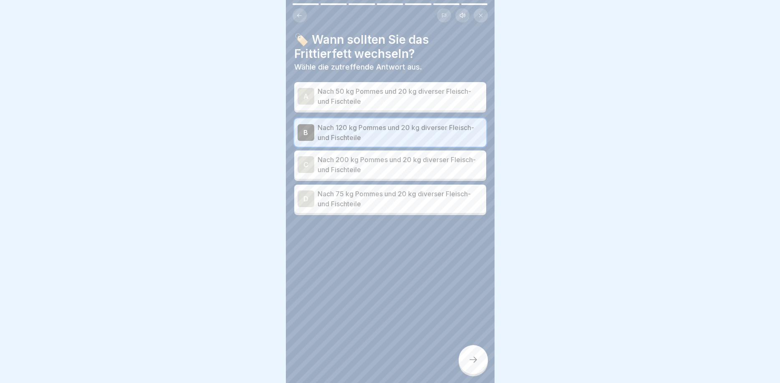
click at [467, 350] on div at bounding box center [472, 359] width 29 height 29
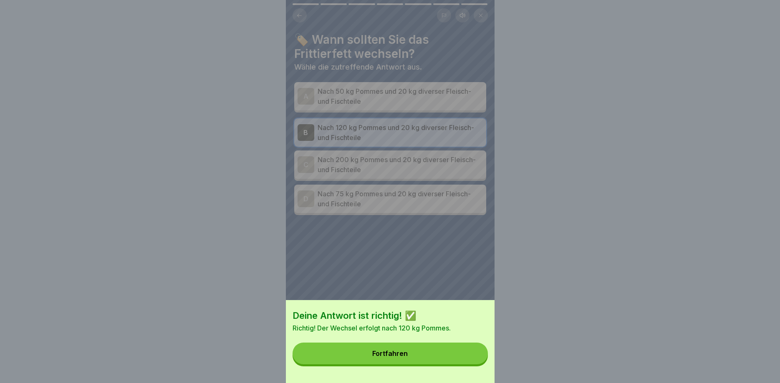
click at [408, 351] on button "Fortfahren" at bounding box center [389, 354] width 195 height 22
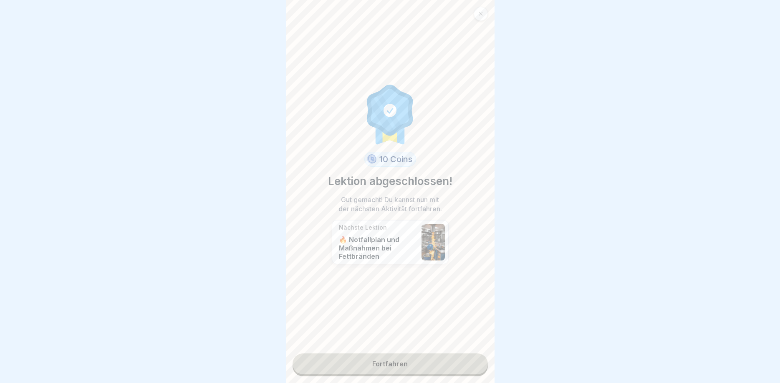
click at [395, 365] on link "Fortfahren" at bounding box center [389, 364] width 195 height 21
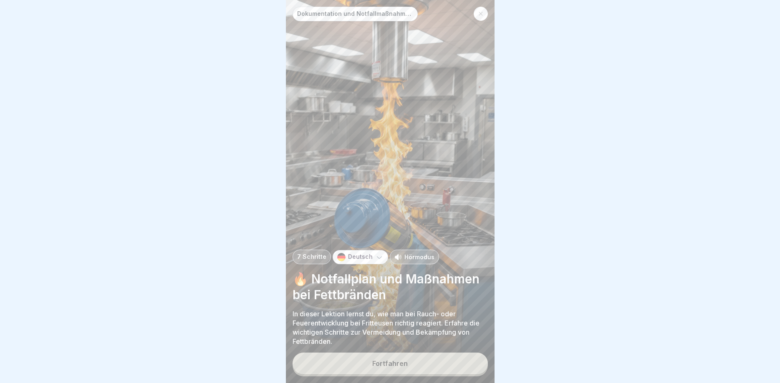
click at [392, 358] on button "Fortfahren" at bounding box center [389, 364] width 195 height 22
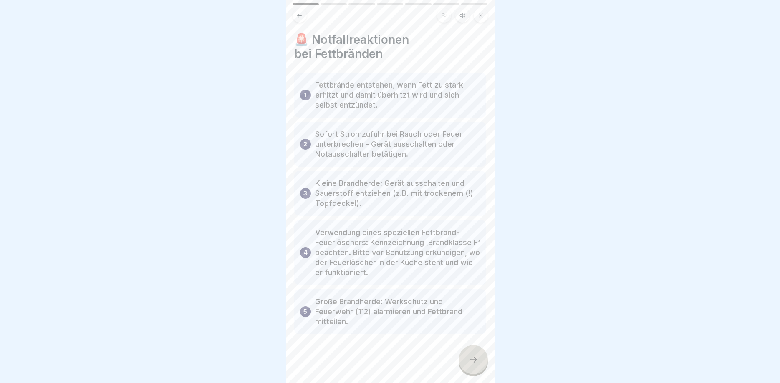
click at [476, 360] on icon at bounding box center [473, 360] width 10 height 10
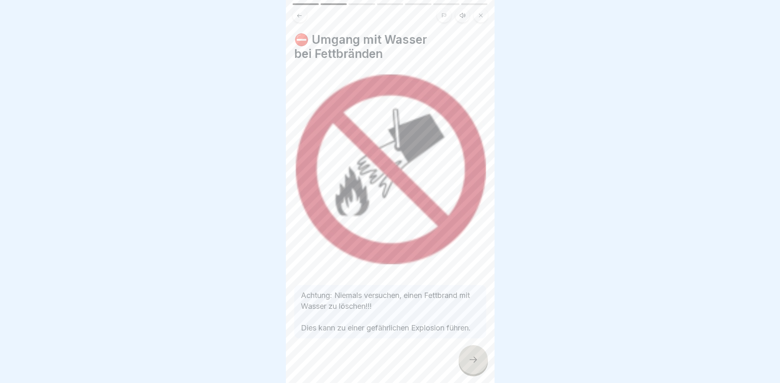
click at [466, 358] on div at bounding box center [472, 359] width 29 height 29
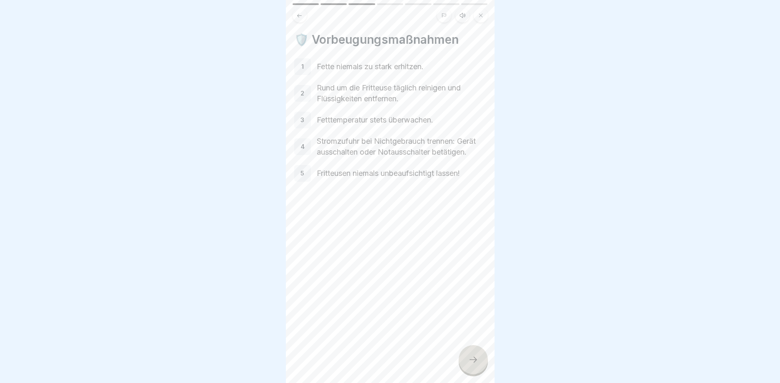
click at [468, 362] on icon at bounding box center [473, 360] width 10 height 10
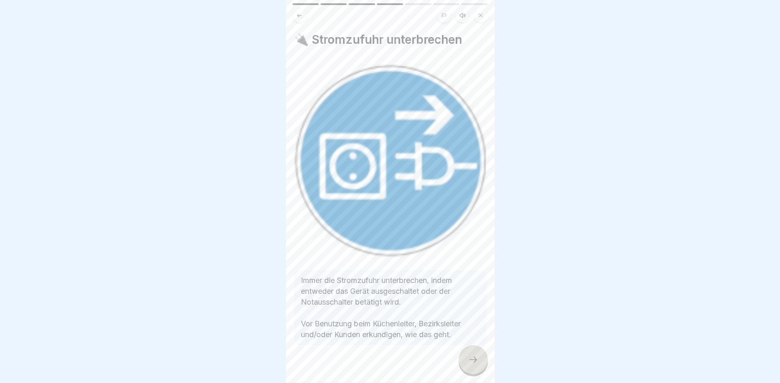
click at [469, 359] on icon at bounding box center [473, 360] width 10 height 10
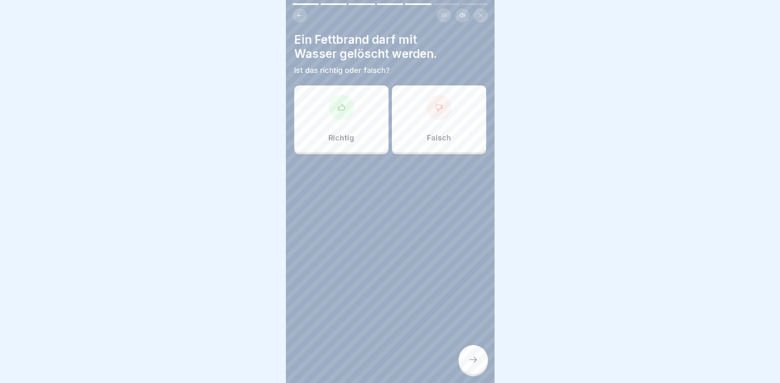
click at [437, 113] on div at bounding box center [438, 107] width 25 height 25
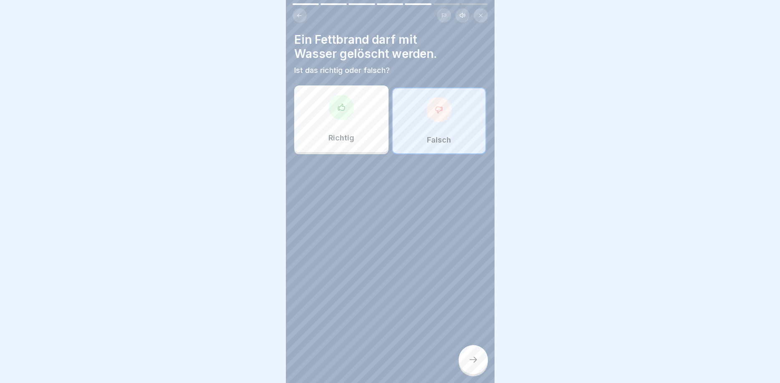
click at [467, 357] on div at bounding box center [472, 359] width 29 height 29
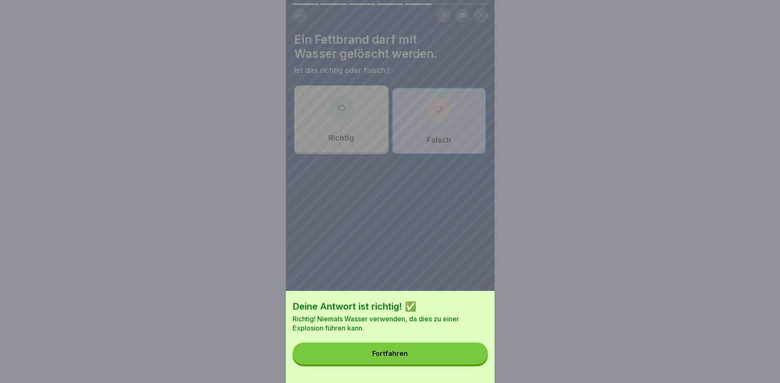
click at [404, 354] on div "Fortfahren" at bounding box center [389, 354] width 35 height 8
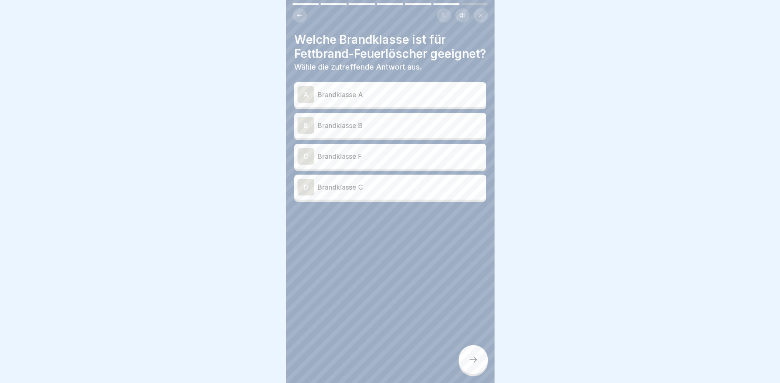
click at [311, 134] on div "B" at bounding box center [305, 125] width 17 height 17
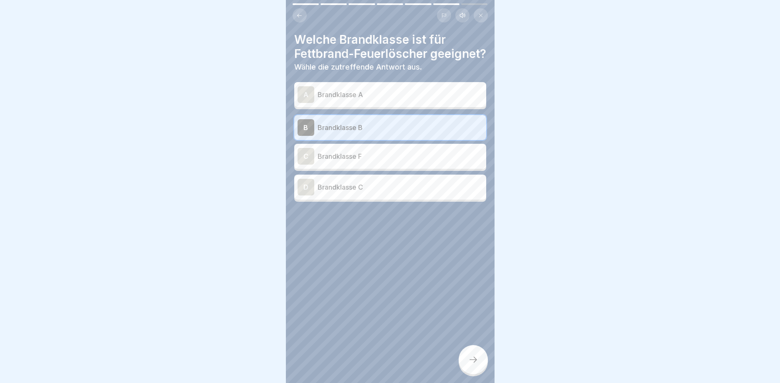
click at [473, 360] on icon at bounding box center [473, 360] width 10 height 10
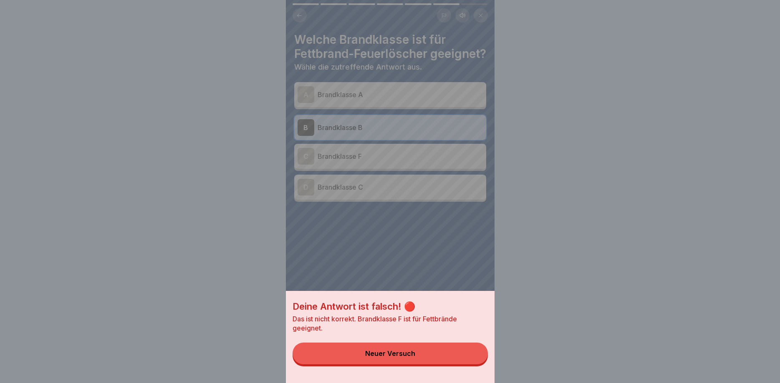
click at [424, 348] on button "Neuer Versuch" at bounding box center [389, 354] width 195 height 22
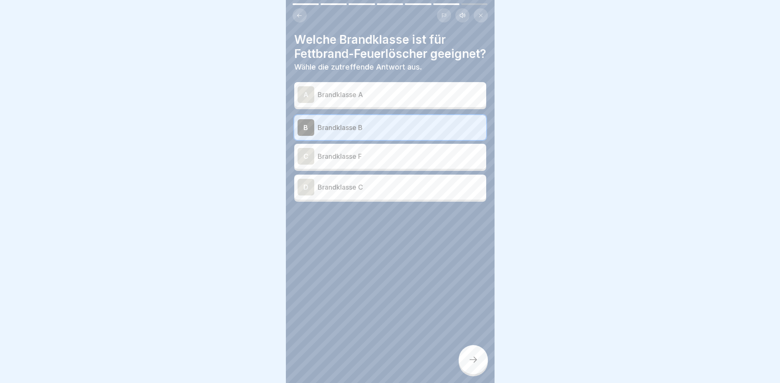
click at [309, 165] on div "C" at bounding box center [305, 156] width 17 height 17
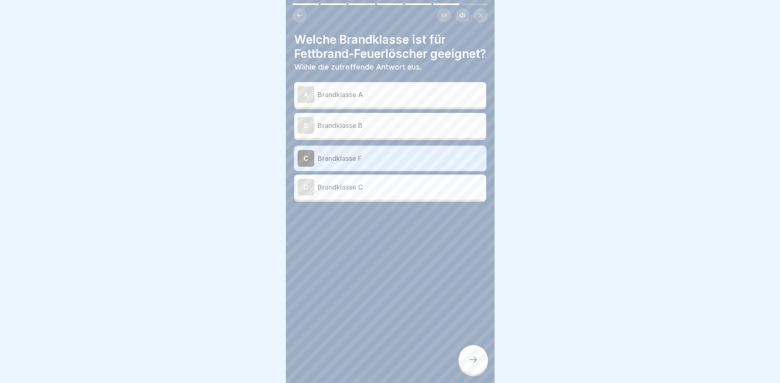
click at [472, 361] on icon at bounding box center [473, 360] width 10 height 10
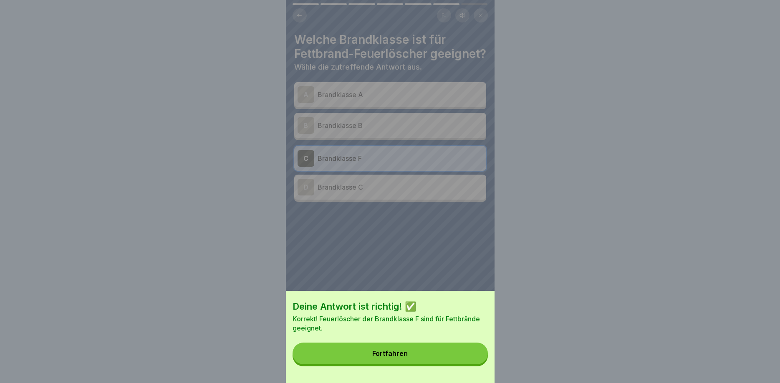
click at [390, 352] on div "Fortfahren" at bounding box center [389, 354] width 35 height 8
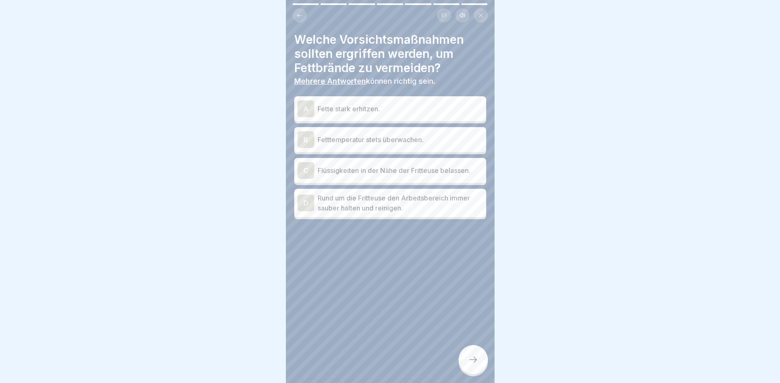
click at [304, 144] on div "B" at bounding box center [305, 139] width 17 height 17
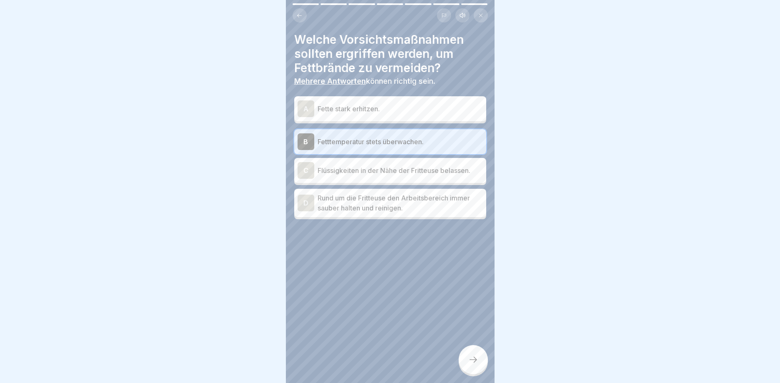
click at [312, 200] on div "D" at bounding box center [305, 203] width 17 height 17
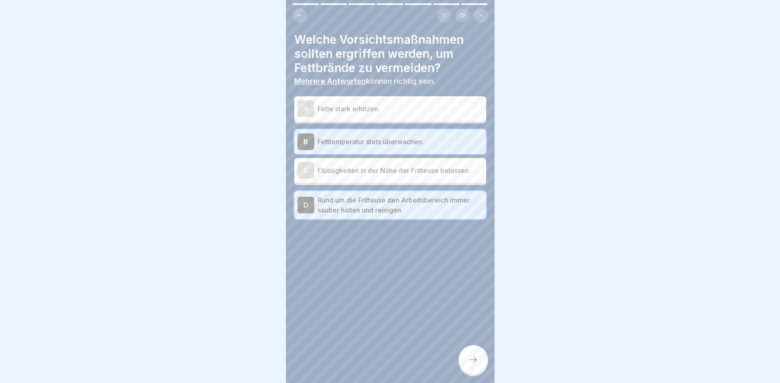
click at [472, 360] on icon at bounding box center [473, 360] width 10 height 10
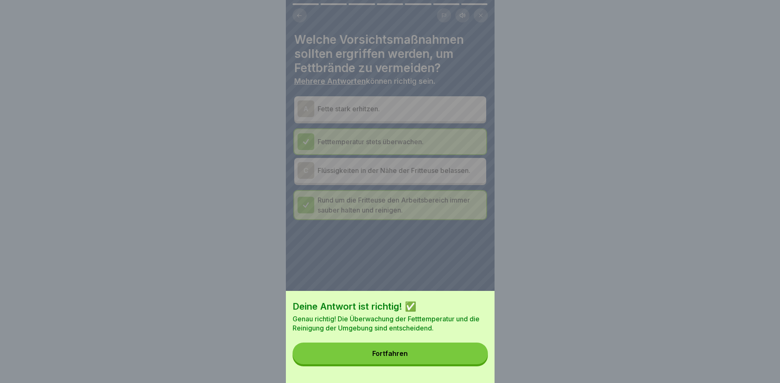
click at [423, 343] on div "Deine Antwort ist richtig! ✅ Genau richtig! Die Überwachung der Fetttemperatur …" at bounding box center [390, 337] width 209 height 92
click at [418, 351] on button "Fortfahren" at bounding box center [389, 354] width 195 height 22
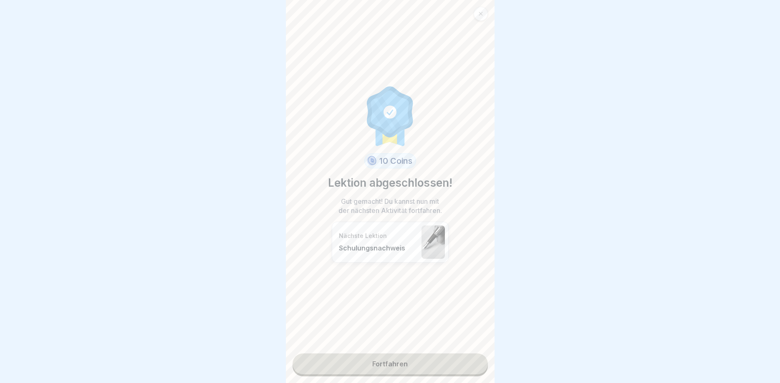
click at [389, 354] on link "Fortfahren" at bounding box center [389, 364] width 195 height 21
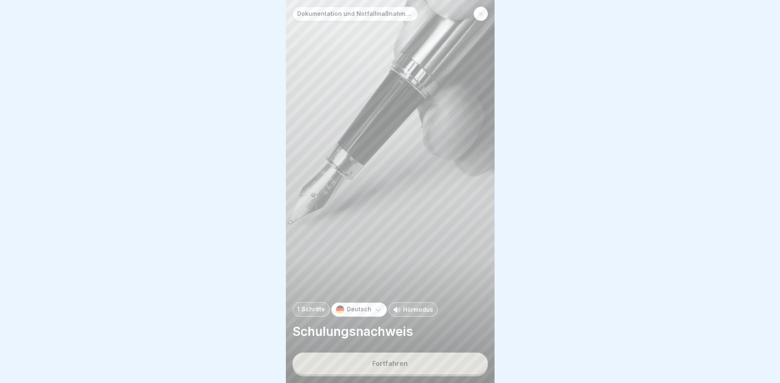
click at [388, 362] on div "Fortfahren" at bounding box center [389, 364] width 35 height 8
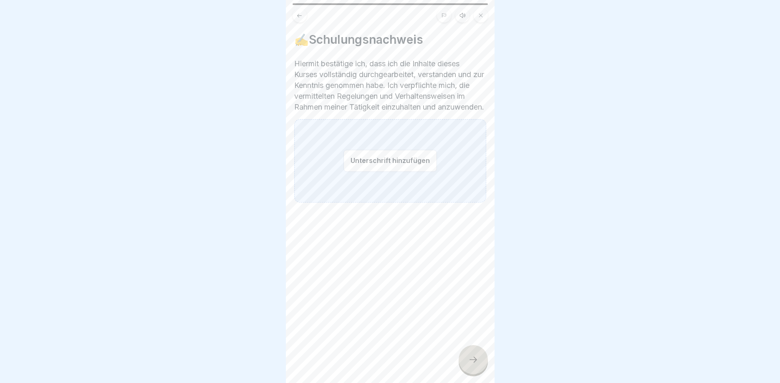
click at [332, 171] on div "Unterschrift hinzufügen" at bounding box center [390, 160] width 192 height 83
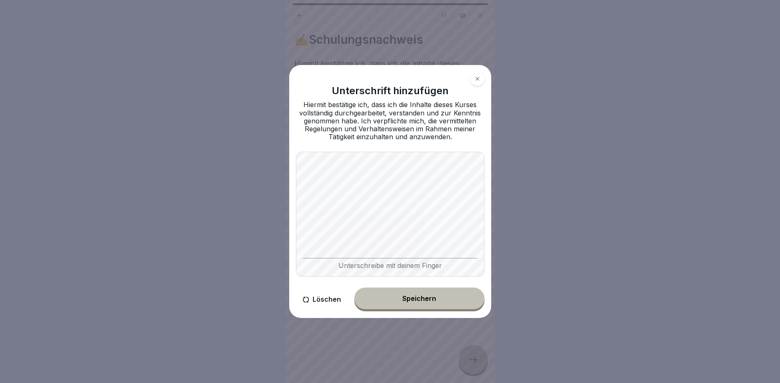
click at [423, 296] on div "Speichern" at bounding box center [419, 299] width 34 height 8
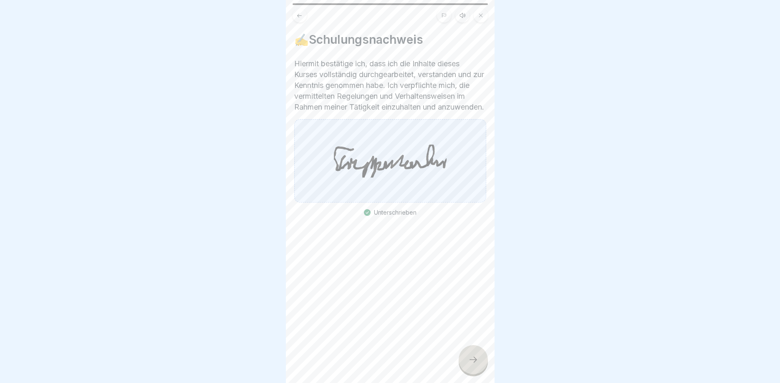
click at [485, 358] on div at bounding box center [472, 359] width 29 height 29
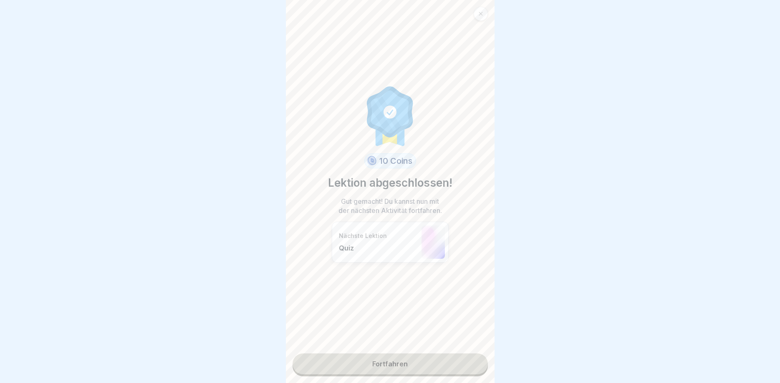
click at [388, 360] on link "Fortfahren" at bounding box center [389, 364] width 195 height 21
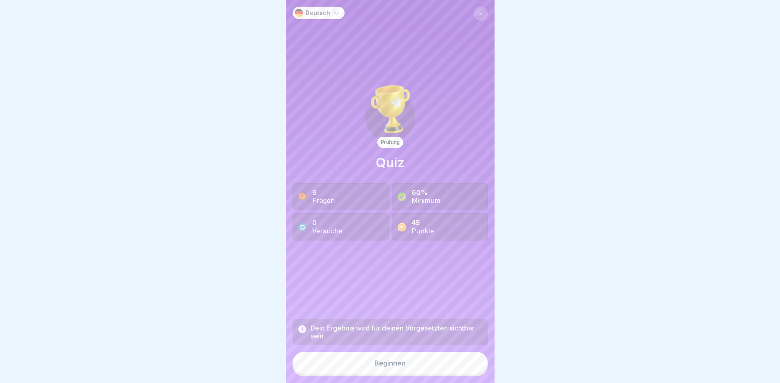
click at [390, 366] on div "Beginnen" at bounding box center [389, 364] width 31 height 8
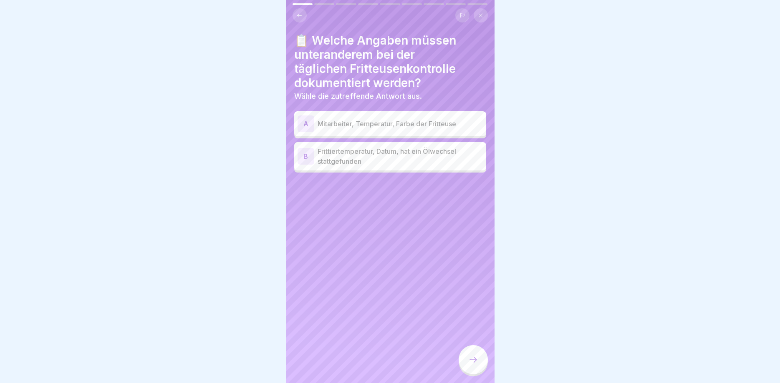
click at [313, 162] on div "B" at bounding box center [305, 156] width 17 height 17
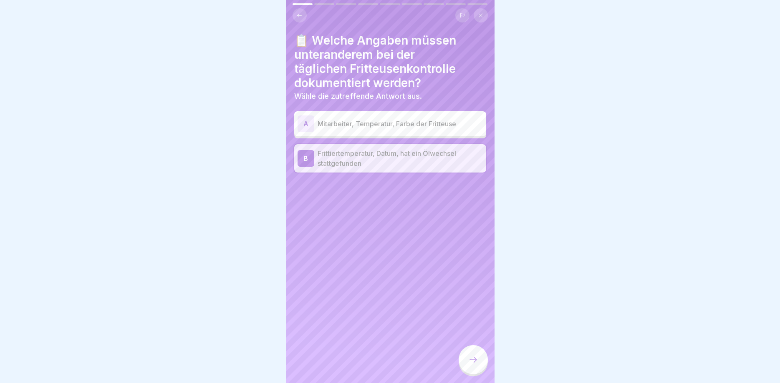
click at [476, 370] on div at bounding box center [472, 359] width 29 height 29
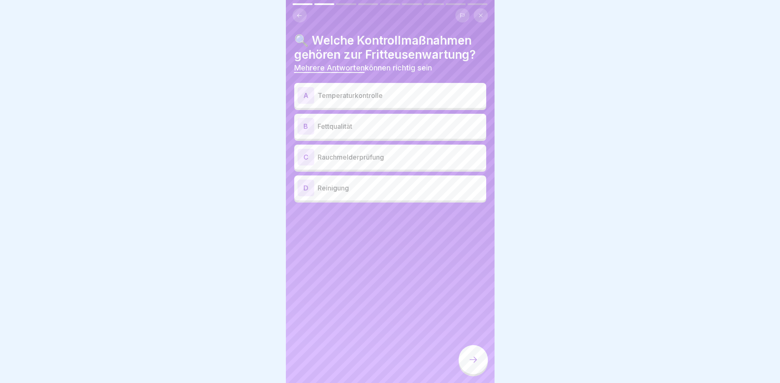
click at [306, 98] on div "A" at bounding box center [305, 95] width 17 height 17
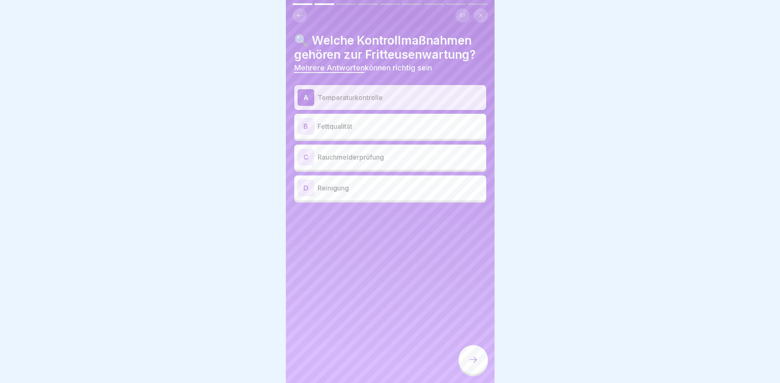
click at [308, 126] on div "B" at bounding box center [305, 126] width 17 height 17
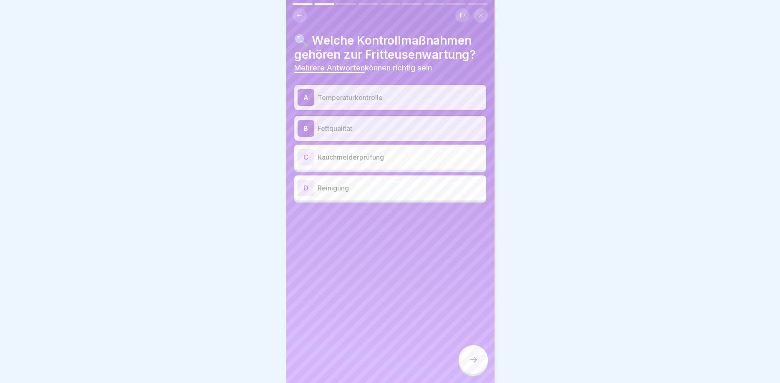
click at [311, 190] on div "D" at bounding box center [305, 188] width 17 height 17
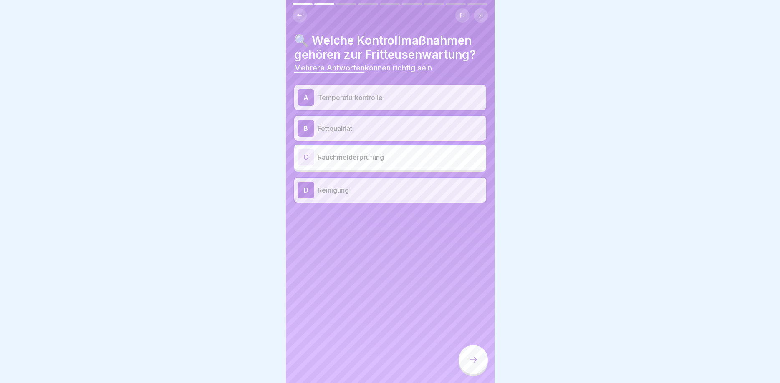
click at [472, 357] on icon at bounding box center [473, 360] width 10 height 10
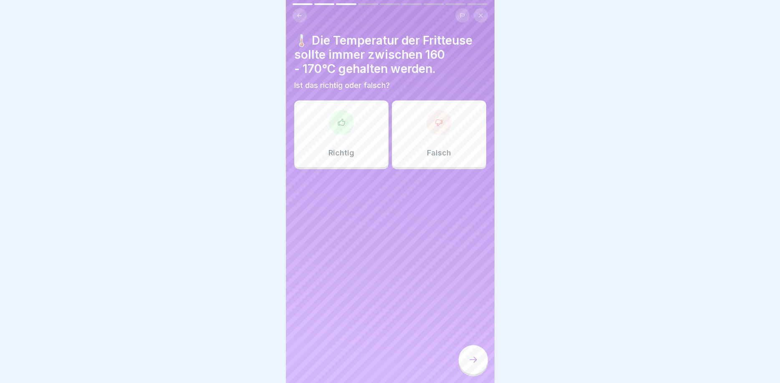
click at [339, 128] on div at bounding box center [341, 122] width 25 height 25
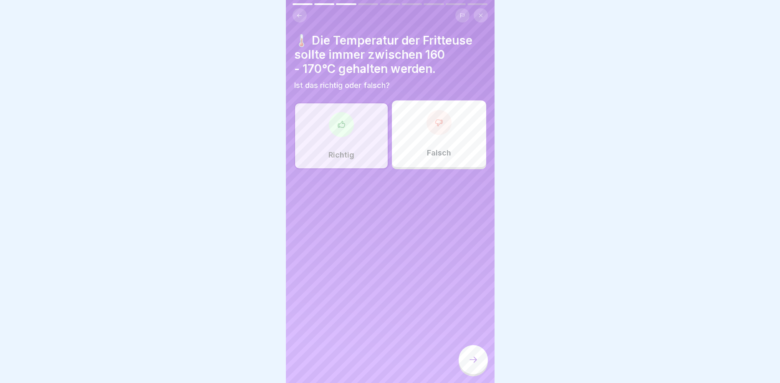
click at [481, 361] on div at bounding box center [472, 359] width 29 height 29
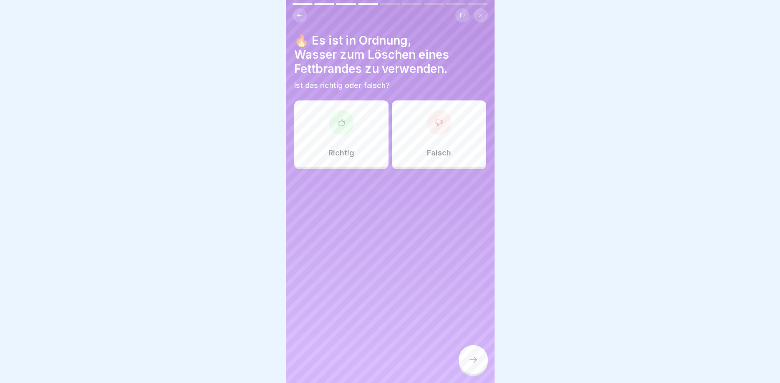
click at [436, 123] on icon at bounding box center [439, 122] width 8 height 8
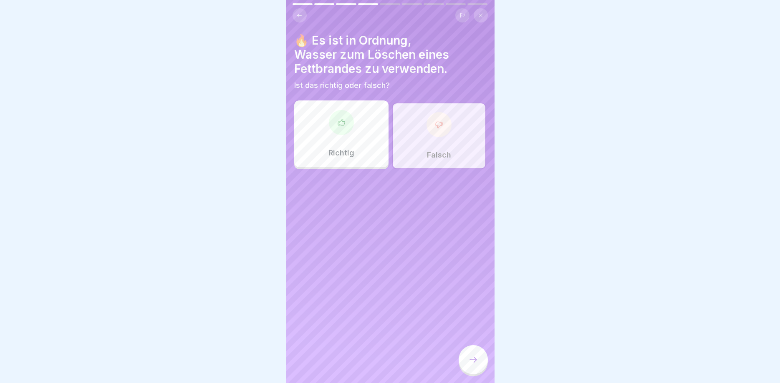
click at [467, 352] on div at bounding box center [472, 359] width 29 height 29
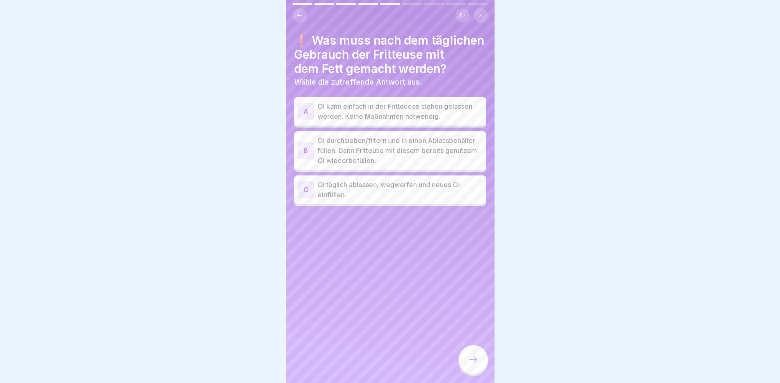
click at [306, 150] on div "B" at bounding box center [305, 150] width 17 height 17
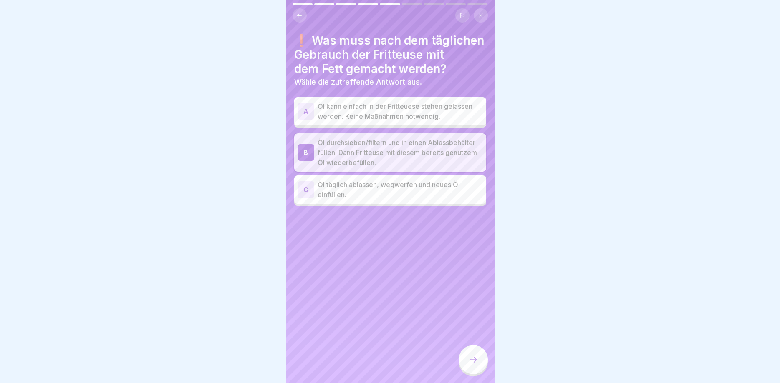
click at [476, 358] on icon at bounding box center [473, 360] width 10 height 10
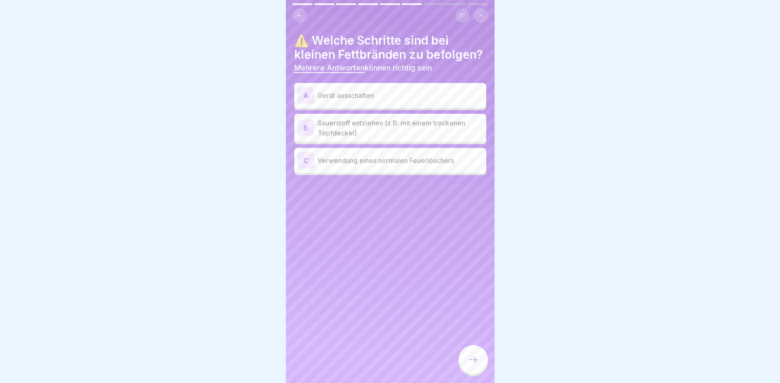
click at [305, 100] on div "A" at bounding box center [305, 95] width 17 height 17
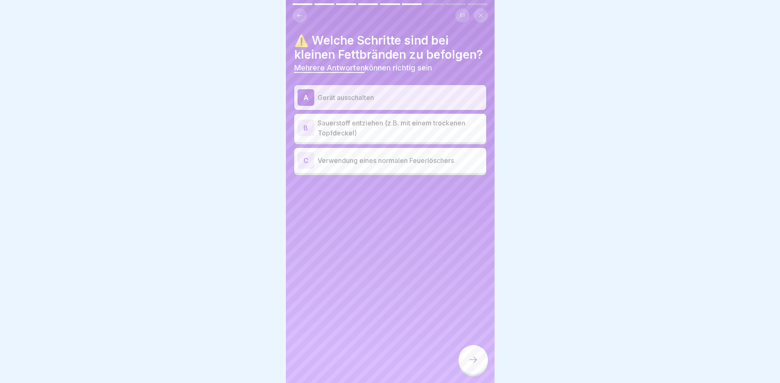
click at [305, 125] on div "B" at bounding box center [305, 128] width 17 height 17
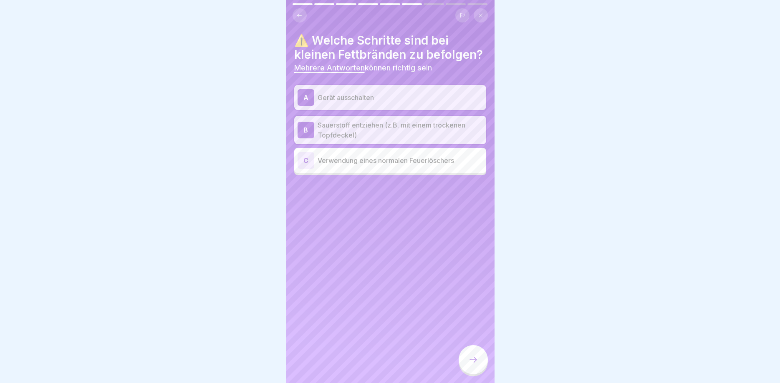
click at [471, 350] on div at bounding box center [472, 359] width 29 height 29
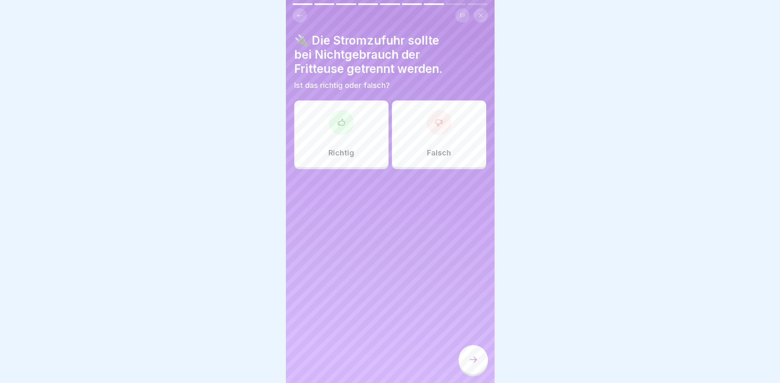
click at [343, 121] on icon at bounding box center [341, 122] width 7 height 6
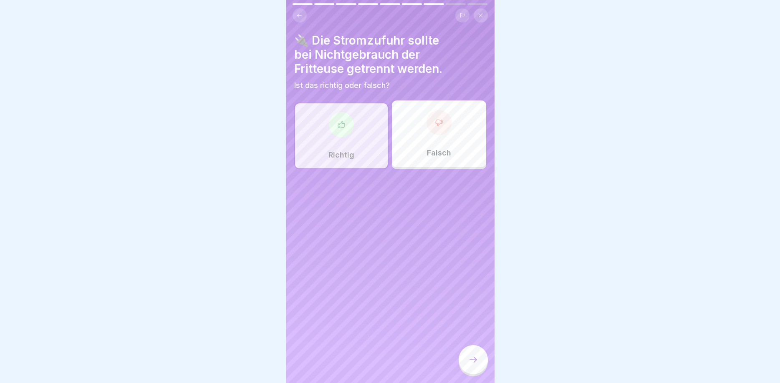
click at [473, 350] on div at bounding box center [472, 359] width 29 height 29
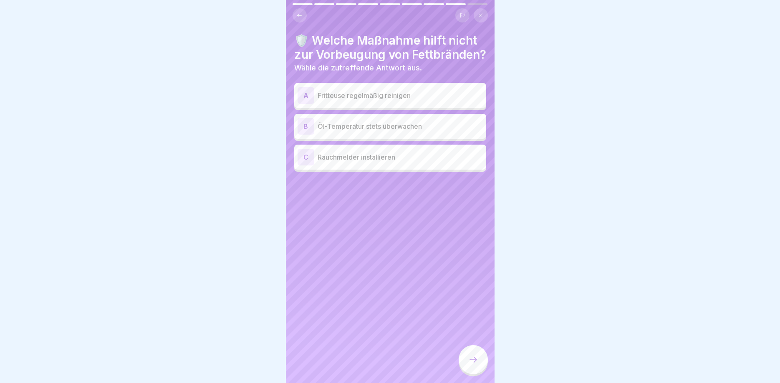
click at [306, 164] on div "C" at bounding box center [305, 157] width 17 height 17
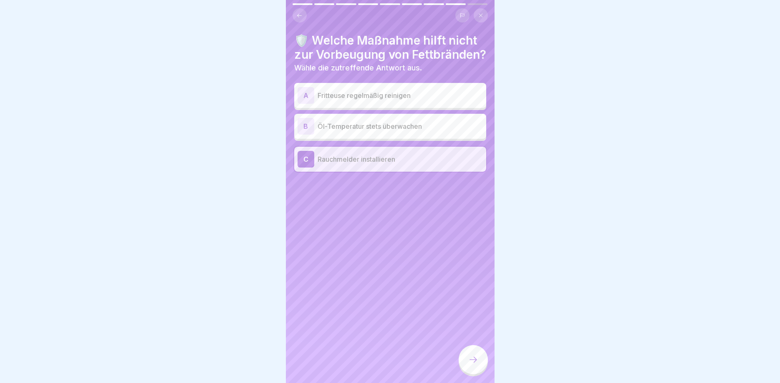
click at [473, 356] on div at bounding box center [472, 359] width 29 height 29
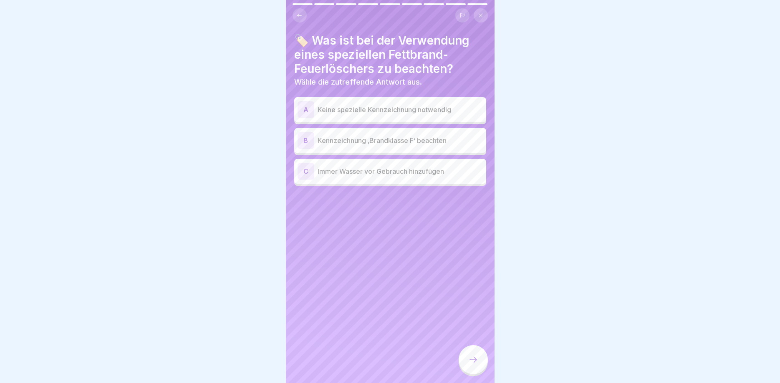
click at [310, 142] on div "B" at bounding box center [305, 140] width 17 height 17
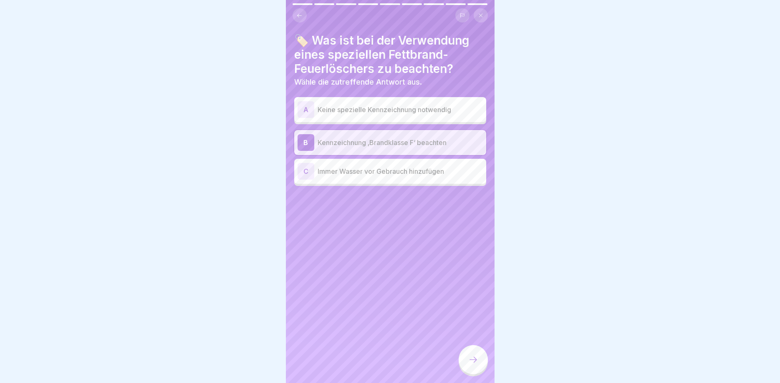
click at [472, 358] on icon at bounding box center [473, 360] width 10 height 10
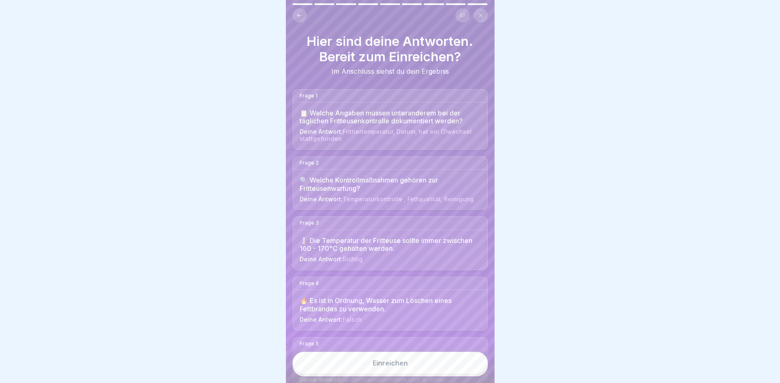
click at [411, 360] on button "Einreichen" at bounding box center [389, 363] width 195 height 23
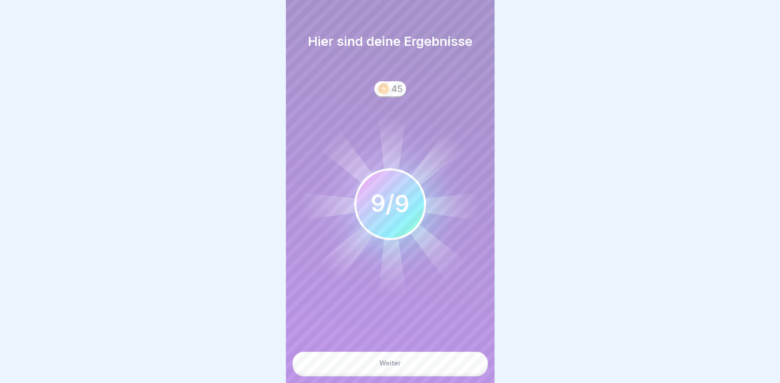
click at [406, 361] on button "Weiter" at bounding box center [389, 363] width 195 height 23
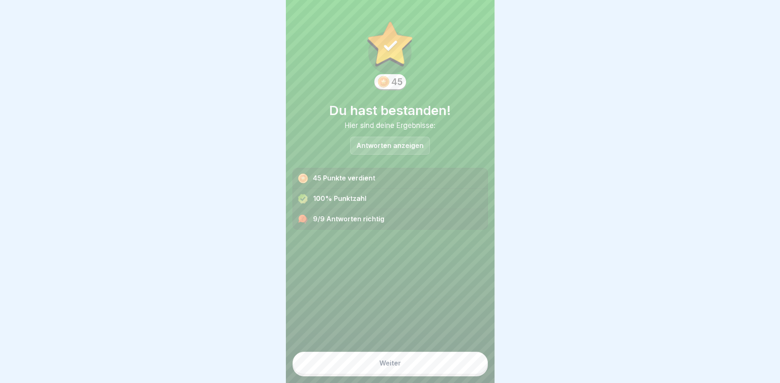
click at [389, 358] on button "Weiter" at bounding box center [389, 363] width 195 height 23
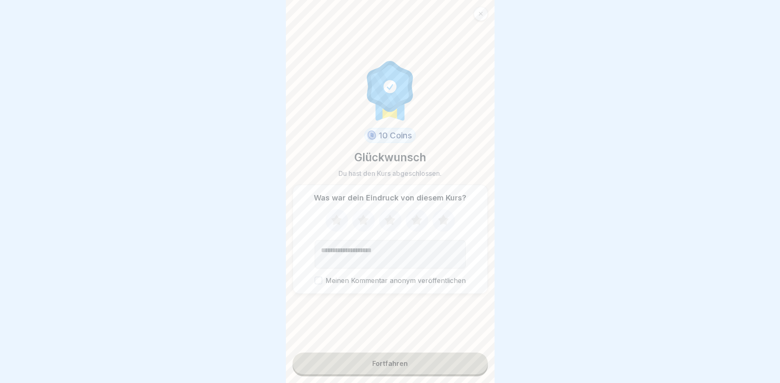
click at [363, 219] on icon at bounding box center [363, 220] width 11 height 10
click at [394, 368] on button "Fortfahren" at bounding box center [389, 364] width 195 height 22
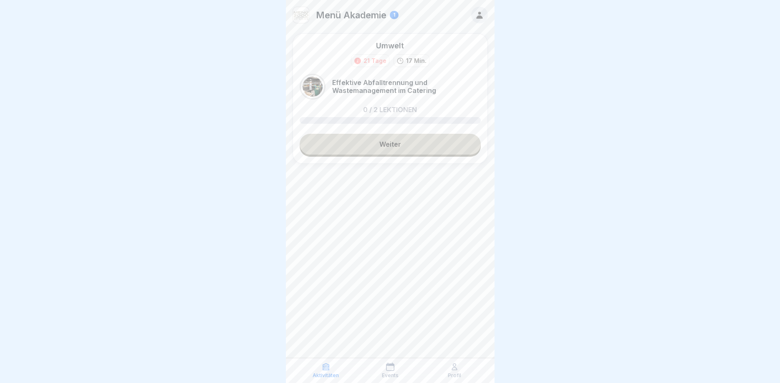
click at [405, 151] on link "Weiter" at bounding box center [390, 144] width 181 height 21
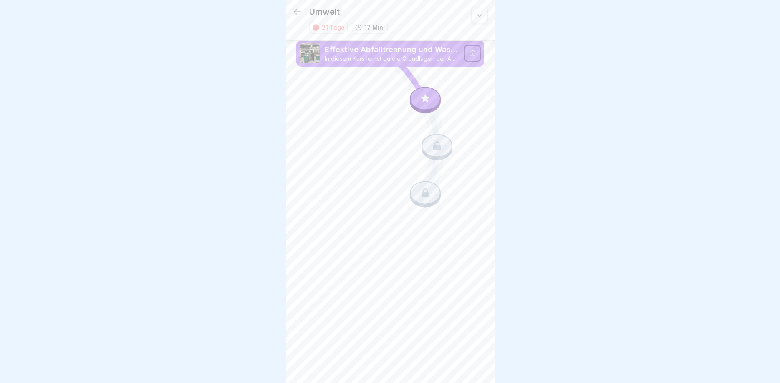
click at [473, 55] on icon at bounding box center [472, 53] width 6 height 6
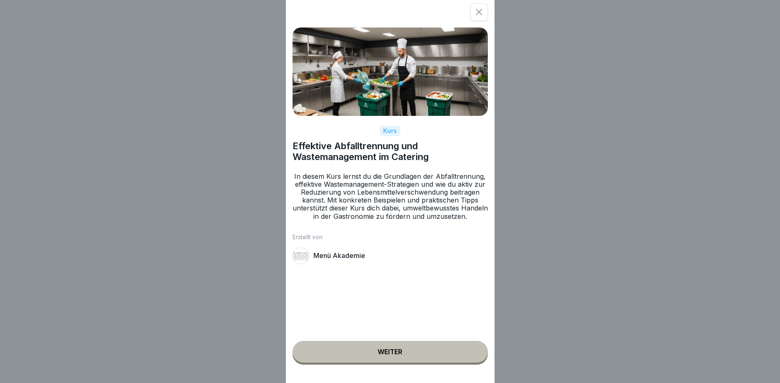
click at [399, 355] on div "Weiter" at bounding box center [390, 352] width 25 height 8
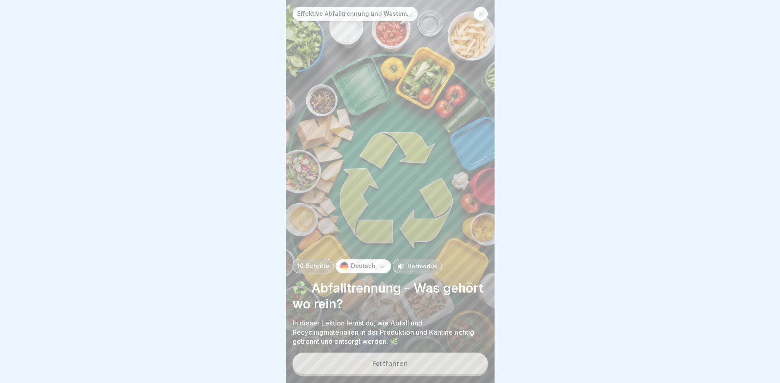
click at [409, 359] on button "Fortfahren" at bounding box center [389, 364] width 195 height 22
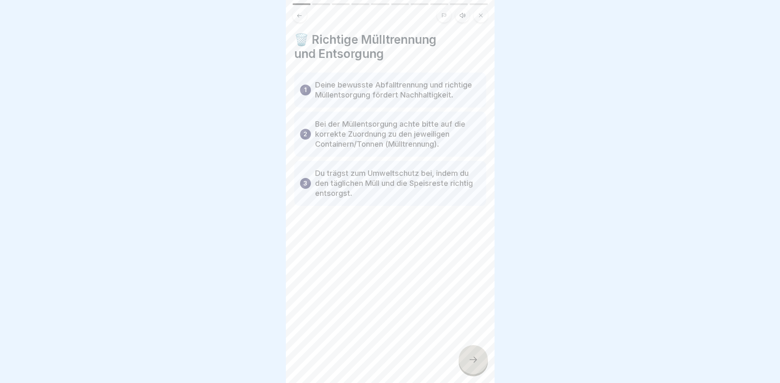
click at [477, 359] on icon at bounding box center [473, 360] width 10 height 10
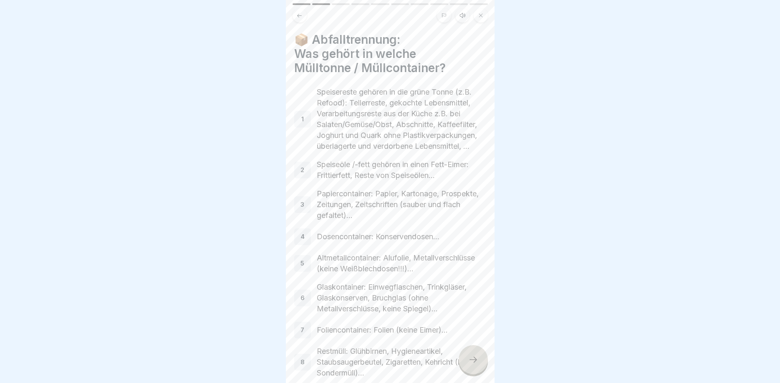
scroll to position [50, 0]
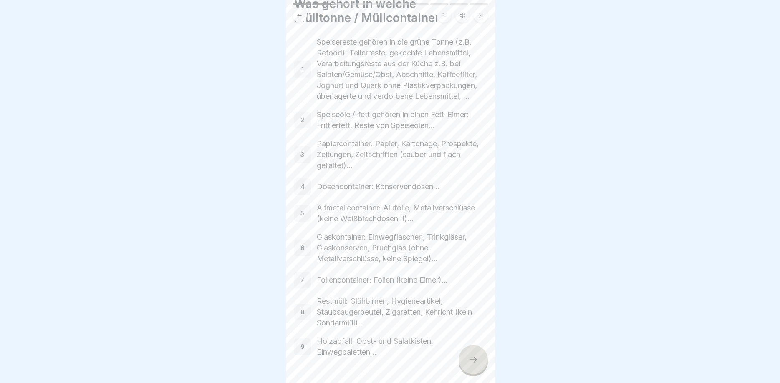
click at [473, 366] on div at bounding box center [472, 359] width 29 height 29
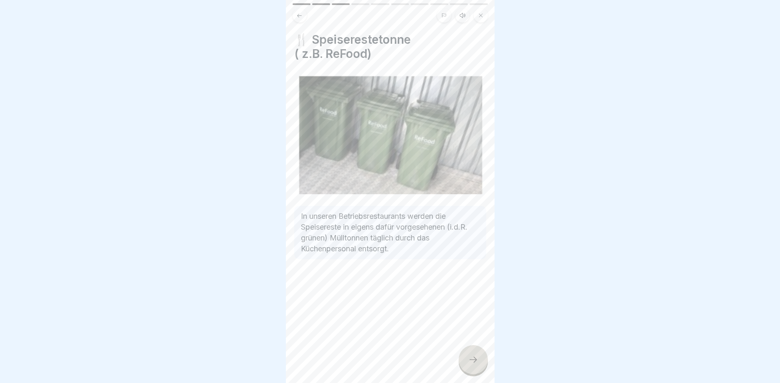
click at [464, 357] on div at bounding box center [472, 359] width 29 height 29
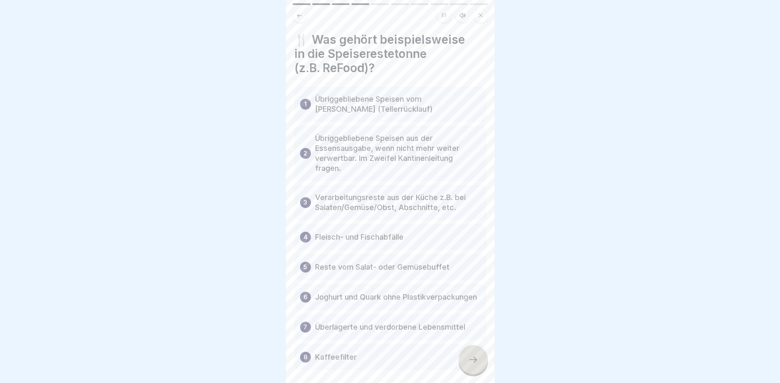
click at [476, 362] on icon at bounding box center [473, 360] width 10 height 10
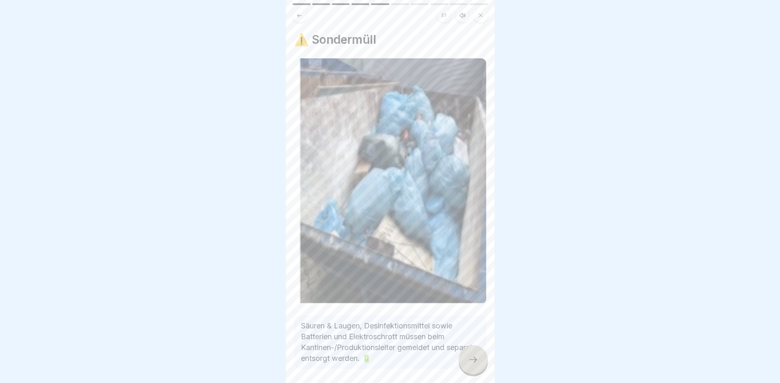
click at [464, 357] on div at bounding box center [472, 359] width 29 height 29
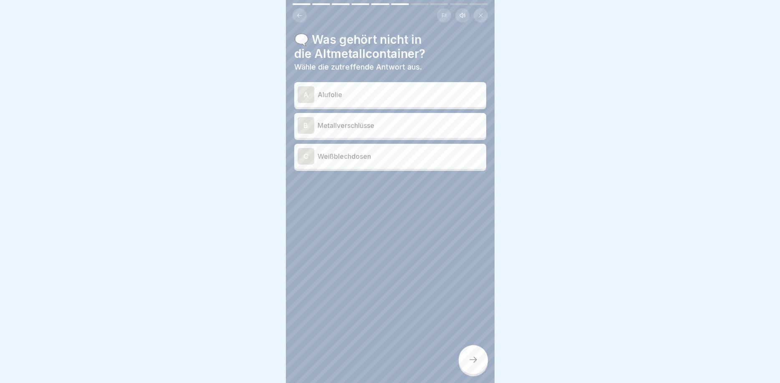
click at [307, 91] on div "A" at bounding box center [305, 94] width 17 height 17
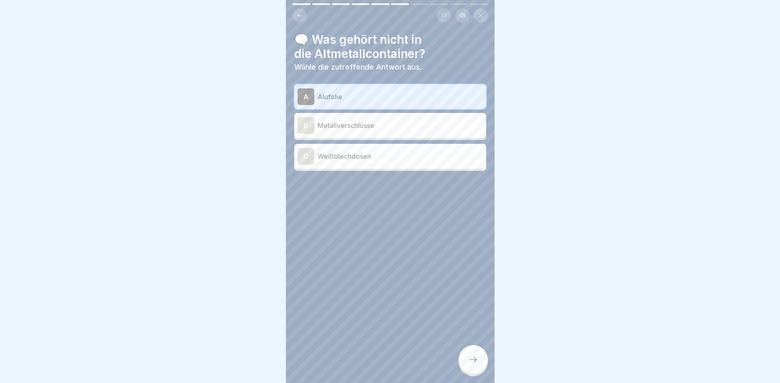
click at [466, 364] on div at bounding box center [472, 359] width 29 height 29
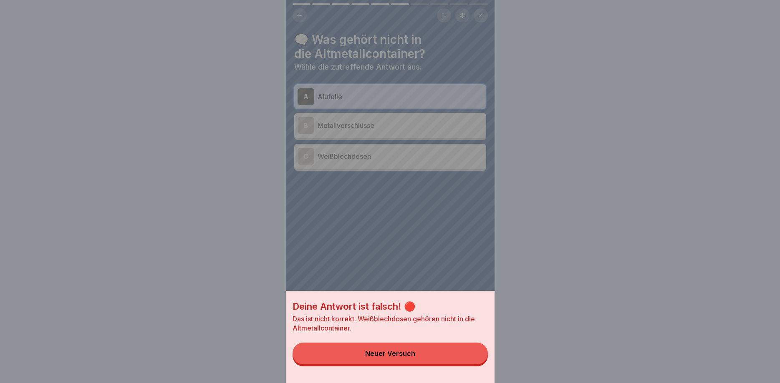
click at [436, 349] on button "Neuer Versuch" at bounding box center [389, 354] width 195 height 22
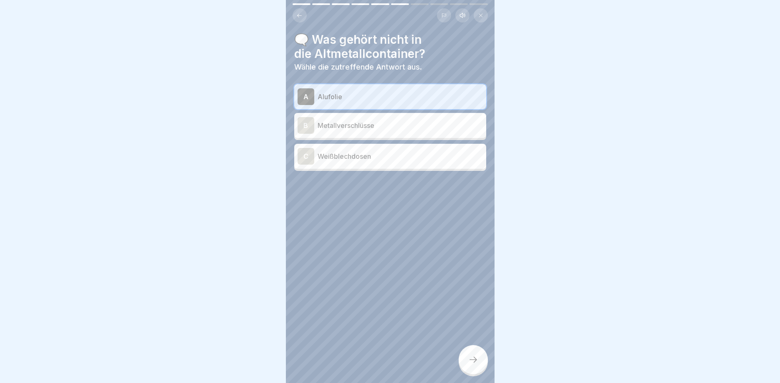
click at [310, 160] on div "C" at bounding box center [305, 156] width 17 height 17
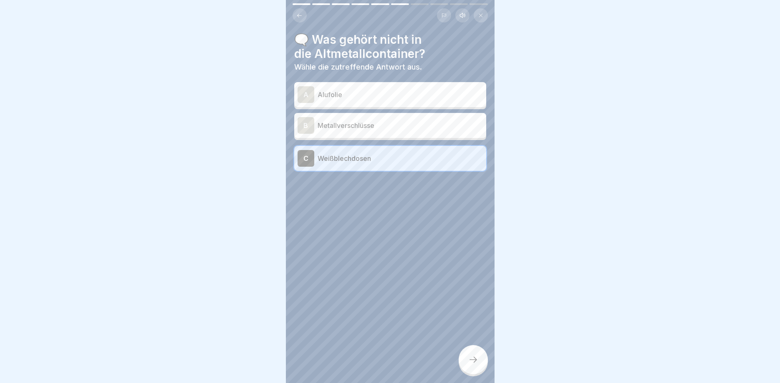
click at [471, 366] on div at bounding box center [472, 359] width 29 height 29
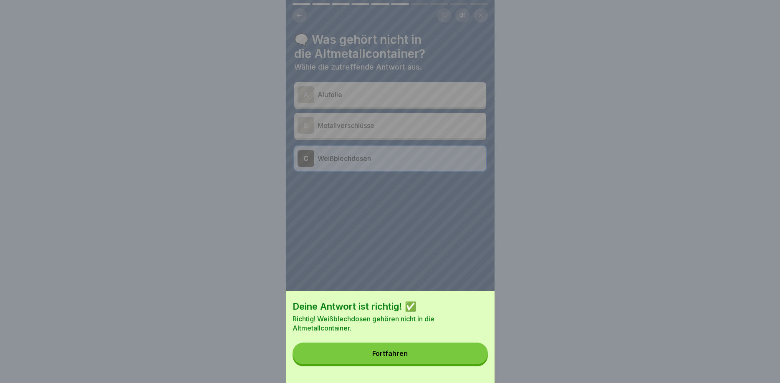
click at [391, 353] on div "Fortfahren" at bounding box center [389, 354] width 35 height 8
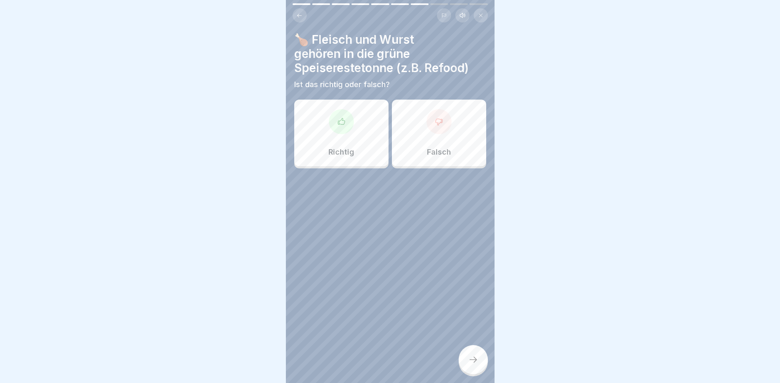
click at [347, 122] on div at bounding box center [341, 121] width 25 height 25
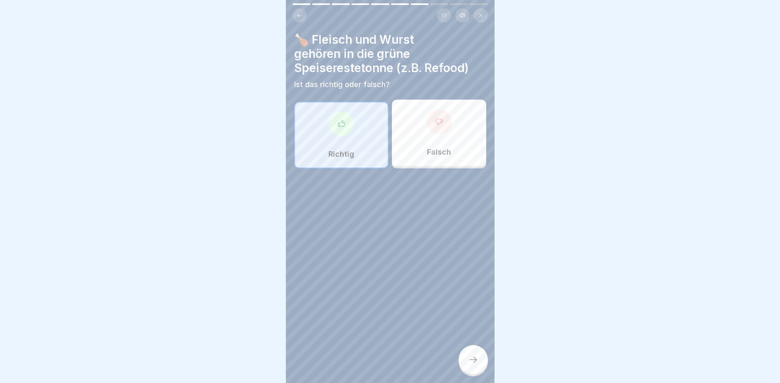
click at [479, 359] on div at bounding box center [472, 359] width 29 height 29
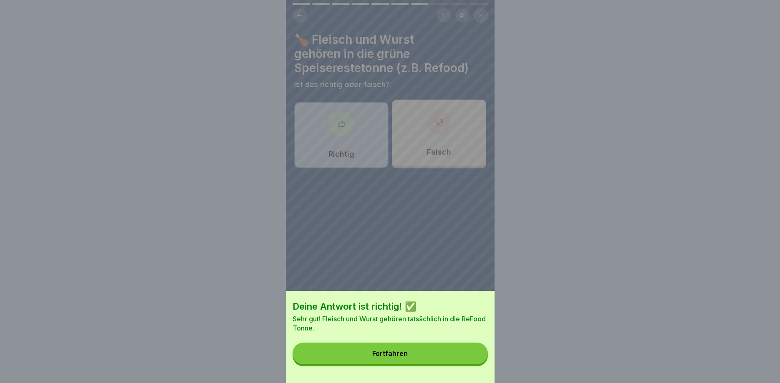
click at [400, 348] on button "Fortfahren" at bounding box center [389, 354] width 195 height 22
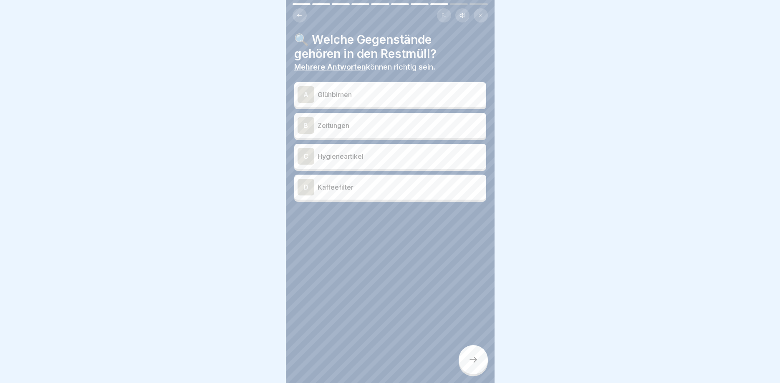
click at [307, 151] on div "C" at bounding box center [305, 156] width 17 height 17
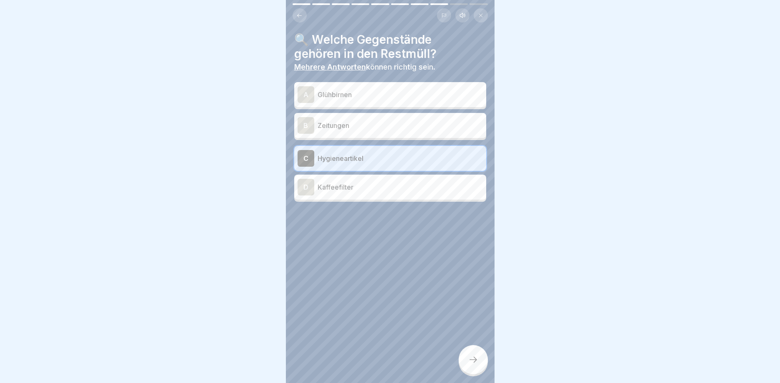
click at [311, 103] on div "A" at bounding box center [305, 94] width 17 height 17
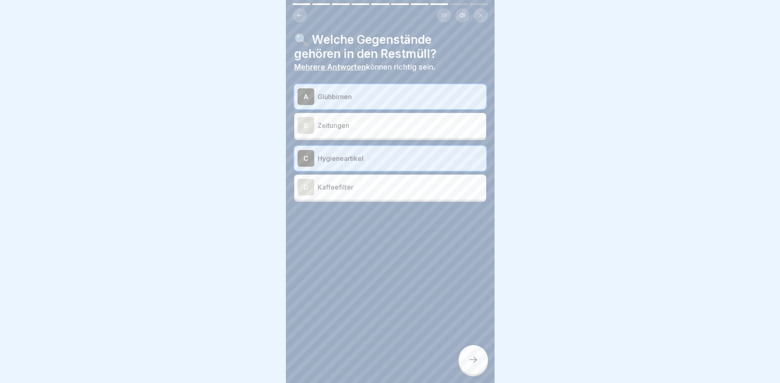
click at [469, 357] on icon at bounding box center [473, 360] width 10 height 10
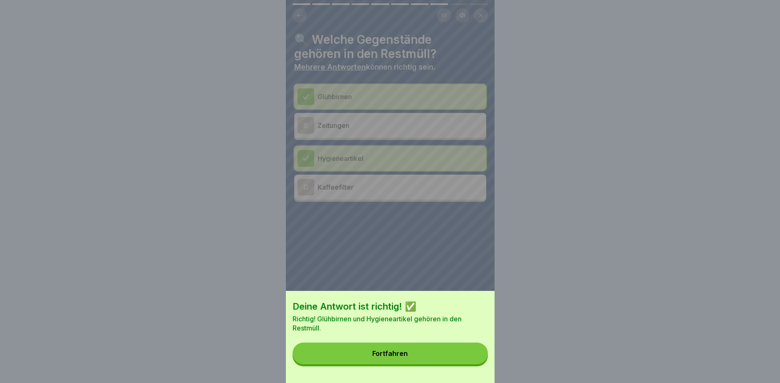
click at [397, 352] on div "Fortfahren" at bounding box center [389, 354] width 35 height 8
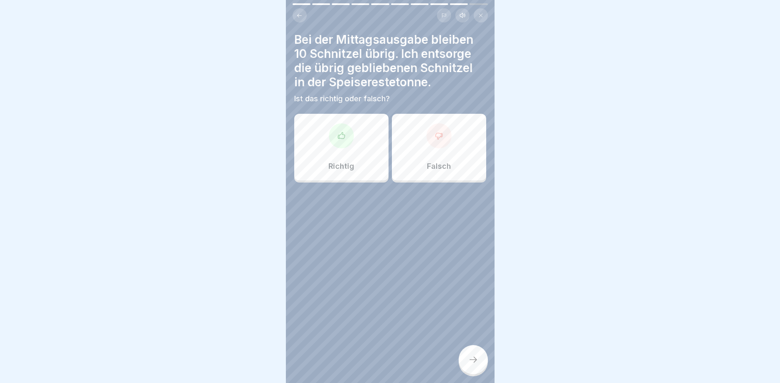
click at [336, 137] on div at bounding box center [341, 135] width 25 height 25
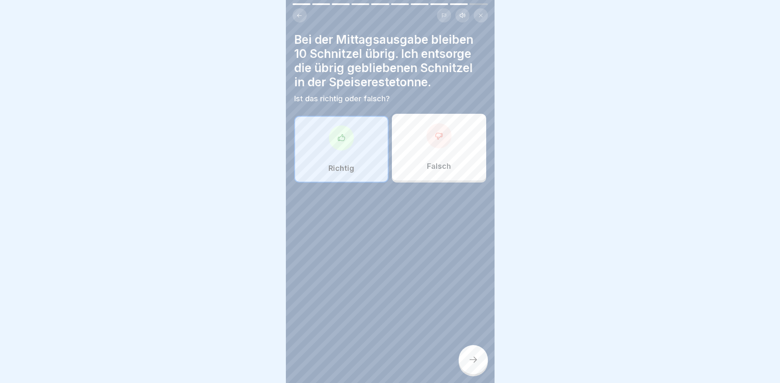
click at [474, 363] on icon at bounding box center [473, 360] width 10 height 10
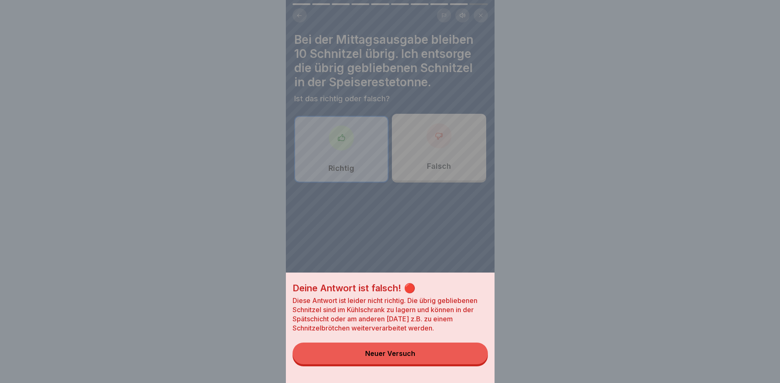
click at [387, 351] on div "Neuer Versuch" at bounding box center [390, 354] width 50 height 8
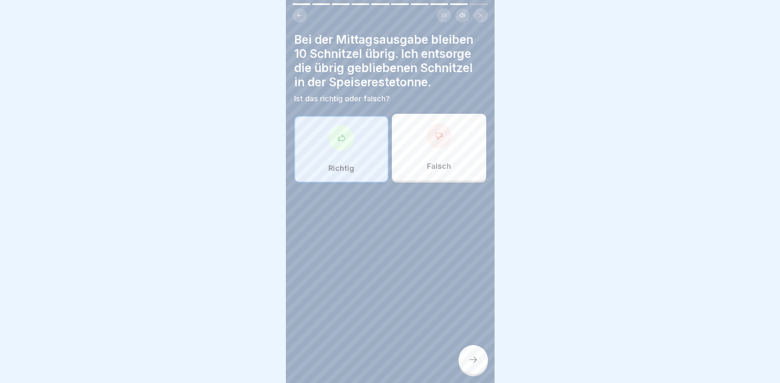
click at [432, 143] on div at bounding box center [438, 135] width 25 height 25
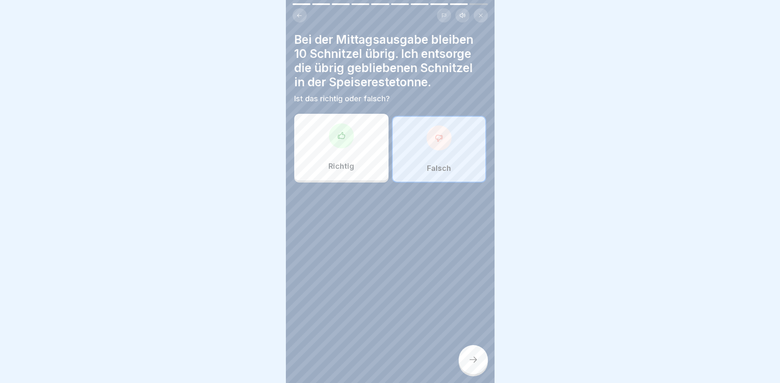
click at [471, 365] on icon at bounding box center [473, 360] width 10 height 10
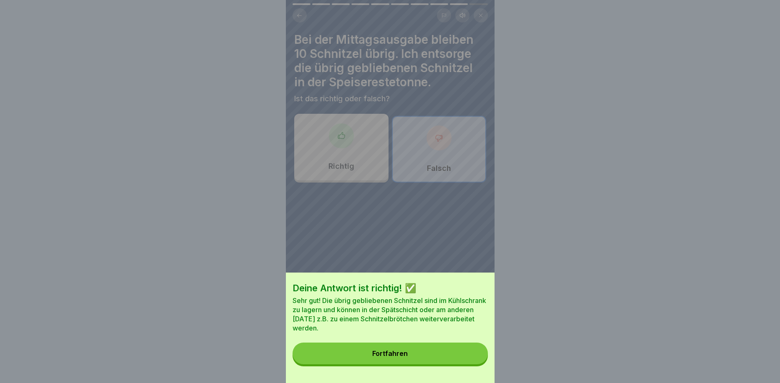
click at [375, 359] on button "Fortfahren" at bounding box center [389, 354] width 195 height 22
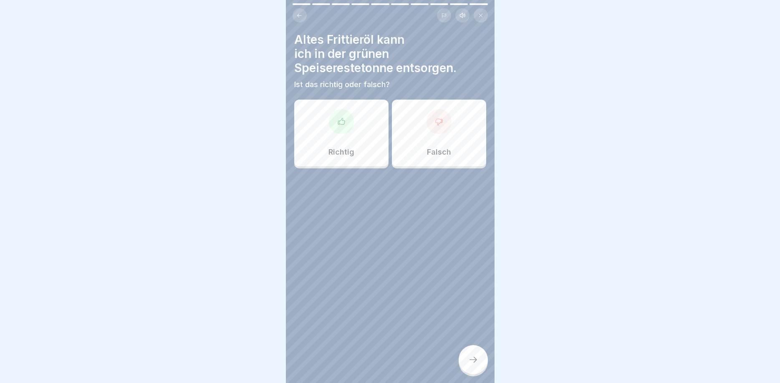
click at [433, 127] on div at bounding box center [438, 121] width 25 height 25
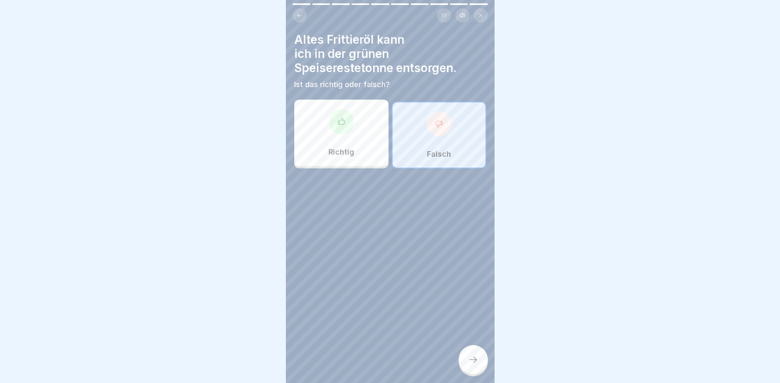
click at [477, 357] on icon at bounding box center [473, 360] width 10 height 10
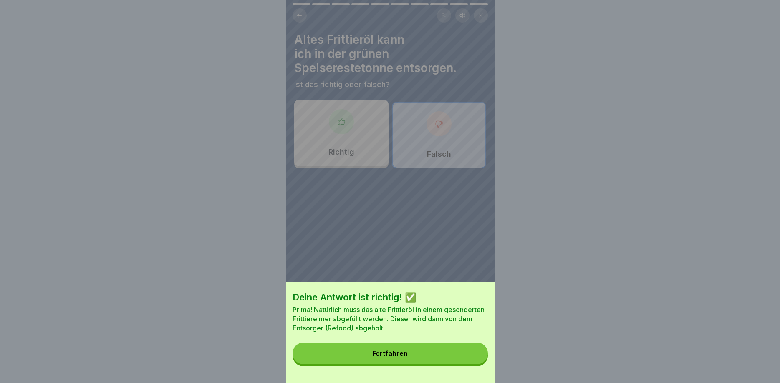
click at [406, 351] on div "Fortfahren" at bounding box center [389, 354] width 35 height 8
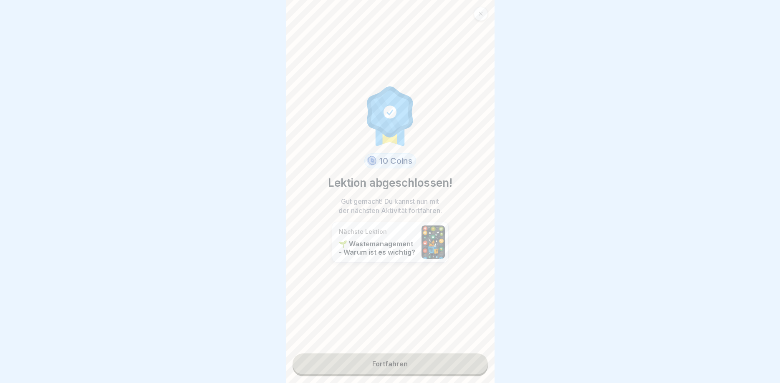
click at [391, 358] on link "Fortfahren" at bounding box center [389, 364] width 195 height 21
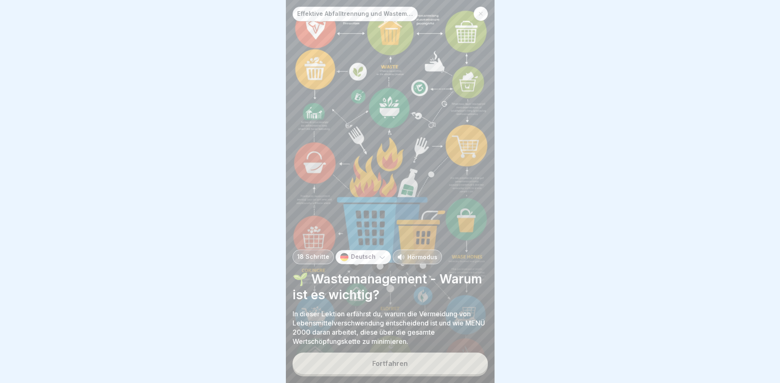
click at [405, 369] on button "Fortfahren" at bounding box center [389, 364] width 195 height 22
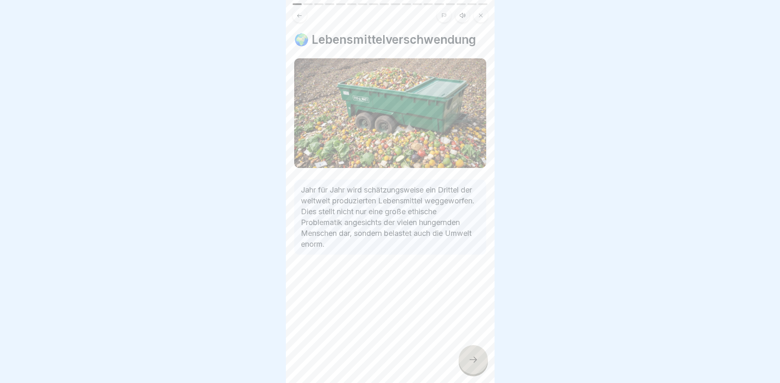
drag, startPoint x: 474, startPoint y: 358, endPoint x: 470, endPoint y: 356, distance: 4.9
click at [474, 358] on icon at bounding box center [473, 360] width 10 height 10
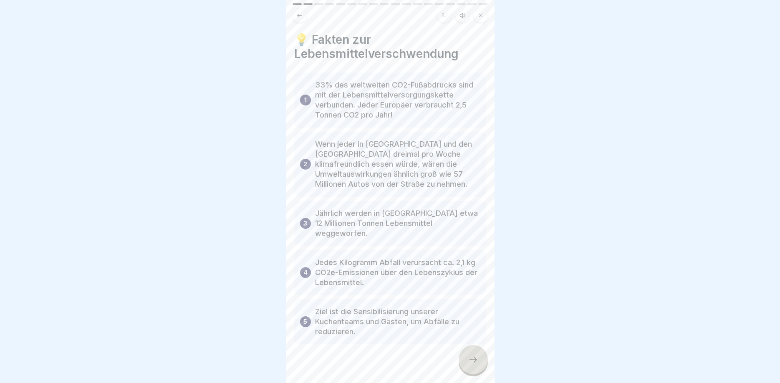
click at [467, 357] on div at bounding box center [472, 359] width 29 height 29
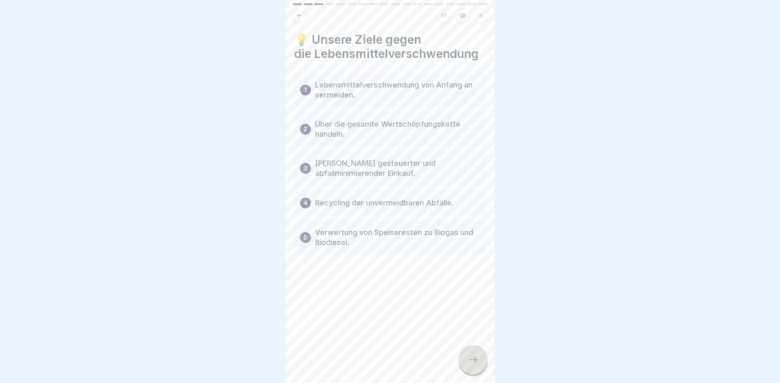
click at [471, 358] on icon at bounding box center [473, 360] width 10 height 10
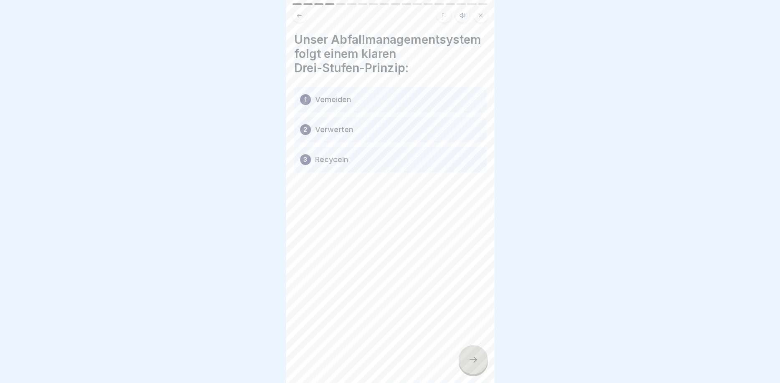
click at [479, 368] on div at bounding box center [472, 359] width 29 height 29
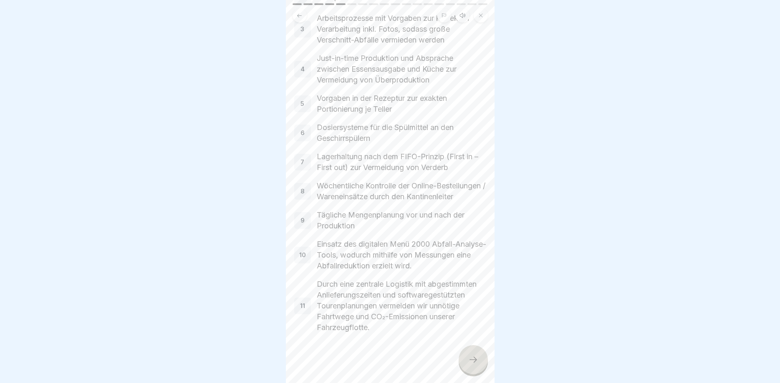
scroll to position [166, 0]
click at [468, 362] on div at bounding box center [472, 359] width 29 height 29
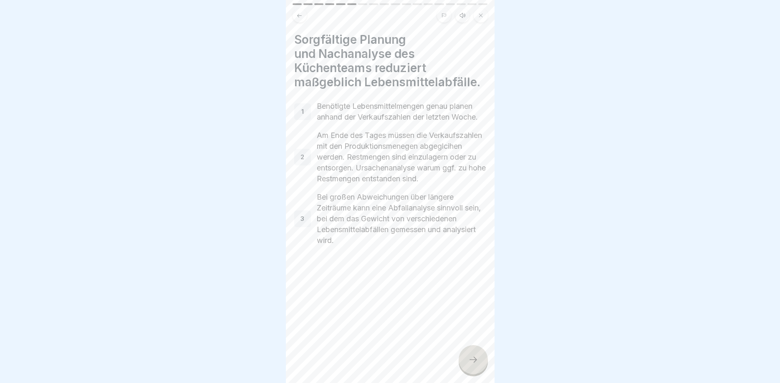
click at [481, 353] on div at bounding box center [472, 359] width 29 height 29
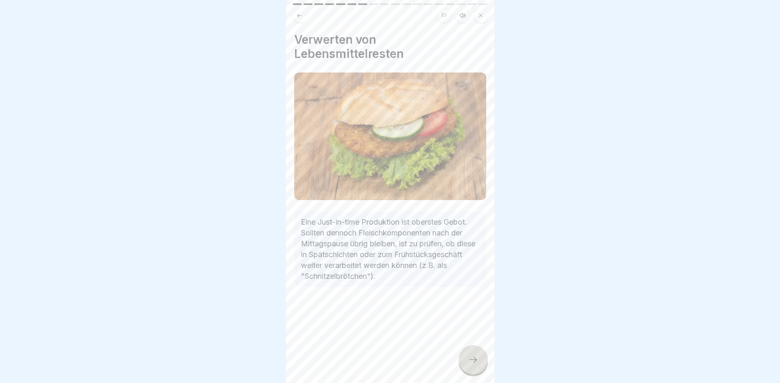
click at [469, 355] on div at bounding box center [472, 359] width 29 height 29
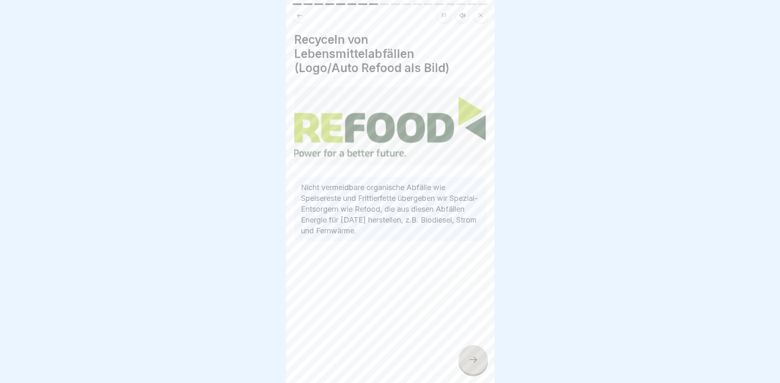
drag, startPoint x: 468, startPoint y: 358, endPoint x: 408, endPoint y: 232, distance: 139.8
click at [469, 358] on icon at bounding box center [473, 360] width 10 height 10
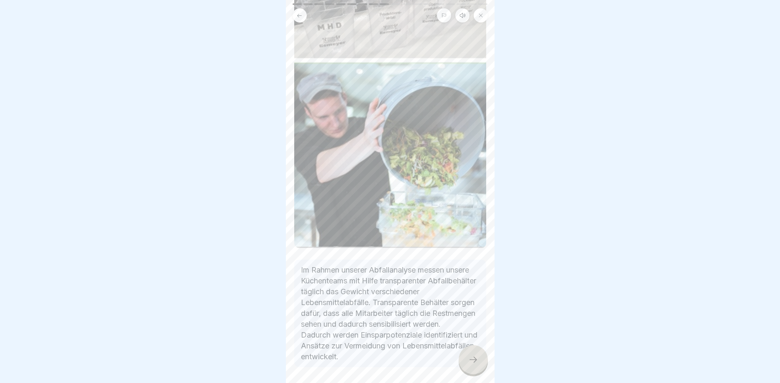
scroll to position [150, 0]
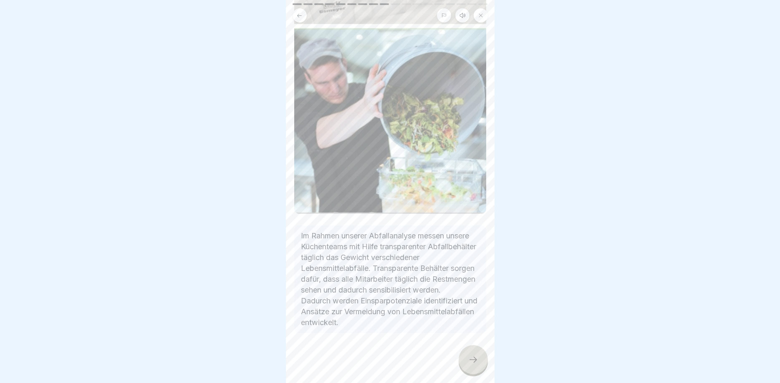
click at [479, 353] on div at bounding box center [472, 359] width 29 height 29
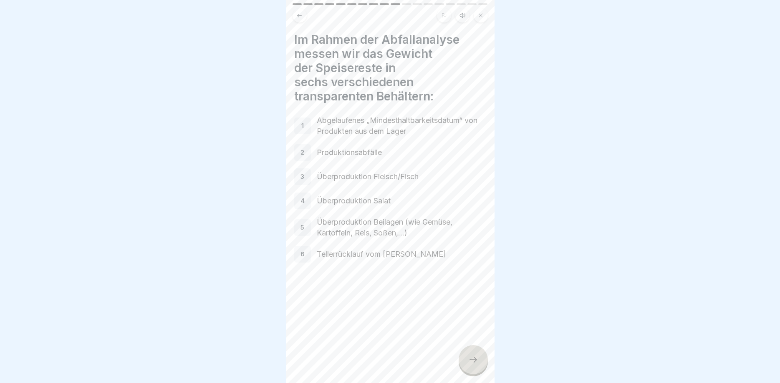
click at [471, 361] on icon at bounding box center [473, 360] width 10 height 10
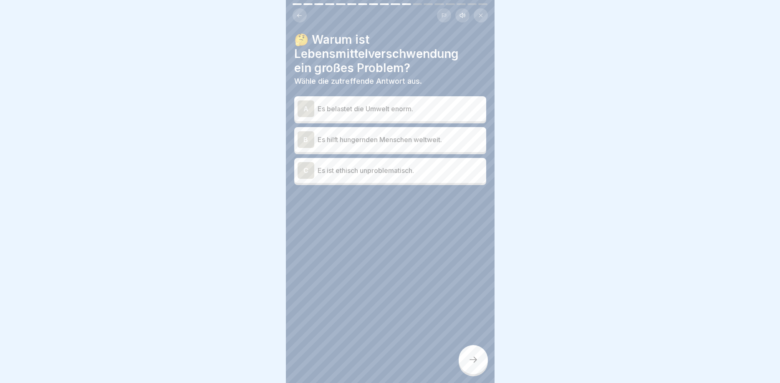
click at [313, 111] on div "A" at bounding box center [305, 109] width 17 height 17
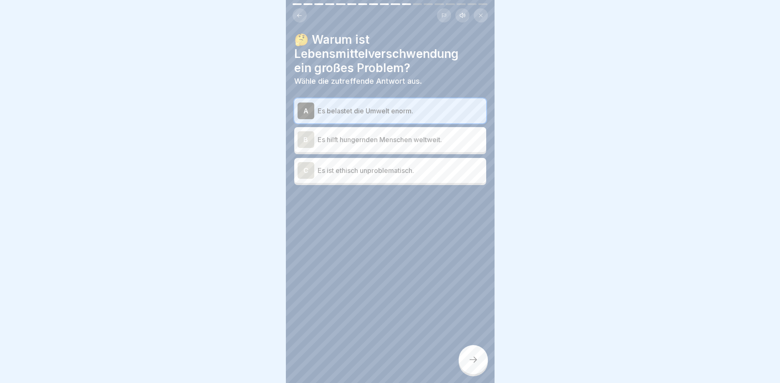
click at [467, 362] on div at bounding box center [472, 359] width 29 height 29
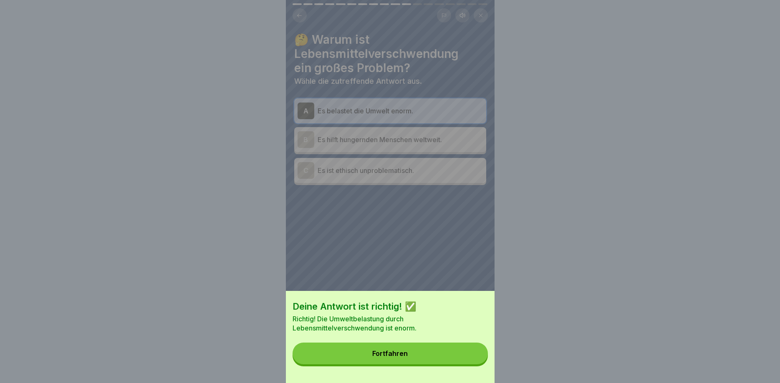
click at [389, 350] on button "Fortfahren" at bounding box center [389, 354] width 195 height 22
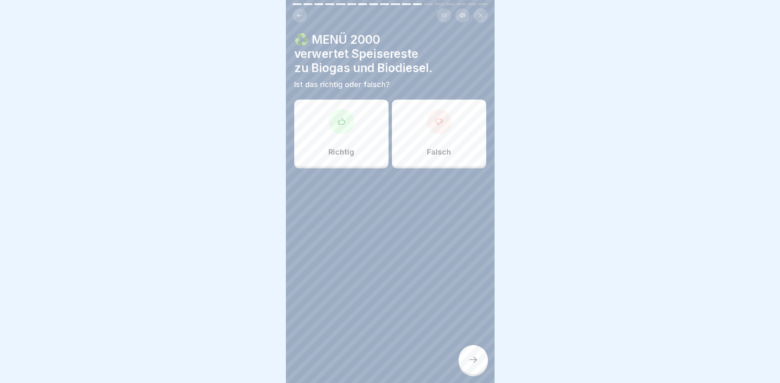
click at [344, 129] on div at bounding box center [341, 121] width 25 height 25
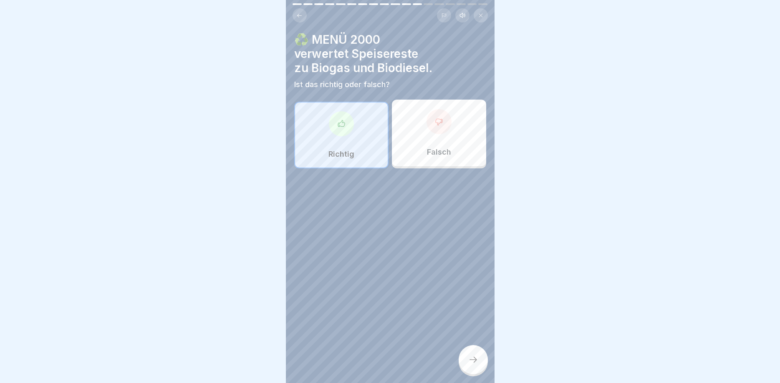
click at [475, 364] on icon at bounding box center [473, 360] width 10 height 10
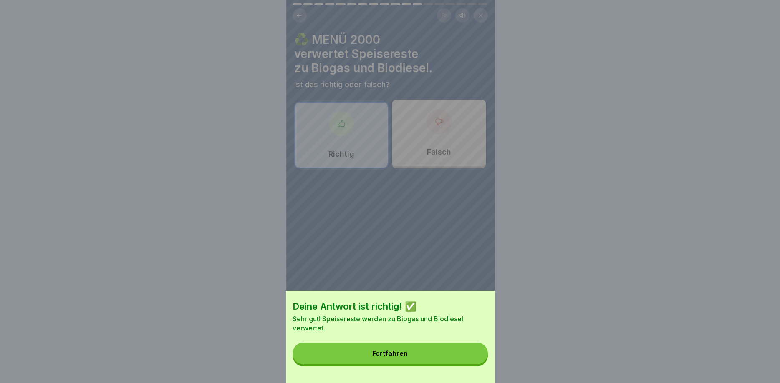
click at [388, 348] on button "Fortfahren" at bounding box center [389, 354] width 195 height 22
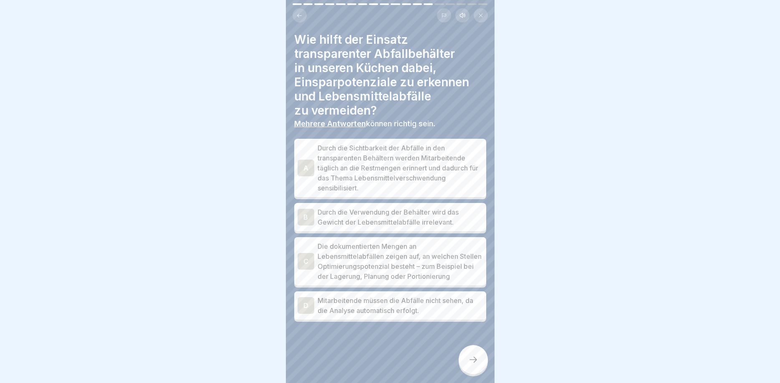
click at [309, 267] on div "C" at bounding box center [305, 261] width 17 height 17
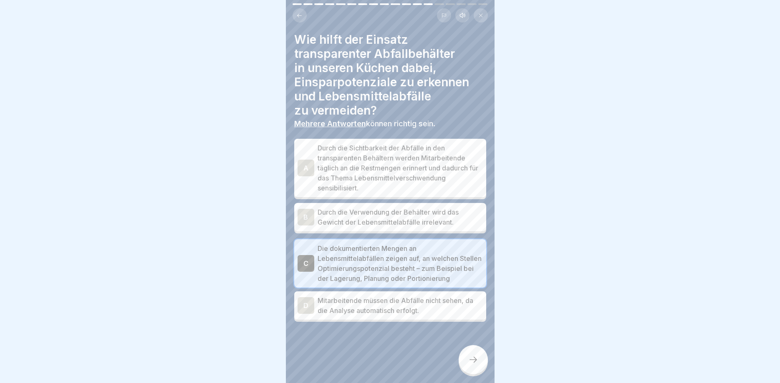
click at [479, 363] on div at bounding box center [472, 359] width 29 height 29
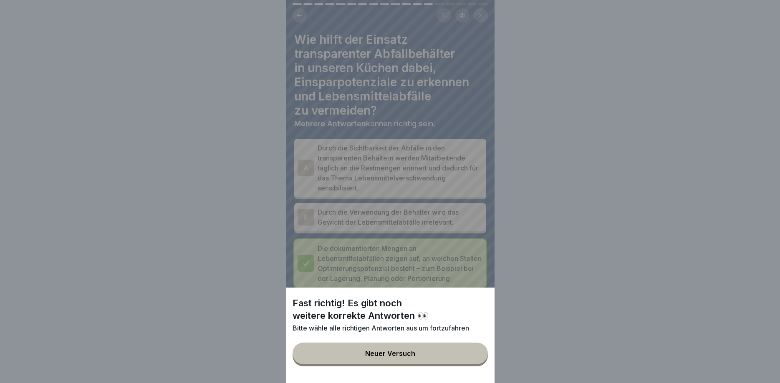
click at [429, 359] on button "Neuer Versuch" at bounding box center [389, 354] width 195 height 22
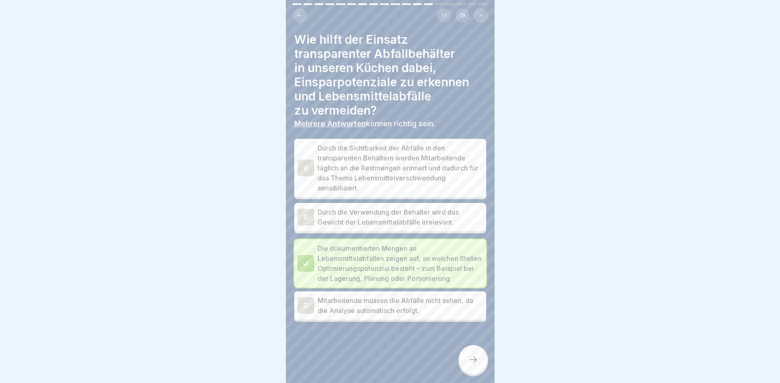
click at [302, 174] on div "A" at bounding box center [305, 168] width 17 height 17
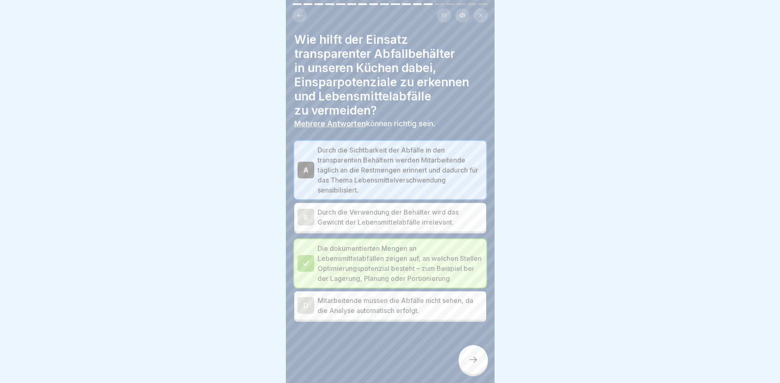
click at [463, 362] on div at bounding box center [472, 359] width 29 height 29
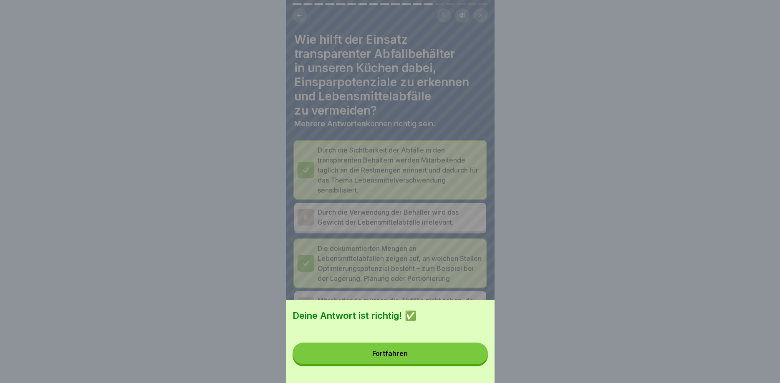
click at [429, 357] on button "Fortfahren" at bounding box center [389, 354] width 195 height 22
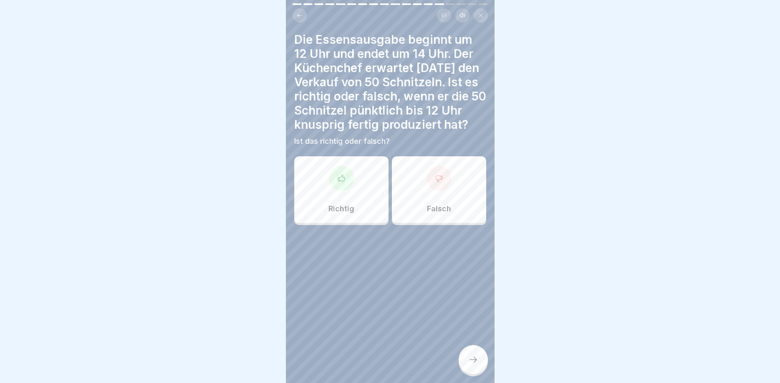
click at [360, 174] on div "Richtig" at bounding box center [341, 189] width 94 height 67
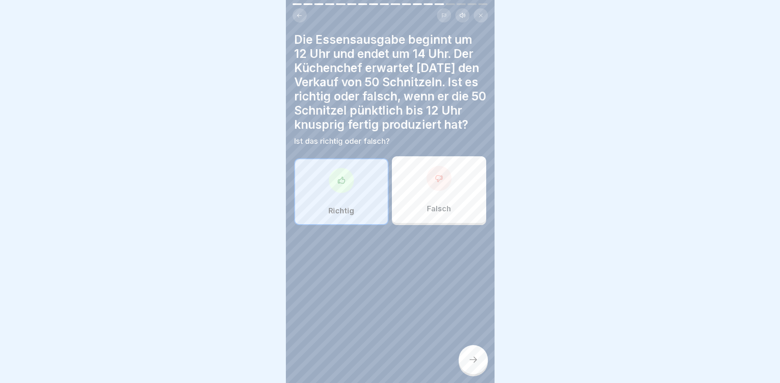
click at [473, 362] on icon at bounding box center [473, 360] width 10 height 10
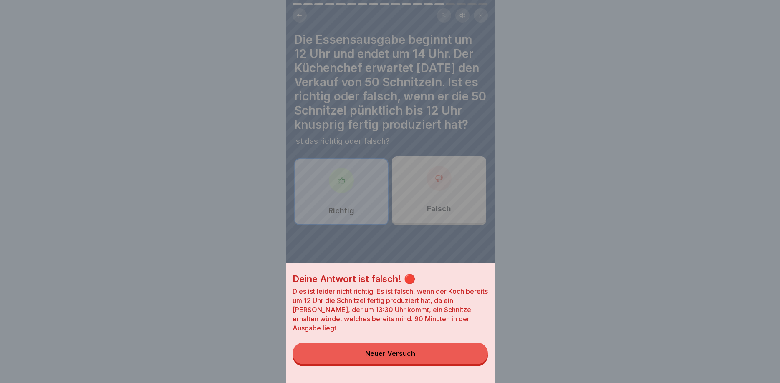
click at [390, 357] on div "Neuer Versuch" at bounding box center [390, 354] width 50 height 8
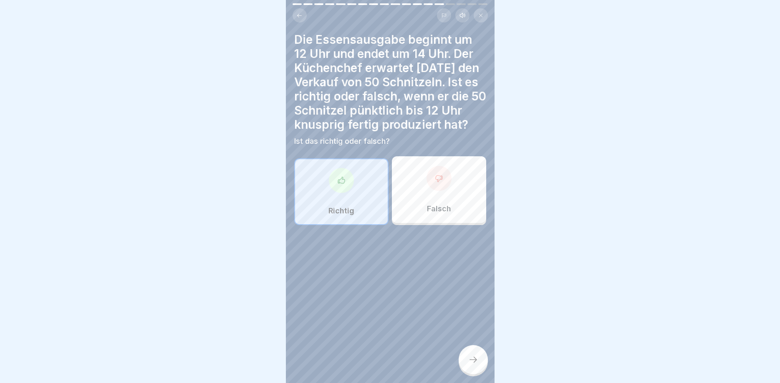
click at [447, 184] on div at bounding box center [438, 178] width 25 height 25
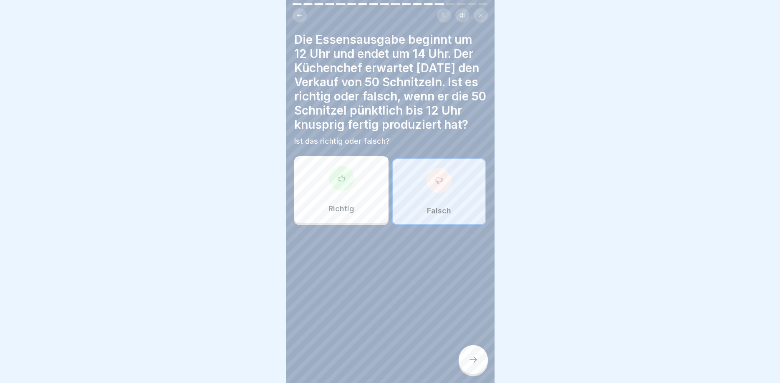
click at [477, 355] on div at bounding box center [472, 359] width 29 height 29
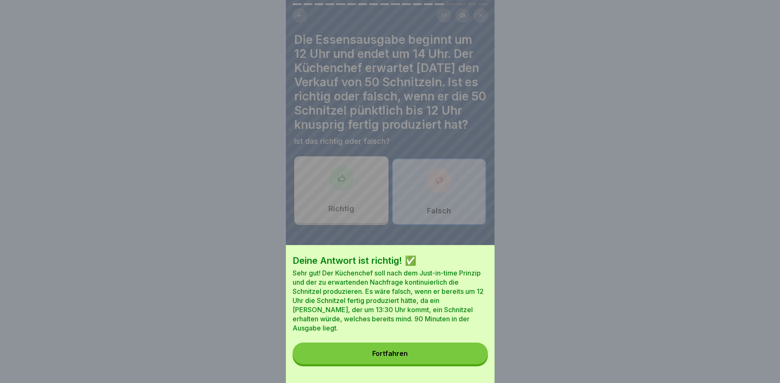
click at [377, 345] on button "Fortfahren" at bounding box center [389, 354] width 195 height 22
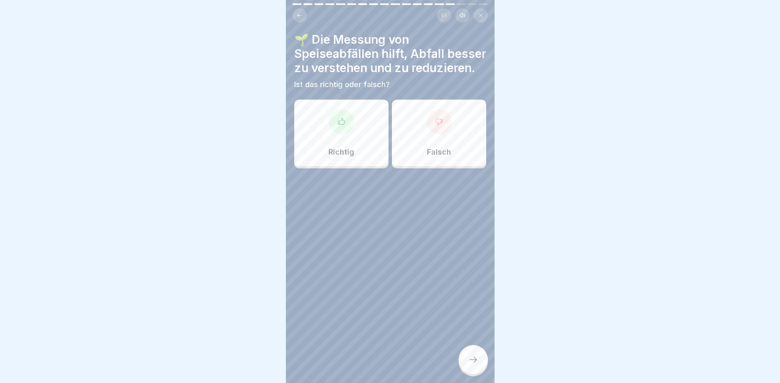
click at [348, 126] on div at bounding box center [341, 121] width 25 height 25
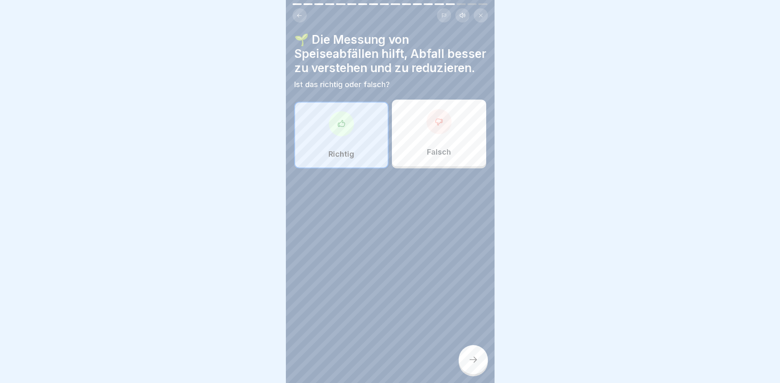
click at [461, 351] on div "🌱 Die Messung von Speiseabfällen hilft, Abfall besser zu verstehen und zu reduz…" at bounding box center [390, 191] width 209 height 383
click at [473, 354] on div at bounding box center [472, 359] width 29 height 29
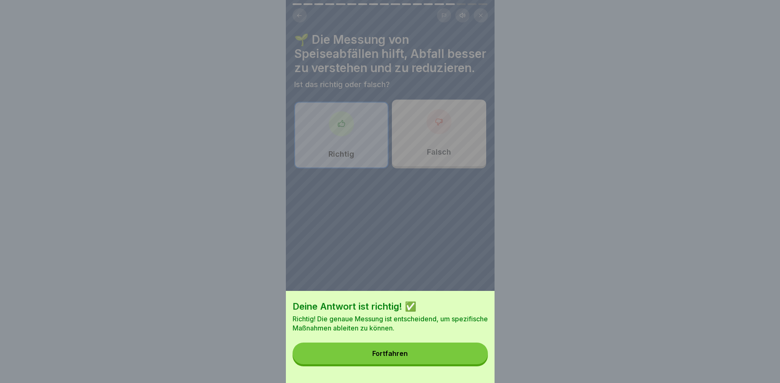
click at [428, 344] on button "Fortfahren" at bounding box center [389, 354] width 195 height 22
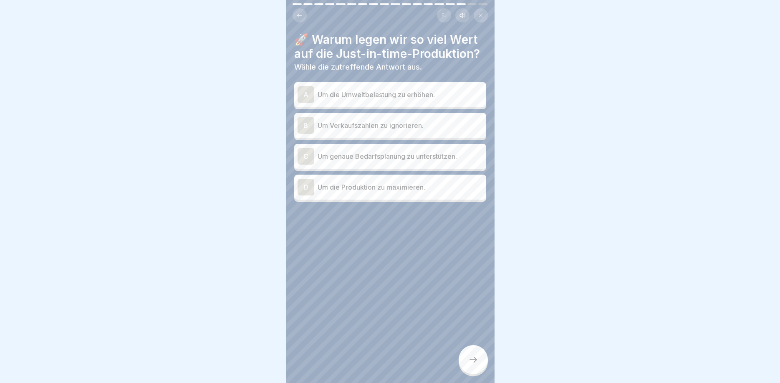
click at [310, 154] on div "C" at bounding box center [305, 156] width 17 height 17
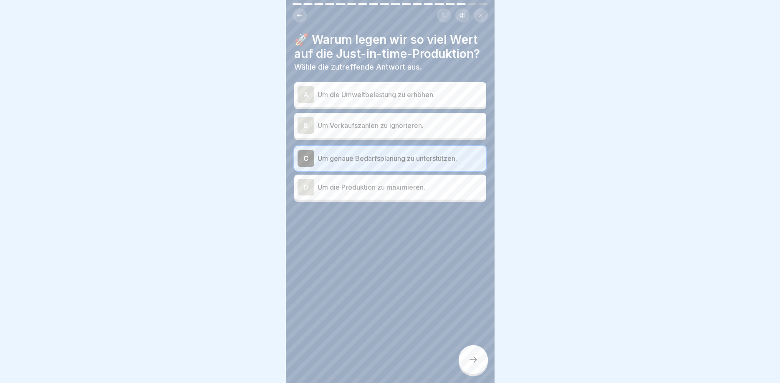
click at [467, 359] on div at bounding box center [472, 359] width 29 height 29
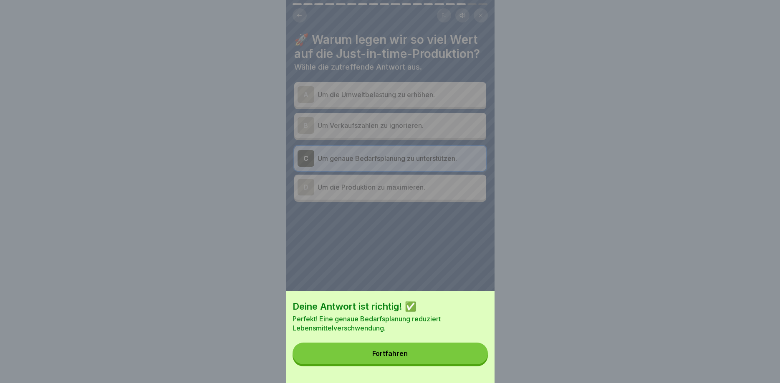
click at [442, 354] on button "Fortfahren" at bounding box center [389, 354] width 195 height 22
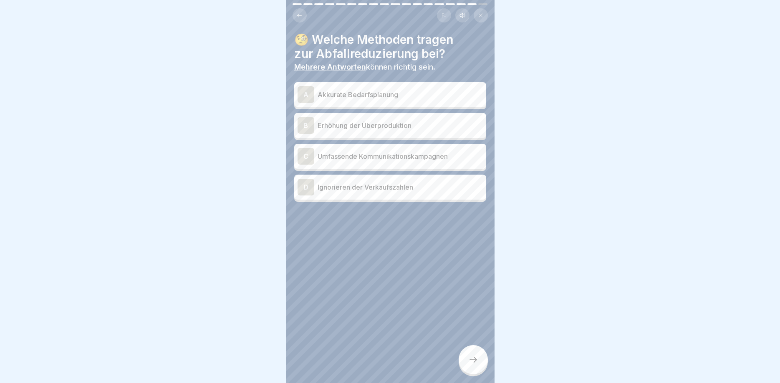
click at [310, 98] on div "A" at bounding box center [305, 94] width 17 height 17
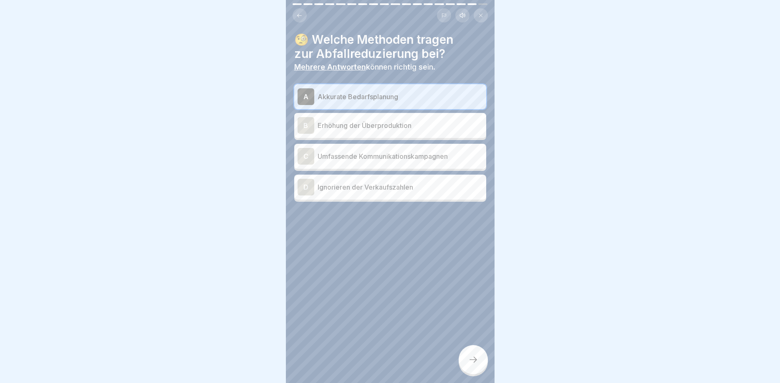
click at [307, 155] on div "C" at bounding box center [305, 156] width 17 height 17
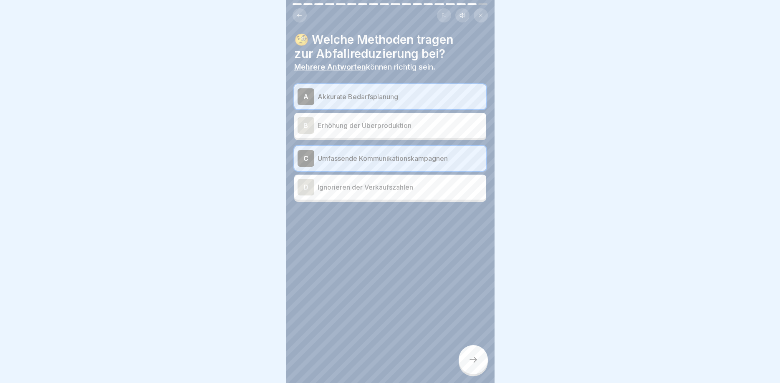
click at [466, 350] on div at bounding box center [472, 359] width 29 height 29
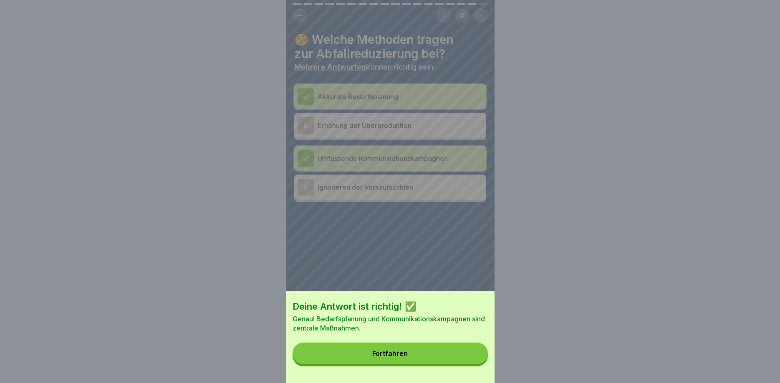
click at [428, 351] on button "Fortfahren" at bounding box center [389, 354] width 195 height 22
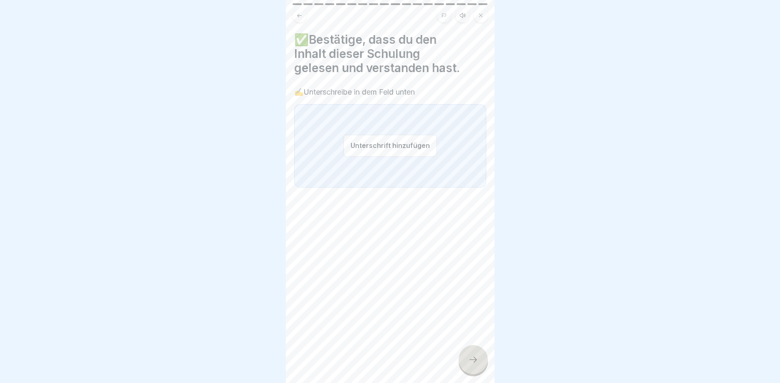
click at [344, 144] on div "Unterschrift hinzufügen" at bounding box center [390, 145] width 192 height 83
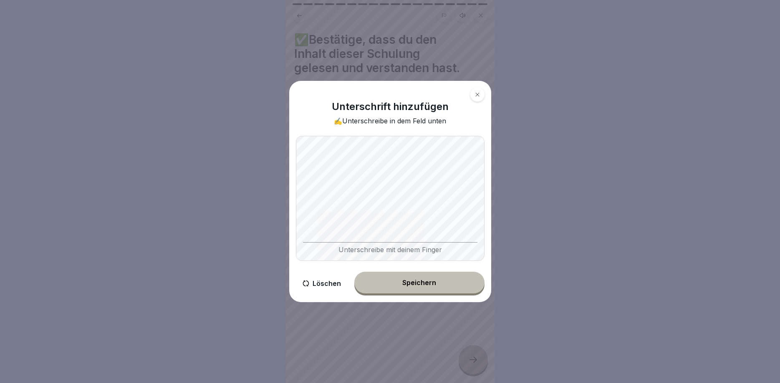
click at [421, 283] on div "Speichern" at bounding box center [419, 283] width 34 height 8
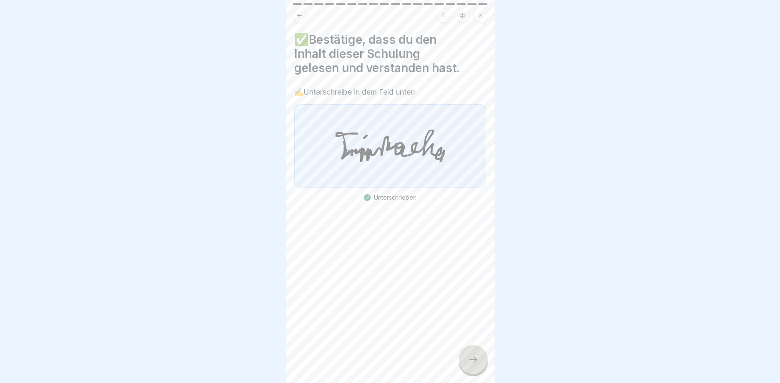
click at [472, 354] on div at bounding box center [472, 359] width 29 height 29
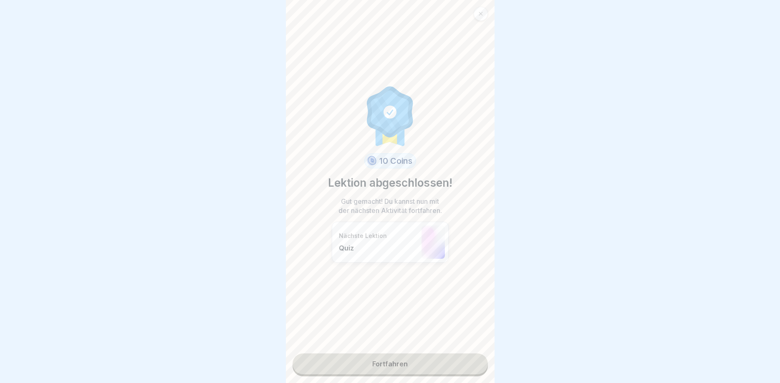
click at [390, 359] on link "Fortfahren" at bounding box center [389, 364] width 195 height 21
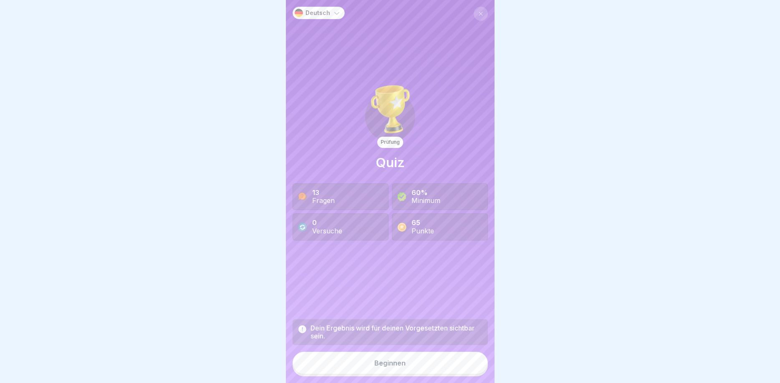
click at [396, 367] on div "Beginnen" at bounding box center [389, 364] width 31 height 8
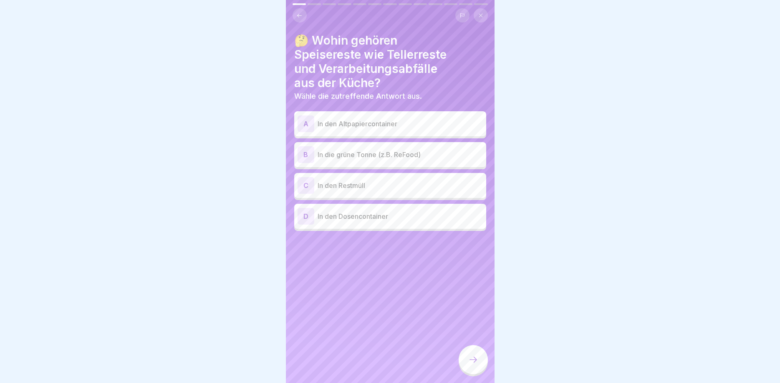
click at [305, 146] on div "B In die grüne Tonne (z.B. ReFood)" at bounding box center [390, 154] width 192 height 25
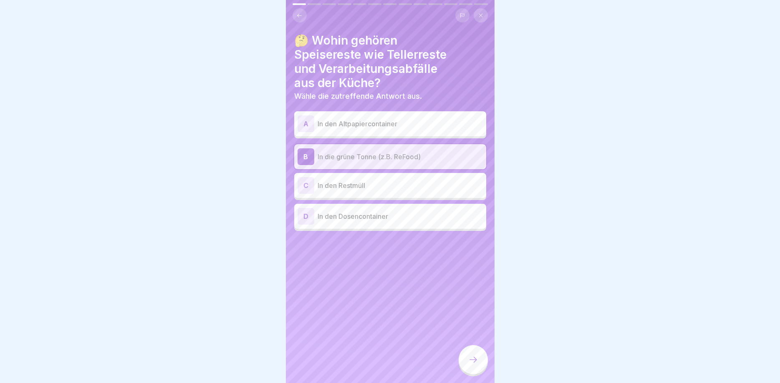
click at [486, 362] on div at bounding box center [472, 359] width 29 height 29
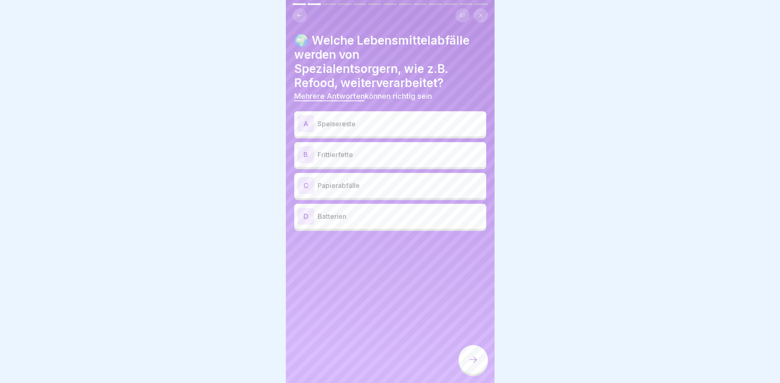
click at [306, 120] on div "A" at bounding box center [305, 124] width 17 height 17
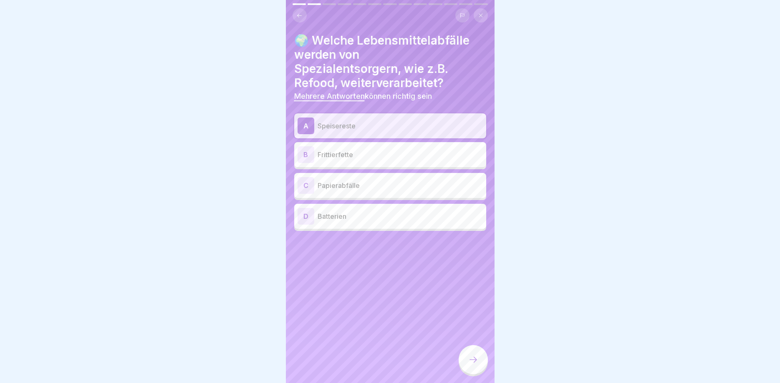
click at [309, 159] on div "B" at bounding box center [305, 154] width 17 height 17
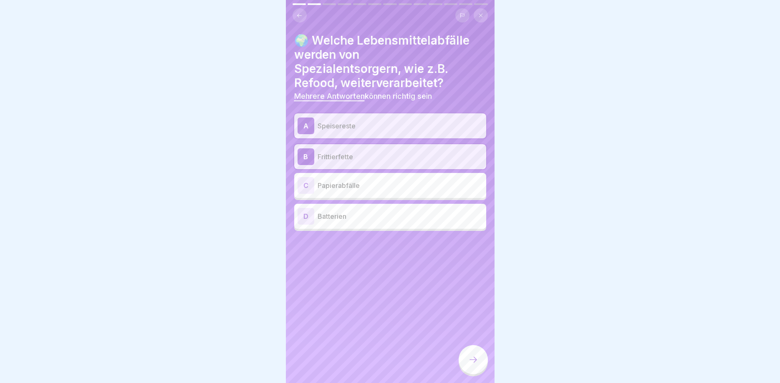
click at [467, 355] on div at bounding box center [472, 359] width 29 height 29
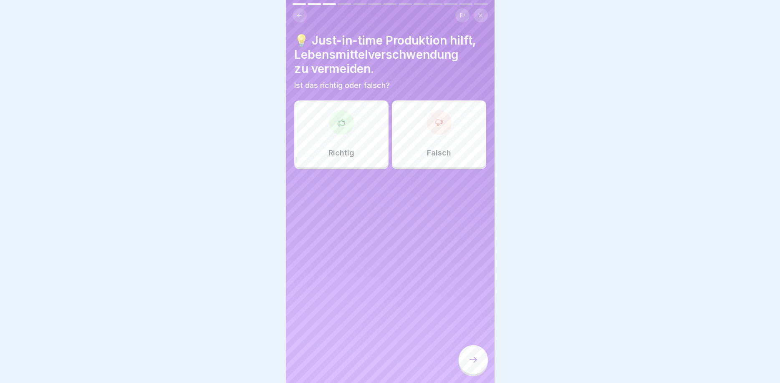
click at [342, 131] on div at bounding box center [341, 122] width 25 height 25
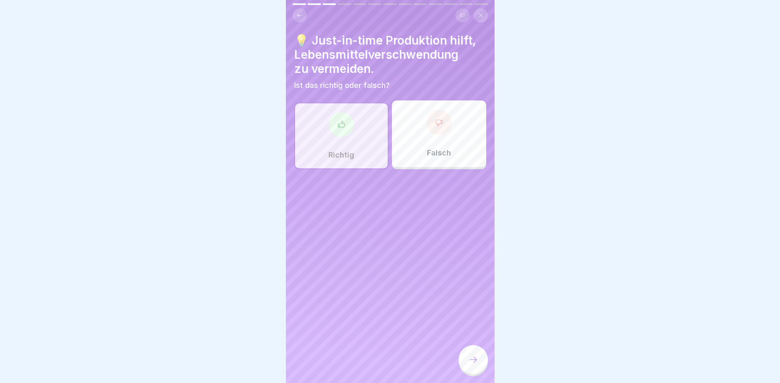
click at [469, 362] on icon at bounding box center [473, 360] width 10 height 10
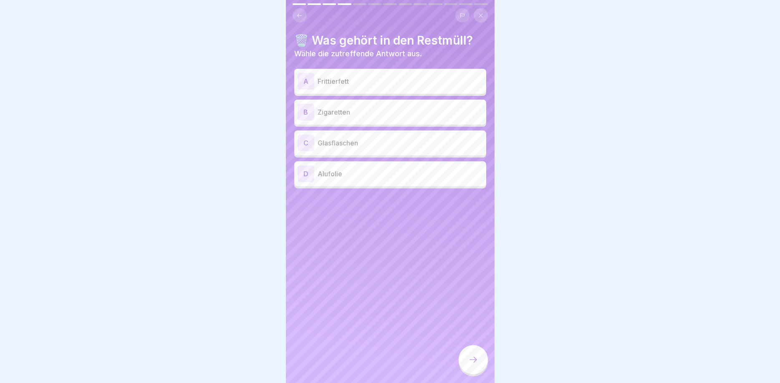
click at [337, 109] on p "Zigaretten" at bounding box center [399, 112] width 165 height 10
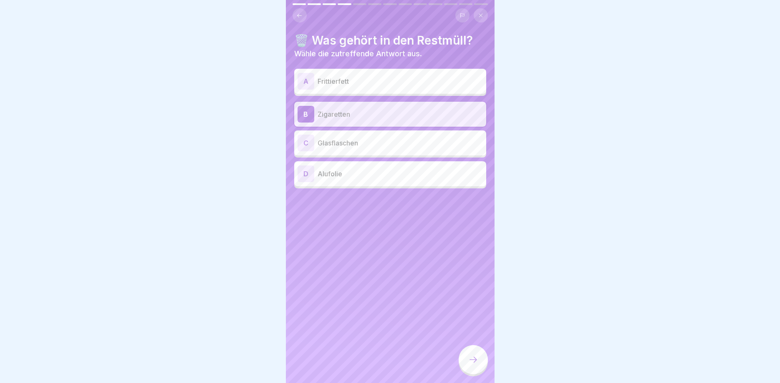
click at [485, 367] on div at bounding box center [472, 359] width 29 height 29
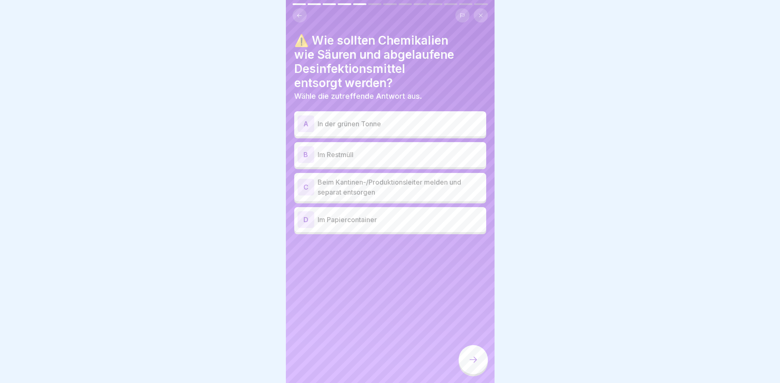
click at [304, 181] on div "C" at bounding box center [305, 187] width 17 height 17
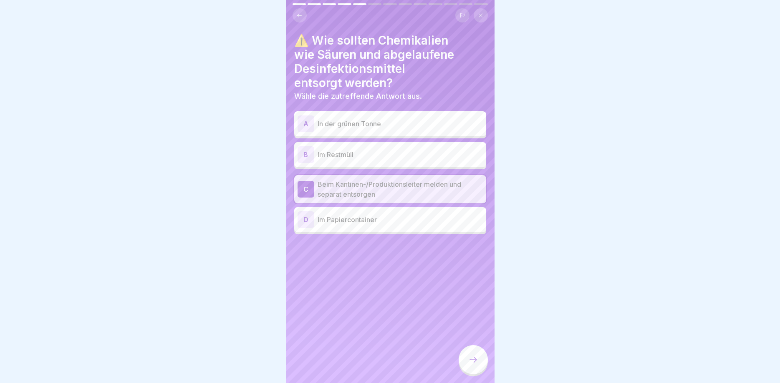
click at [484, 367] on div at bounding box center [472, 359] width 29 height 29
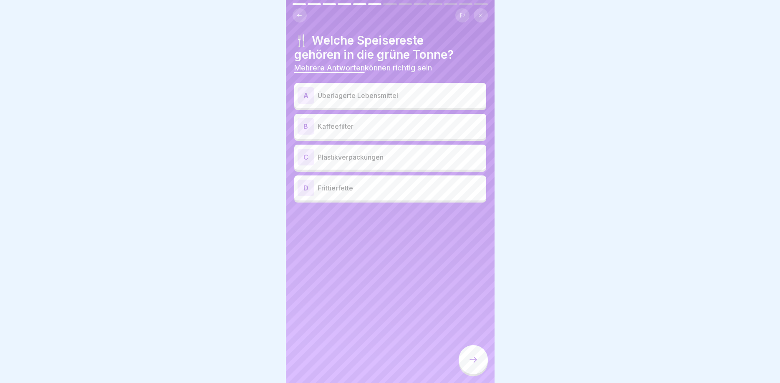
click at [307, 99] on div "A" at bounding box center [305, 95] width 17 height 17
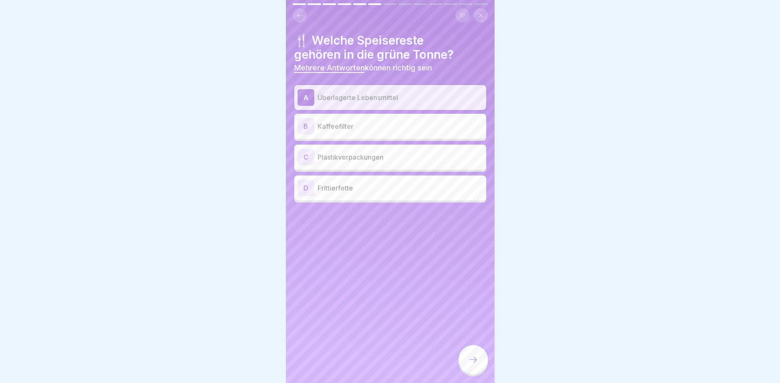
click at [306, 121] on div "B" at bounding box center [305, 126] width 17 height 17
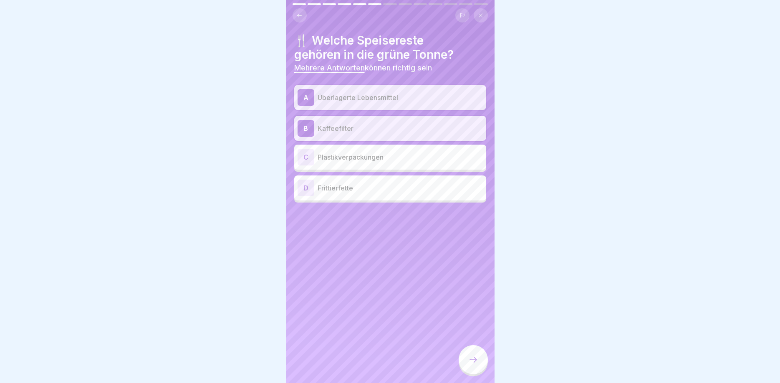
click at [312, 185] on div "D" at bounding box center [305, 188] width 17 height 17
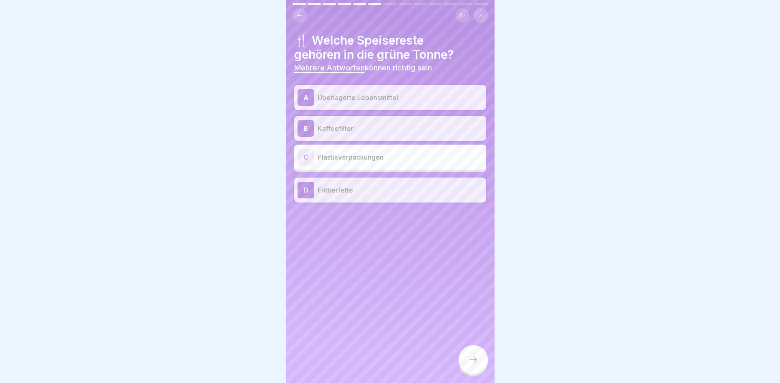
click at [475, 353] on div at bounding box center [472, 359] width 29 height 29
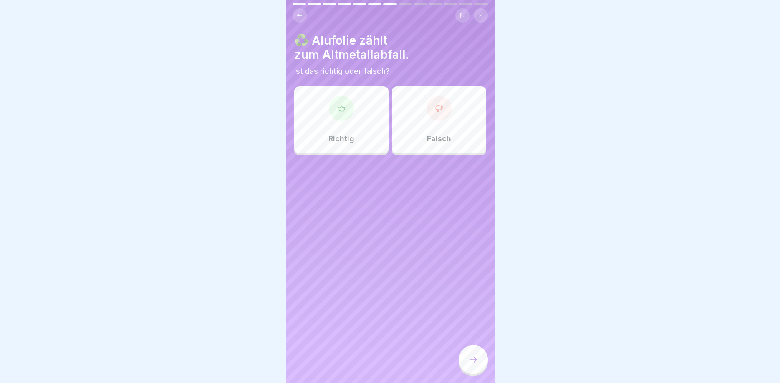
click at [437, 119] on div at bounding box center [438, 108] width 25 height 25
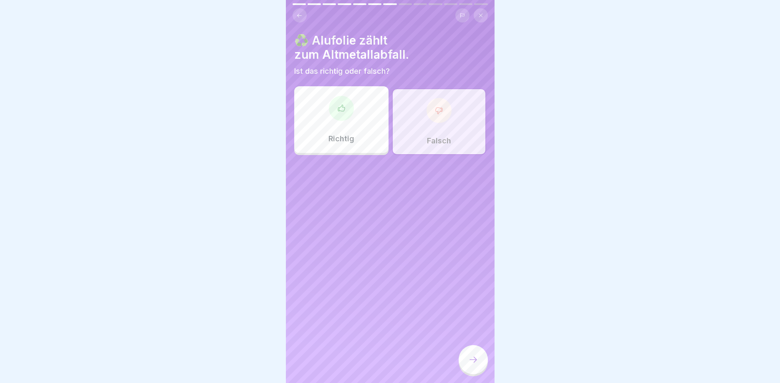
click at [471, 350] on div at bounding box center [472, 359] width 29 height 29
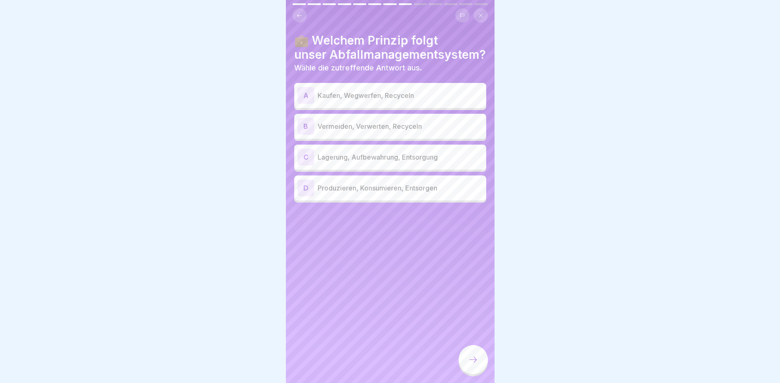
click at [308, 131] on div "B" at bounding box center [305, 126] width 17 height 17
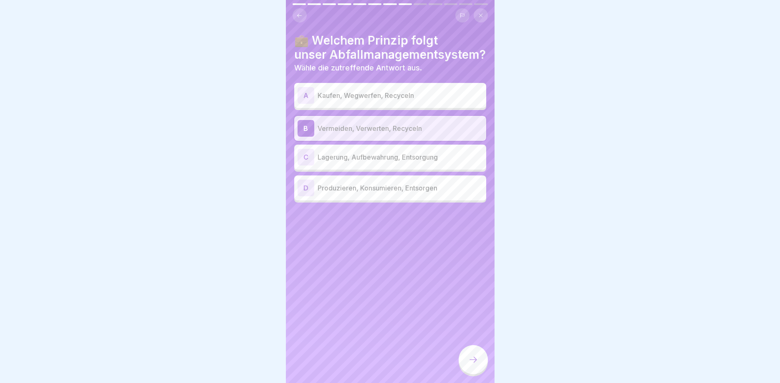
click at [470, 351] on div at bounding box center [472, 359] width 29 height 29
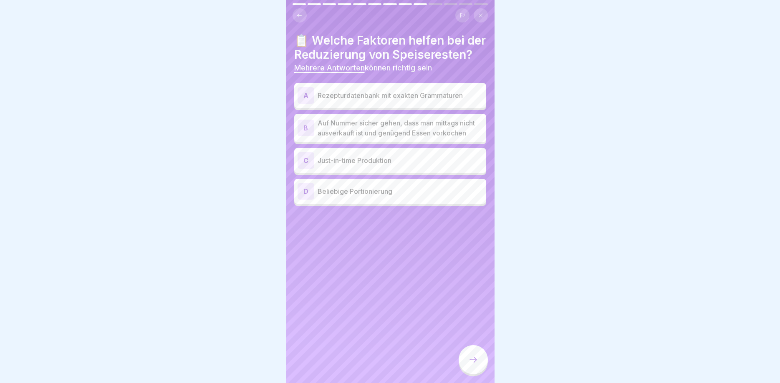
click at [311, 104] on div "A" at bounding box center [305, 95] width 17 height 17
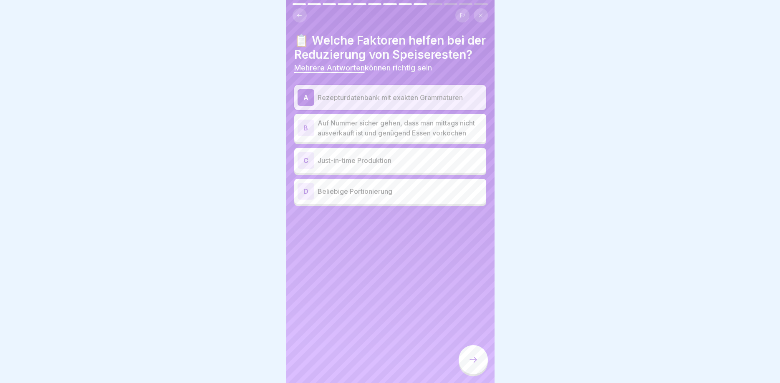
click at [310, 169] on div "C" at bounding box center [305, 160] width 17 height 17
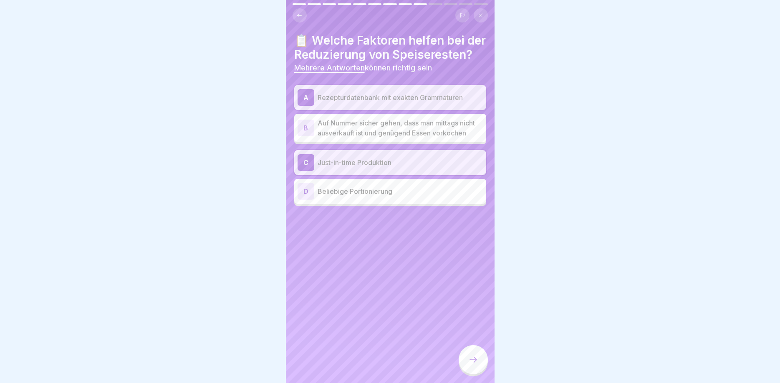
click at [462, 345] on div at bounding box center [472, 360] width 29 height 31
click at [476, 357] on icon at bounding box center [473, 360] width 10 height 10
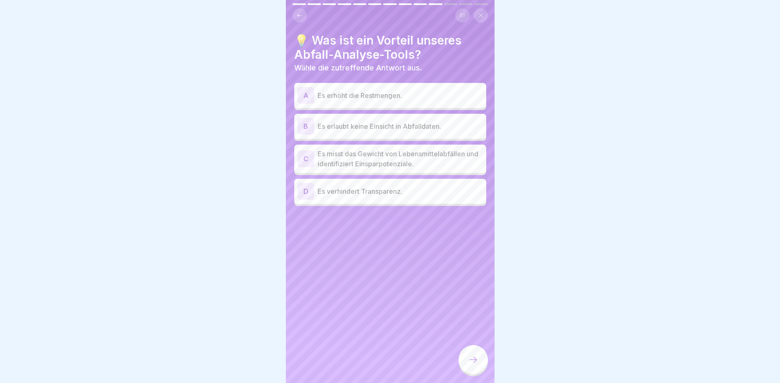
click at [305, 153] on div "C" at bounding box center [305, 159] width 17 height 17
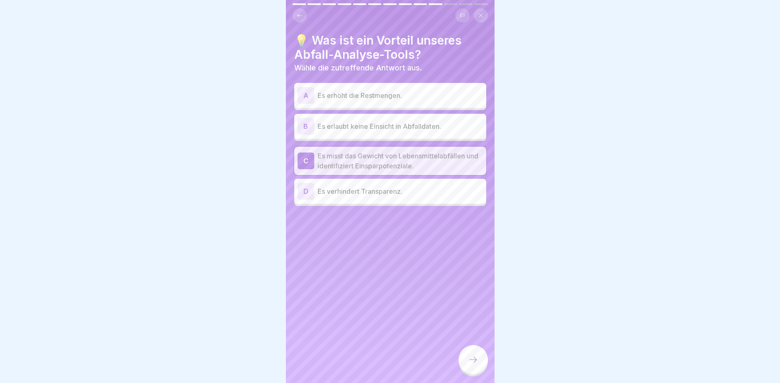
click at [466, 354] on div at bounding box center [472, 359] width 29 height 29
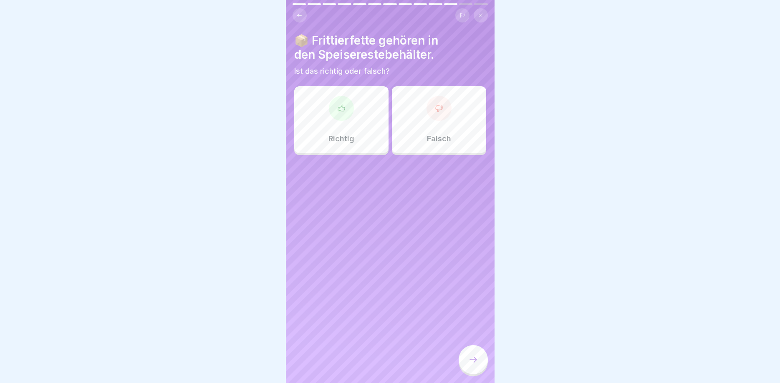
click at [438, 119] on div at bounding box center [438, 108] width 25 height 25
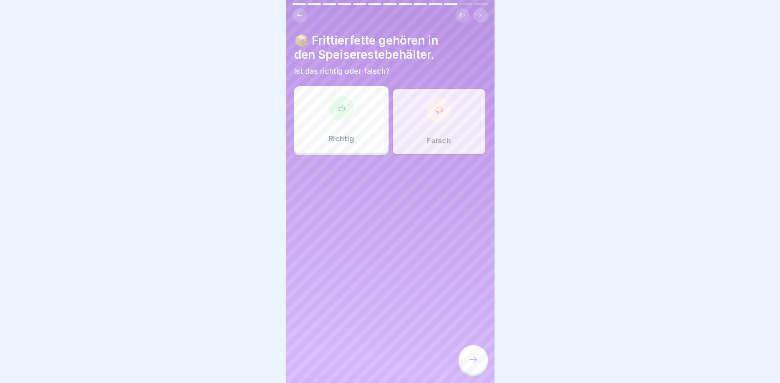
click at [468, 354] on div at bounding box center [472, 359] width 29 height 29
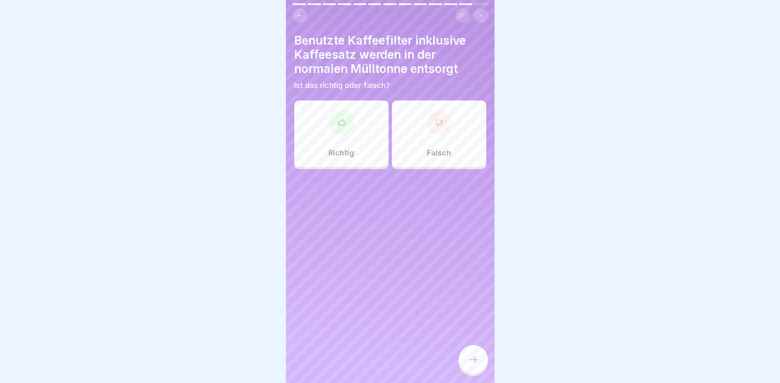
click at [445, 112] on div at bounding box center [438, 122] width 25 height 25
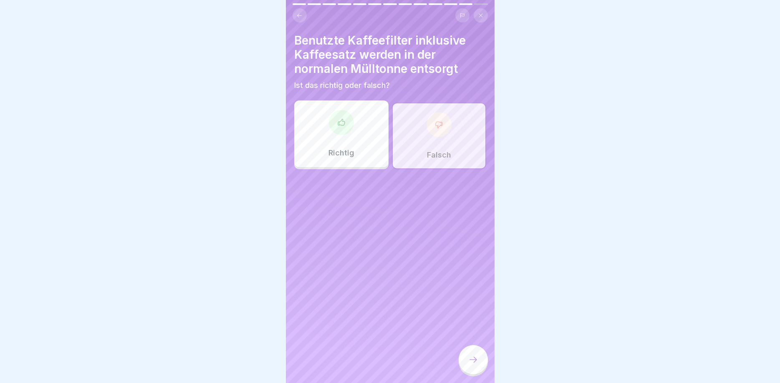
click at [469, 362] on icon at bounding box center [473, 360] width 10 height 10
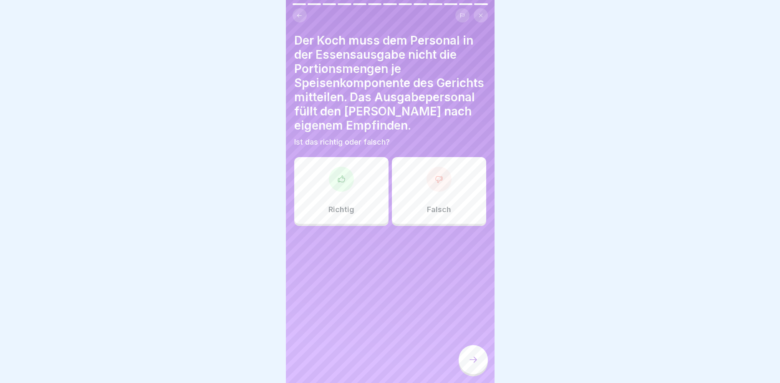
click at [436, 183] on icon at bounding box center [439, 179] width 8 height 8
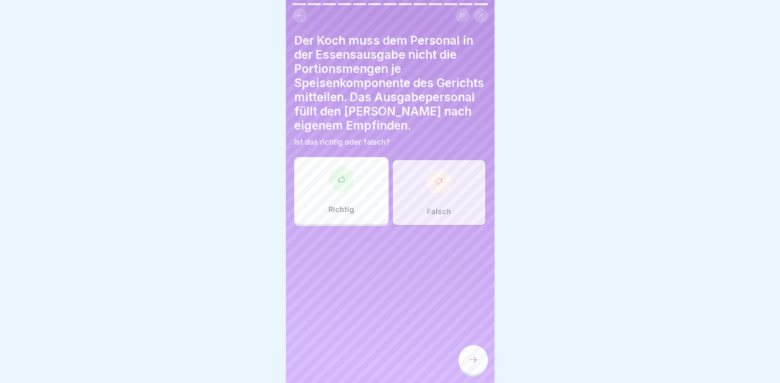
click at [472, 355] on div at bounding box center [472, 359] width 29 height 29
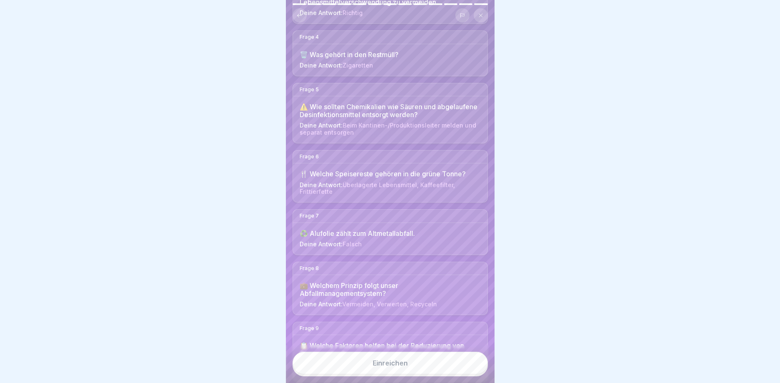
scroll to position [300, 0]
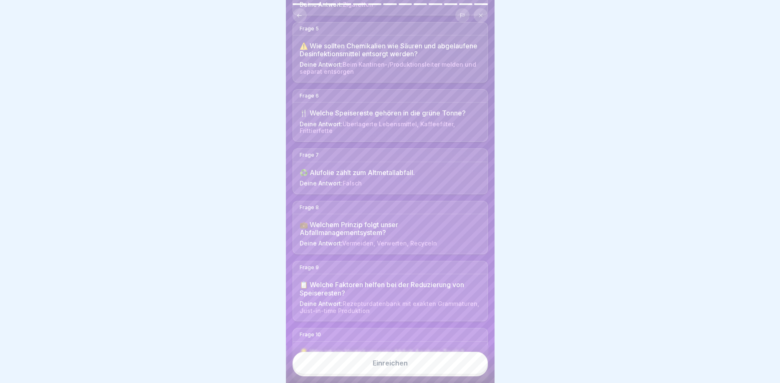
click at [403, 360] on div "Einreichen" at bounding box center [390, 364] width 35 height 8
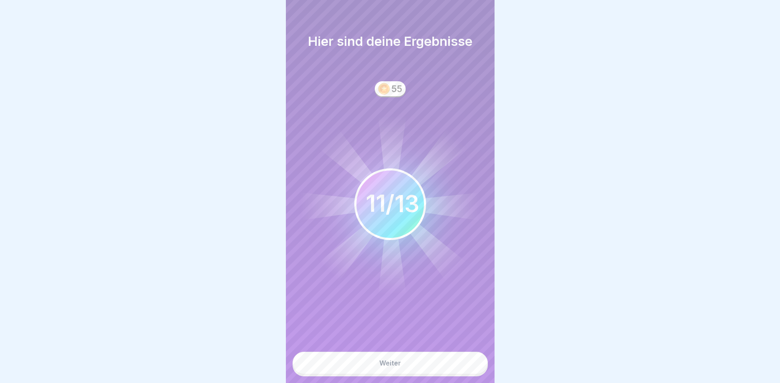
click at [402, 368] on button "Weiter" at bounding box center [389, 363] width 195 height 23
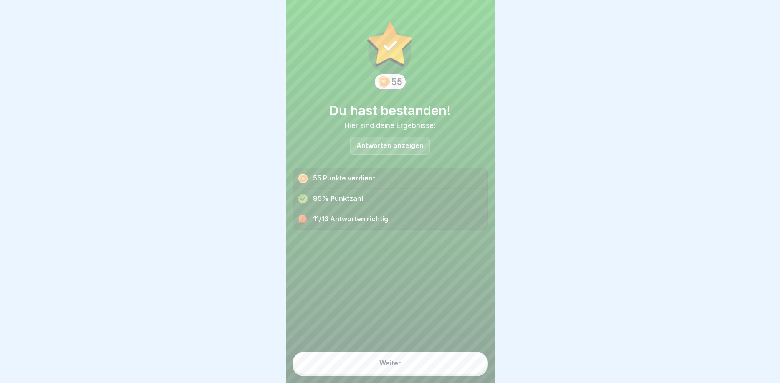
click at [400, 358] on button "Weiter" at bounding box center [389, 363] width 195 height 23
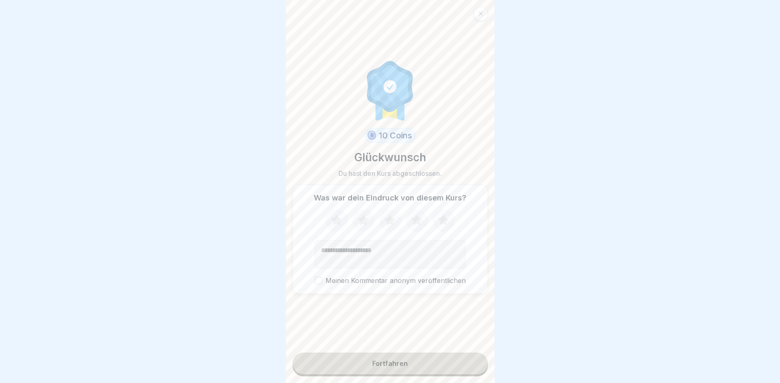
click at [366, 224] on icon at bounding box center [363, 220] width 11 height 10
click at [392, 361] on div "Fortfahren" at bounding box center [389, 364] width 35 height 8
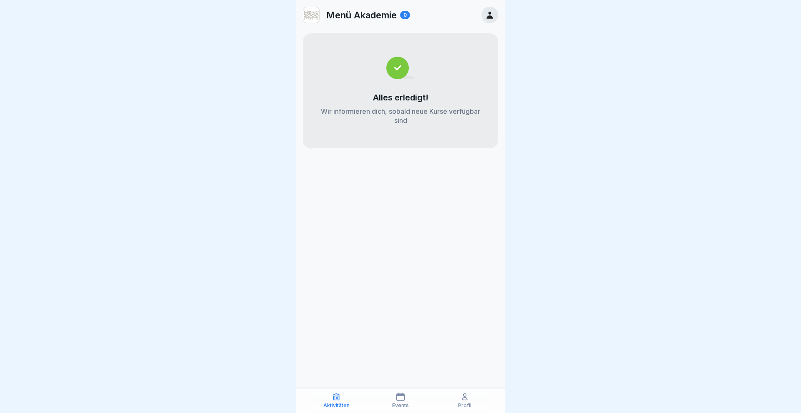
click at [487, 14] on icon at bounding box center [489, 14] width 9 height 9
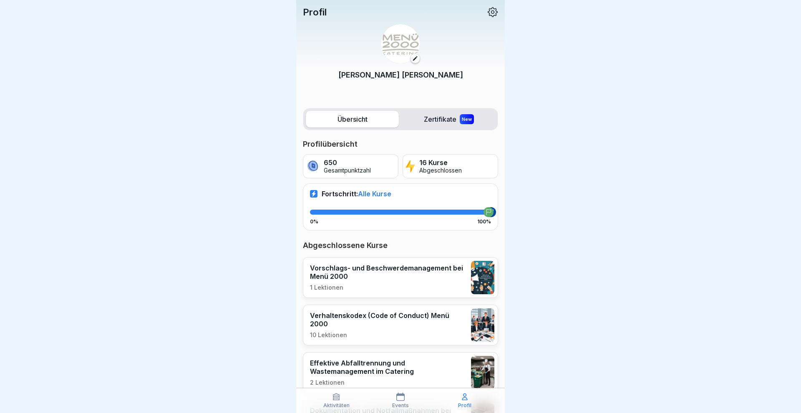
click at [491, 10] on icon at bounding box center [492, 12] width 11 height 11
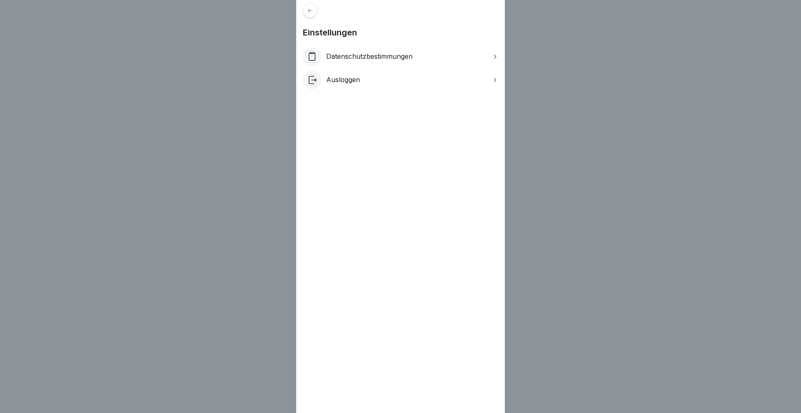
click at [615, 140] on div "Einstellungen Datenschutzbestimmungen Ausloggen" at bounding box center [400, 206] width 801 height 413
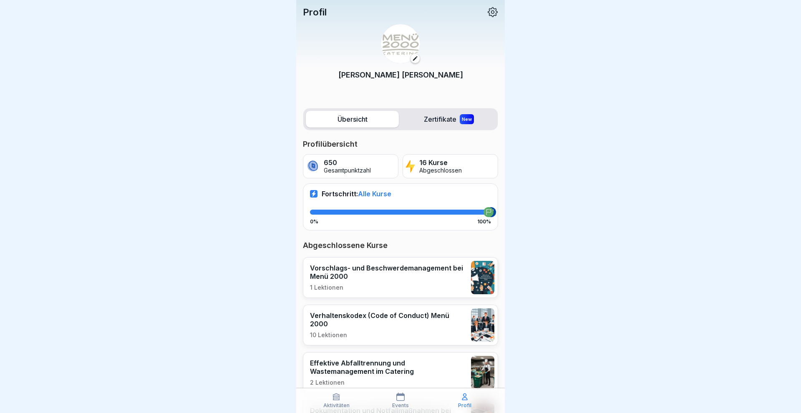
click at [319, 11] on p "Profil" at bounding box center [315, 12] width 24 height 11
click at [416, 58] on icon at bounding box center [415, 58] width 6 height 6
click at [399, 74] on p "Uwe Trippmacher" at bounding box center [400, 74] width 125 height 11
click at [487, 12] on div "Profil" at bounding box center [400, 12] width 195 height 11
click at [492, 13] on icon at bounding box center [492, 12] width 11 height 11
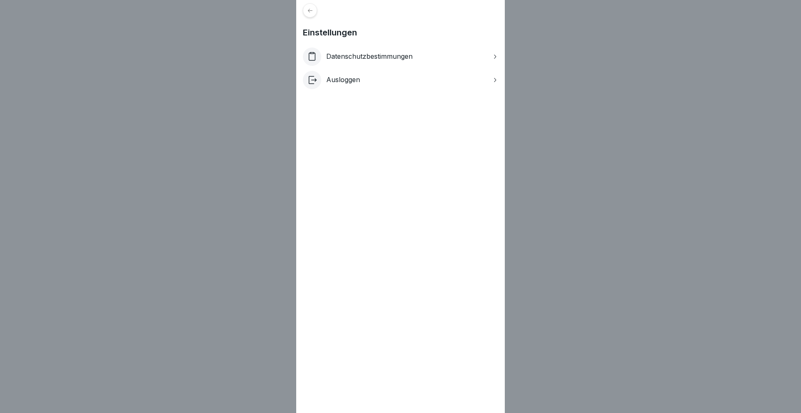
click at [356, 78] on p "Ausloggen" at bounding box center [343, 80] width 34 height 8
